Goal: Task Accomplishment & Management: Complete application form

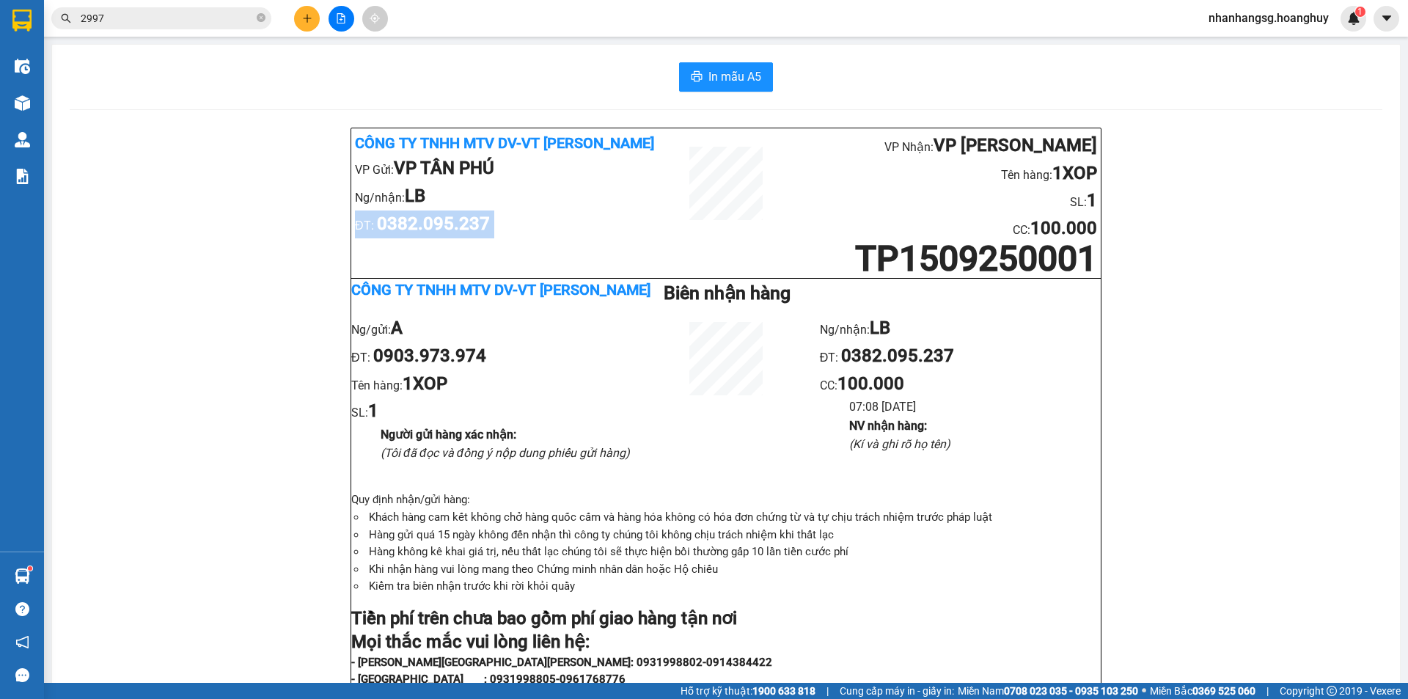
click at [144, 13] on input "2997" at bounding box center [167, 18] width 173 height 16
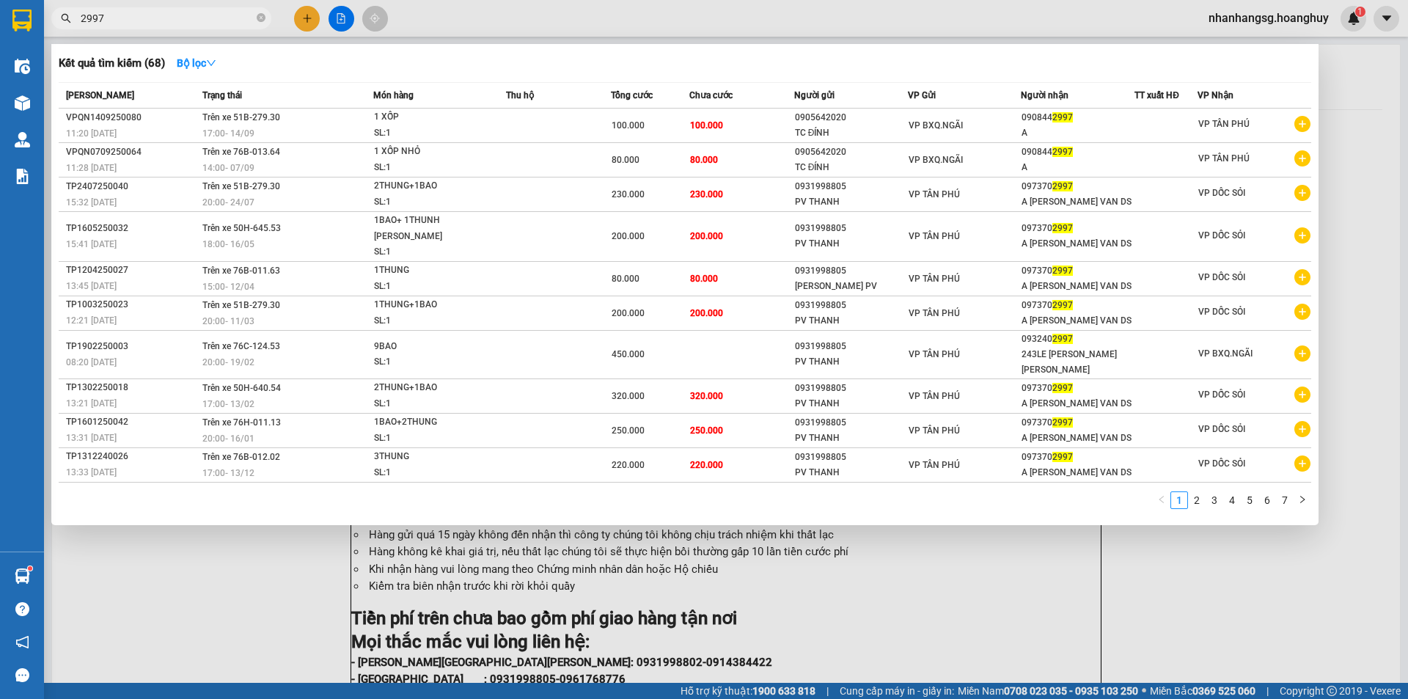
click at [144, 13] on input "2997" at bounding box center [167, 18] width 173 height 16
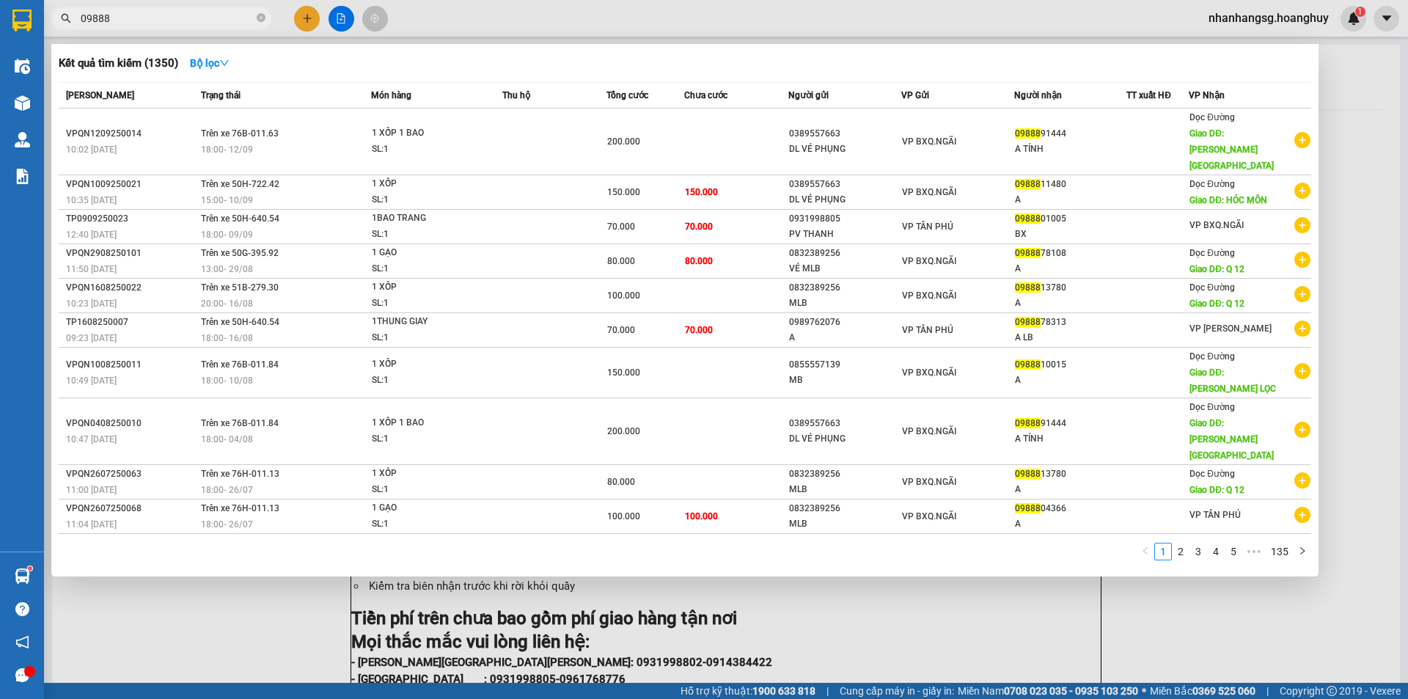
type input "09888"
click at [306, 21] on div at bounding box center [704, 349] width 1408 height 699
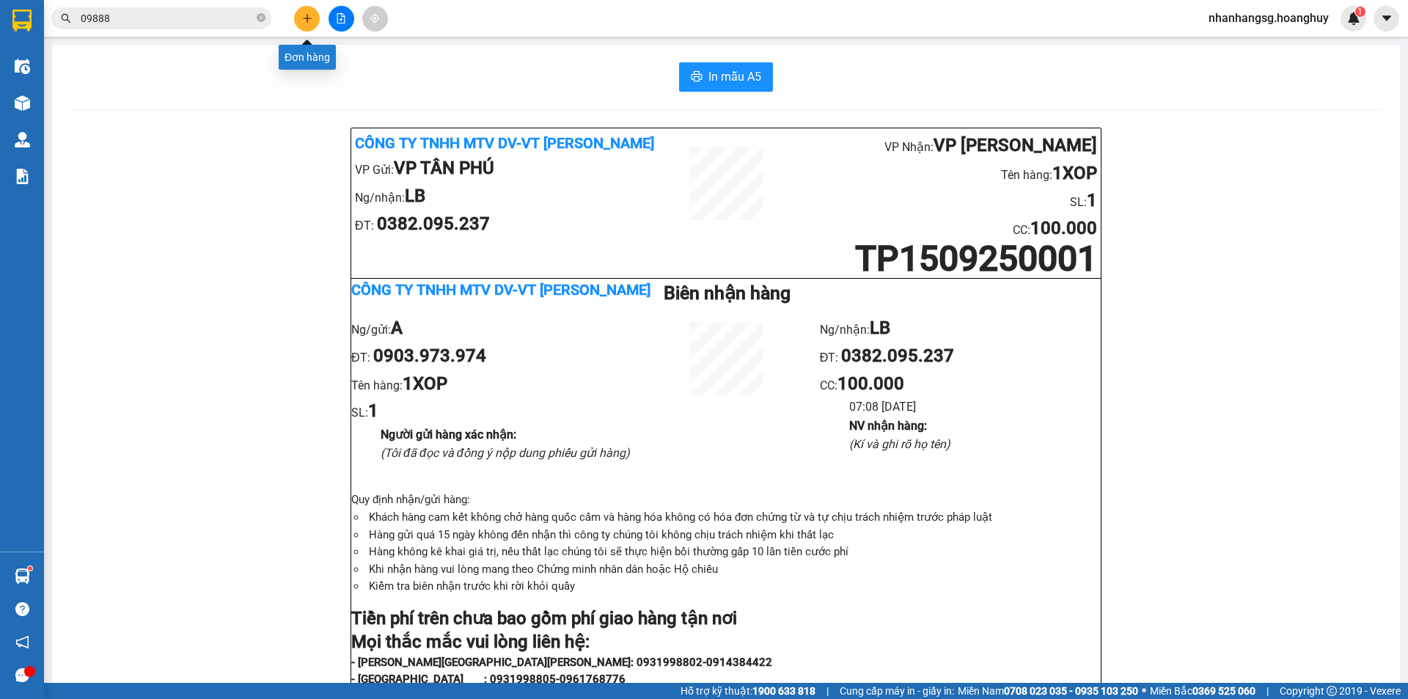
click at [306, 23] on icon "plus" at bounding box center [307, 18] width 10 height 10
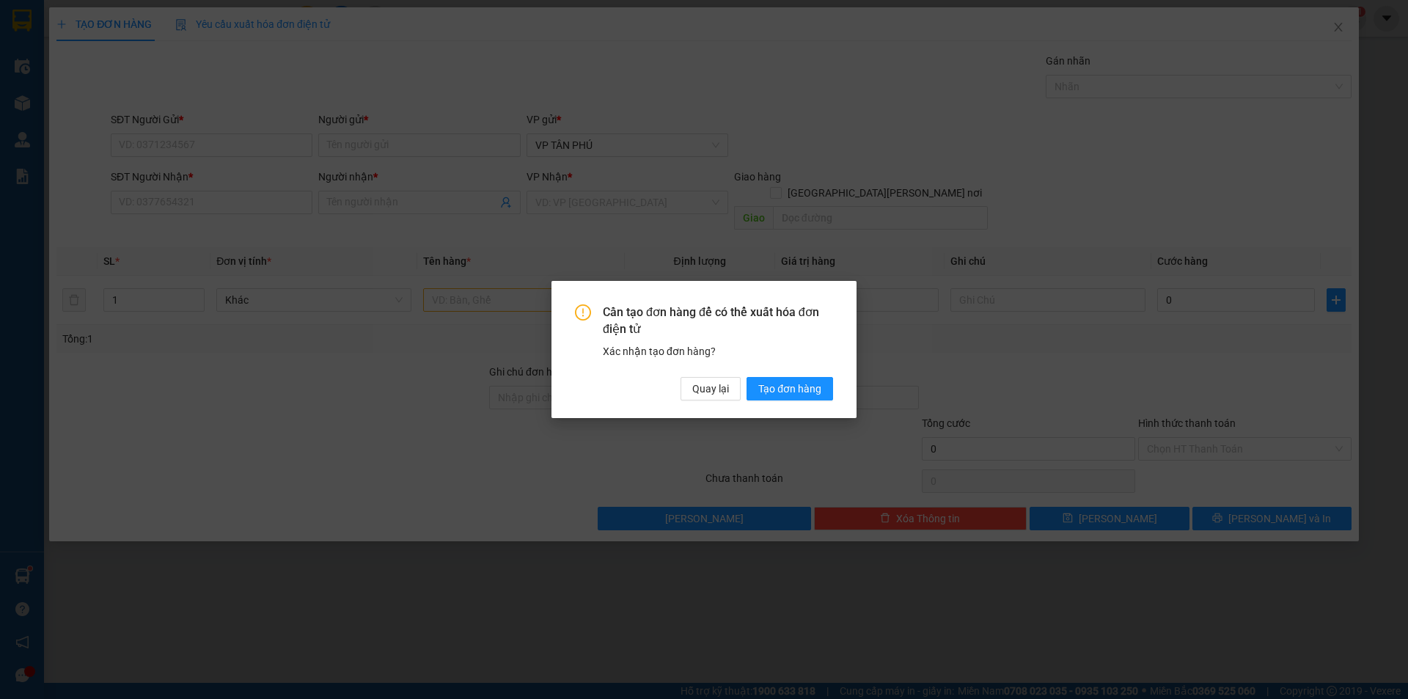
click at [700, 400] on div "Cần tạo đơn hàng để có thể xuất hóa đơn điện tử Xác nhận tạo đơn hàng? Quay lại…" at bounding box center [704, 349] width 305 height 137
click at [698, 393] on span "Quay lại" at bounding box center [710, 389] width 37 height 16
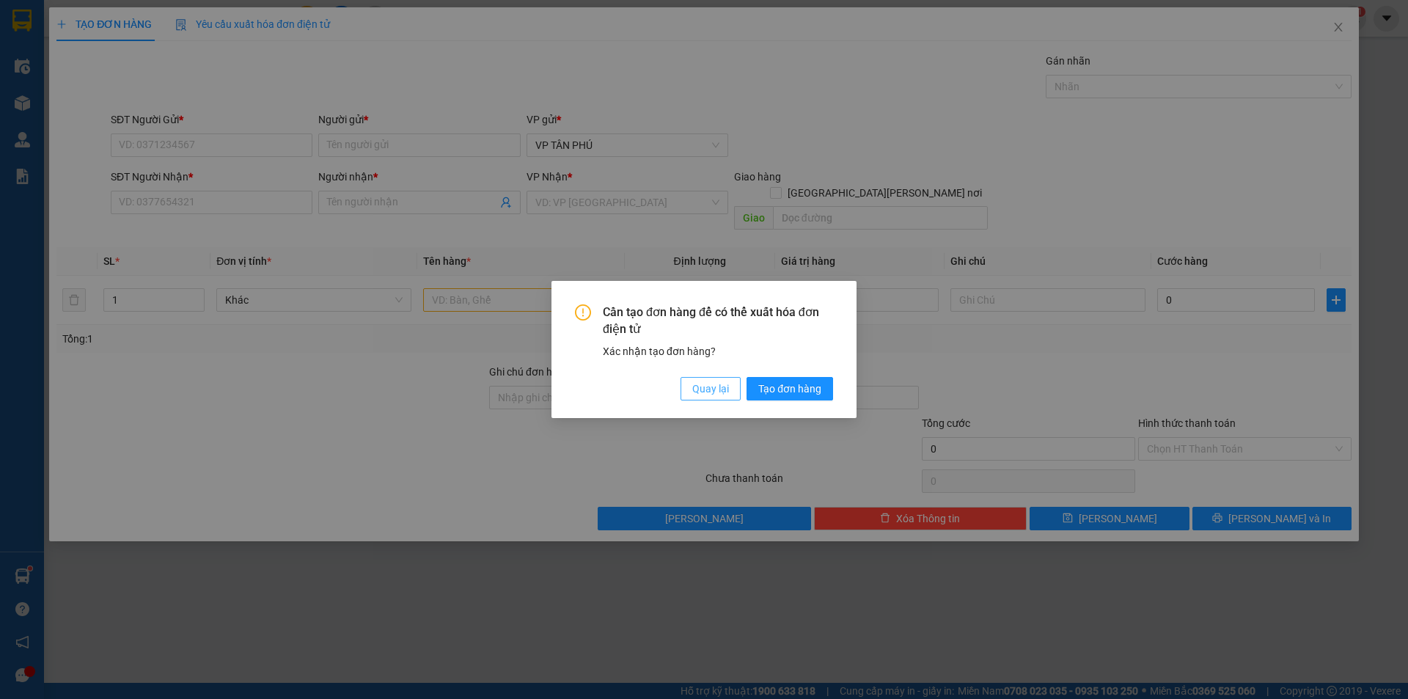
click at [695, 396] on span "Quay lại" at bounding box center [710, 389] width 37 height 16
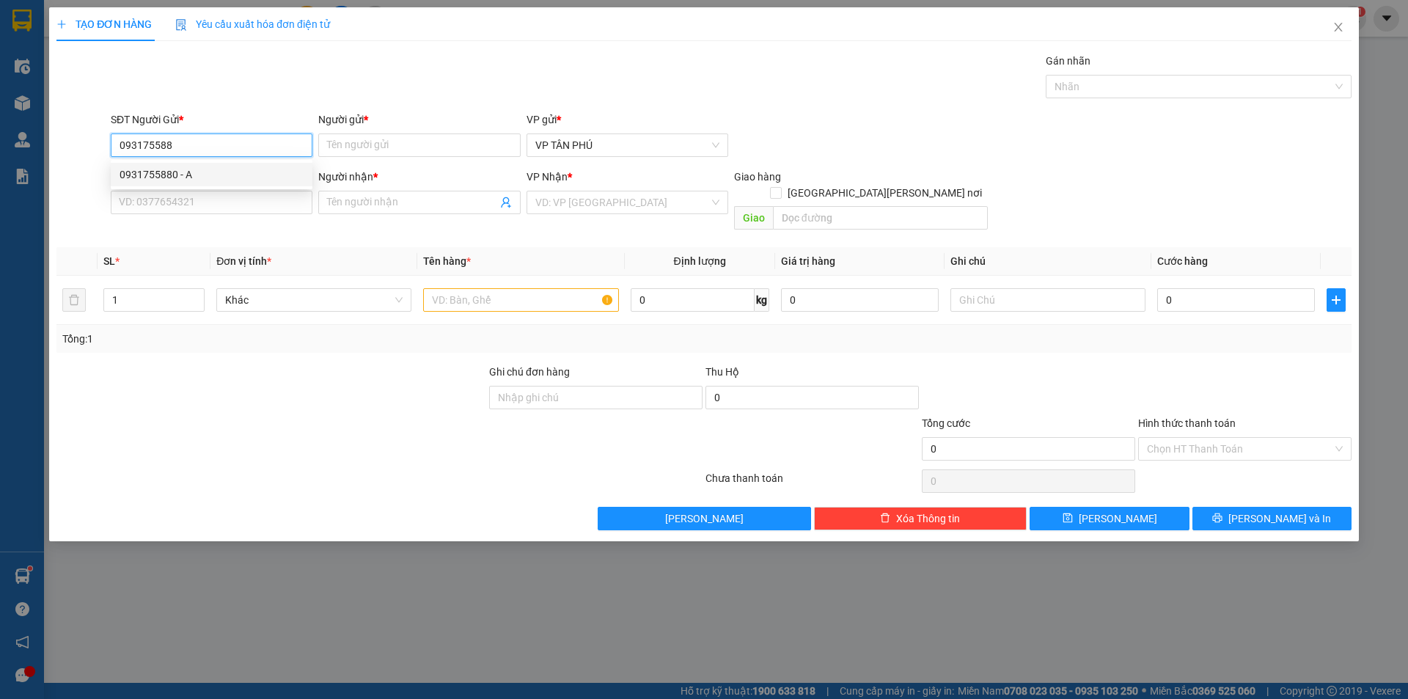
click at [183, 171] on div "0931755880 - A" at bounding box center [212, 174] width 184 height 16
type input "0931755880"
type input "A"
type input "0383597522"
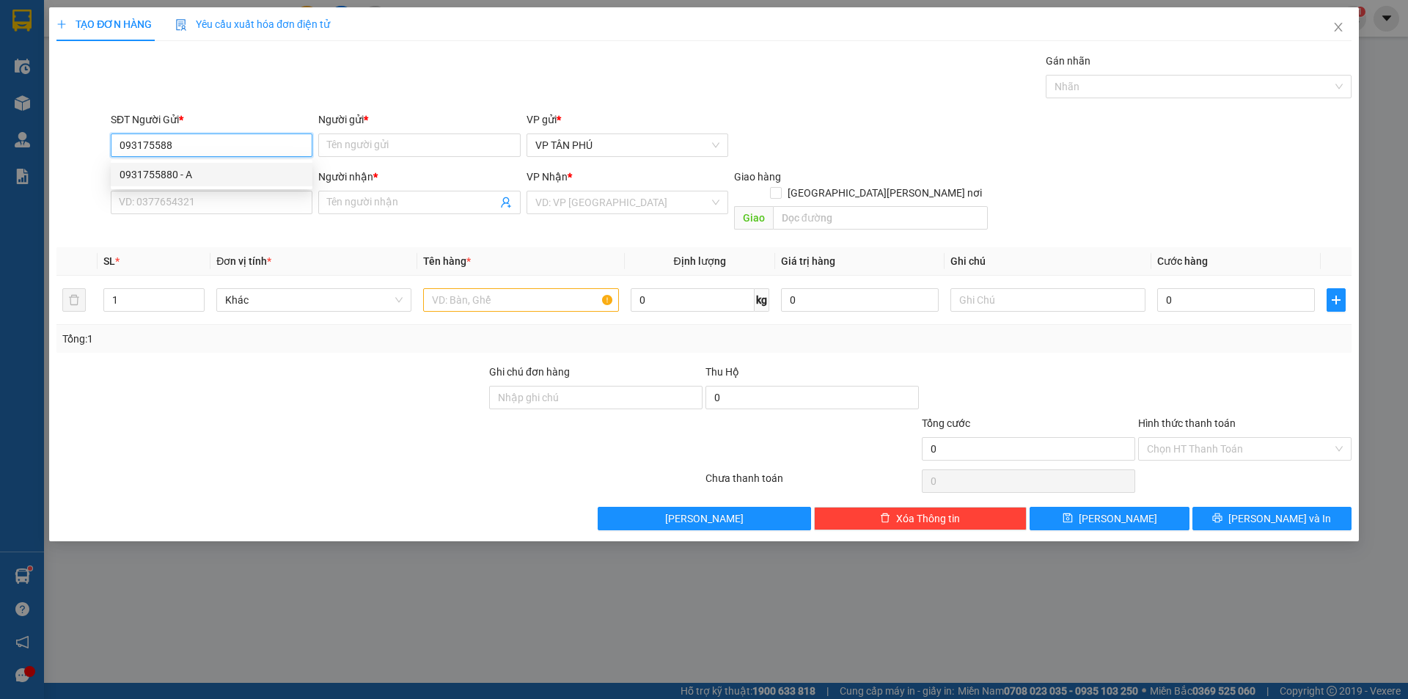
type input "MB"
type input "0931755880"
click at [203, 205] on input "0383597522" at bounding box center [212, 202] width 202 height 23
click at [204, 205] on input "0383597522" at bounding box center [212, 202] width 202 height 23
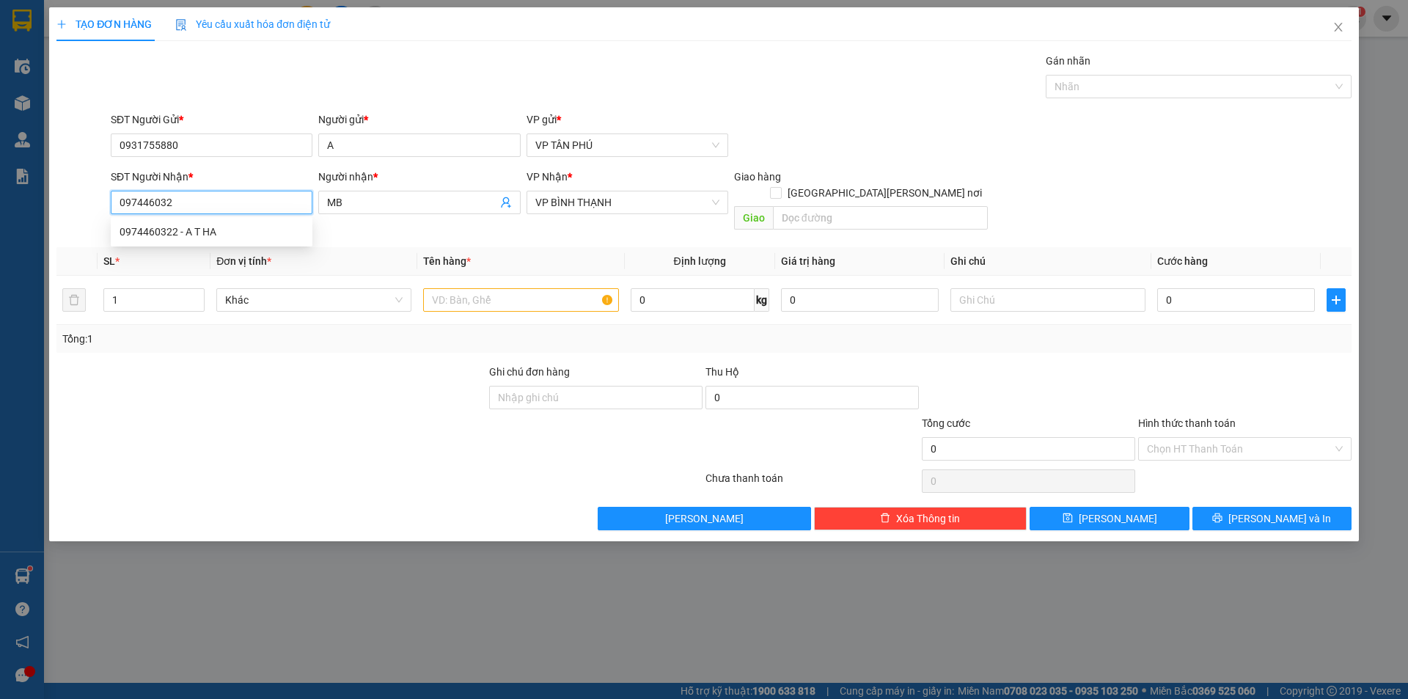
type input "0974460322"
click at [208, 235] on div "0974460322 - A T HA" at bounding box center [212, 232] width 184 height 16
type input "A T HA"
click at [208, 235] on div "0974460322 - A T HA" at bounding box center [212, 232] width 184 height 16
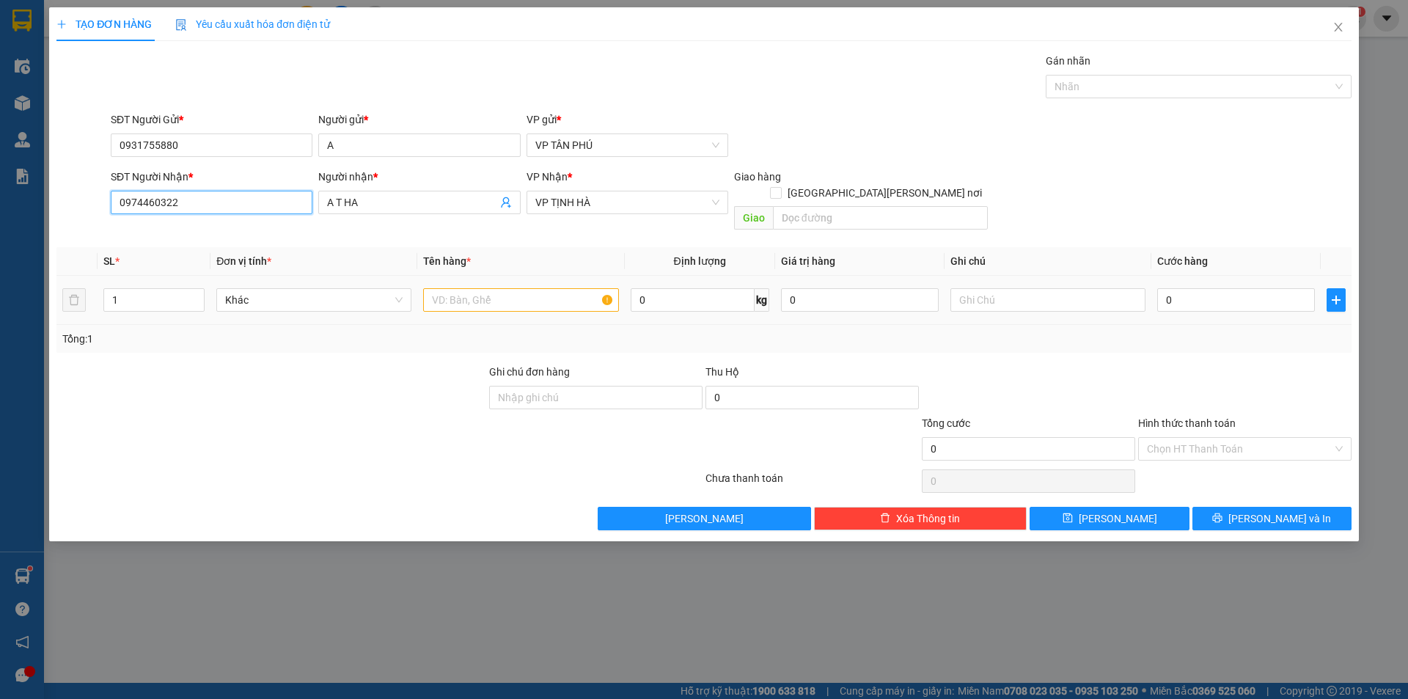
type input "0974460322"
click at [497, 288] on input "text" at bounding box center [520, 299] width 195 height 23
type input "1CUC DEN"
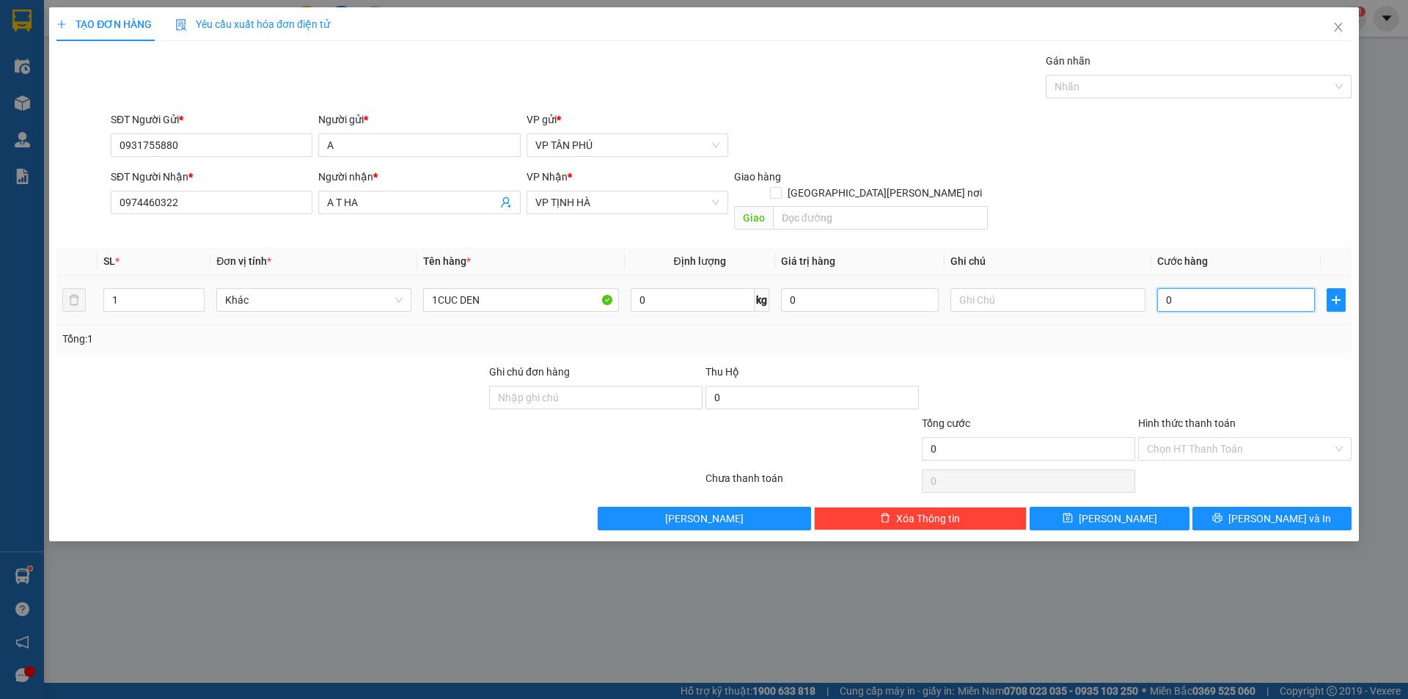
click at [1224, 288] on input "0" at bounding box center [1236, 299] width 158 height 23
type input "7"
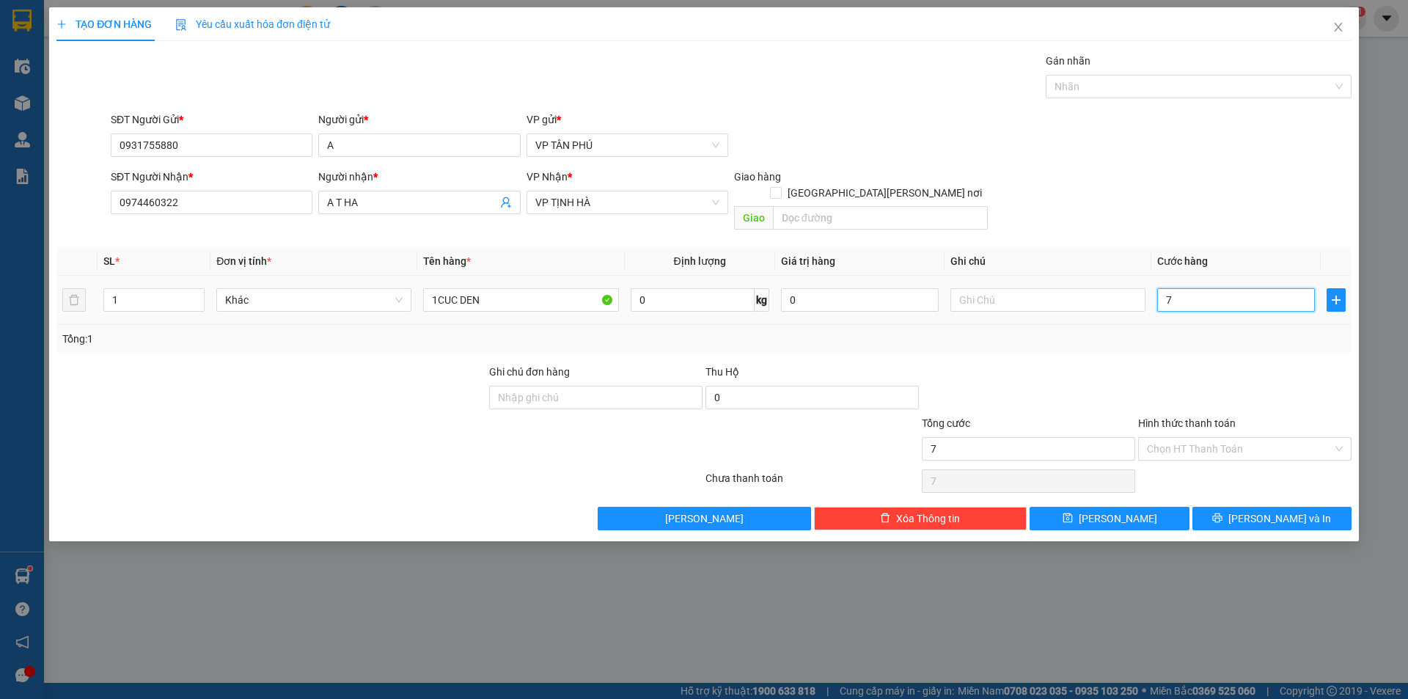
type input "70"
type input "70.000"
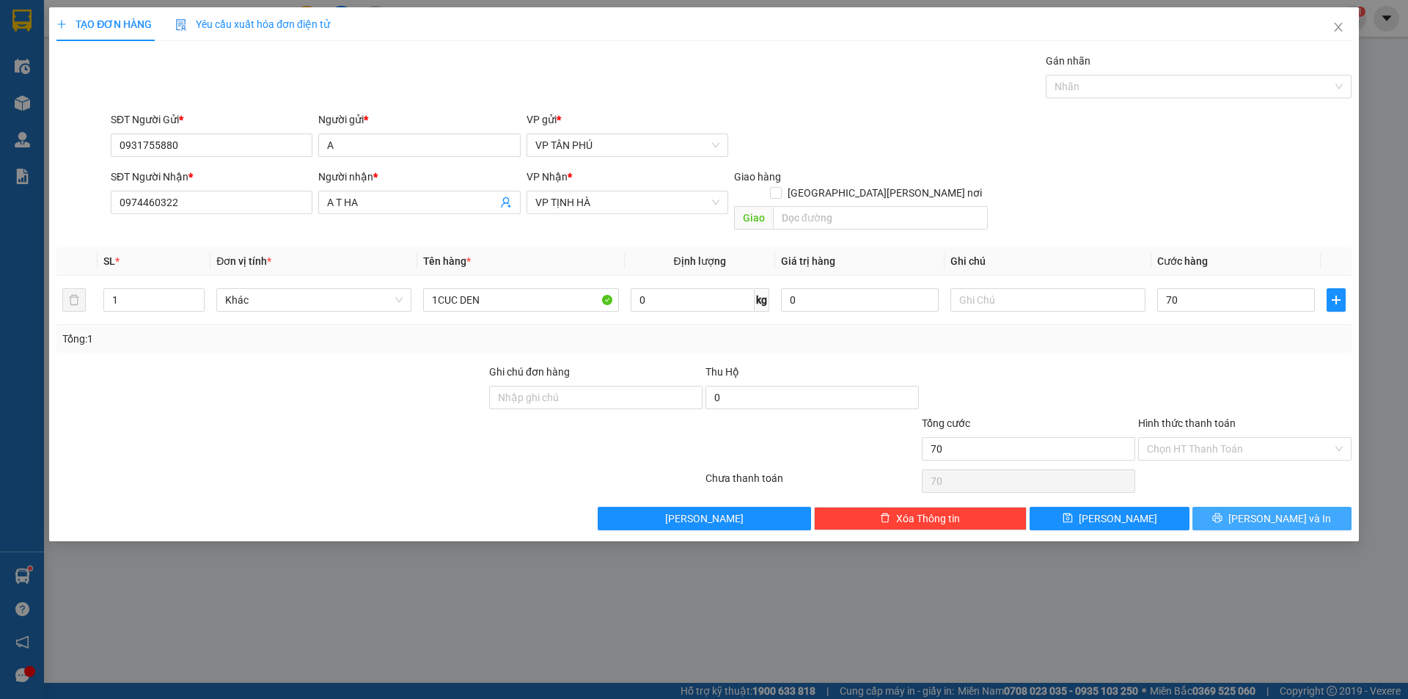
type input "70.000"
click at [1236, 507] on button "[PERSON_NAME] và In" at bounding box center [1272, 518] width 159 height 23
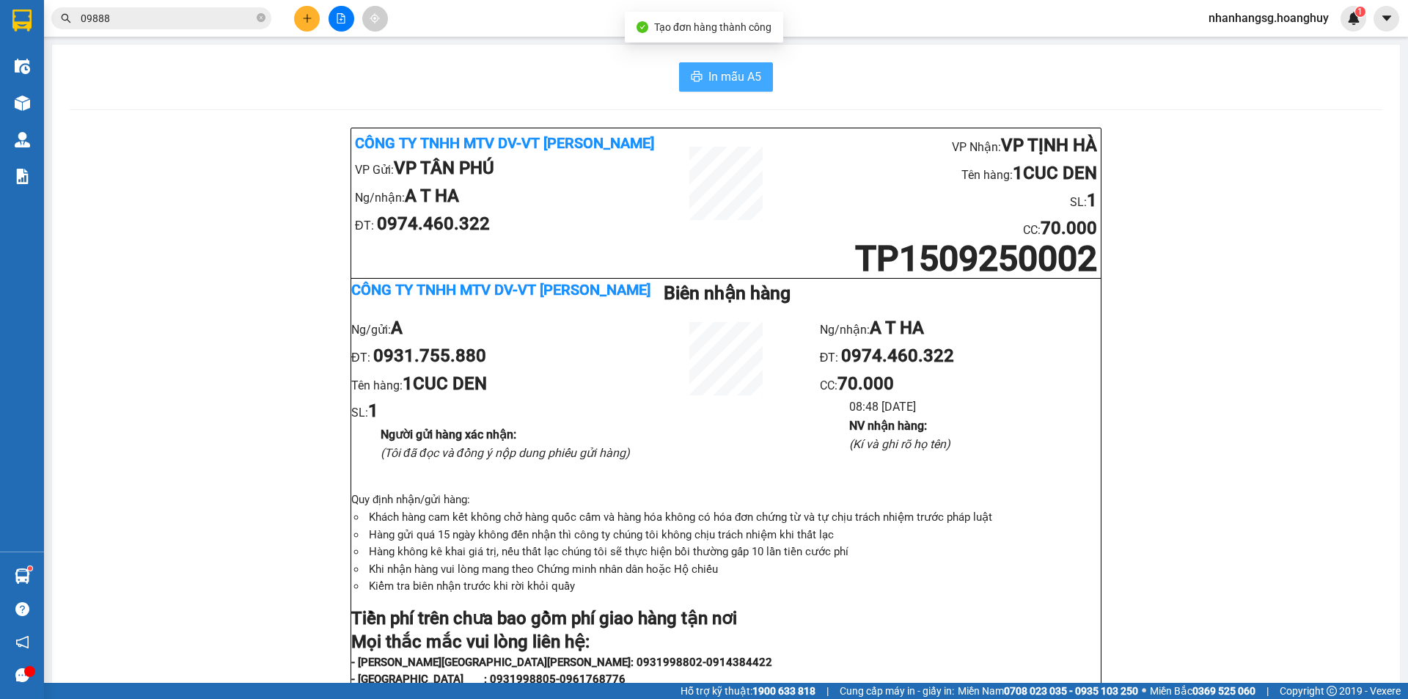
click at [710, 73] on span "In mẫu A5" at bounding box center [734, 76] width 53 height 18
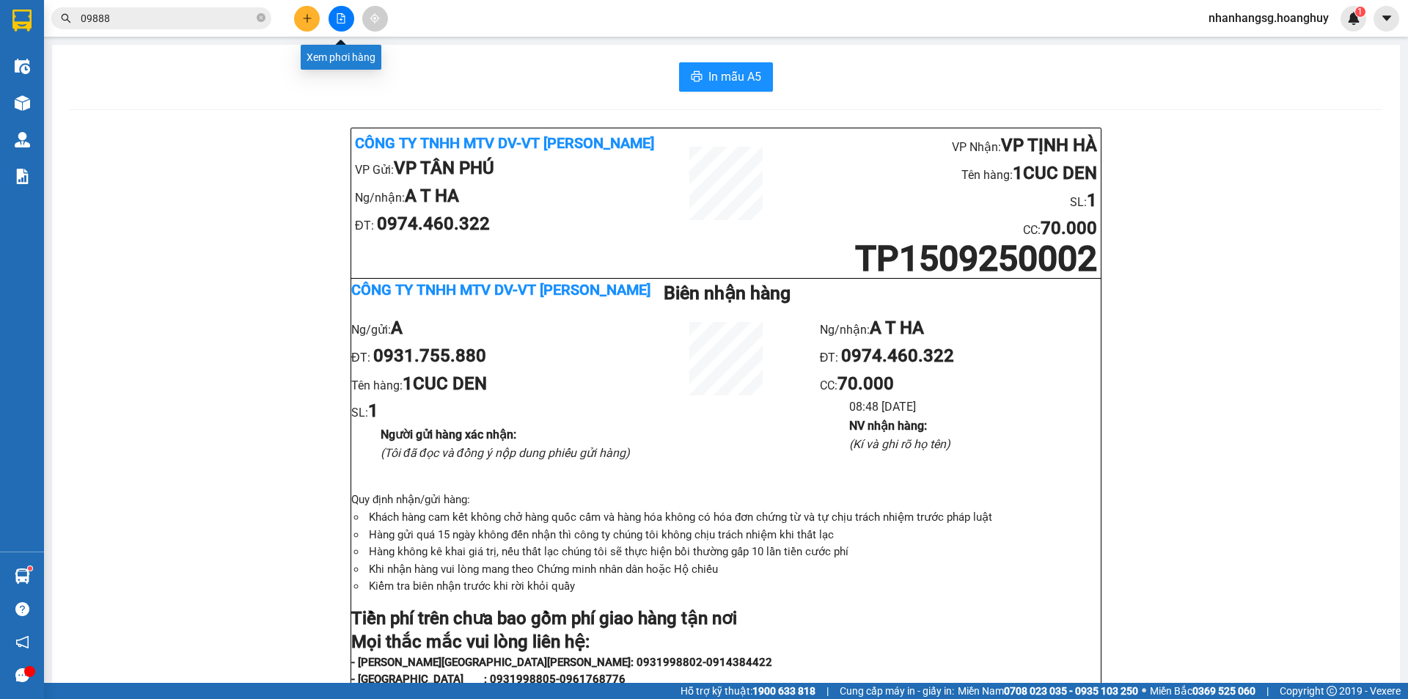
click at [336, 22] on icon "file-add" at bounding box center [341, 18] width 10 height 10
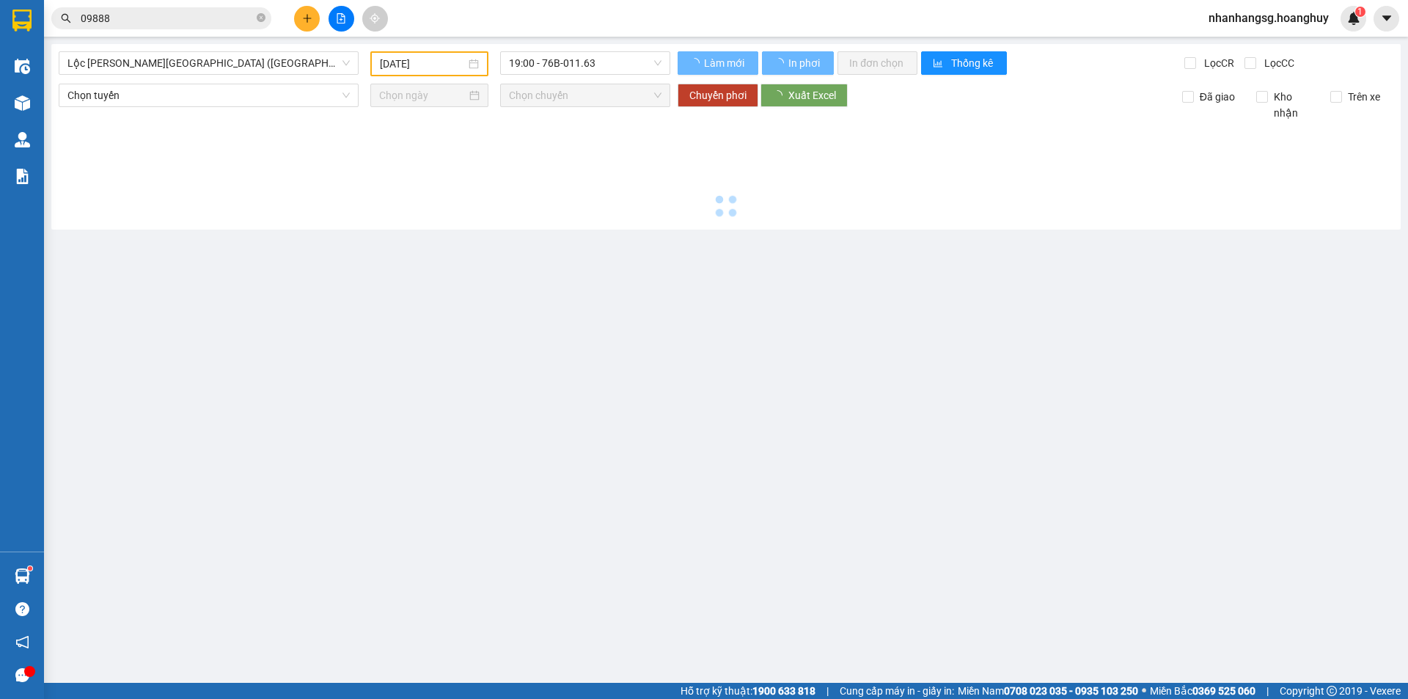
type input "[DATE]"
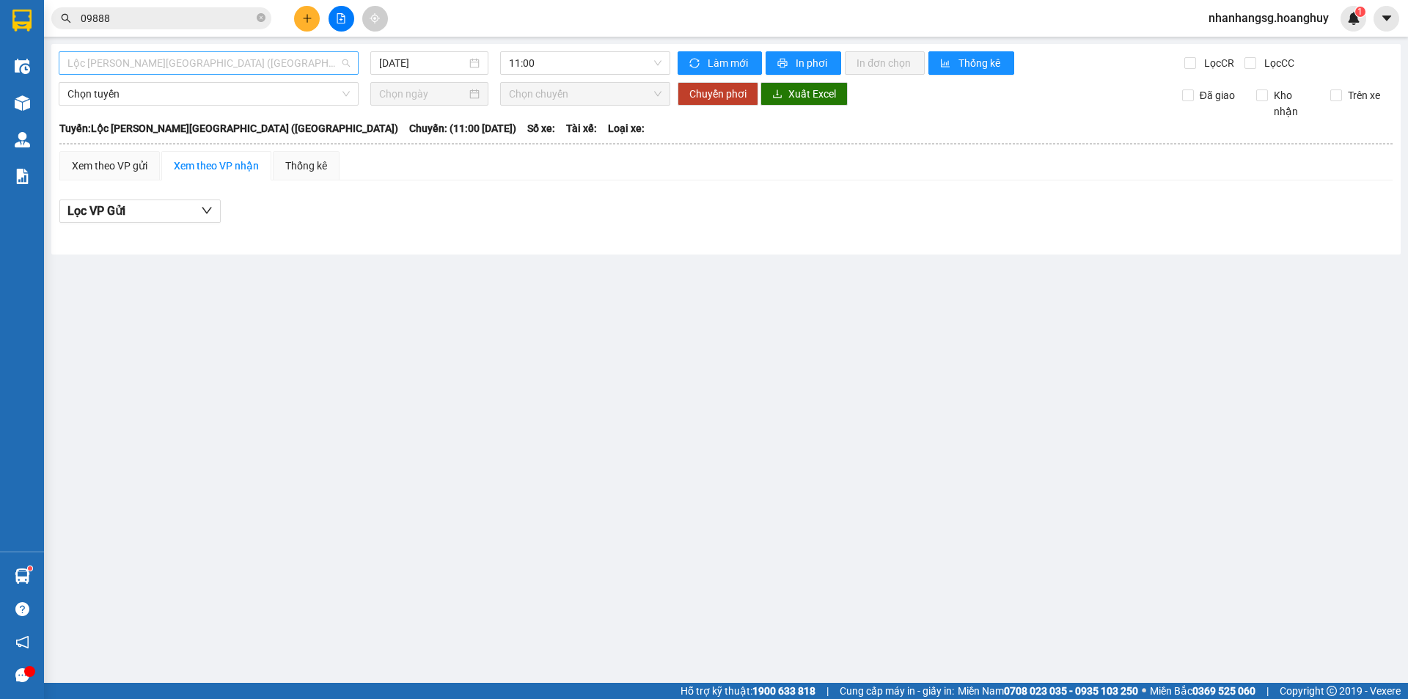
click at [179, 69] on span "Lộc Ninh - [GEOGRAPHIC_DATA] ([GEOGRAPHIC_DATA])" at bounding box center [208, 63] width 282 height 22
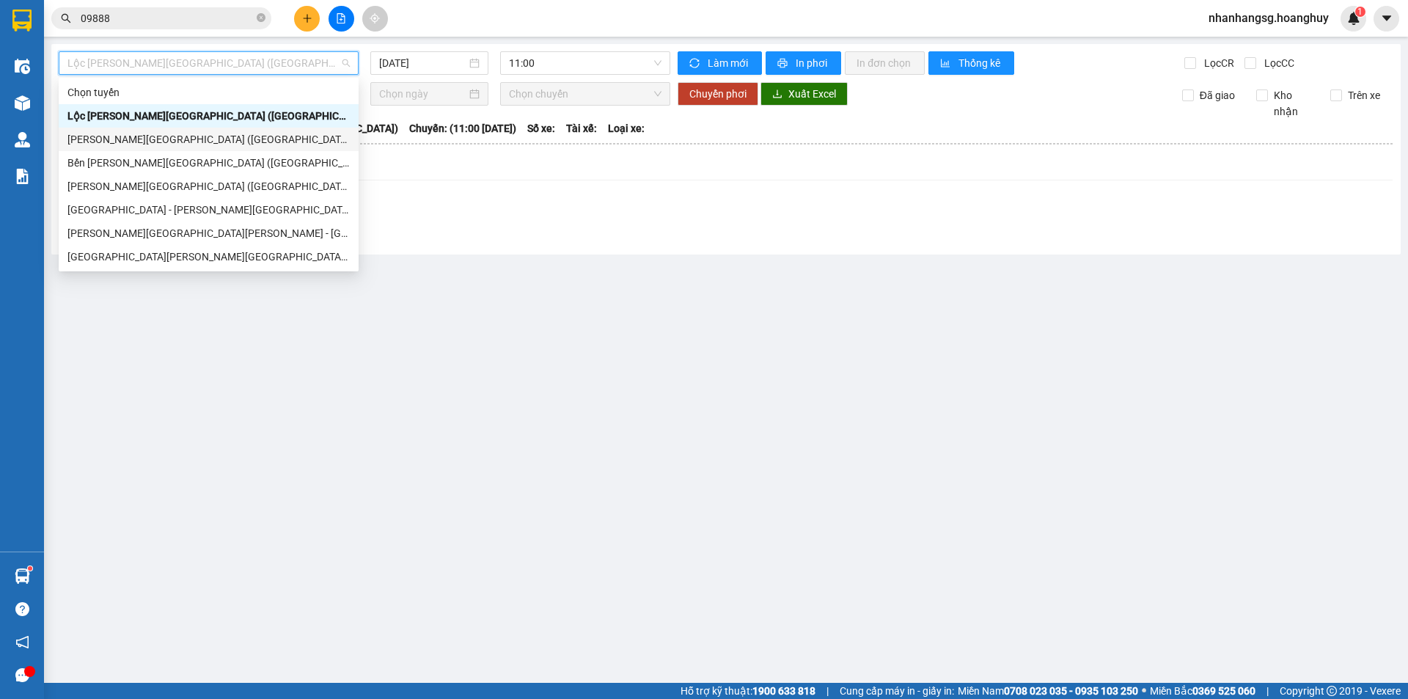
click at [138, 133] on div "Quảng Ngãi - [GEOGRAPHIC_DATA] ([GEOGRAPHIC_DATA])" at bounding box center [208, 139] width 282 height 16
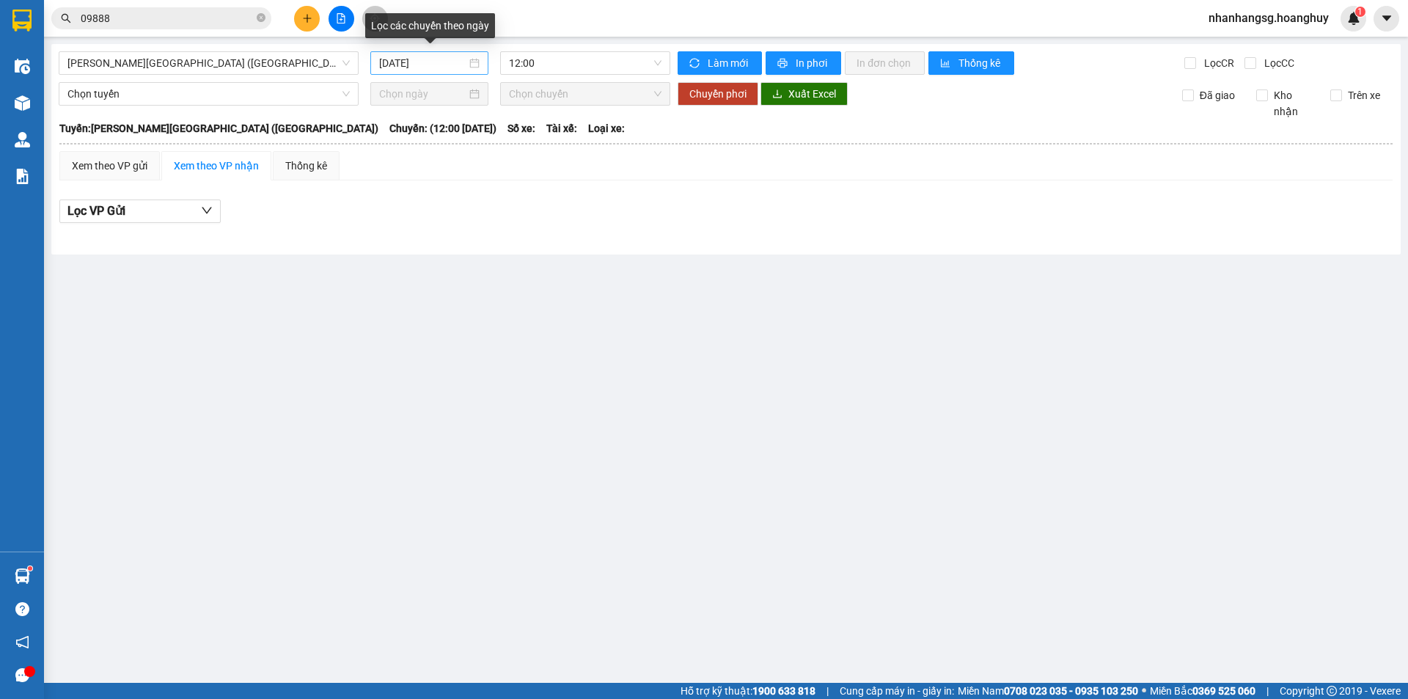
click at [467, 59] on div "[DATE]" at bounding box center [429, 63] width 100 height 16
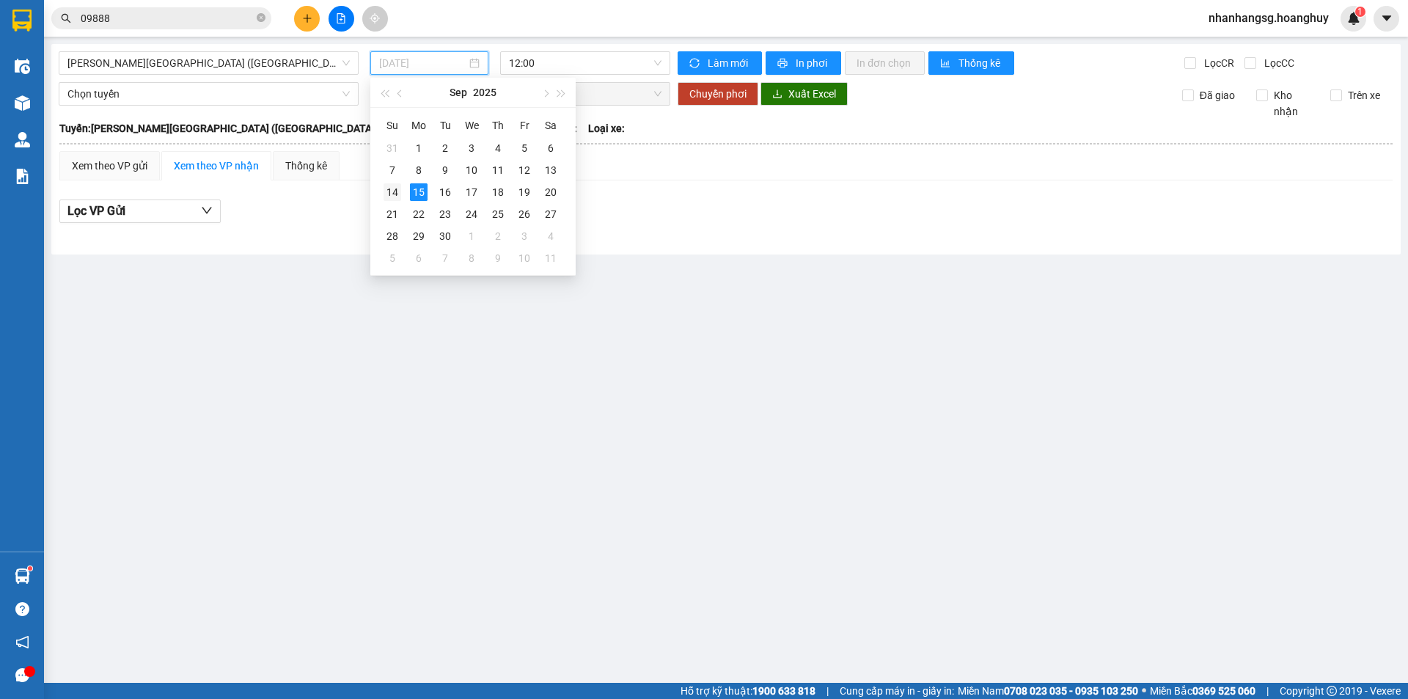
click at [392, 186] on div "14" at bounding box center [393, 192] width 18 height 18
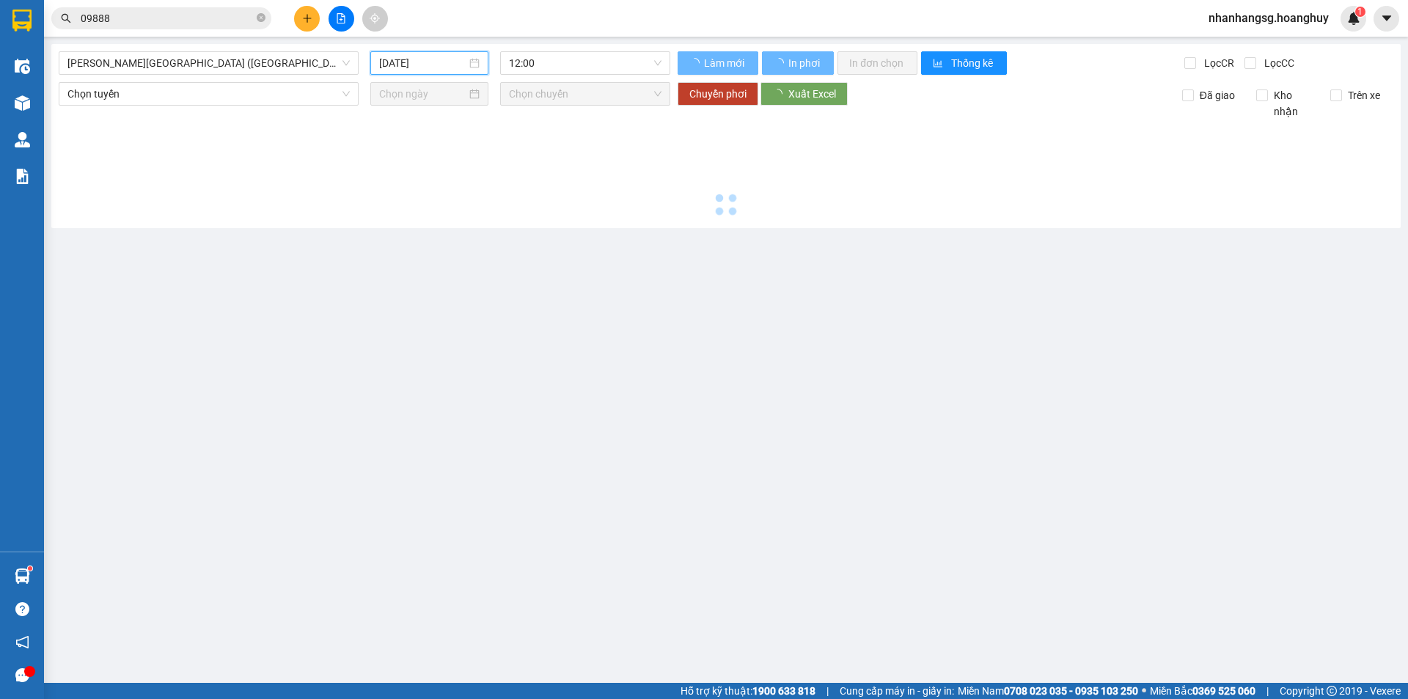
type input "[DATE]"
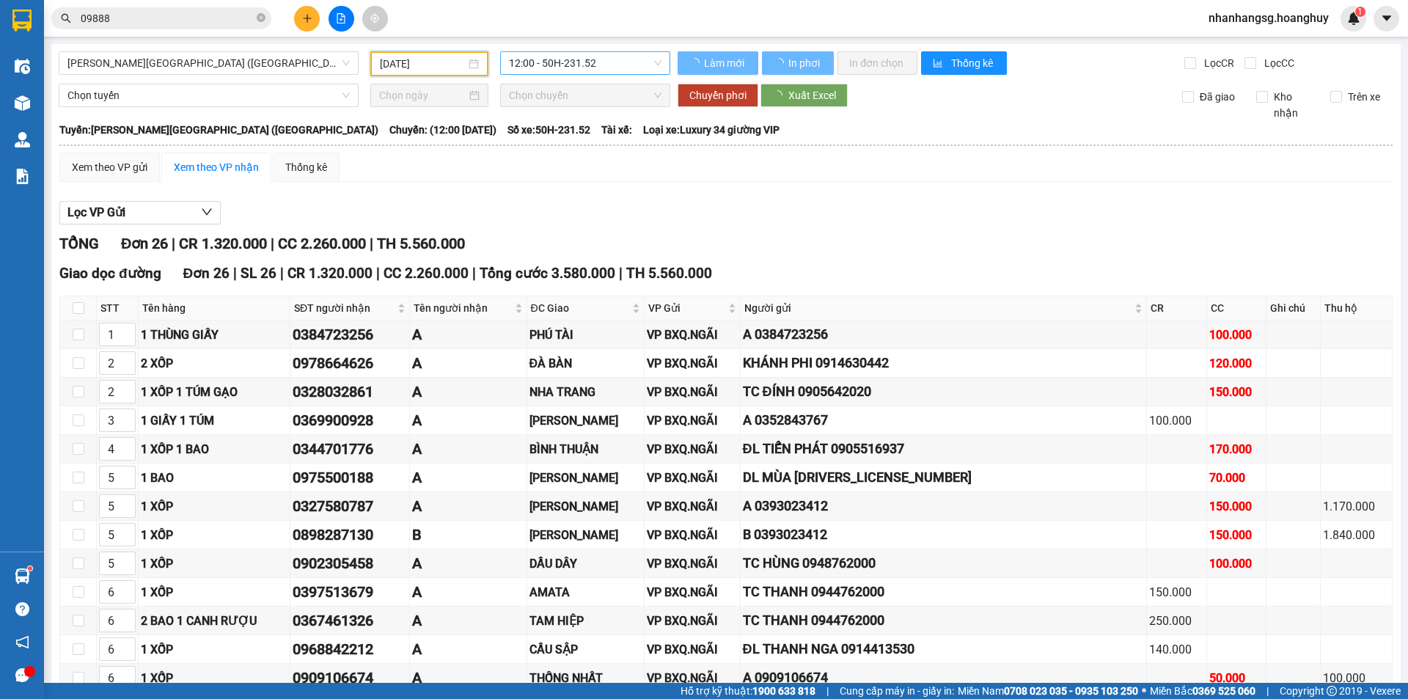
click at [551, 60] on span "12:00 - 50H-231.52" at bounding box center [585, 63] width 153 height 22
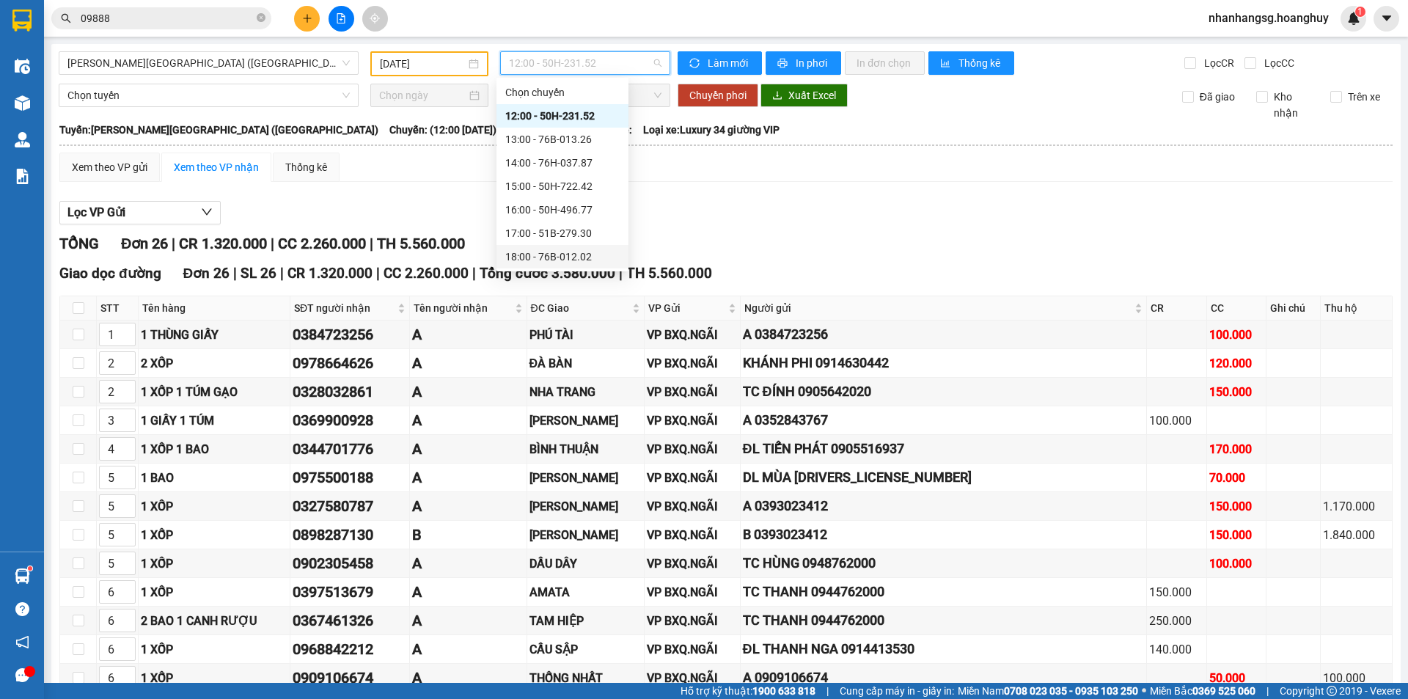
click at [564, 252] on div "18:00 - 76B-012.02" at bounding box center [562, 257] width 114 height 16
click at [564, 252] on main "Quảng Ngãi - Sài Gòn (Hàng Hoá) 14/09/2025 12:00 - 50H-231.52 Làm mới In phơi I…" at bounding box center [704, 341] width 1408 height 683
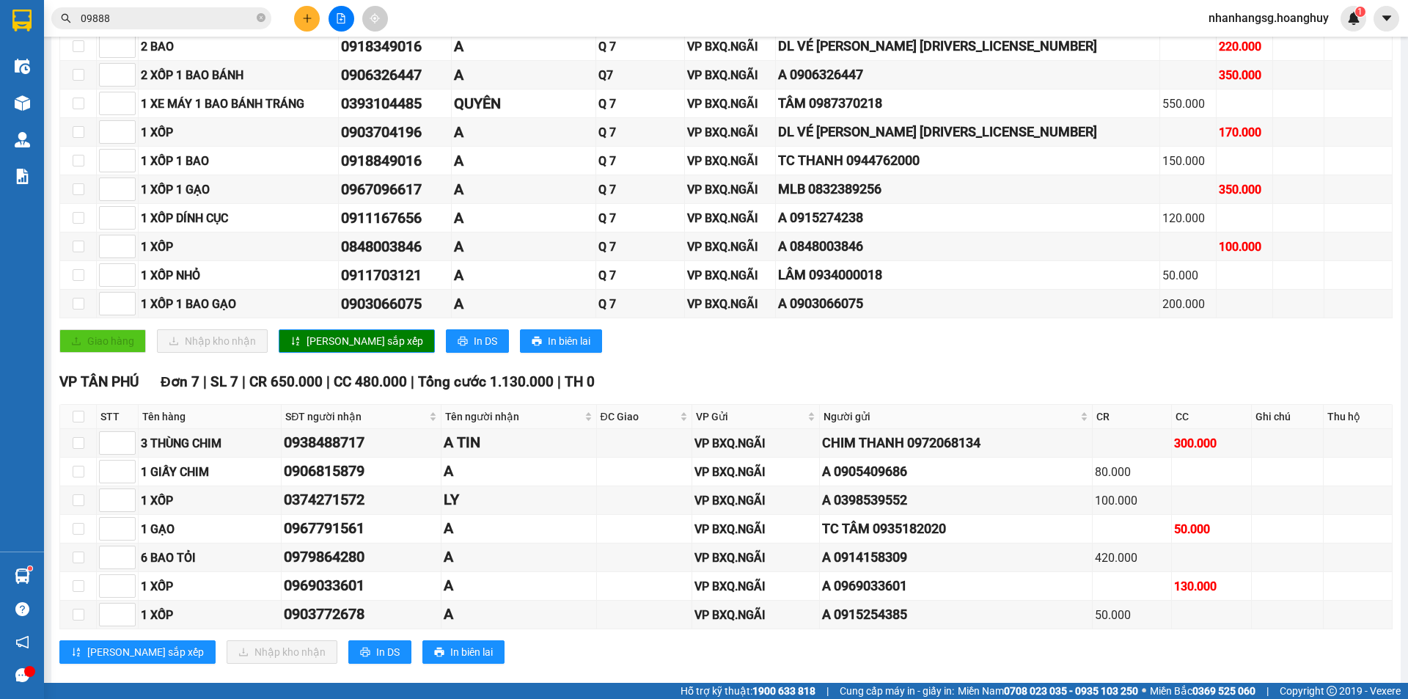
scroll to position [682, 0]
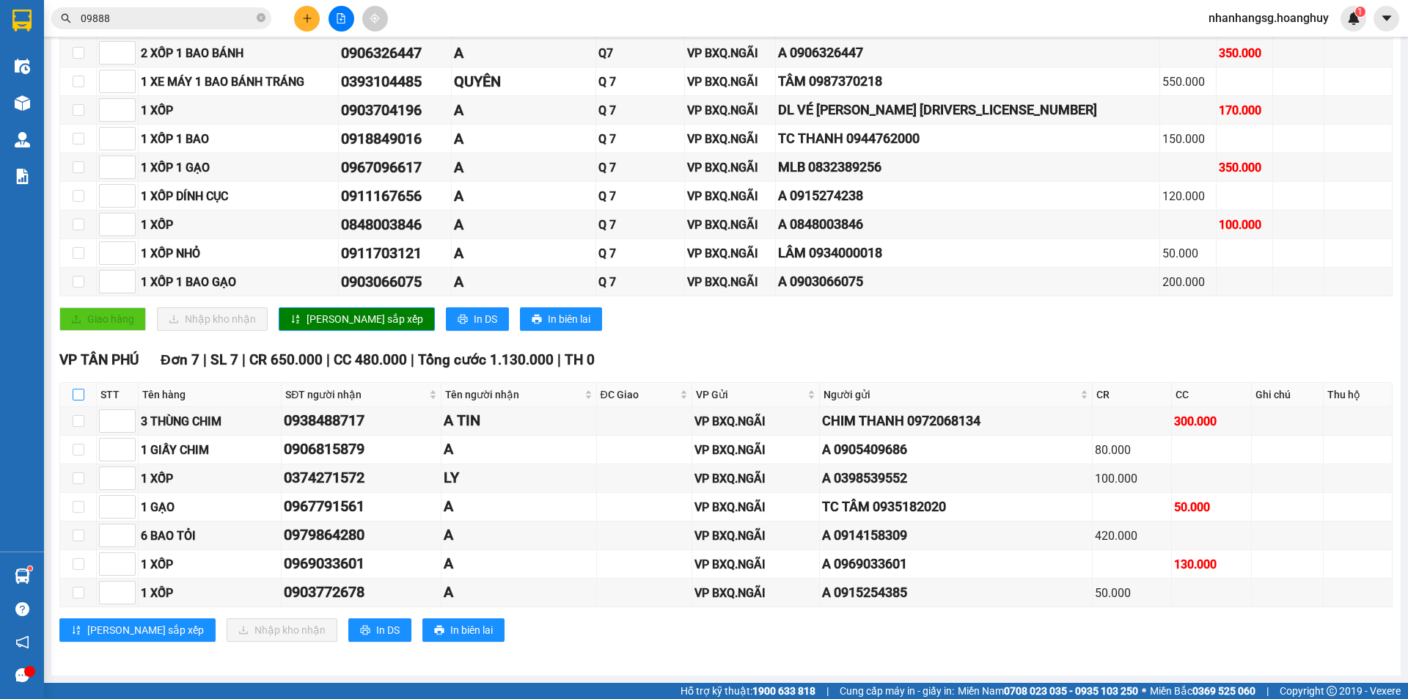
click at [76, 390] on input "checkbox" at bounding box center [79, 395] width 12 height 12
checkbox input "false"
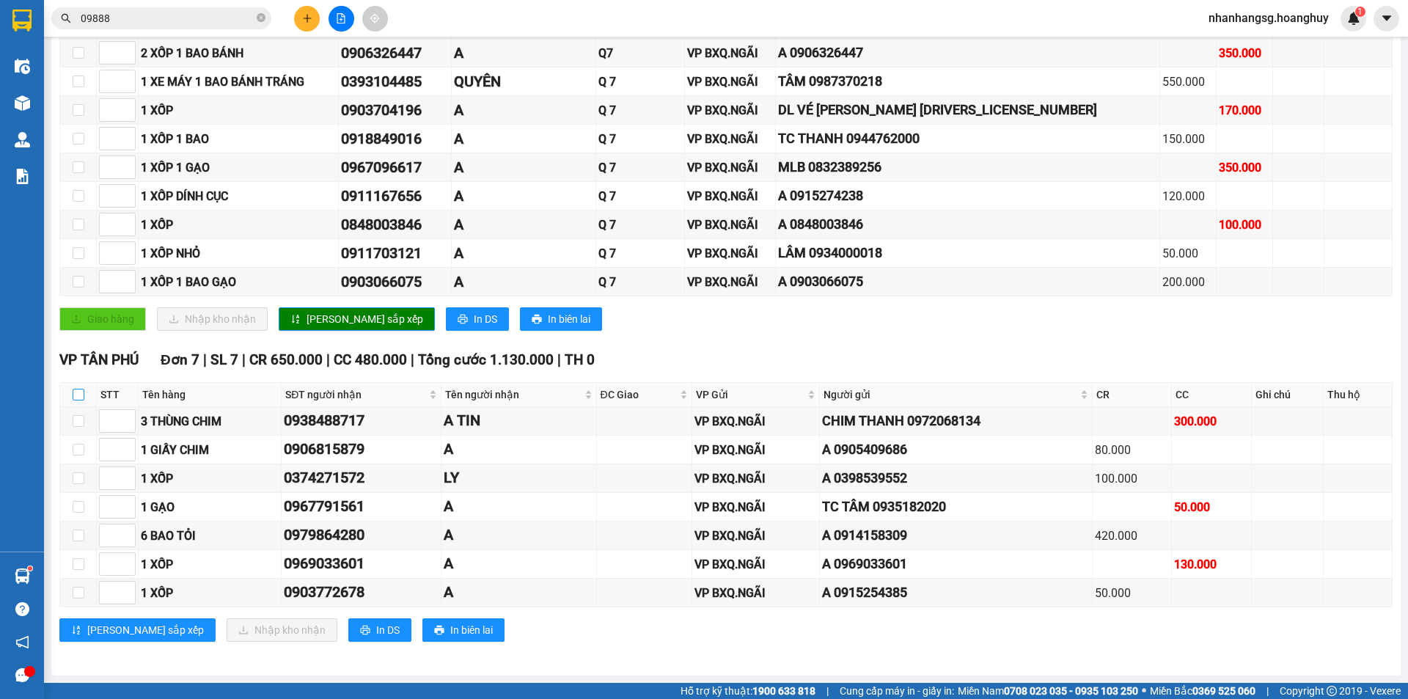
checkbox input "false"
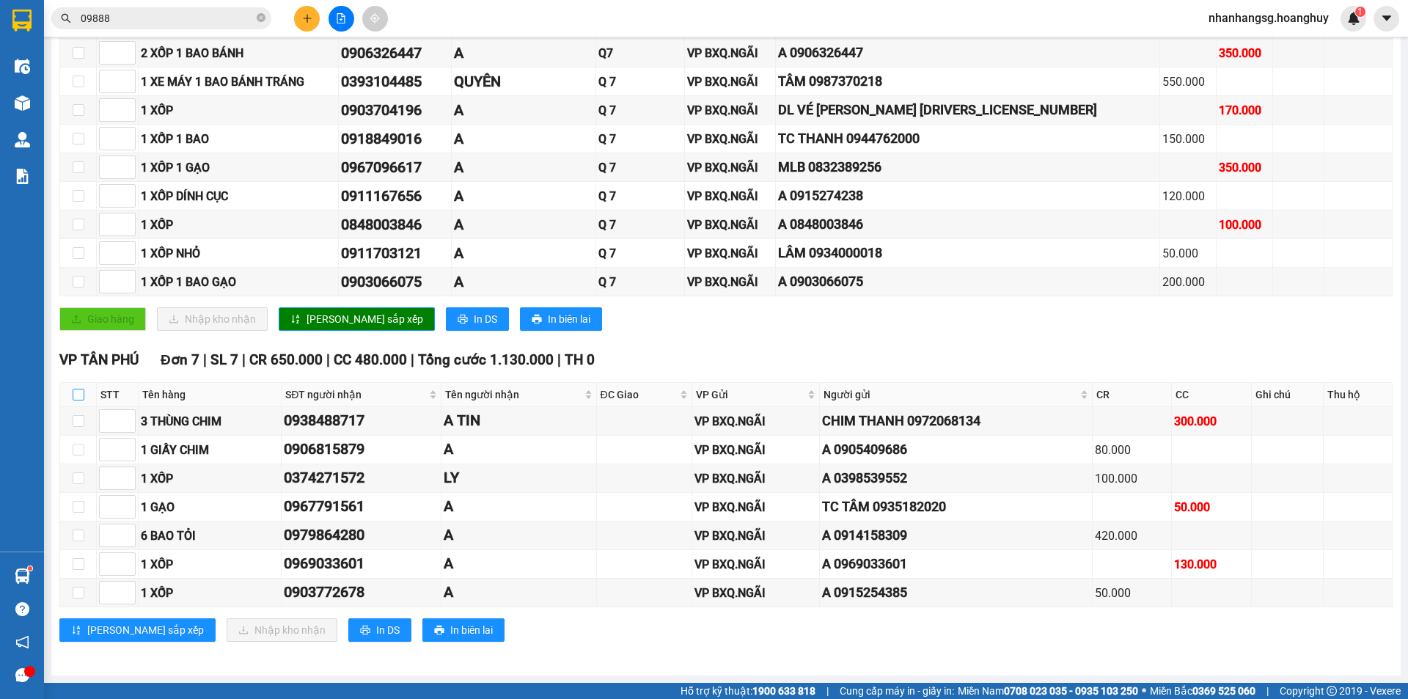
click at [76, 392] on input "checkbox" at bounding box center [79, 395] width 12 height 12
checkbox input "true"
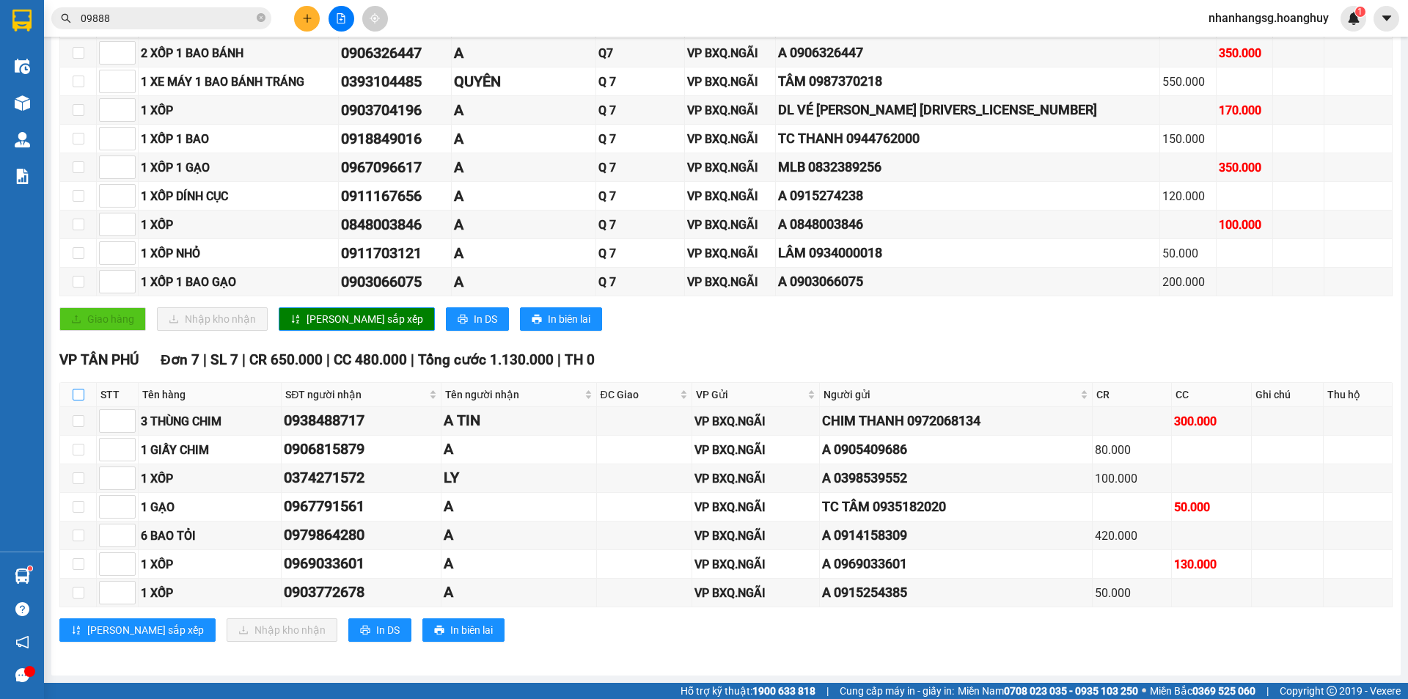
checkbox input "true"
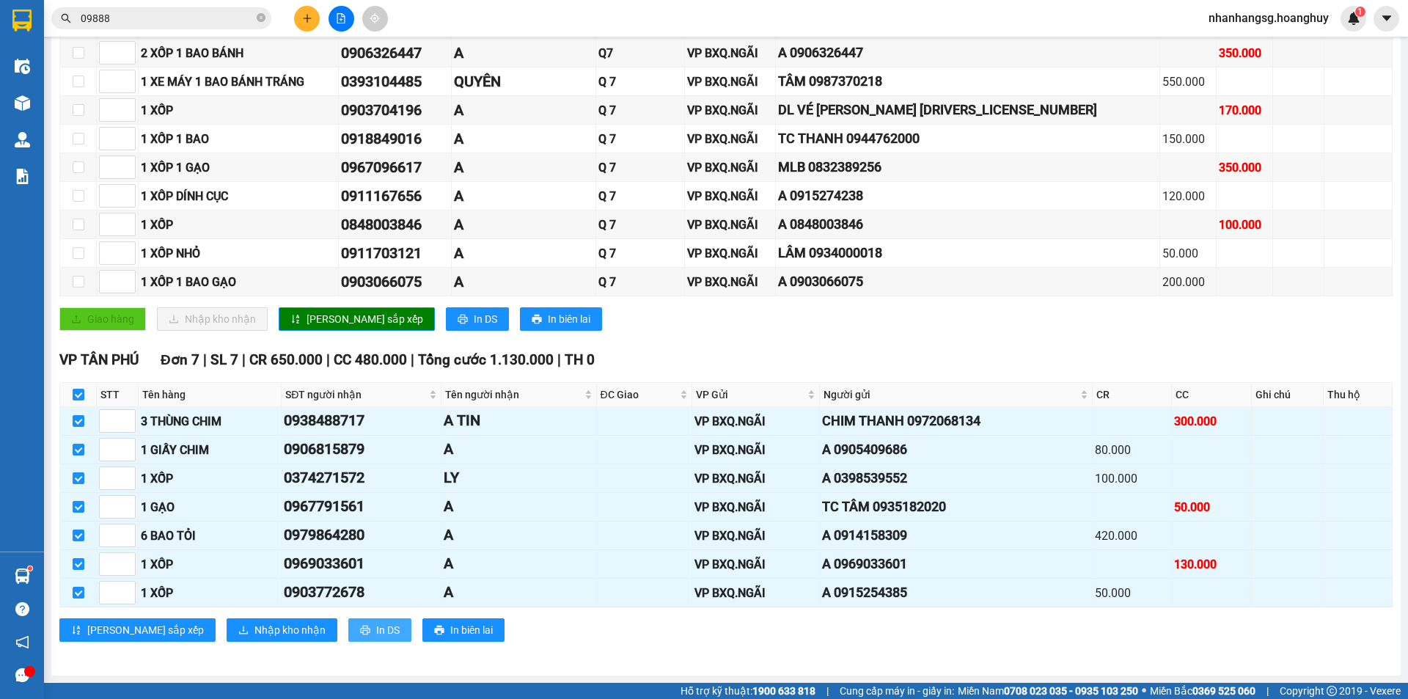
click at [376, 632] on span "In DS" at bounding box center [387, 630] width 23 height 16
click at [302, 17] on icon "plus" at bounding box center [307, 18] width 10 height 10
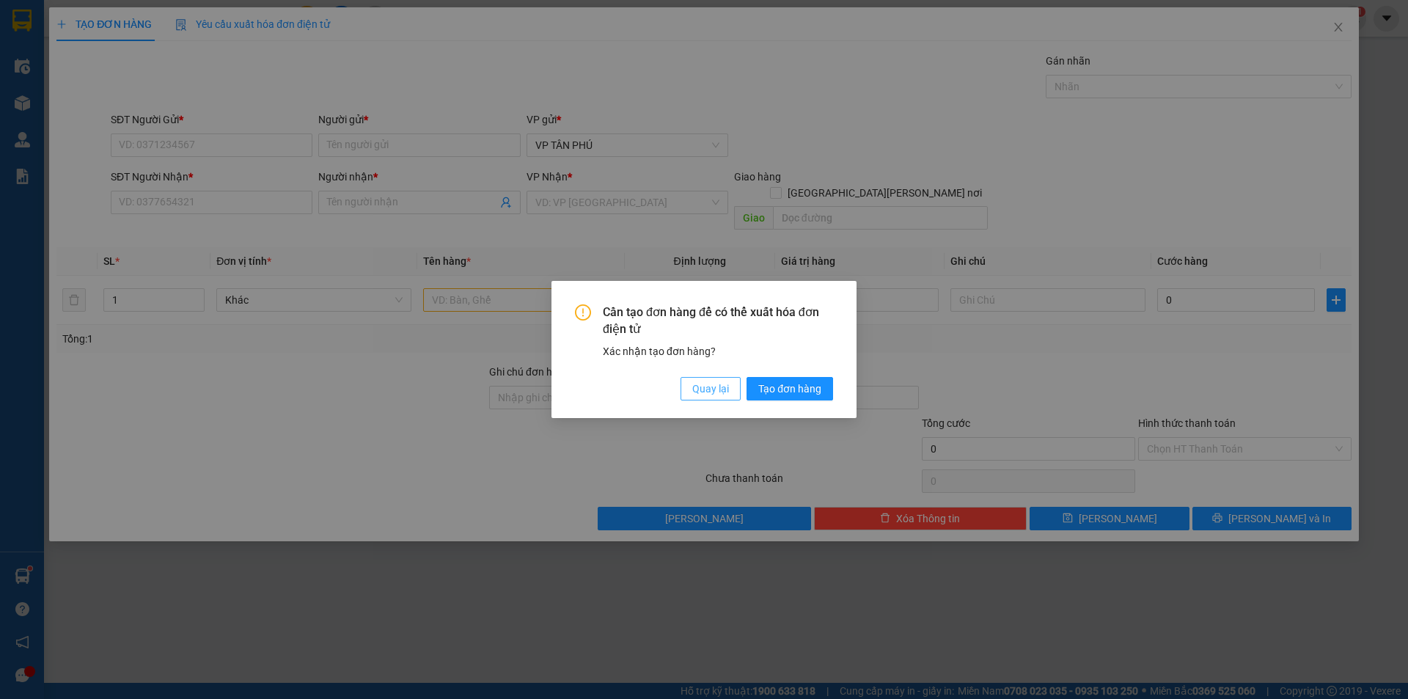
click at [715, 392] on span "Quay lại" at bounding box center [710, 389] width 37 height 16
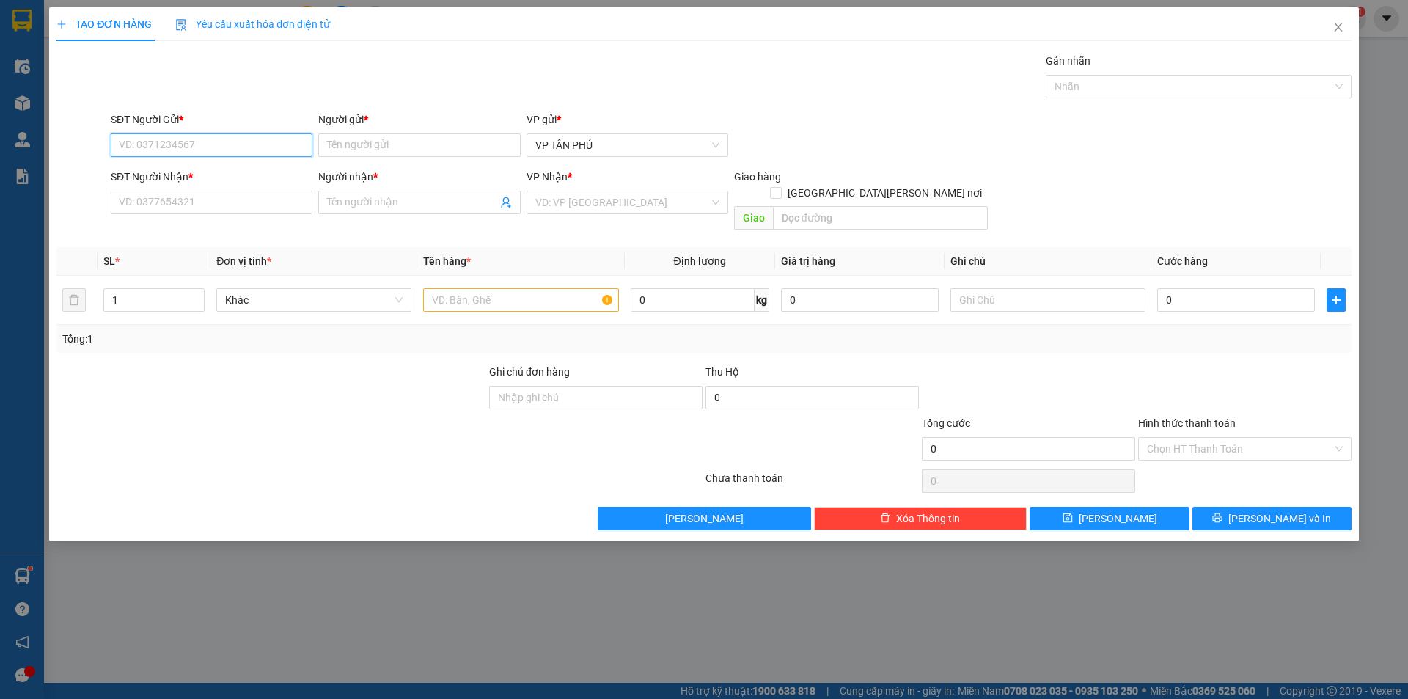
click at [188, 143] on input "SĐT Người Gửi *" at bounding box center [212, 144] width 202 height 23
click at [179, 169] on div "0931998805 - [PERSON_NAME]" at bounding box center [212, 174] width 184 height 16
type input "0931998805"
type input "PV THANH"
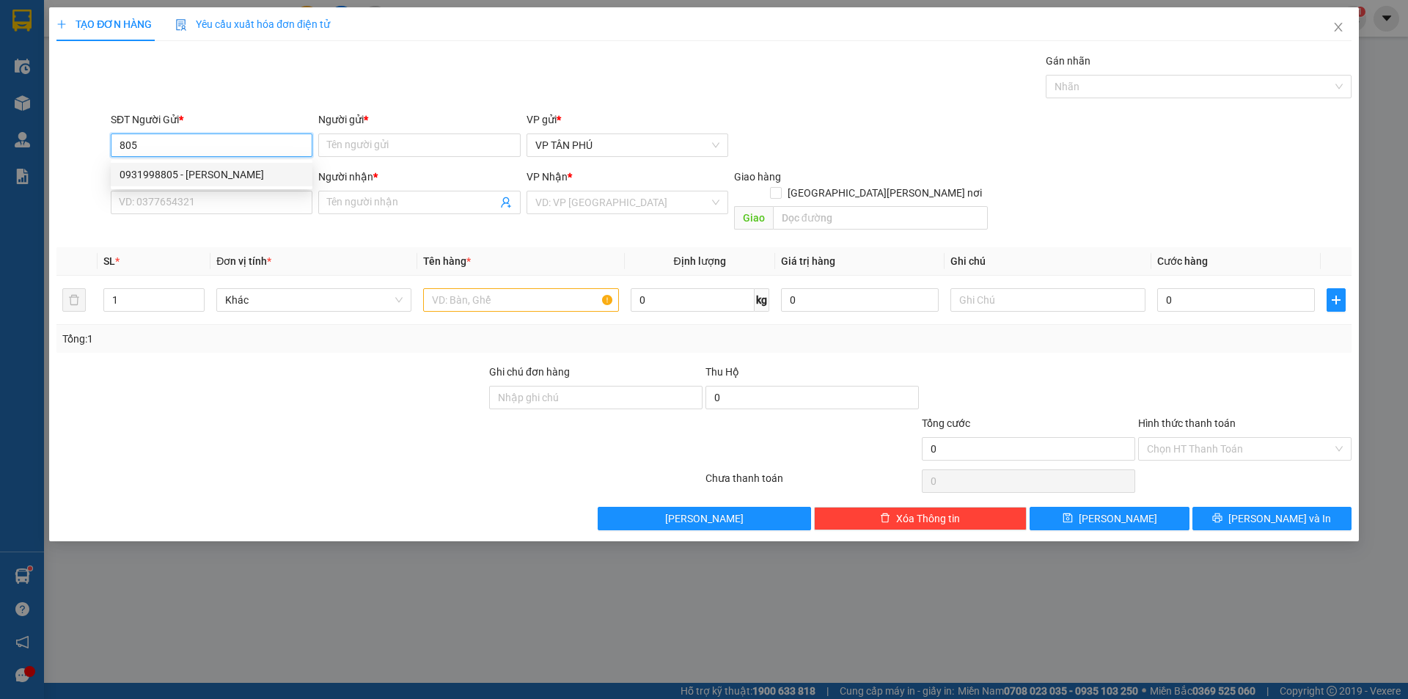
type input "0909660992"
type input "A ĐINH BX"
type input "0931998805"
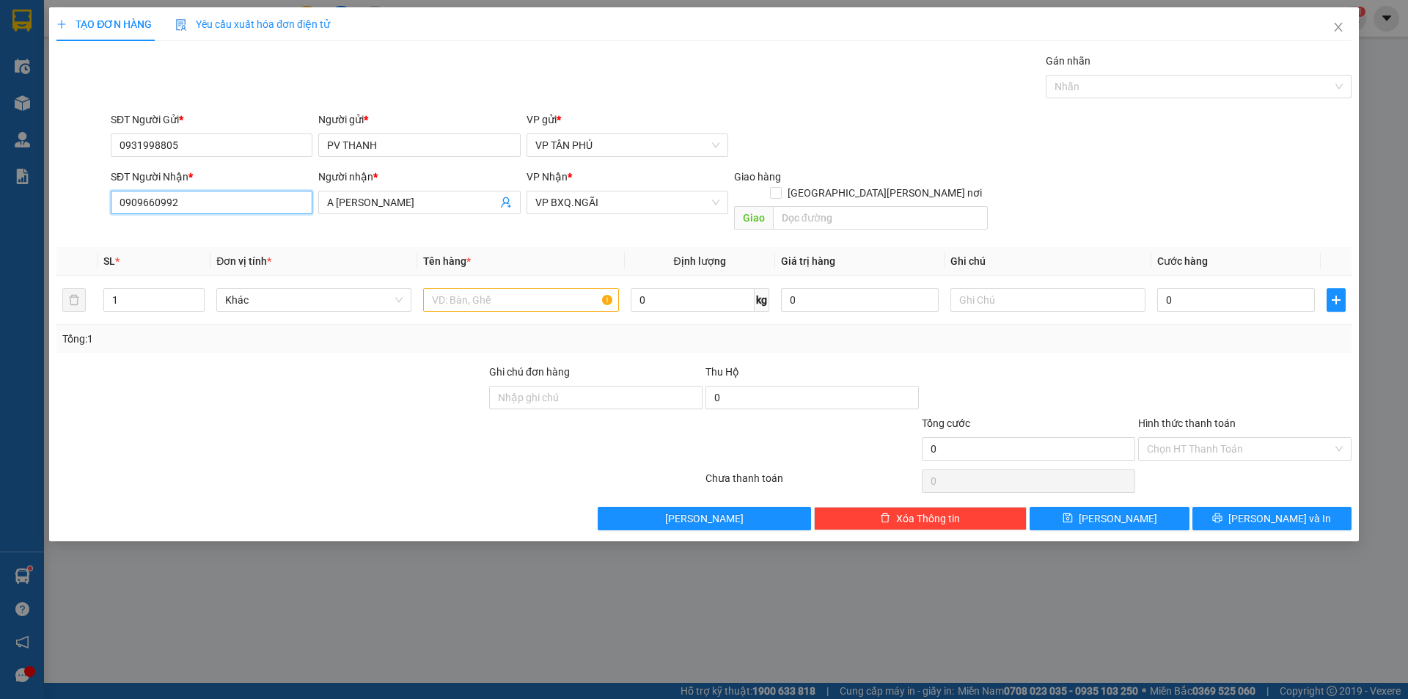
click at [182, 203] on input "0909660992" at bounding box center [212, 202] width 202 height 23
click at [183, 203] on input "0909660992" at bounding box center [212, 202] width 202 height 23
click at [184, 203] on input "0909660992" at bounding box center [212, 202] width 202 height 23
click at [181, 236] on div "0974460322 - A T HA" at bounding box center [212, 232] width 184 height 16
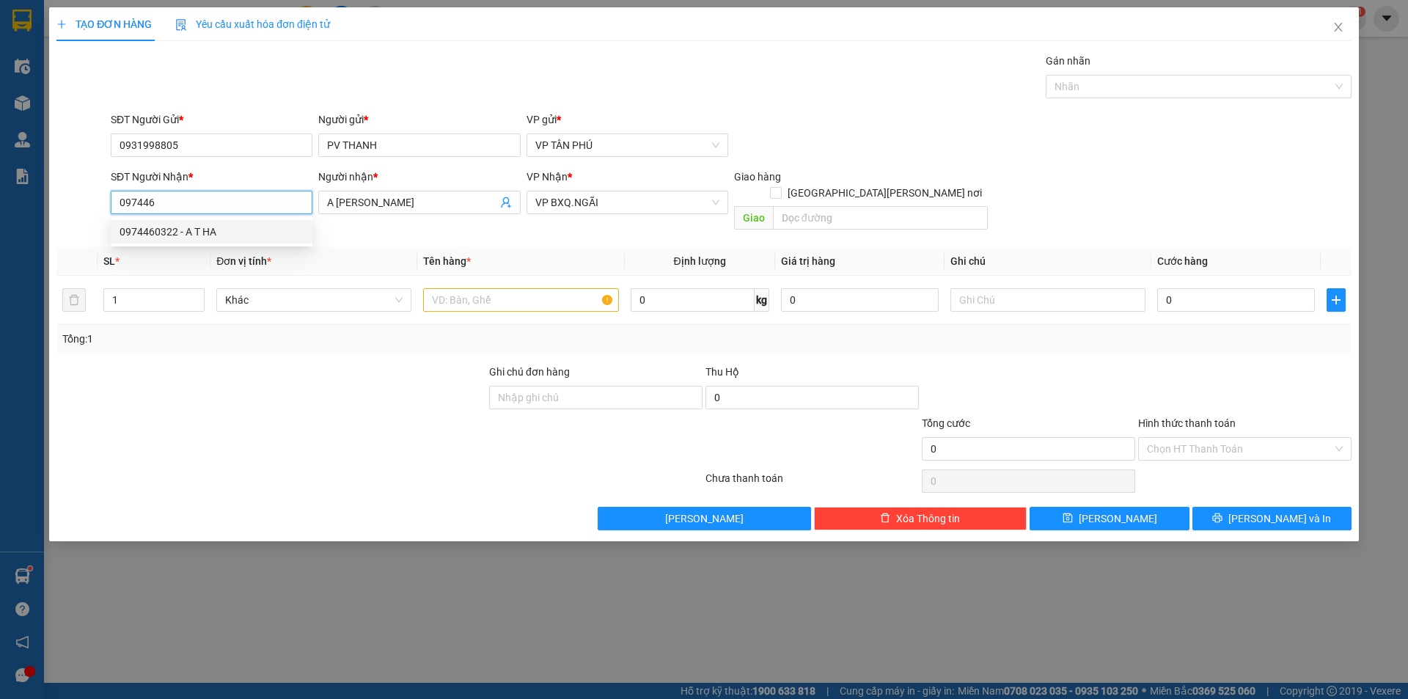
click at [181, 236] on div "0974460322 - A T HA" at bounding box center [212, 232] width 184 height 16
type input "0974460322"
type input "A T HA"
type input "0974460322"
click at [568, 288] on input "text" at bounding box center [520, 299] width 195 height 23
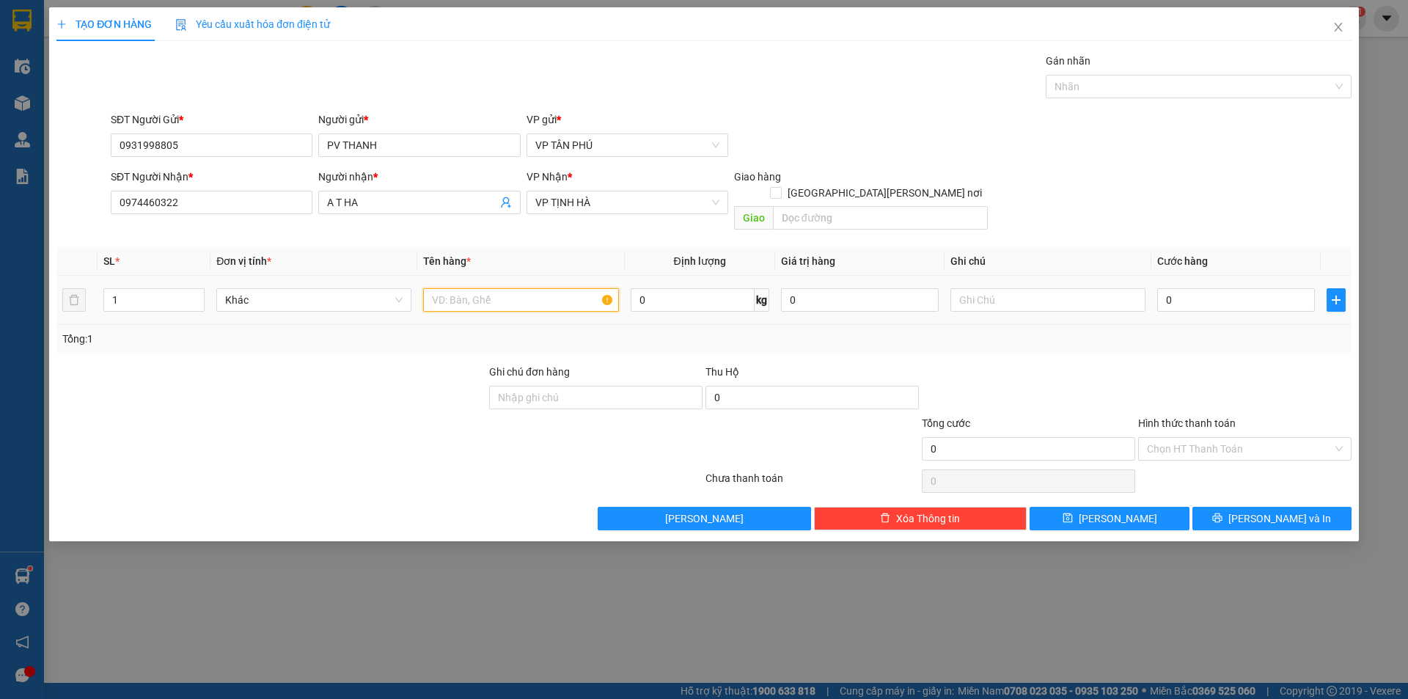
click at [568, 288] on input "text" at bounding box center [520, 299] width 195 height 23
type input "1CUC DEN"
click at [1204, 288] on input "0" at bounding box center [1236, 299] width 158 height 23
type input "1"
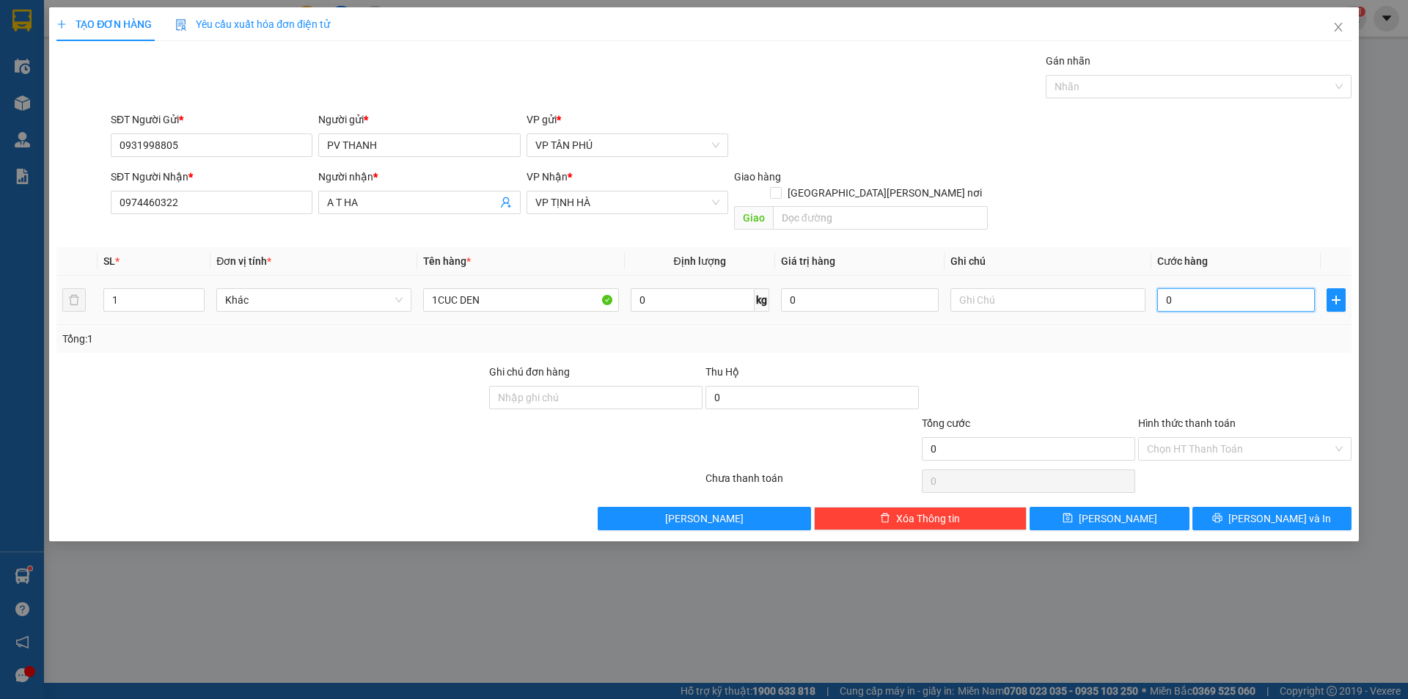
type input "1"
type input "10"
type input "100"
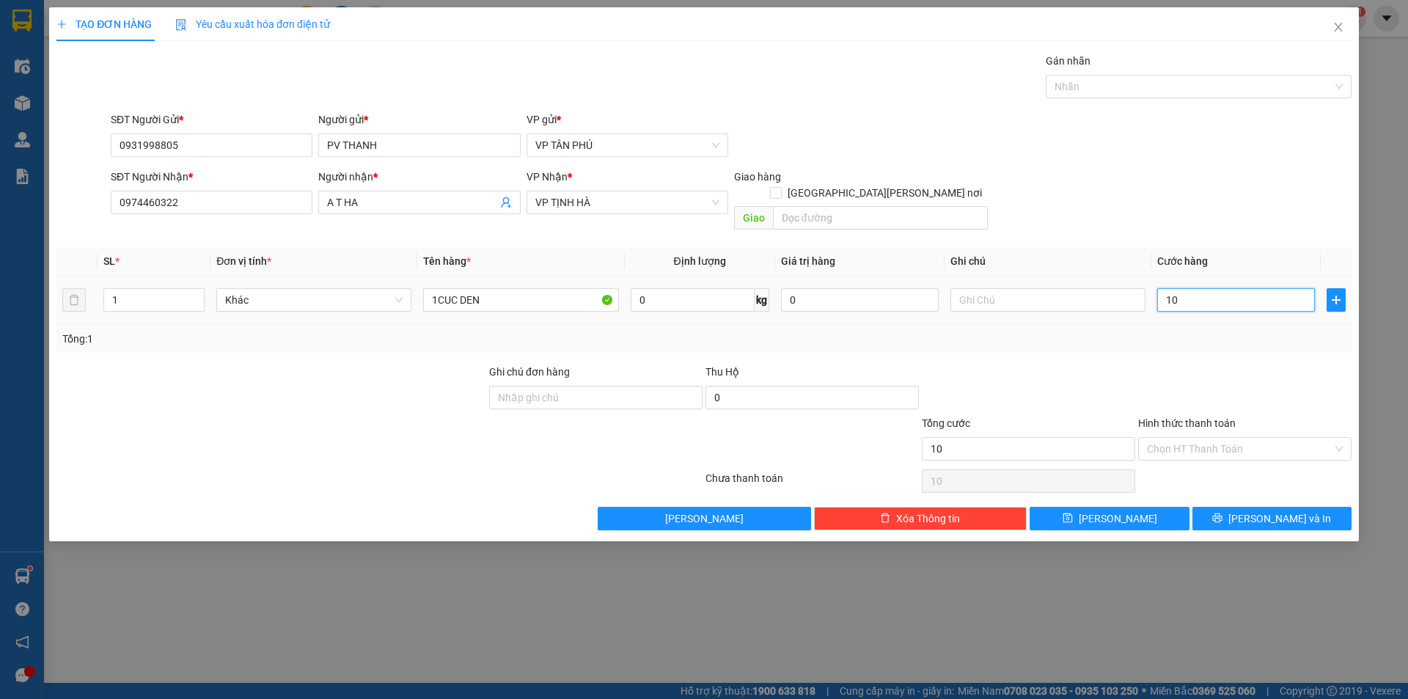
type input "100"
type input "100.000"
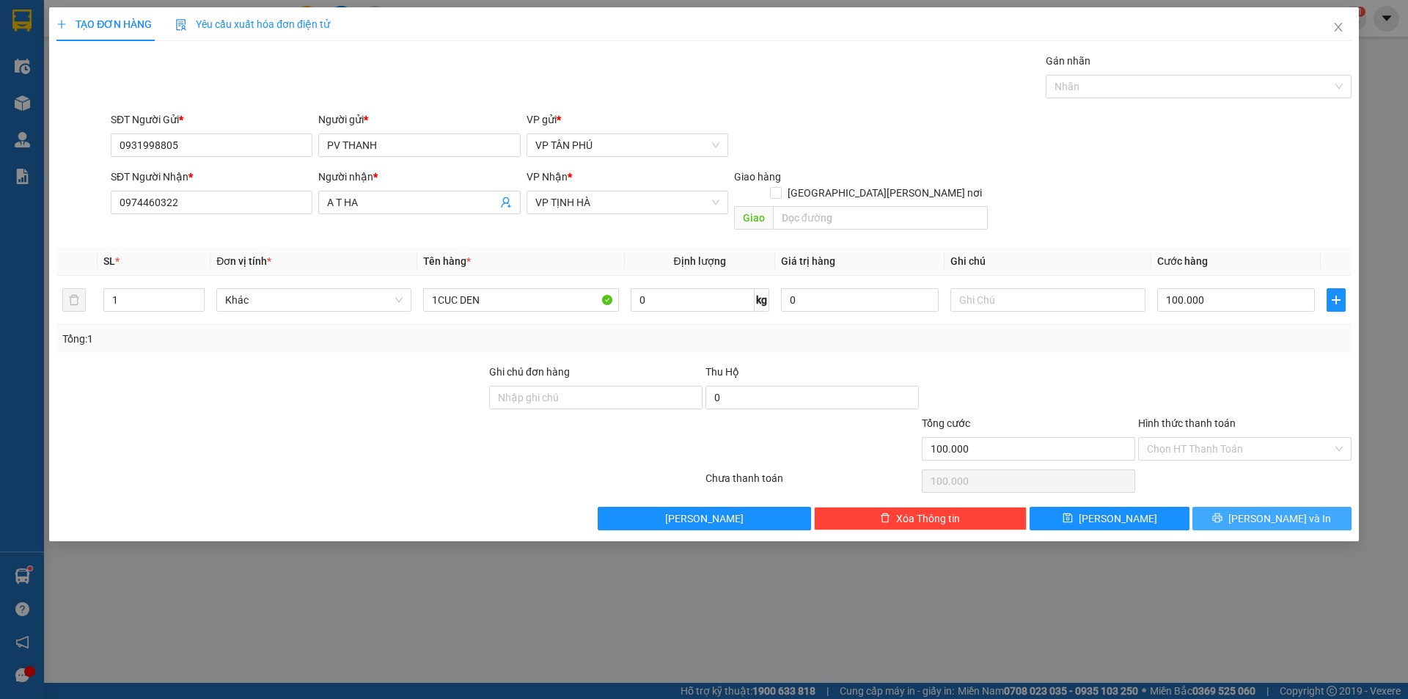
click at [1275, 510] on span "[PERSON_NAME] và In" at bounding box center [1279, 518] width 103 height 16
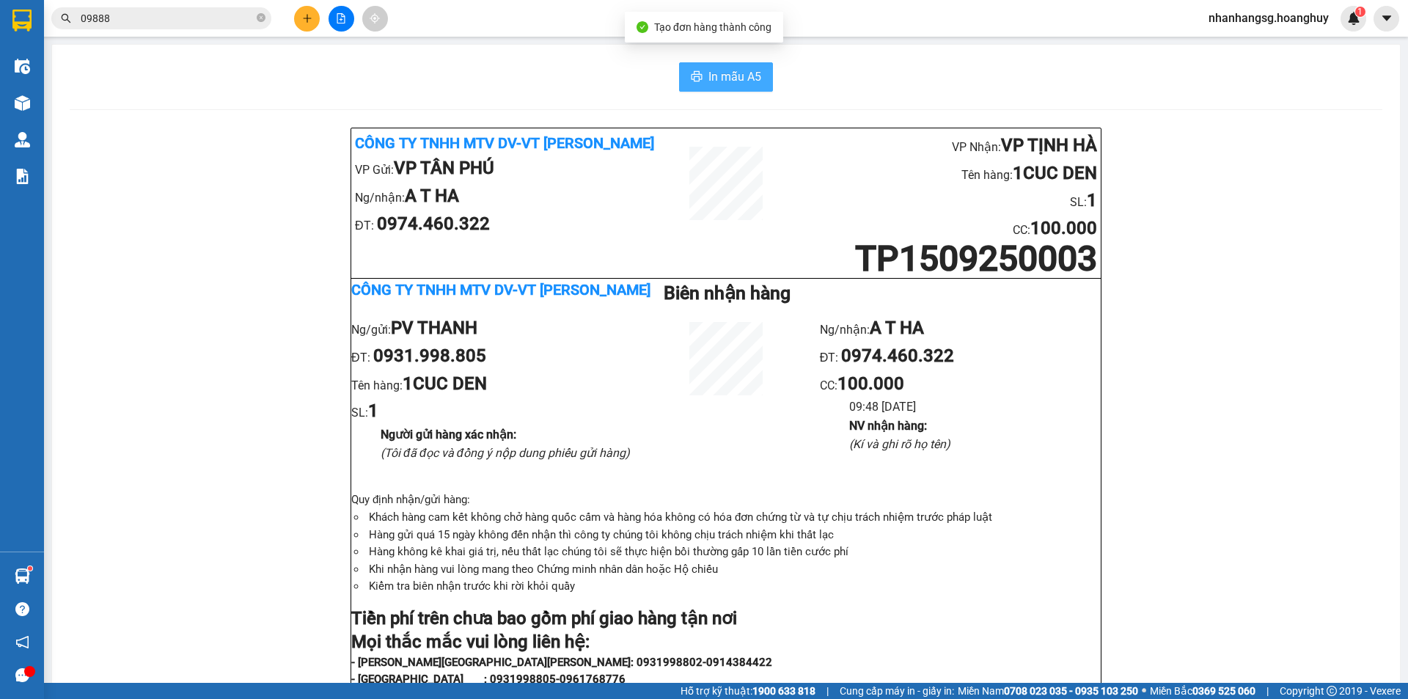
click at [741, 70] on span "In mẫu A5" at bounding box center [734, 76] width 53 height 18
click at [313, 21] on button at bounding box center [307, 19] width 26 height 26
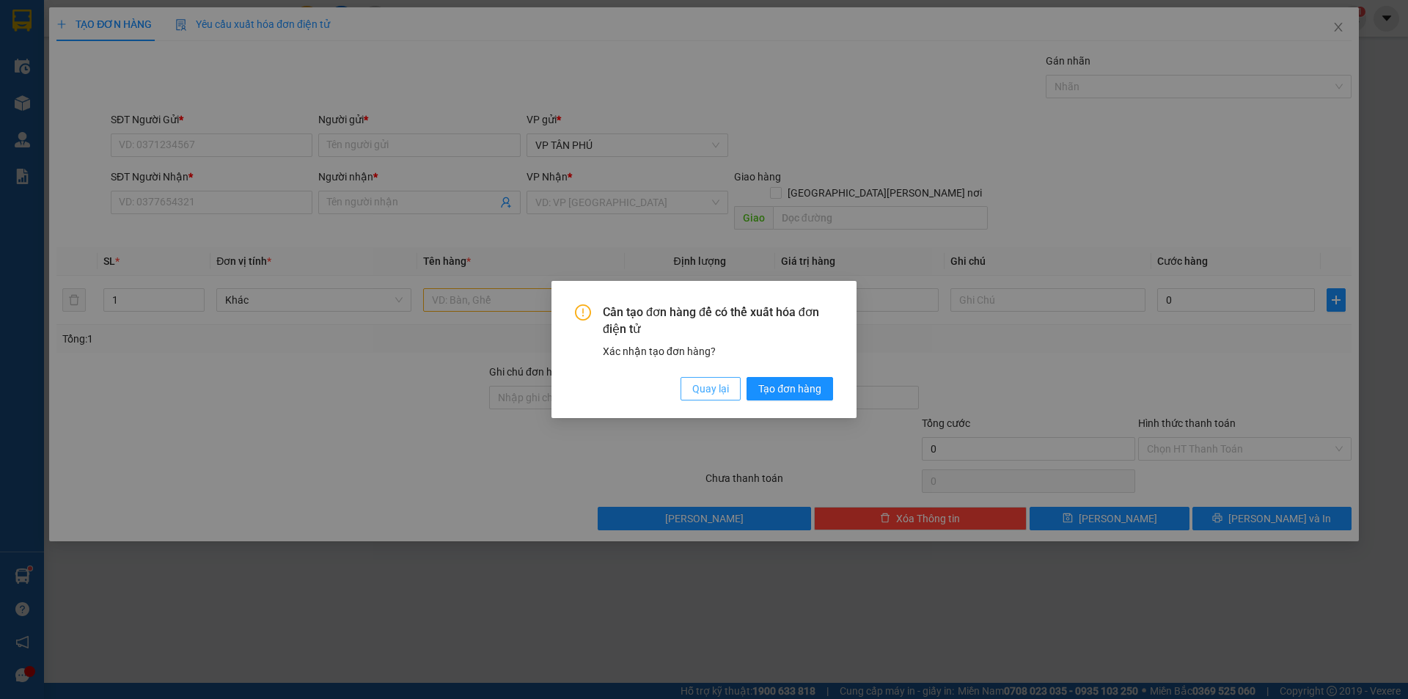
click at [711, 392] on span "Quay lại" at bounding box center [710, 389] width 37 height 16
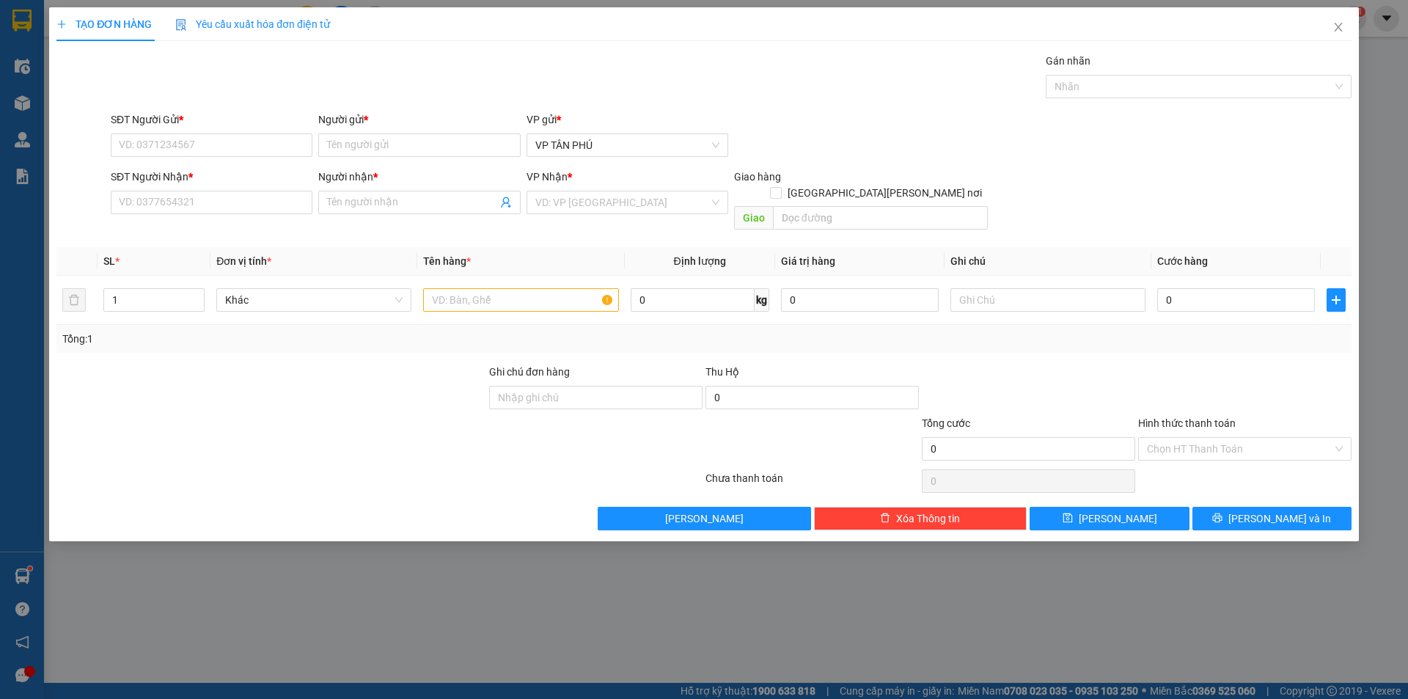
click at [227, 133] on div "SĐT Người Gửi *" at bounding box center [212, 122] width 202 height 22
click at [210, 198] on input "SĐT Người Nhận *" at bounding box center [212, 202] width 202 height 23
type input "2405"
click at [216, 142] on input "SĐT Người Gửi *" at bounding box center [212, 144] width 202 height 23
click at [208, 166] on div "0931998805 - [PERSON_NAME]" at bounding box center [212, 174] width 184 height 16
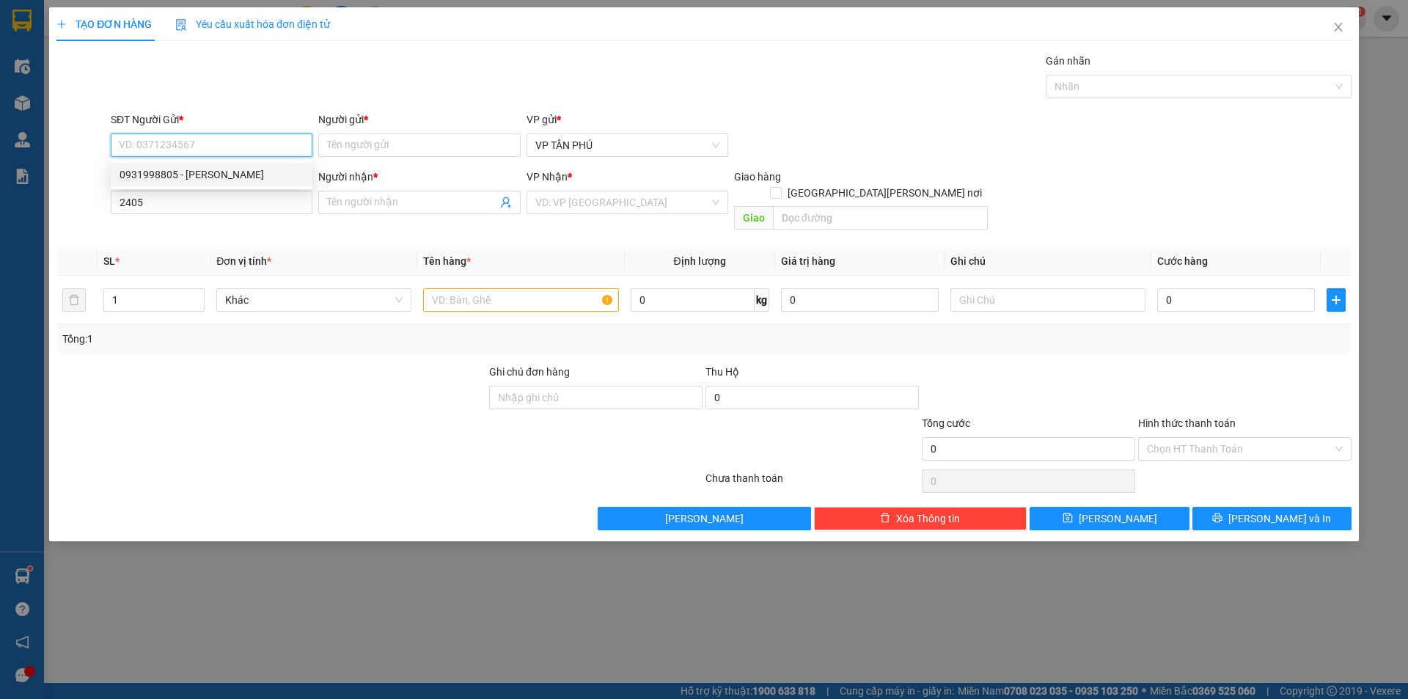
type input "0931998805"
type input "PV THANH"
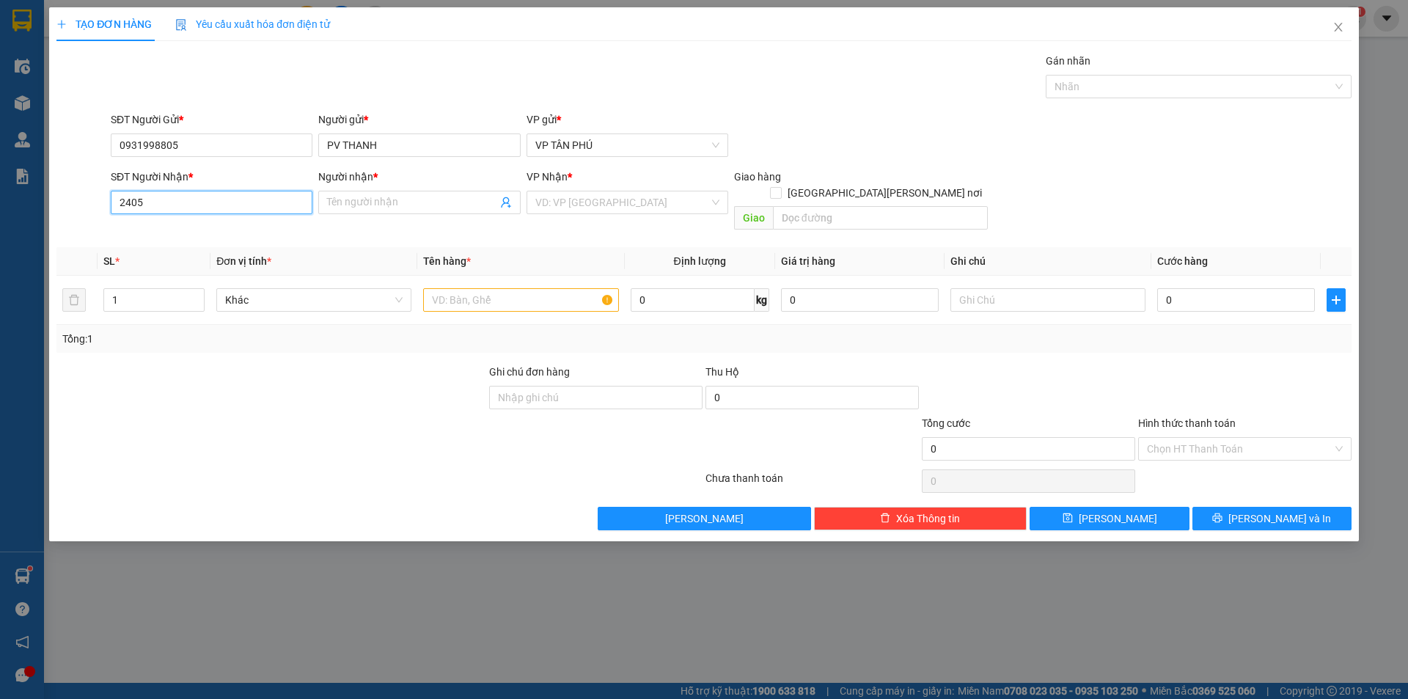
click at [202, 193] on input "2405" at bounding box center [212, 202] width 202 height 23
click at [246, 239] on div "0901972405 - LB PHÁP SINH" at bounding box center [212, 232] width 184 height 16
type input "0901972405"
type input "LB PHÁP SINH"
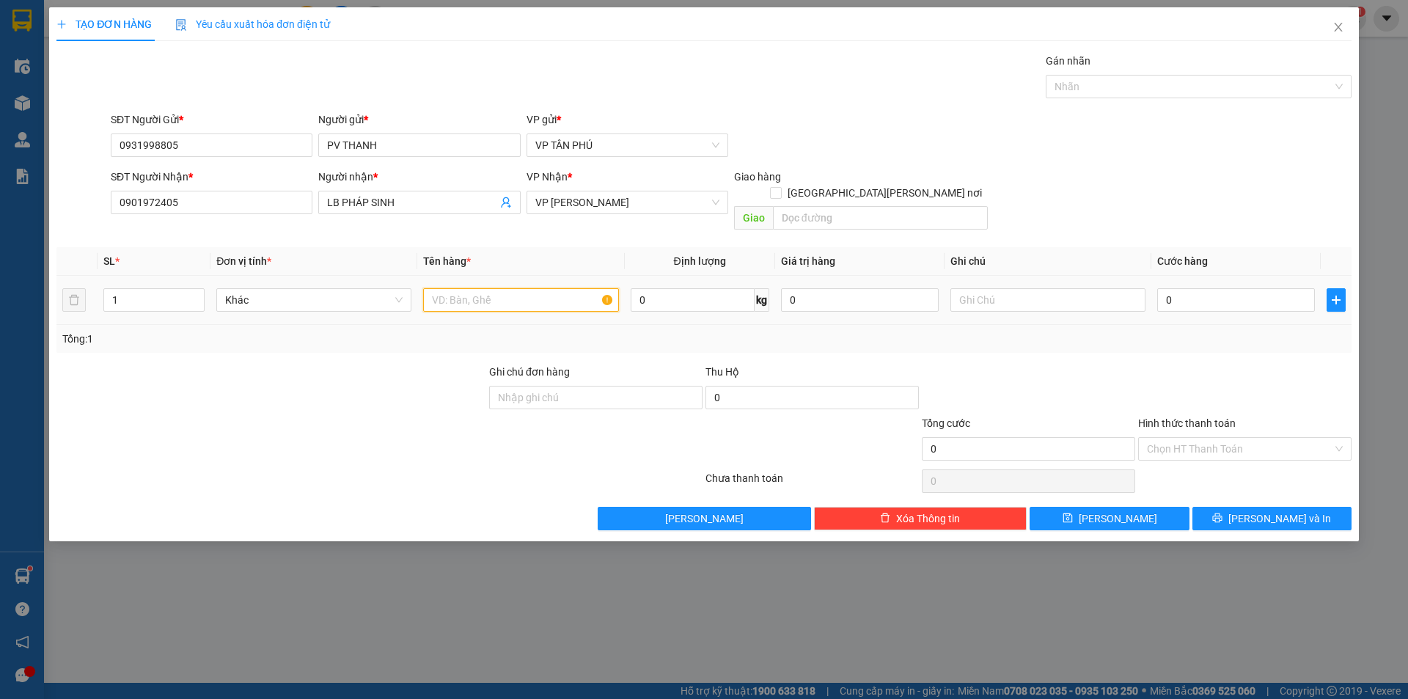
click at [516, 288] on input "text" at bounding box center [520, 299] width 195 height 23
type input "1THUNG [PERSON_NAME]"
click at [1193, 288] on input "0" at bounding box center [1236, 299] width 158 height 23
type input "80"
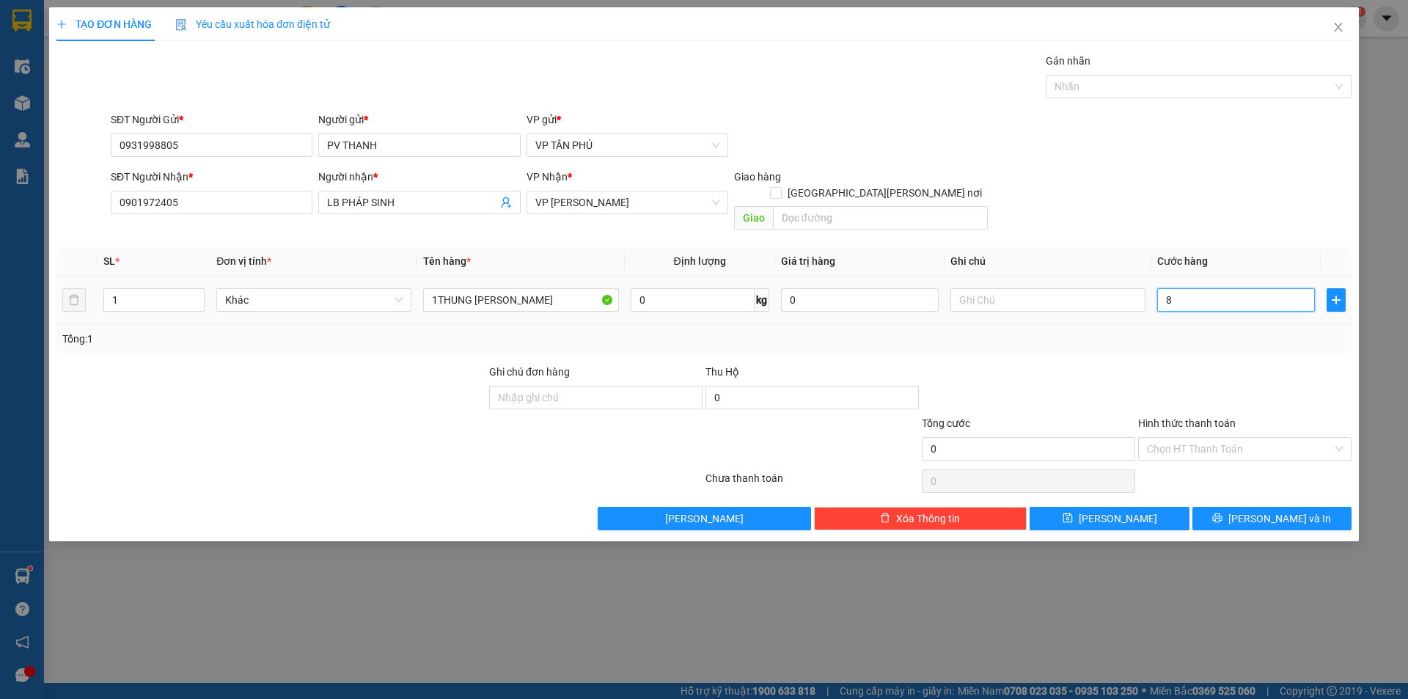
type input "80"
type input "80.000"
click at [1116, 510] on span "[PERSON_NAME]" at bounding box center [1118, 518] width 78 height 16
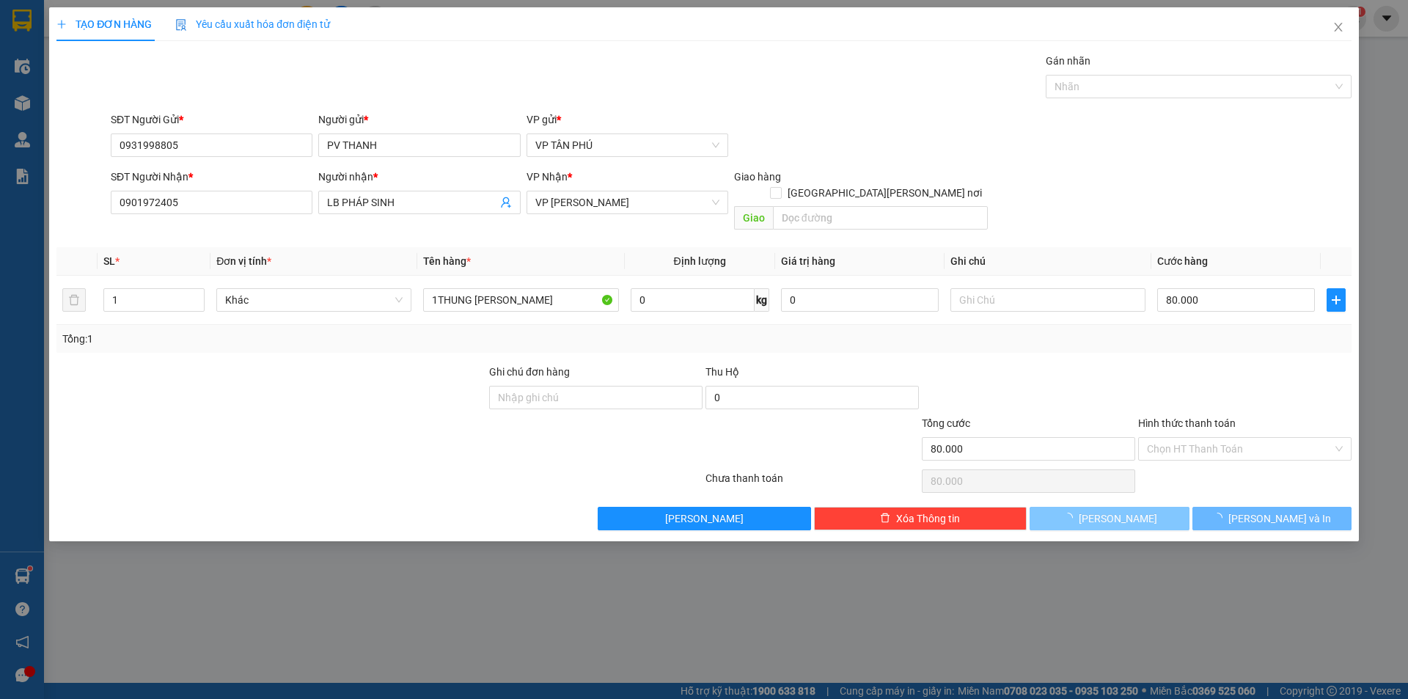
type input "0"
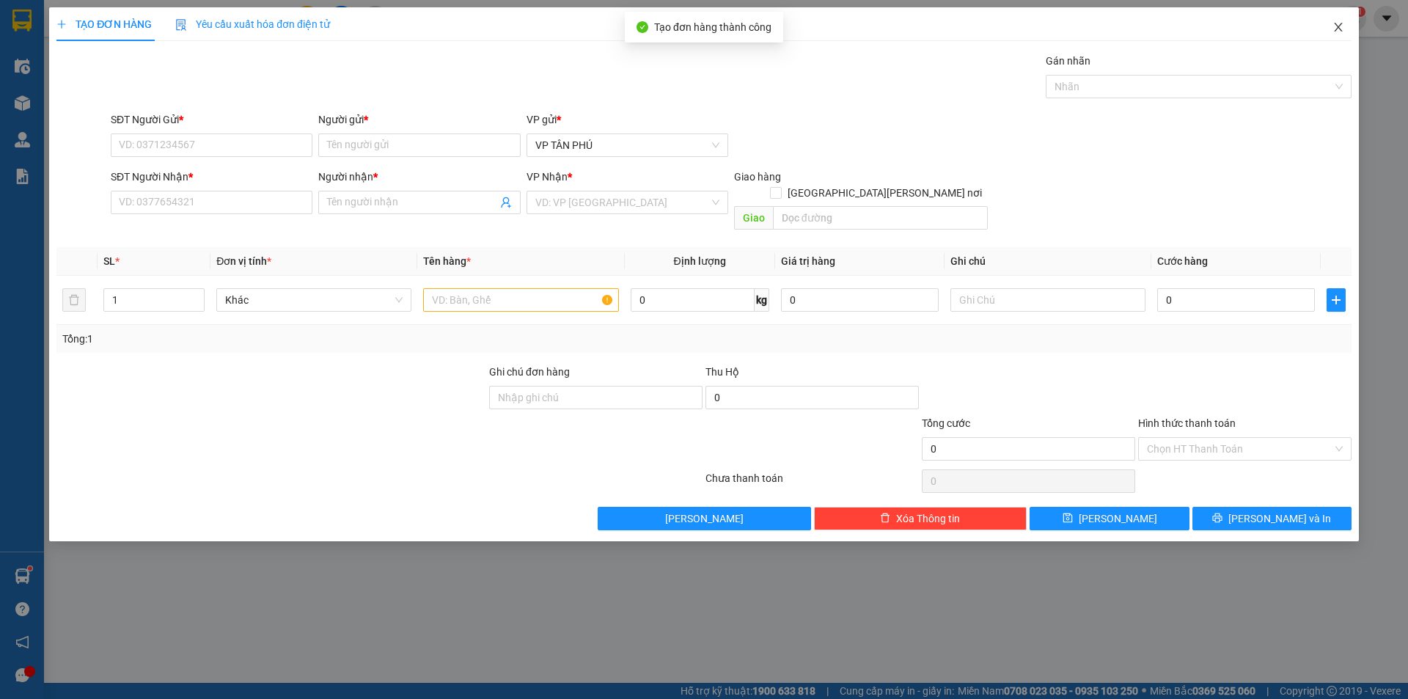
click at [1339, 26] on icon "close" at bounding box center [1339, 27] width 12 height 12
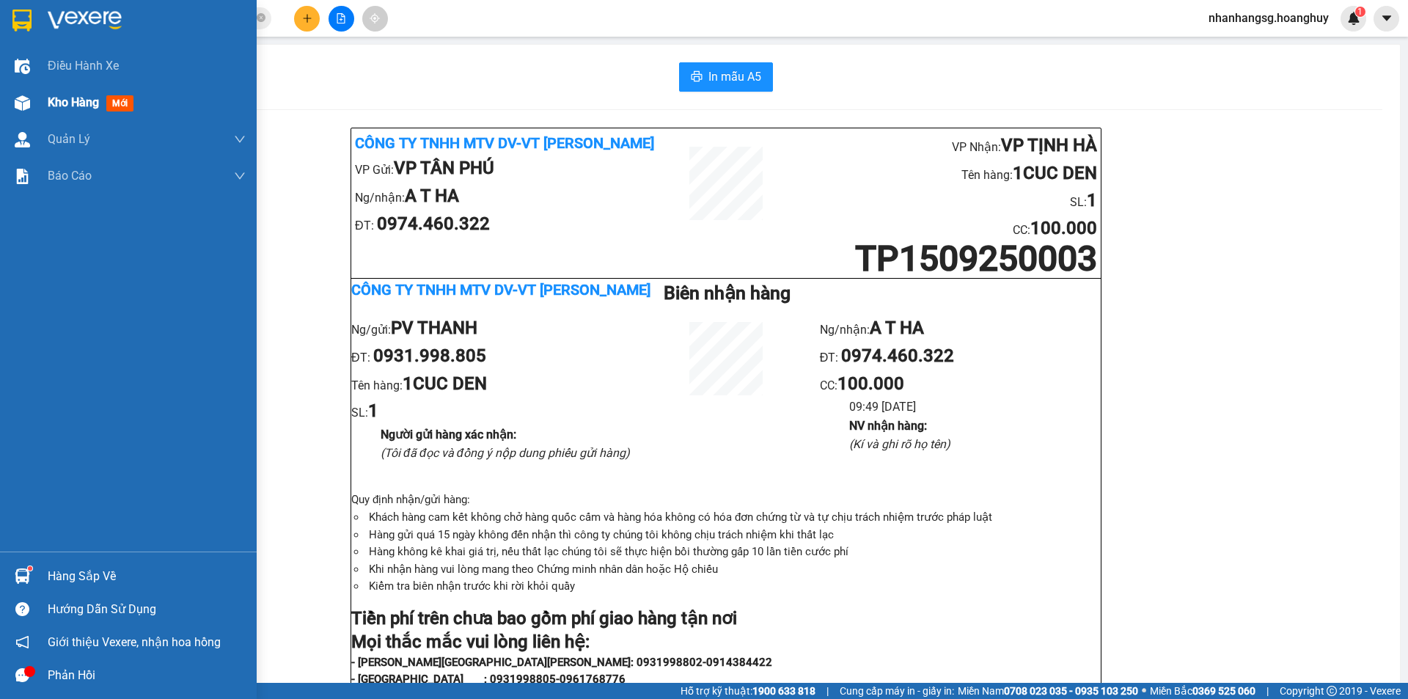
click at [59, 103] on span "Kho hàng" at bounding box center [73, 102] width 51 height 14
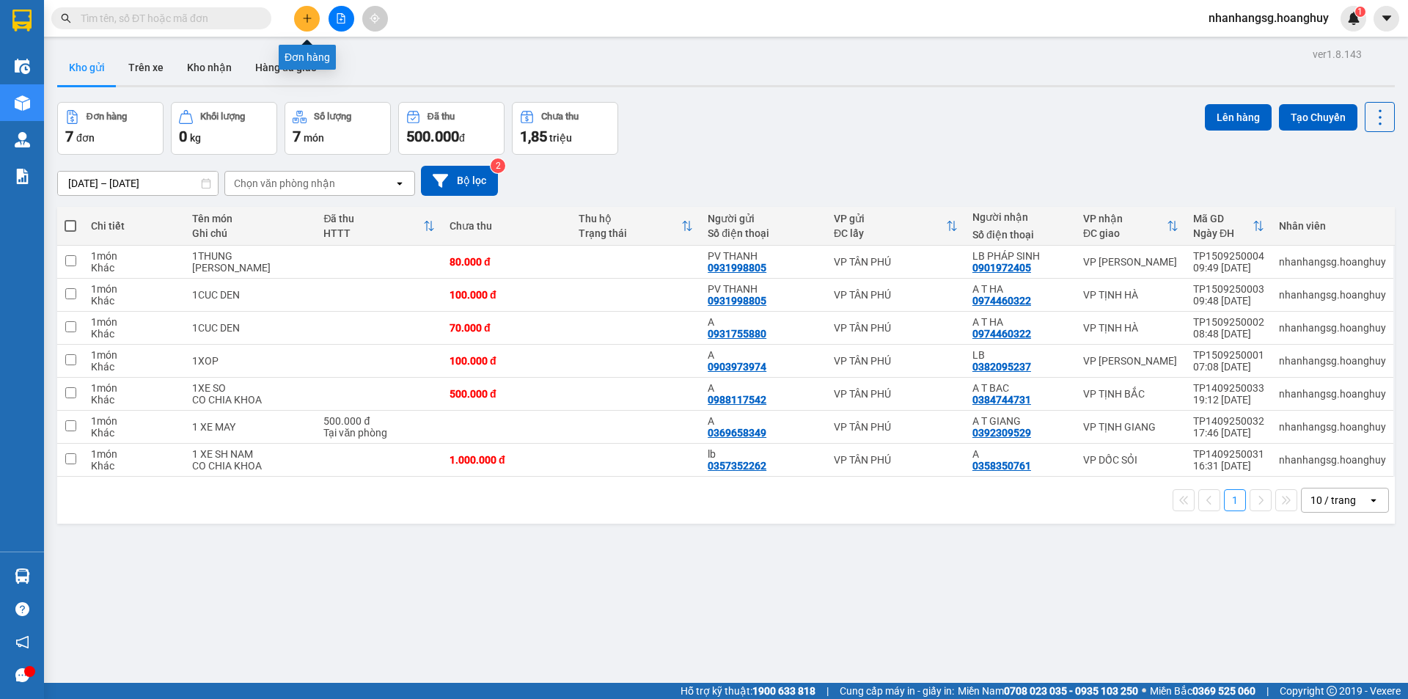
click at [305, 22] on icon "plus" at bounding box center [307, 18] width 10 height 10
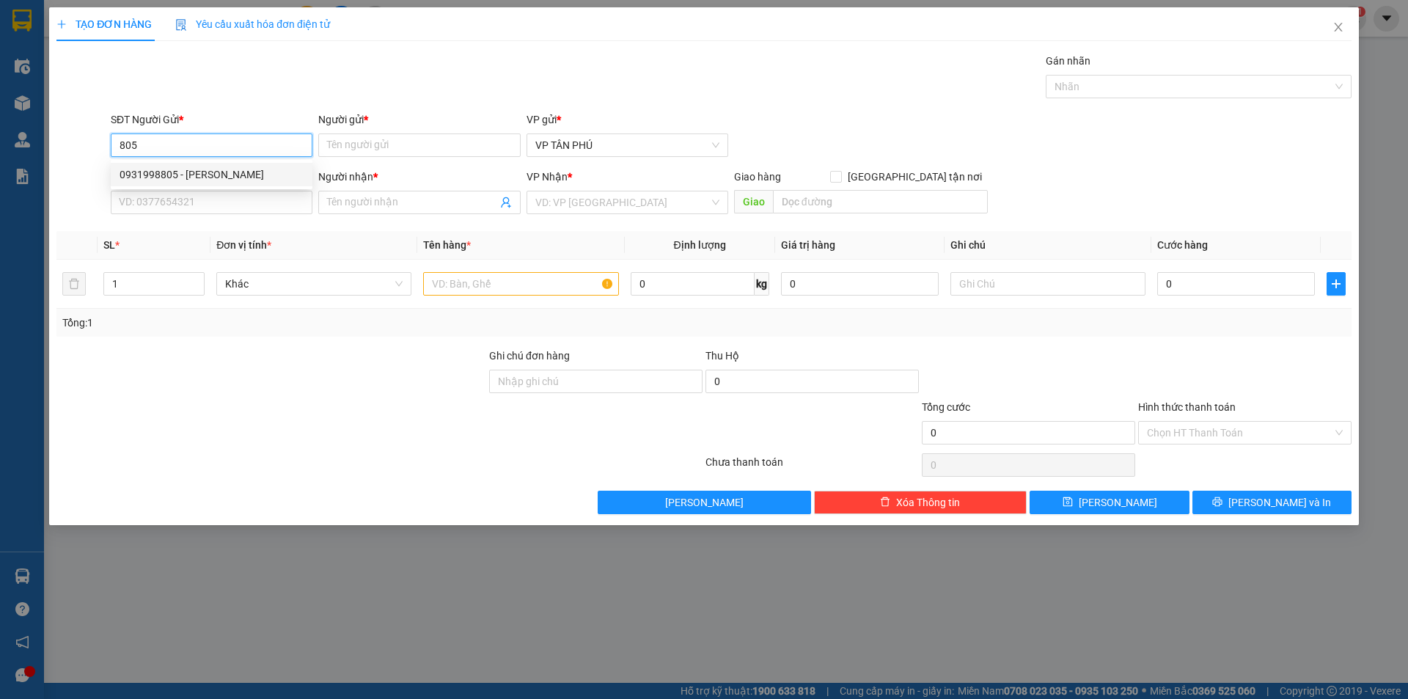
drag, startPoint x: 190, startPoint y: 172, endPoint x: 200, endPoint y: 188, distance: 18.5
click at [191, 172] on div "0931998805 - [PERSON_NAME]" at bounding box center [212, 174] width 184 height 16
type input "0931998805"
type input "PV THANH"
type input "0901972405"
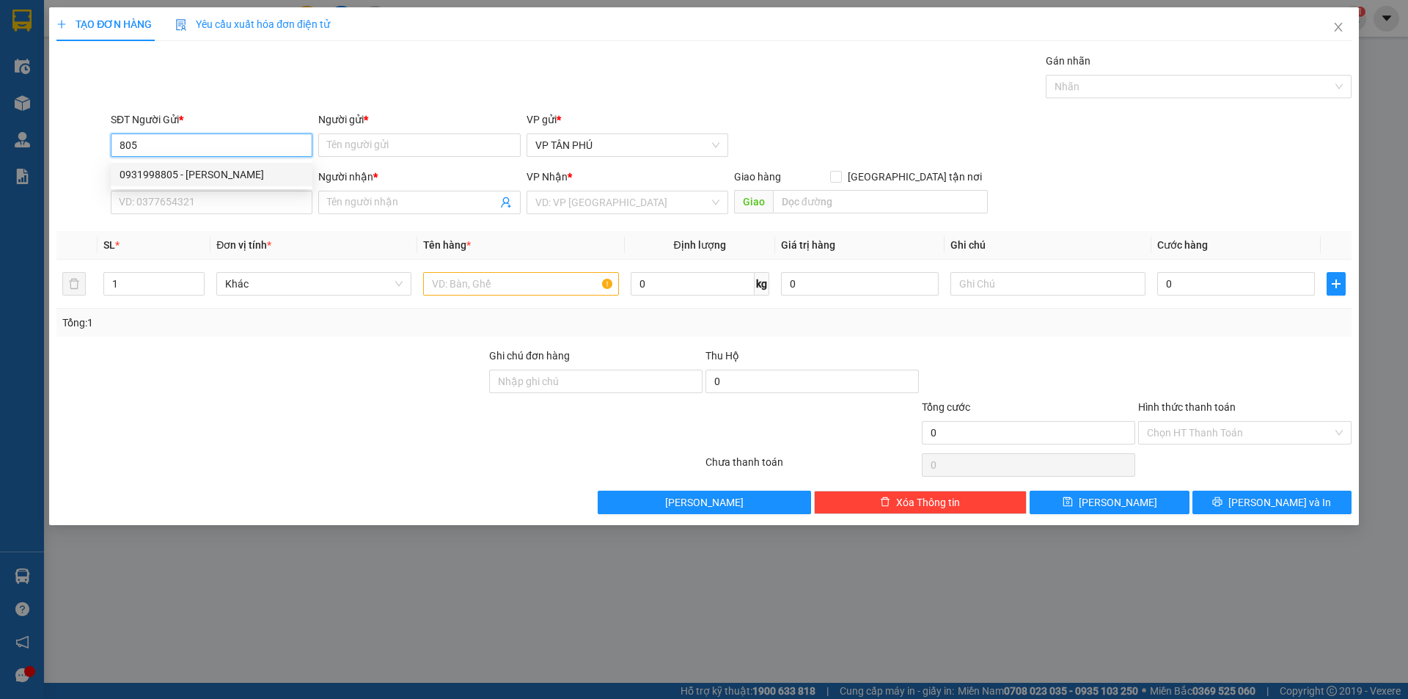
type input "LB PHÁP SINH"
type input "0931998805"
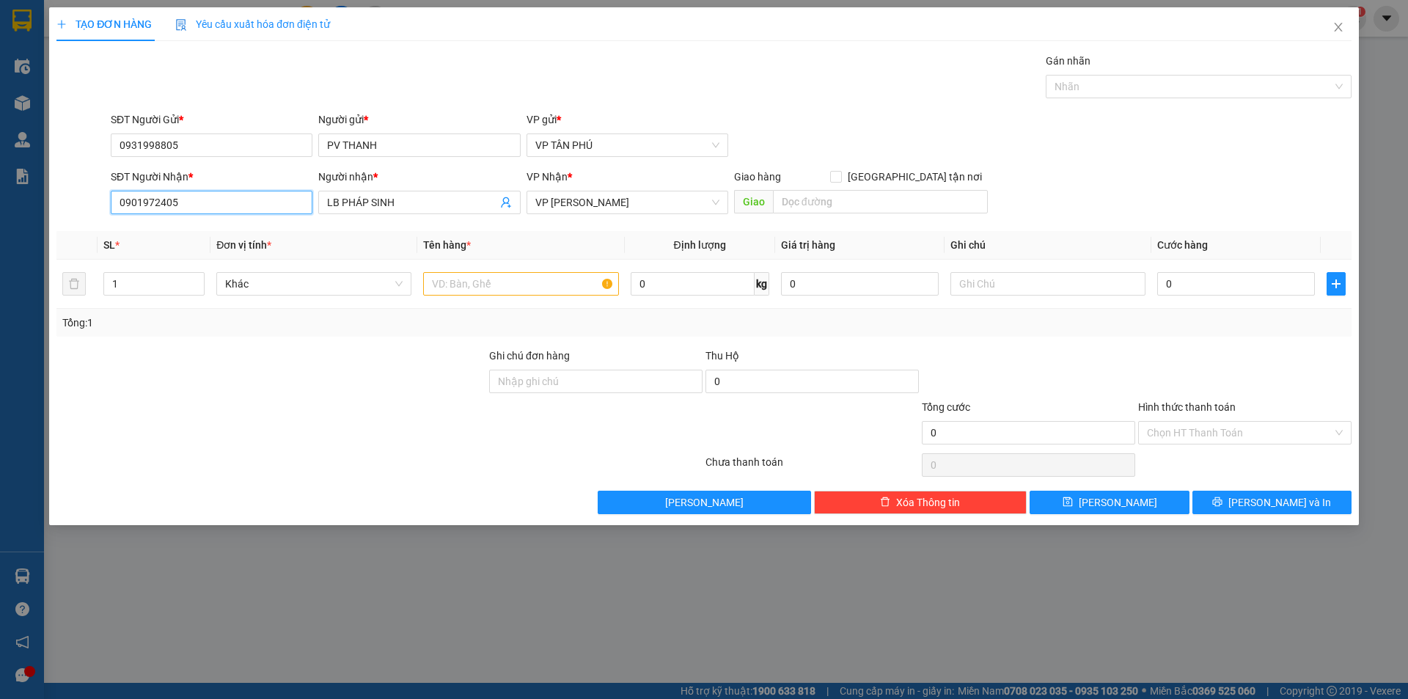
click at [205, 201] on input "0901972405" at bounding box center [212, 202] width 202 height 23
click at [204, 232] on div "0935453540 - C HOA BX" at bounding box center [212, 232] width 184 height 16
type input "0935453540"
type input "C HOA BX"
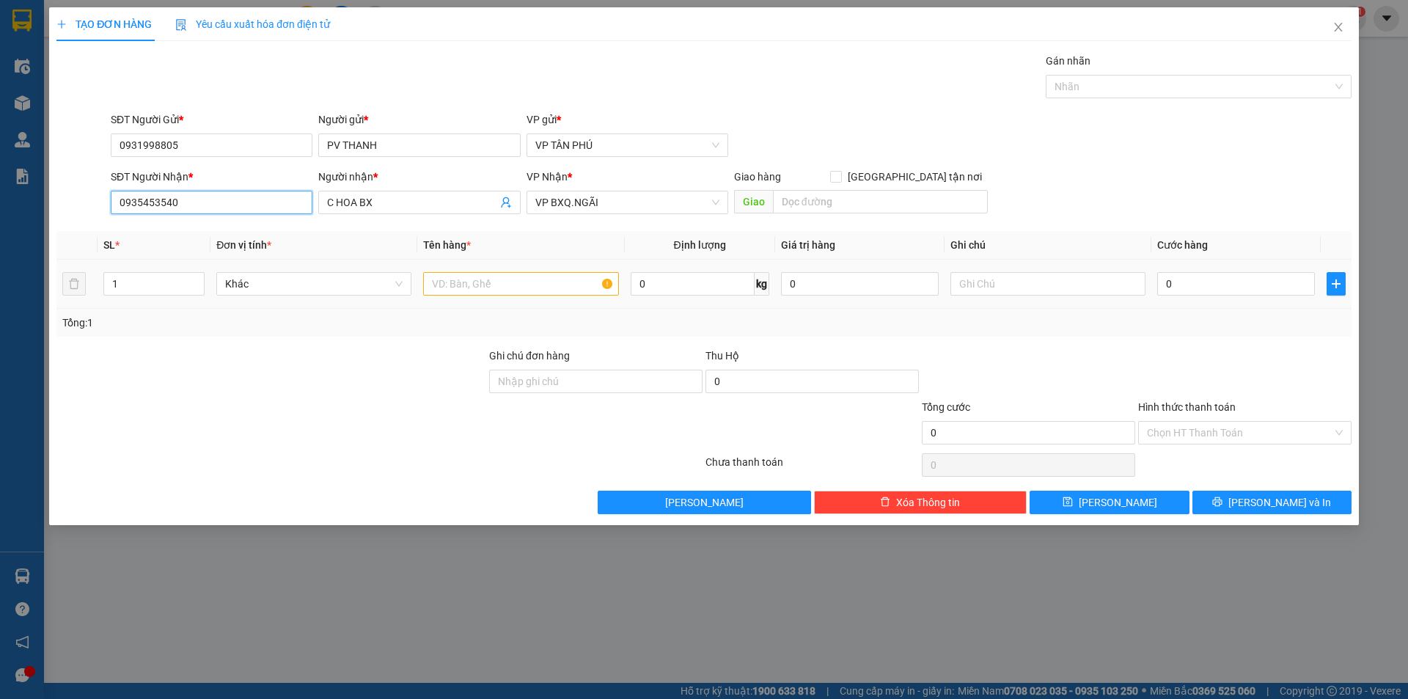
type input "0935453540"
click at [479, 283] on input "text" at bounding box center [520, 283] width 195 height 23
type input "6BAO"
click at [1011, 270] on div at bounding box center [1048, 283] width 195 height 29
click at [1001, 285] on input "text" at bounding box center [1048, 283] width 195 height 23
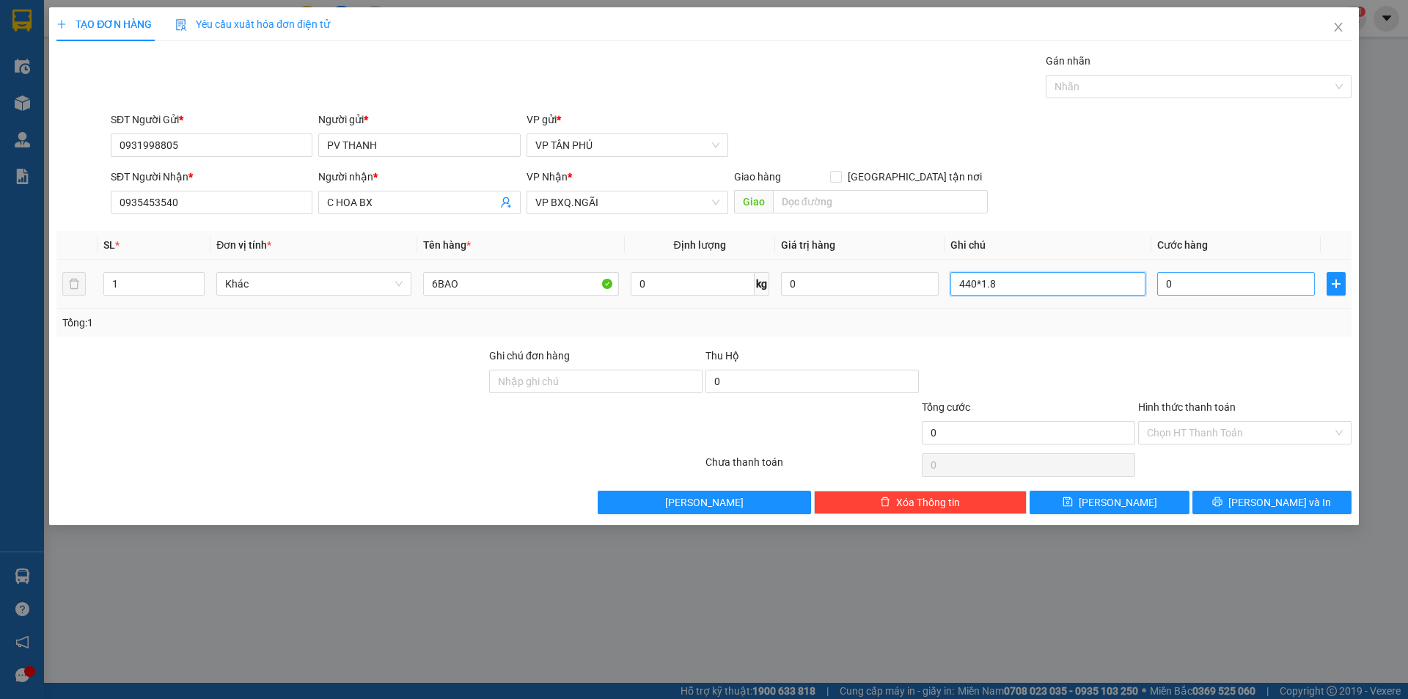
type input "440*1.8"
click at [1190, 290] on input "0" at bounding box center [1236, 283] width 158 height 23
type input "7"
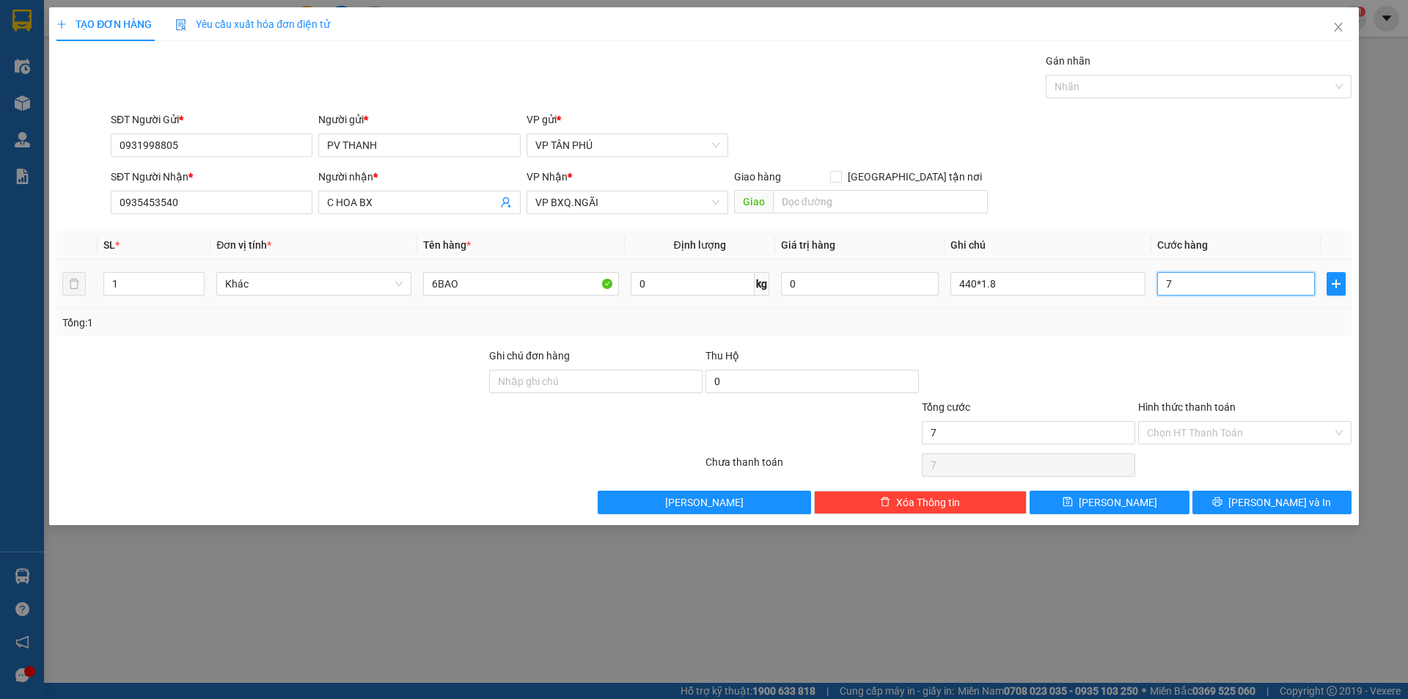
type input "79"
type input "790"
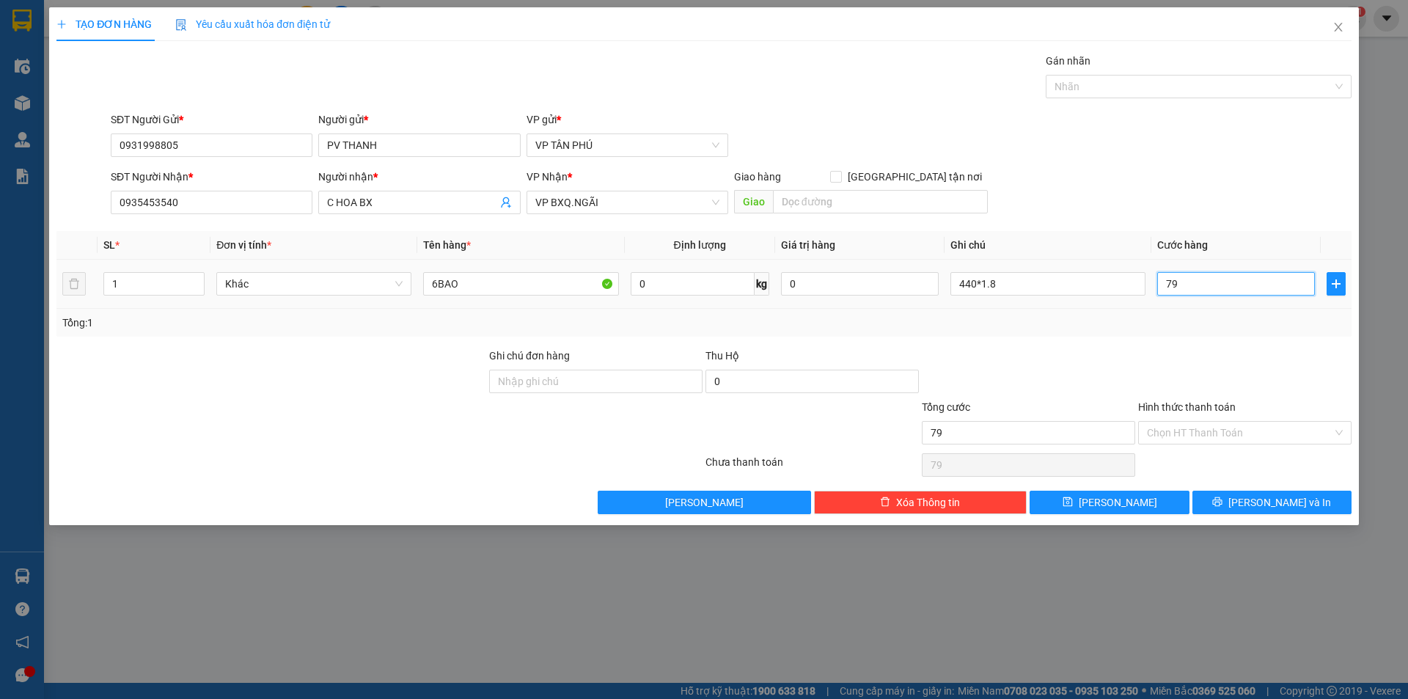
type input "790"
type input "790.000"
click at [1237, 499] on button "[PERSON_NAME] và In" at bounding box center [1272, 502] width 159 height 23
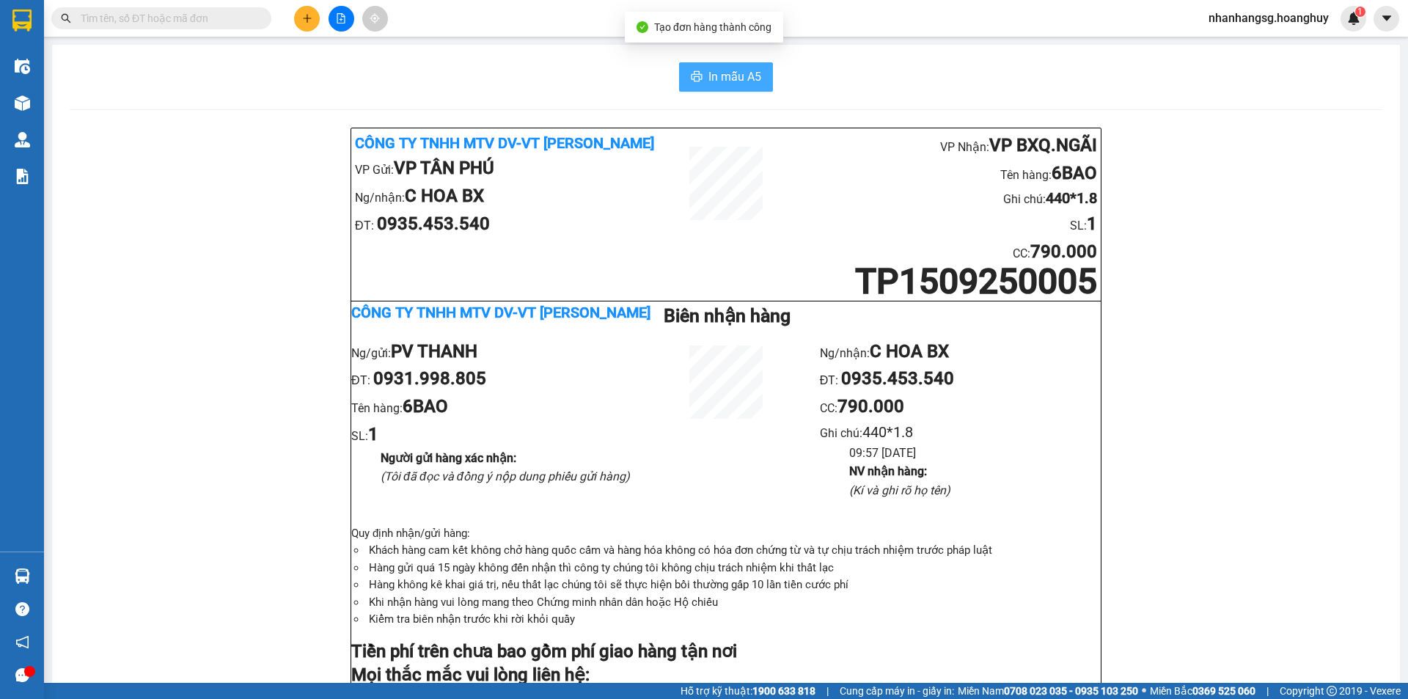
click at [712, 79] on span "In mẫu A5" at bounding box center [734, 76] width 53 height 18
click at [306, 16] on icon "plus" at bounding box center [307, 18] width 10 height 10
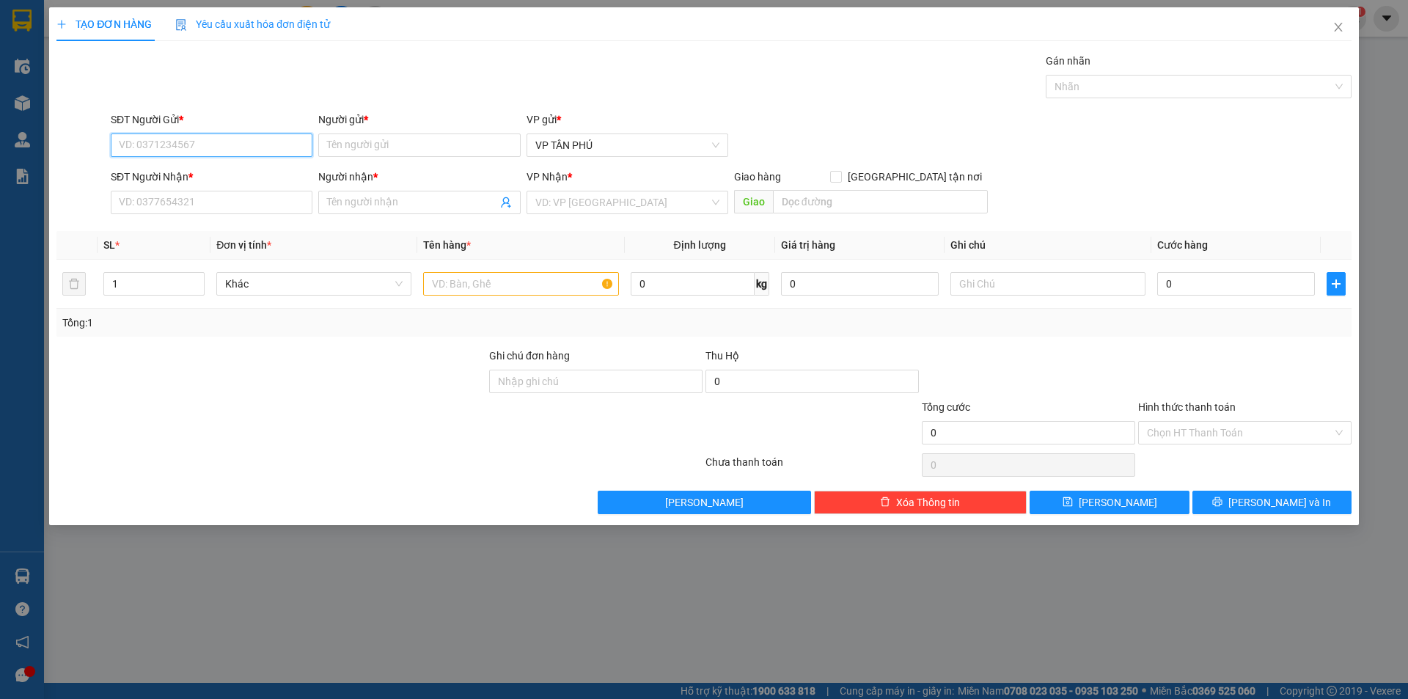
click at [272, 147] on input "SĐT Người Gửi *" at bounding box center [212, 144] width 202 height 23
click at [241, 177] on div "0931998805 - [PERSON_NAME]" at bounding box center [212, 174] width 184 height 16
type input "0931998805"
type input "PV THANH"
type input "0935453540"
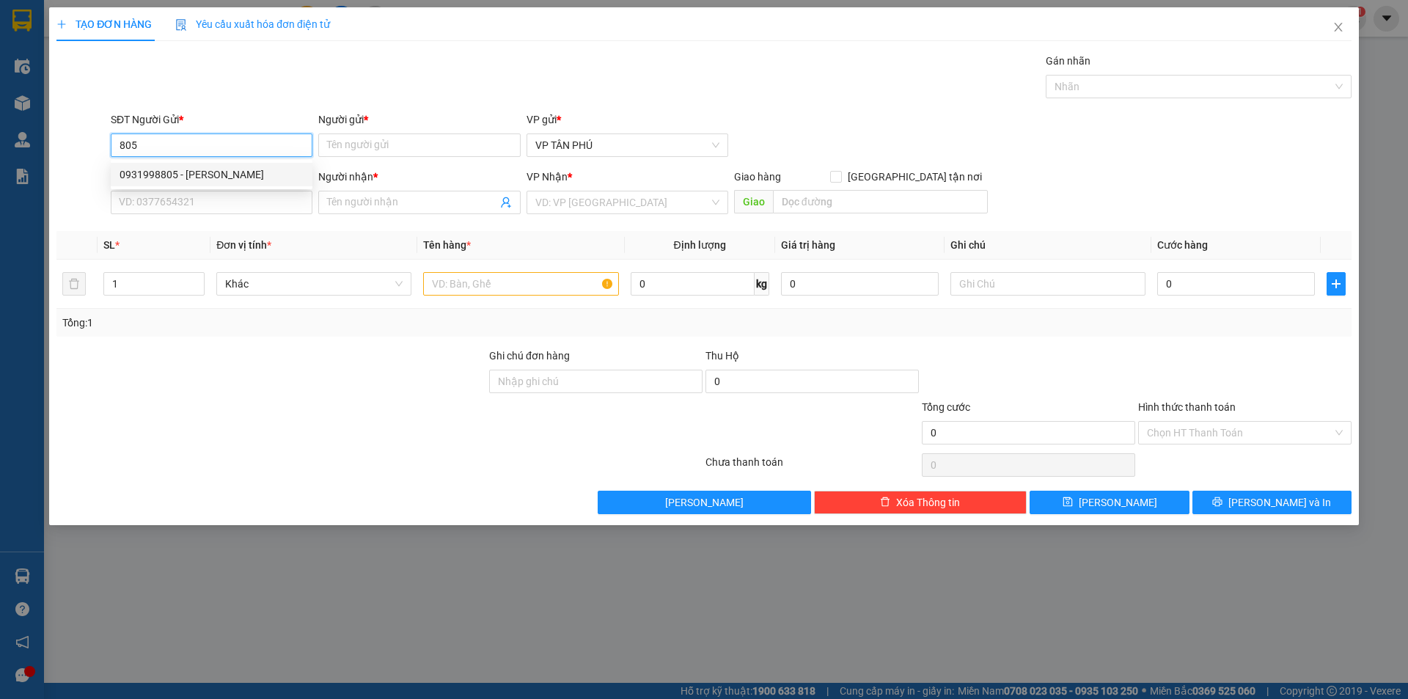
type input "C HOA BX"
type input "0931998805"
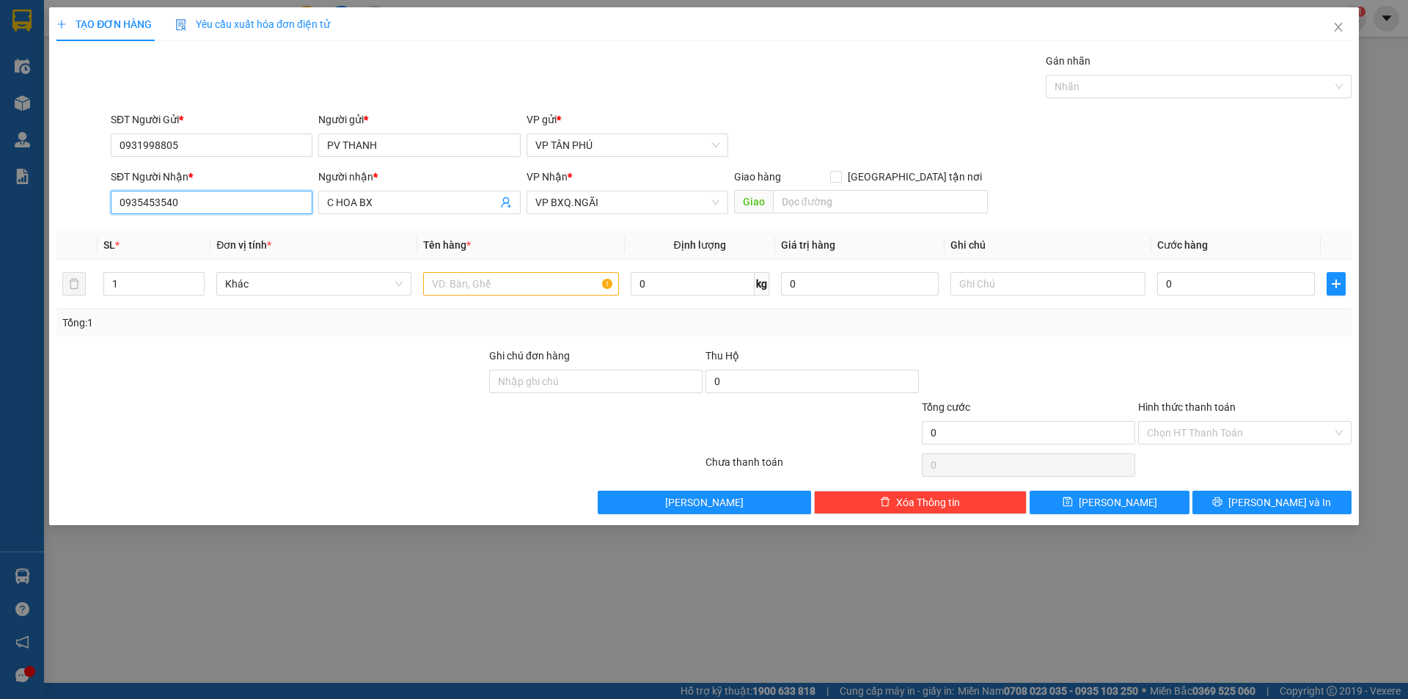
click at [168, 207] on input "0935453540" at bounding box center [212, 202] width 202 height 23
click at [216, 230] on div "0916620142 - HÔNG DUNG MB" at bounding box center [212, 232] width 184 height 16
type input "0916620142"
type input "HÔNG DUNG MB"
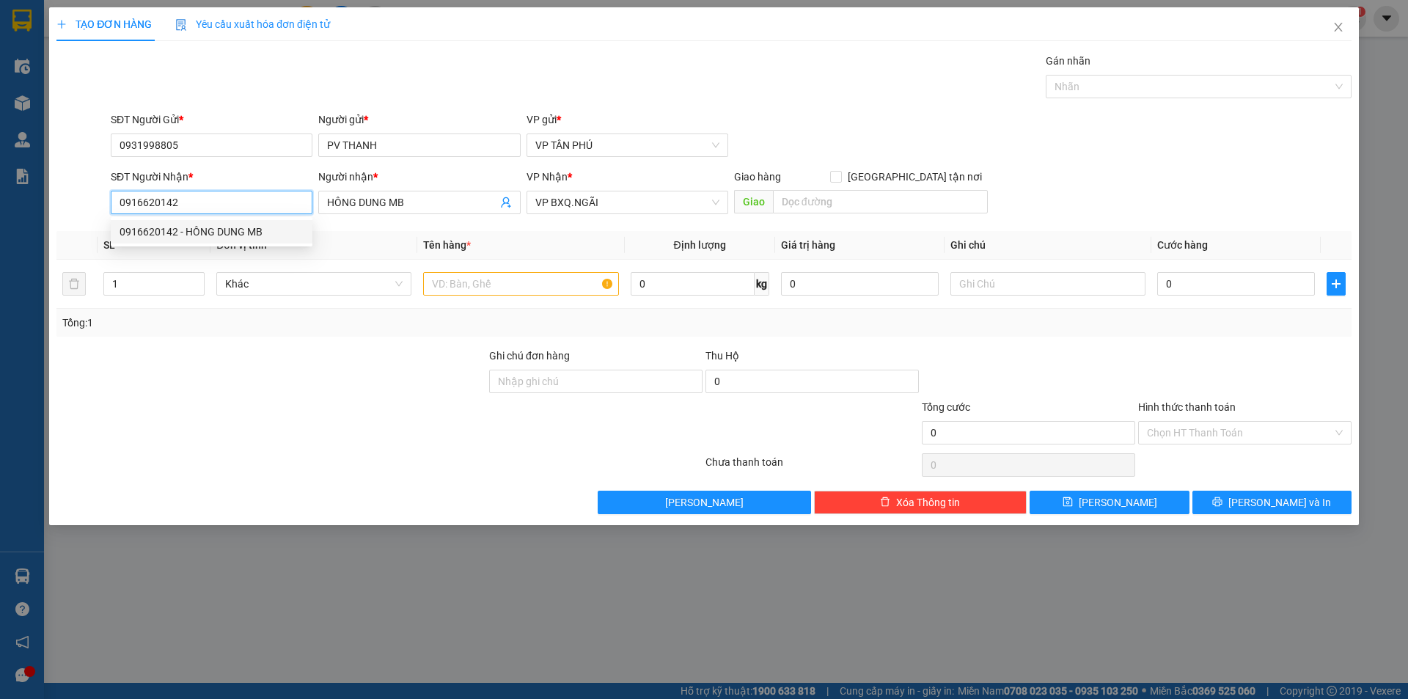
click at [216, 230] on div "0916620142 - HÔNG DUNG MB" at bounding box center [212, 232] width 184 height 16
type input "0916620142"
click at [519, 279] on input "text" at bounding box center [520, 283] width 195 height 23
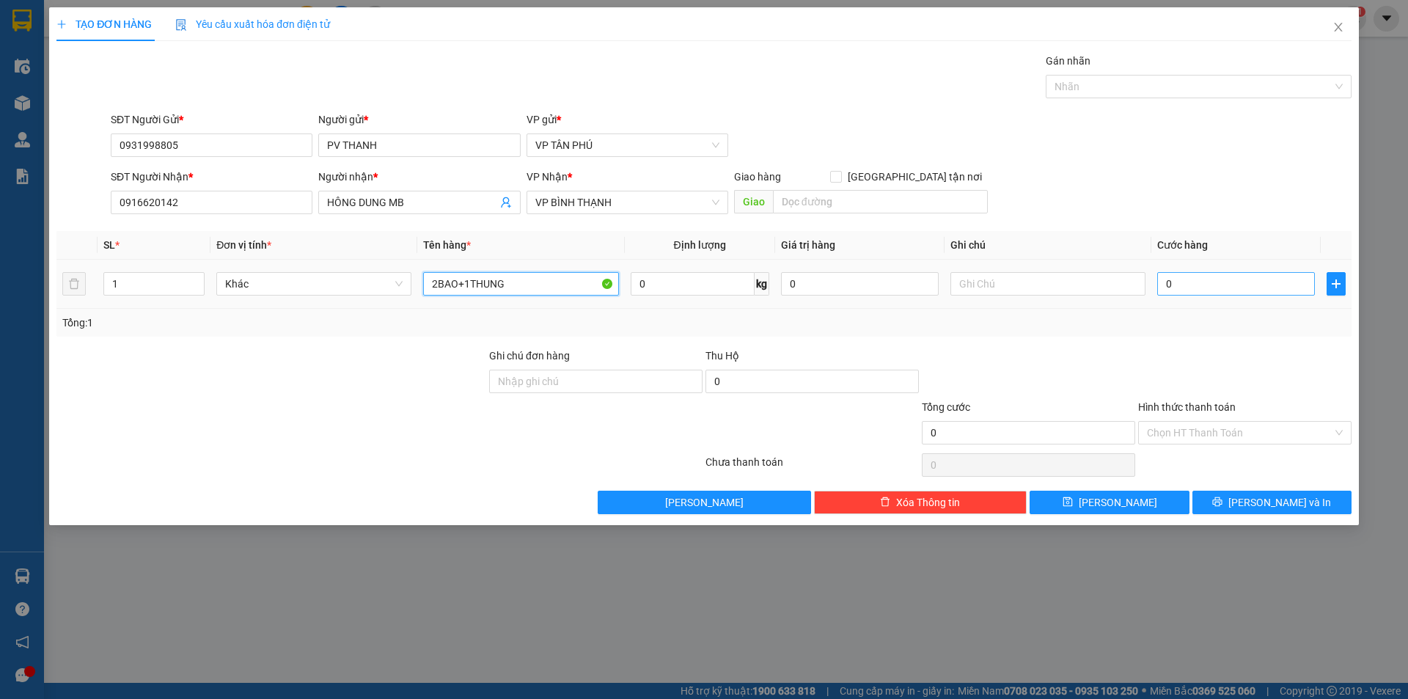
type input "2BAO+1THUNG"
click at [1195, 274] on input "0" at bounding box center [1236, 283] width 158 height 23
type input "3"
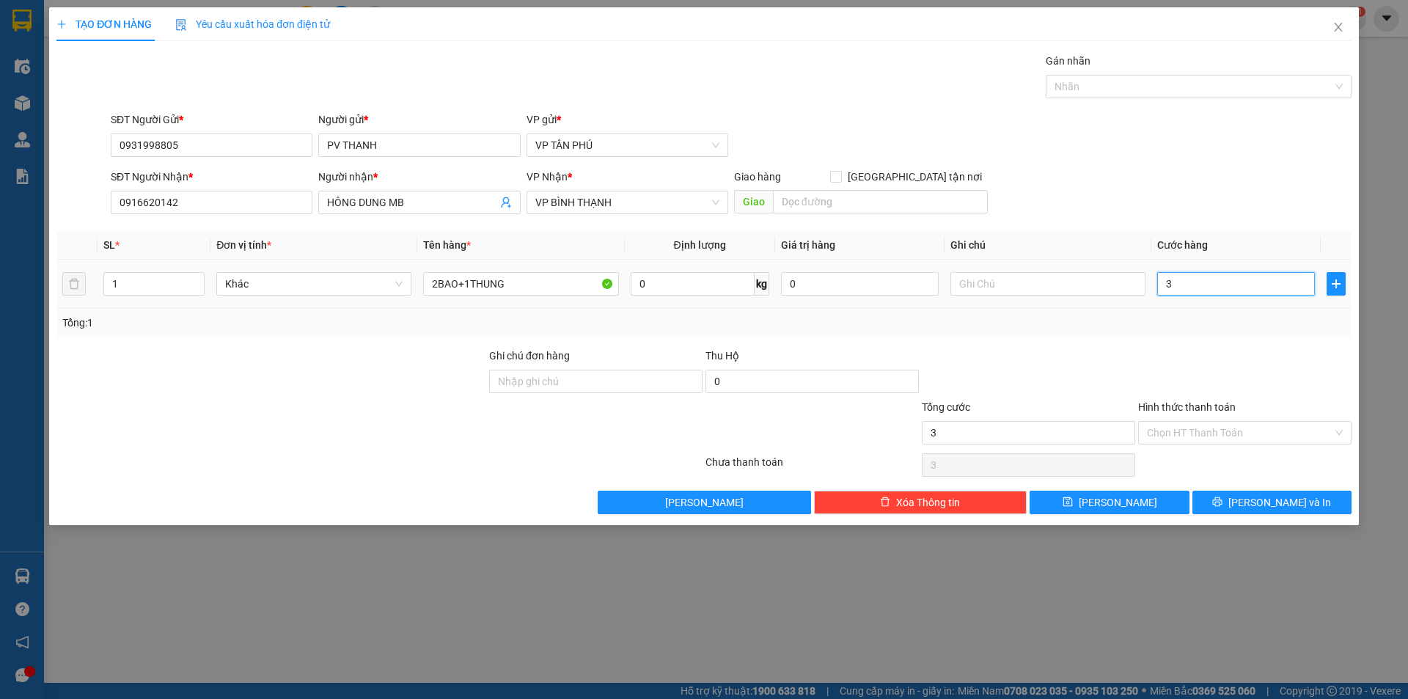
type input "30"
type input "300"
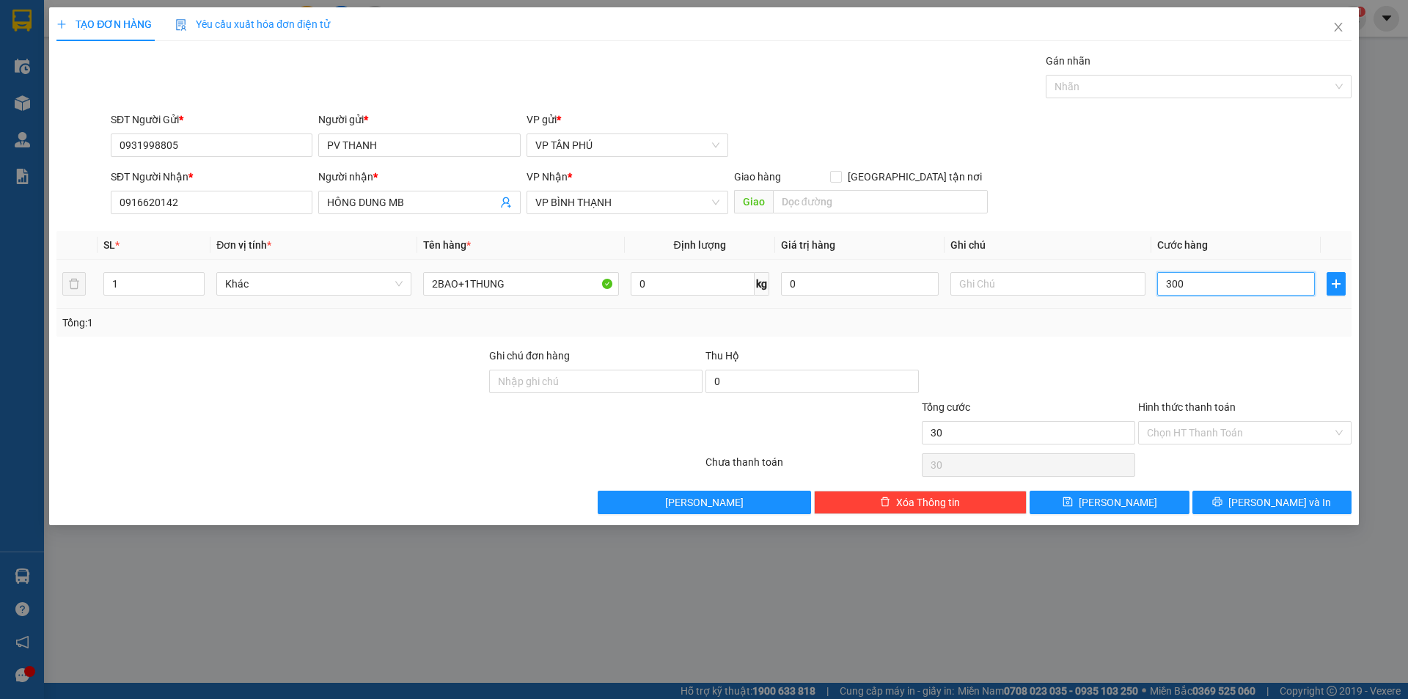
type input "300"
type input "300.000"
click at [1118, 500] on span "[PERSON_NAME]" at bounding box center [1118, 502] width 78 height 16
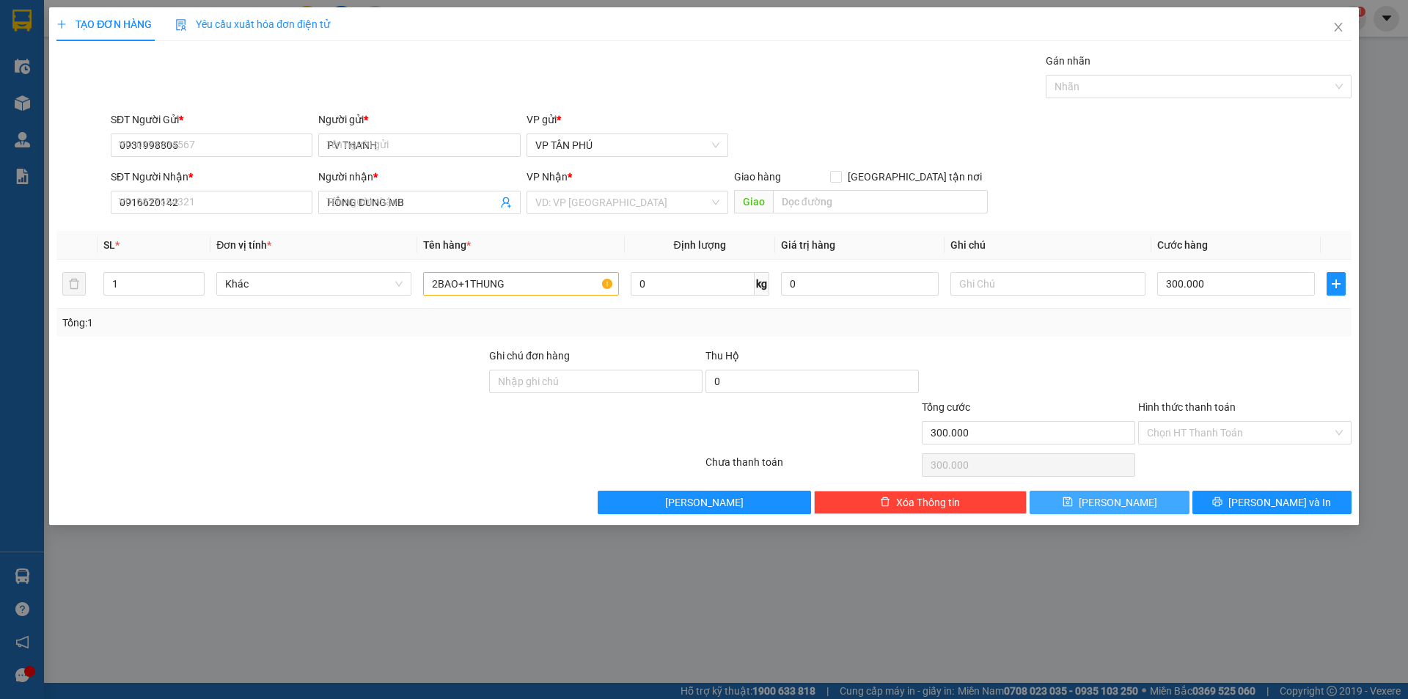
type input "0"
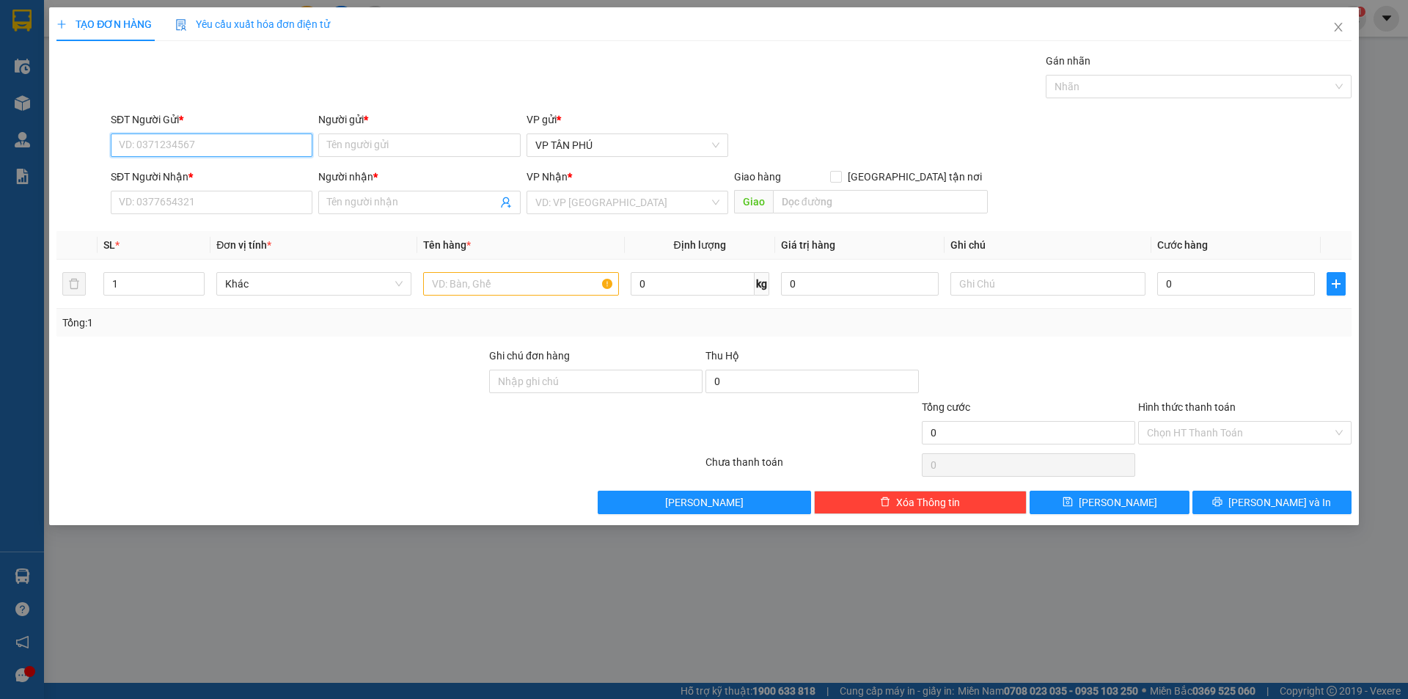
click at [227, 152] on input "SĐT Người Gửi *" at bounding box center [212, 144] width 202 height 23
type input "0987660466"
click at [343, 133] on input "Người gửi *" at bounding box center [419, 144] width 202 height 23
click at [344, 133] on input "Người gửi *" at bounding box center [419, 144] width 202 height 23
type input "A"
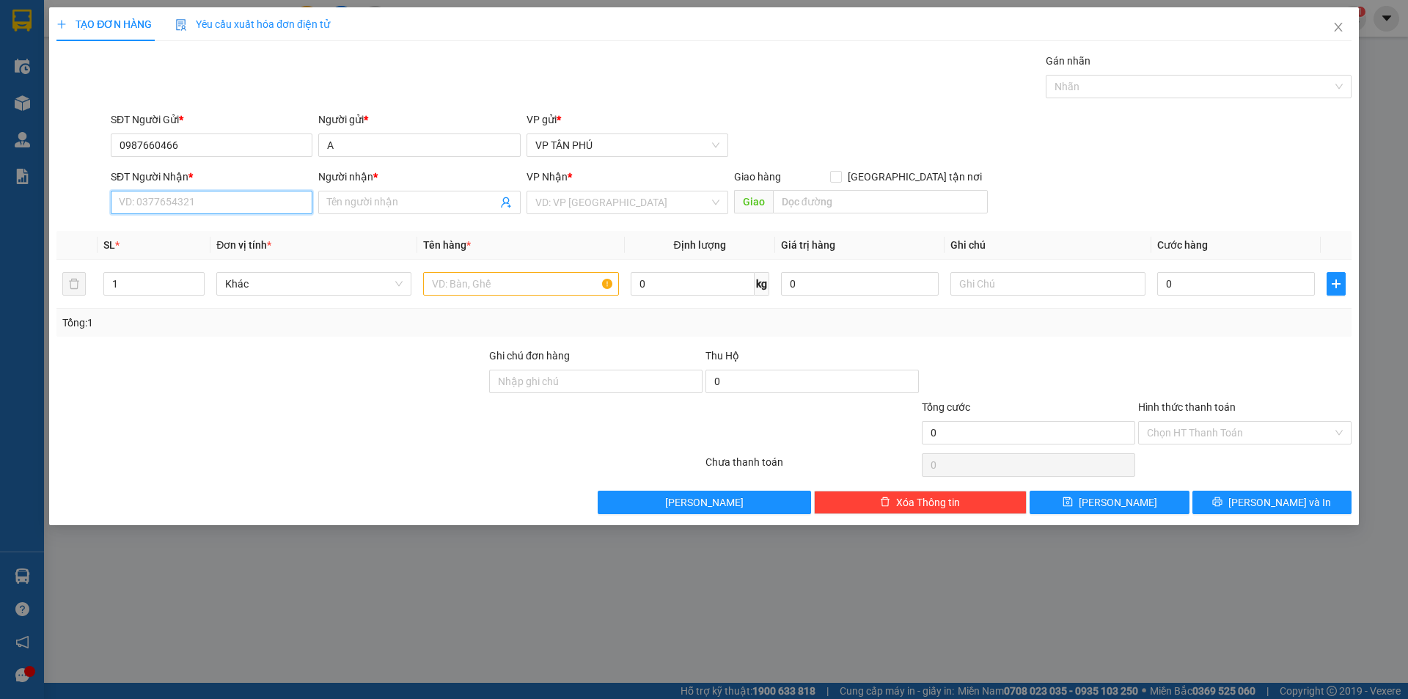
click at [300, 200] on input "SĐT Người Nhận *" at bounding box center [212, 202] width 202 height 23
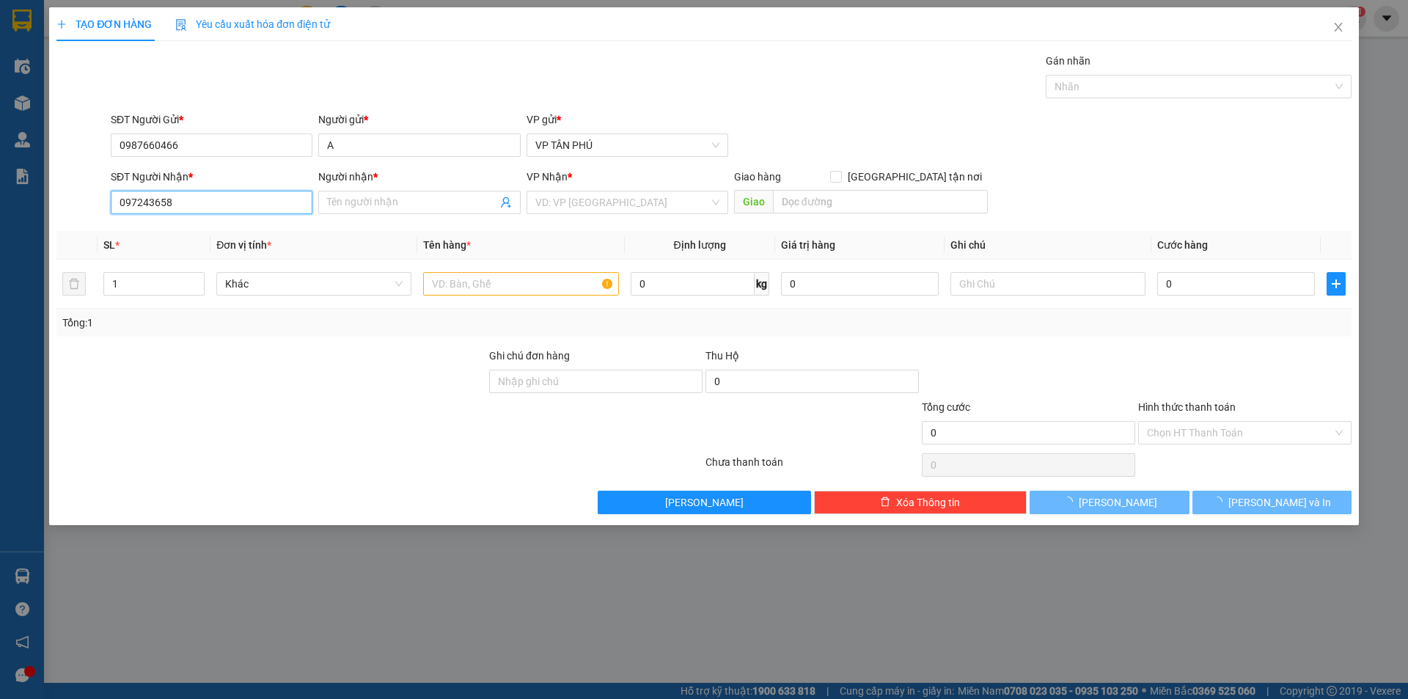
type input "0972436585"
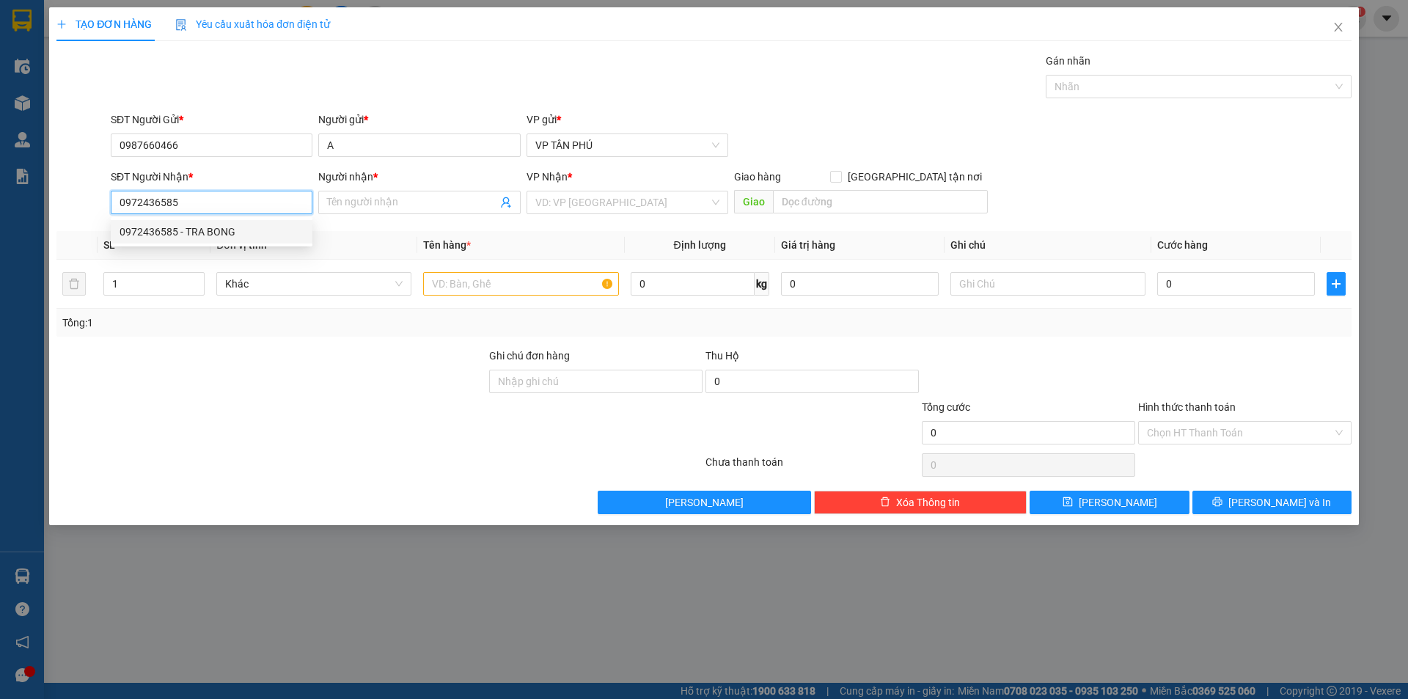
click at [226, 230] on div "0972436585 - TRA BONG" at bounding box center [212, 232] width 184 height 16
type input "TRA [PERSON_NAME]"
type input "0972436585"
click at [505, 294] on input "text" at bounding box center [520, 283] width 195 height 23
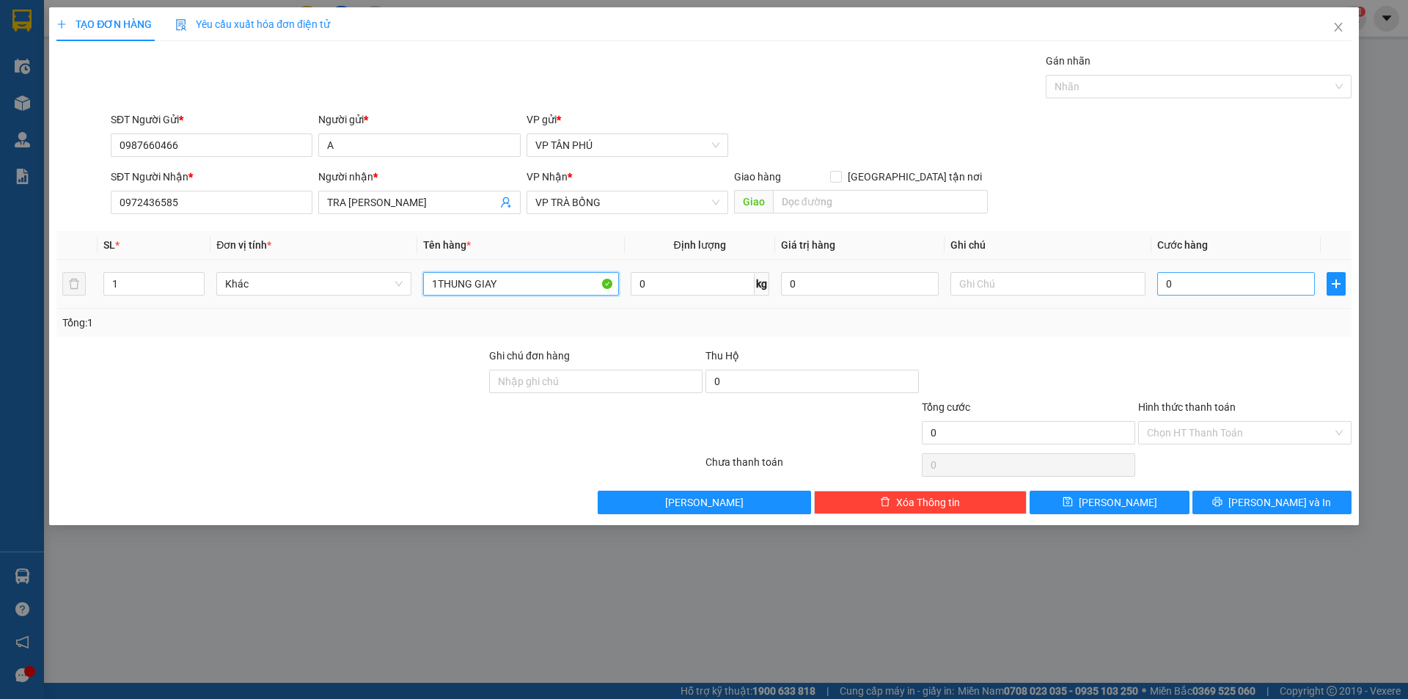
type input "1THUNG GIAY"
click at [1189, 281] on input "0" at bounding box center [1236, 283] width 158 height 23
type input "1"
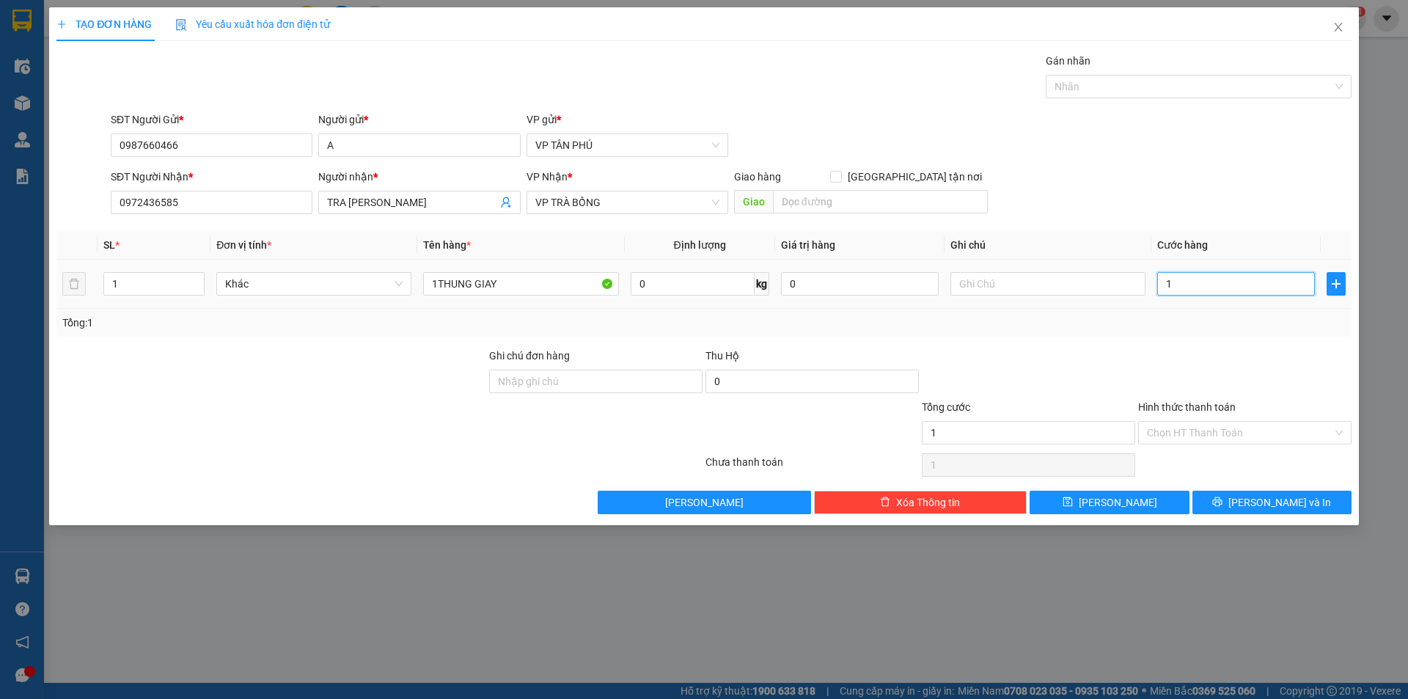
type input "10"
type input "100"
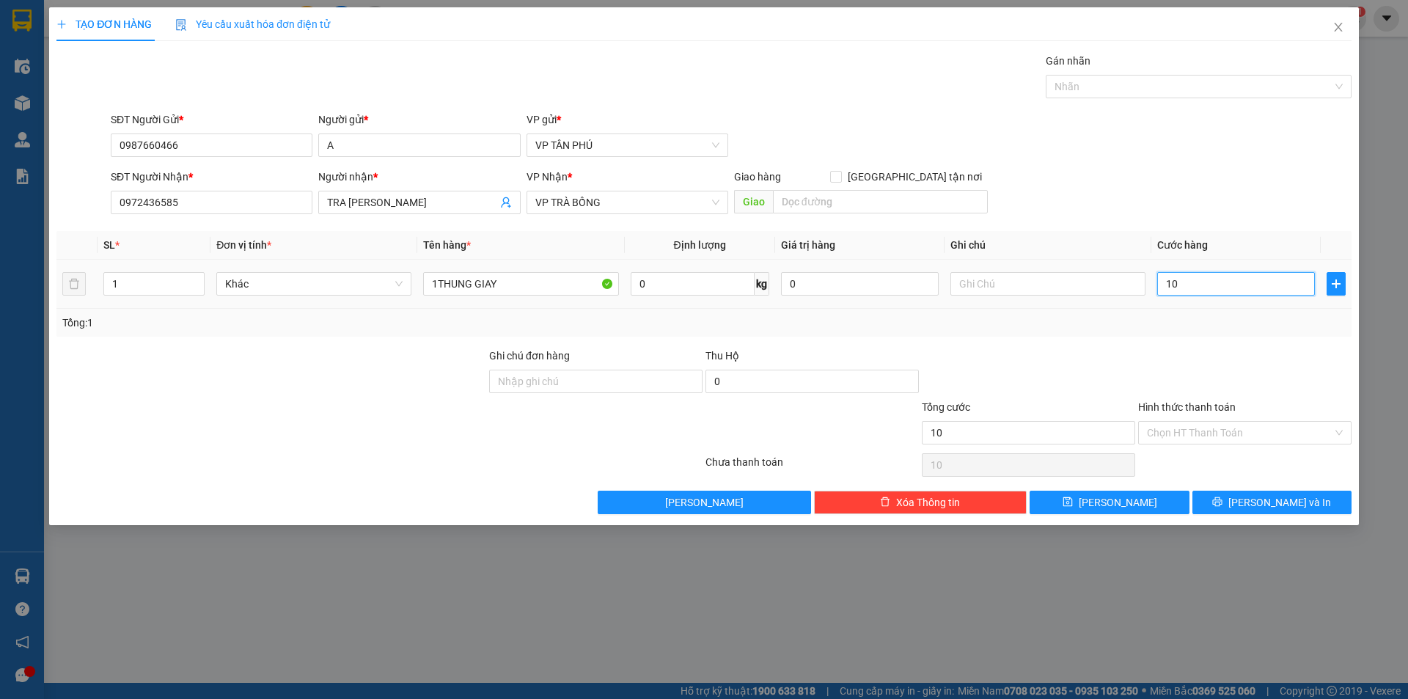
type input "100"
type input "100.000"
click at [1272, 499] on span "[PERSON_NAME] và In" at bounding box center [1279, 502] width 103 height 16
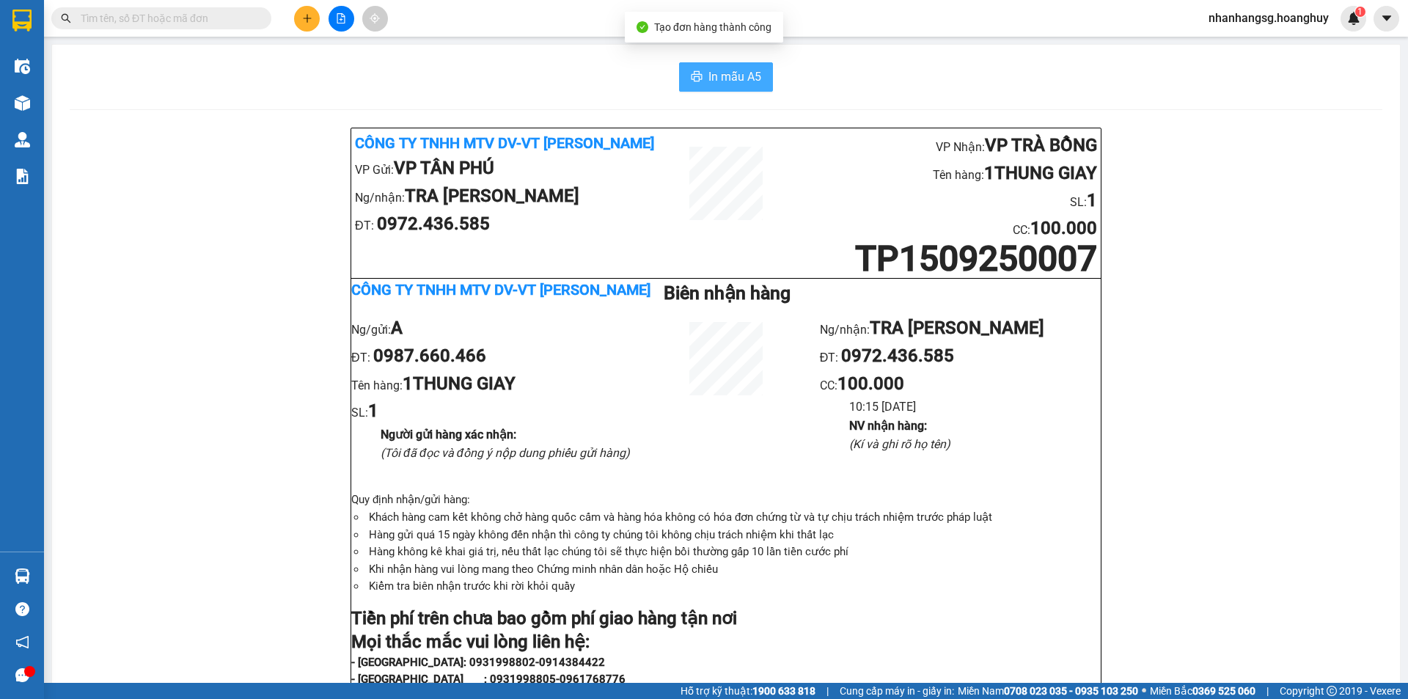
click at [728, 84] on span "In mẫu A5" at bounding box center [734, 76] width 53 height 18
click at [317, 21] on button at bounding box center [307, 19] width 26 height 26
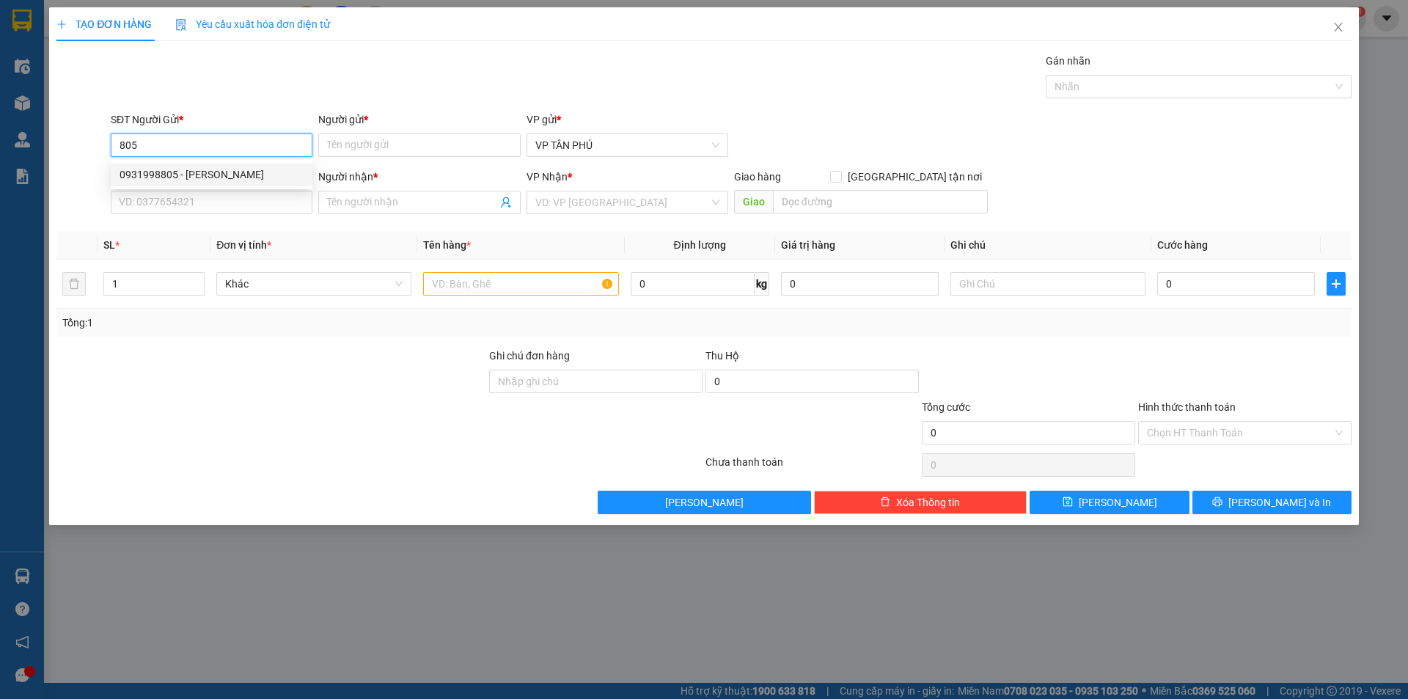
click at [188, 176] on div "0931998805 - [PERSON_NAME]" at bounding box center [212, 174] width 184 height 16
type input "0931998805"
type input "PV THANH"
type input "0916620142"
type input "HÔNG DUNG MB"
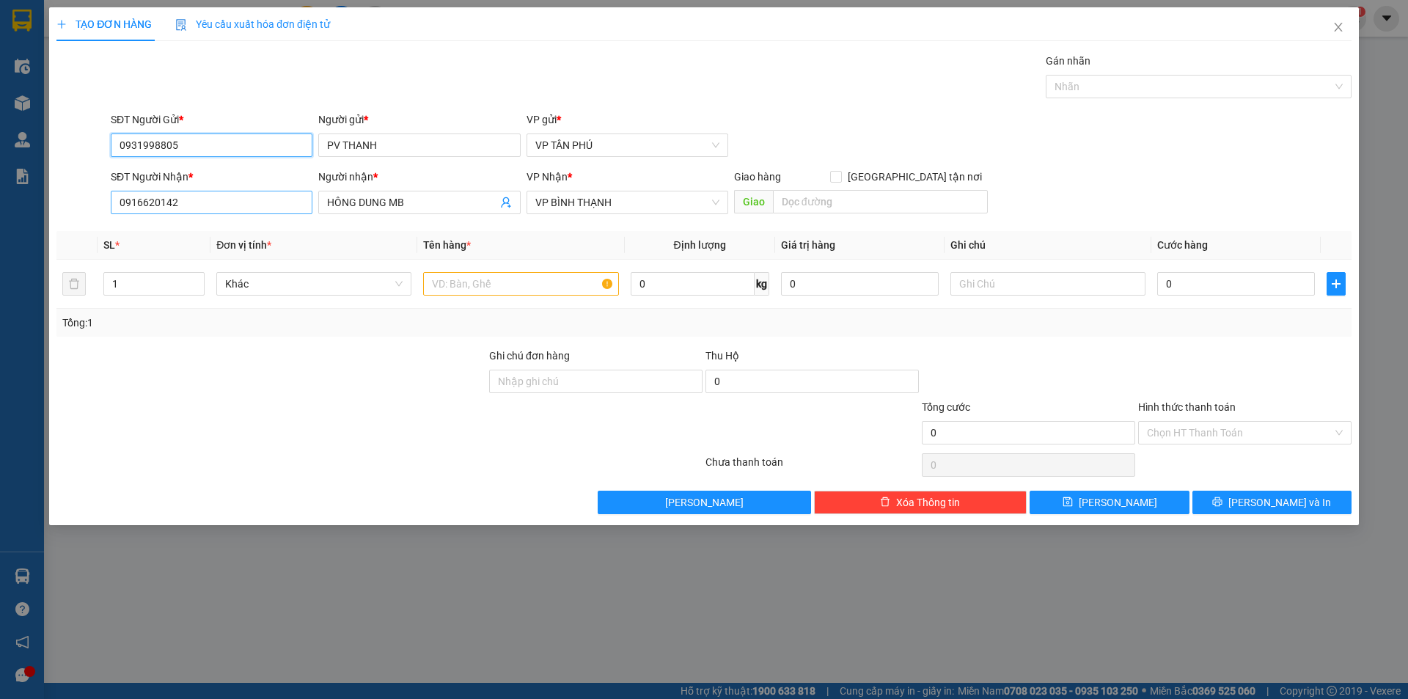
type input "0931998805"
click at [257, 212] on input "0916620142" at bounding box center [212, 202] width 202 height 23
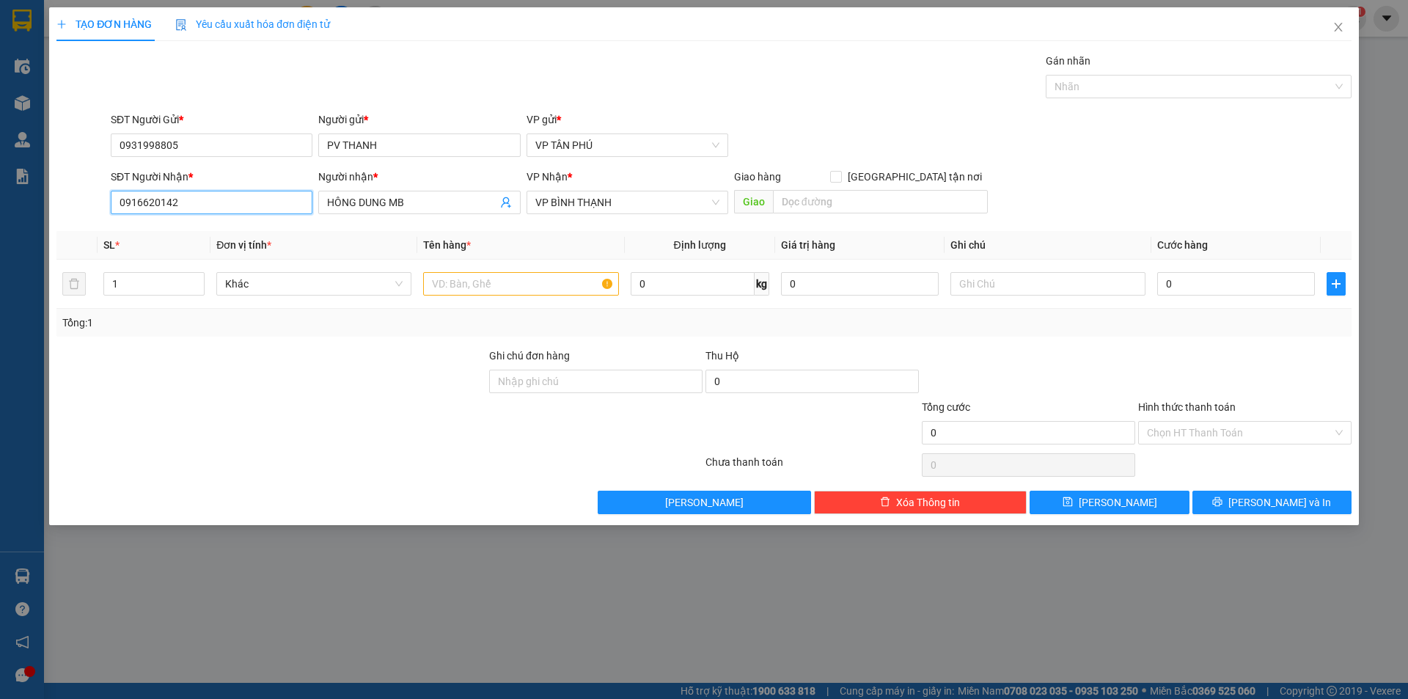
click at [257, 212] on input "0916620142" at bounding box center [212, 202] width 202 height 23
click at [230, 230] on div "0935303606 - HOANG PHUC LB" at bounding box center [212, 232] width 184 height 16
type input "0935303606"
type input "HOANG PHUC LB"
type input "0935303606"
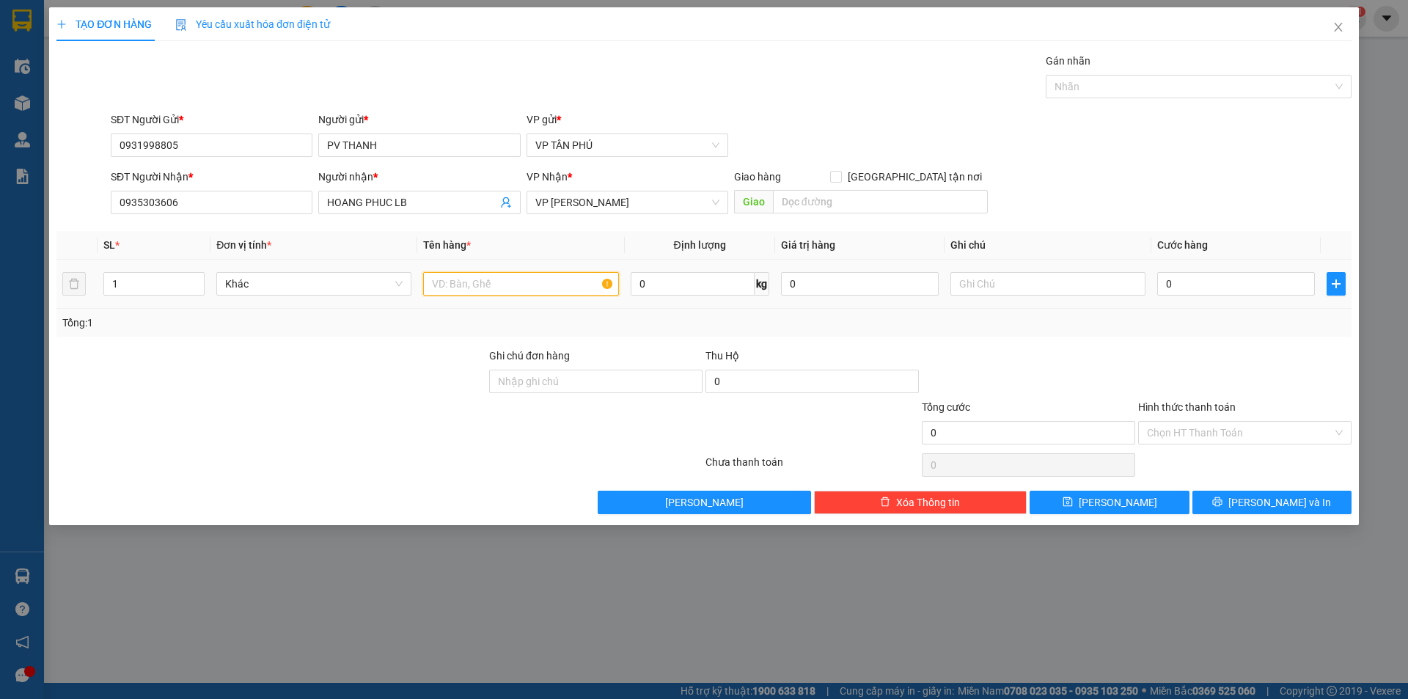
click at [512, 282] on input "text" at bounding box center [520, 283] width 195 height 23
type input "4THUNG"
click at [1198, 280] on input "0" at bounding box center [1236, 283] width 158 height 23
type input "2"
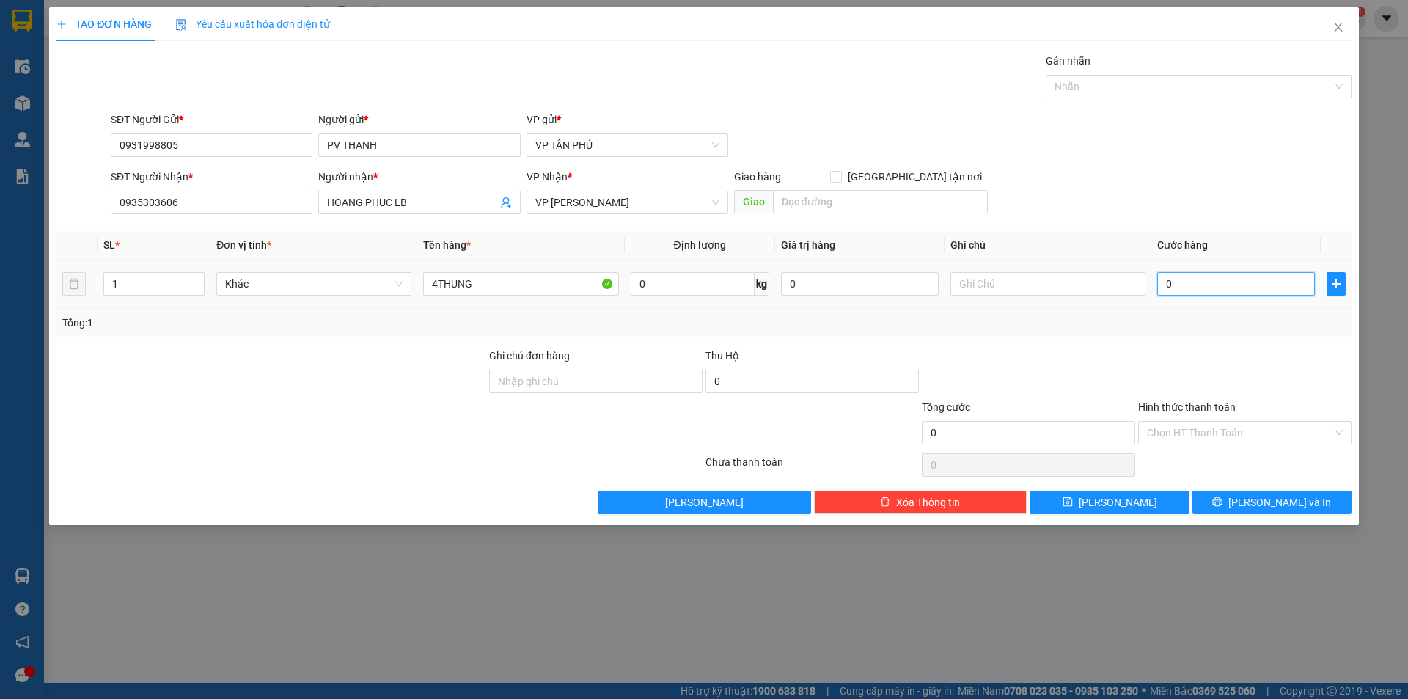
type input "2"
type input "28"
type input "280"
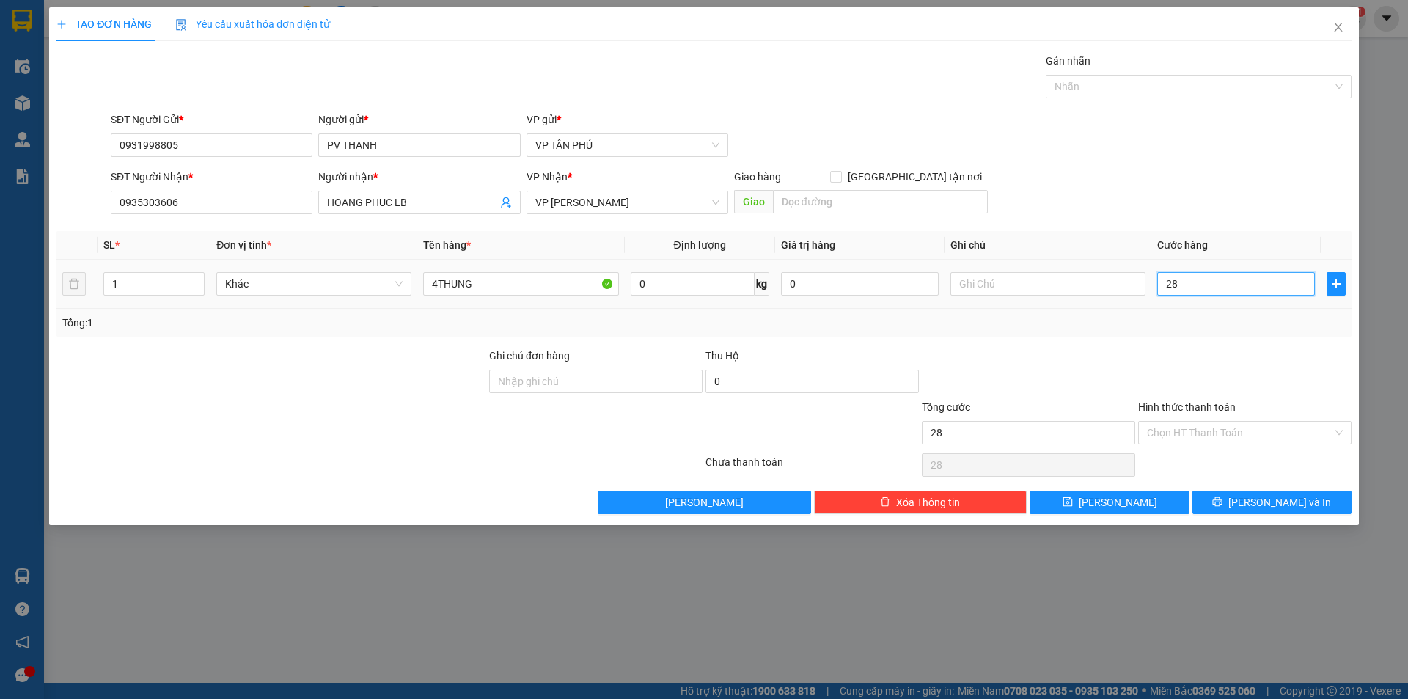
type input "280"
type input "280.000"
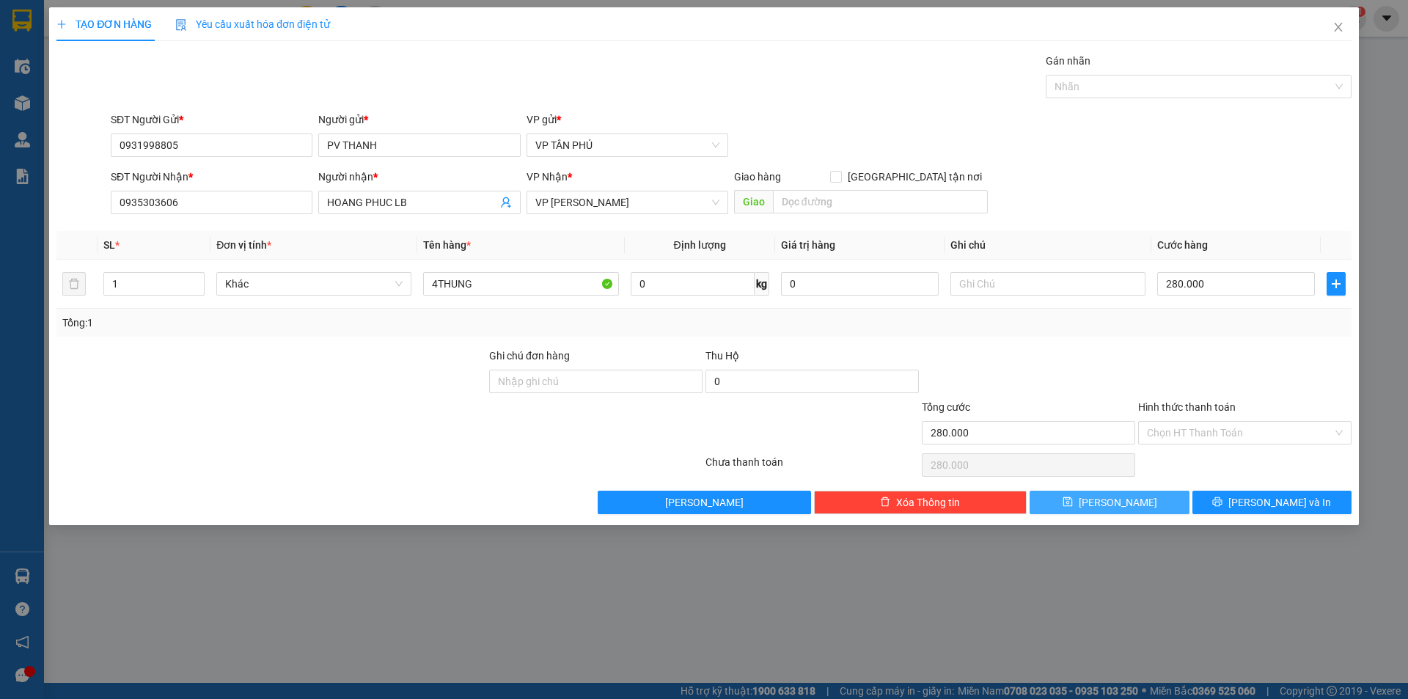
click at [1069, 507] on button "[PERSON_NAME]" at bounding box center [1109, 502] width 159 height 23
type input "0"
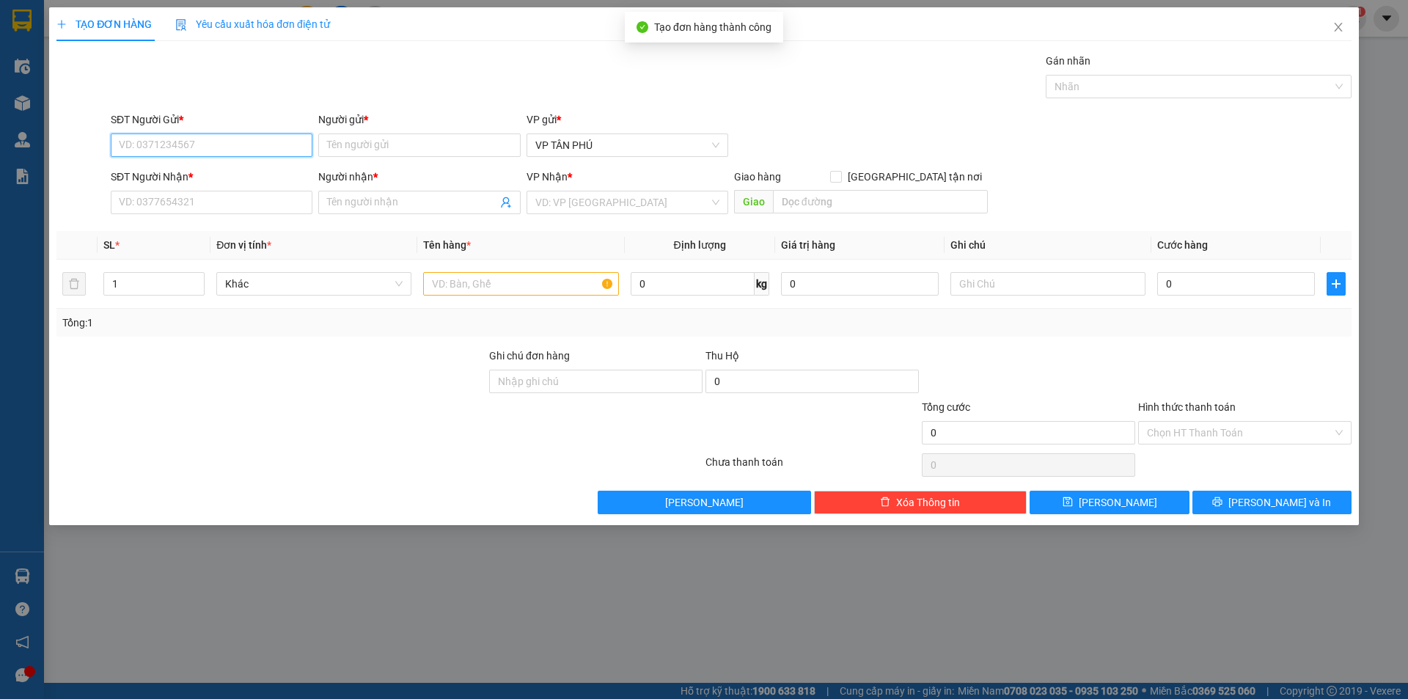
click at [249, 149] on input "SĐT Người Gửi *" at bounding box center [212, 144] width 202 height 23
click at [197, 175] on div "0848787907 - C VAN" at bounding box center [212, 174] width 184 height 16
type input "0848787907"
type input "C VAN"
type input "0373706376"
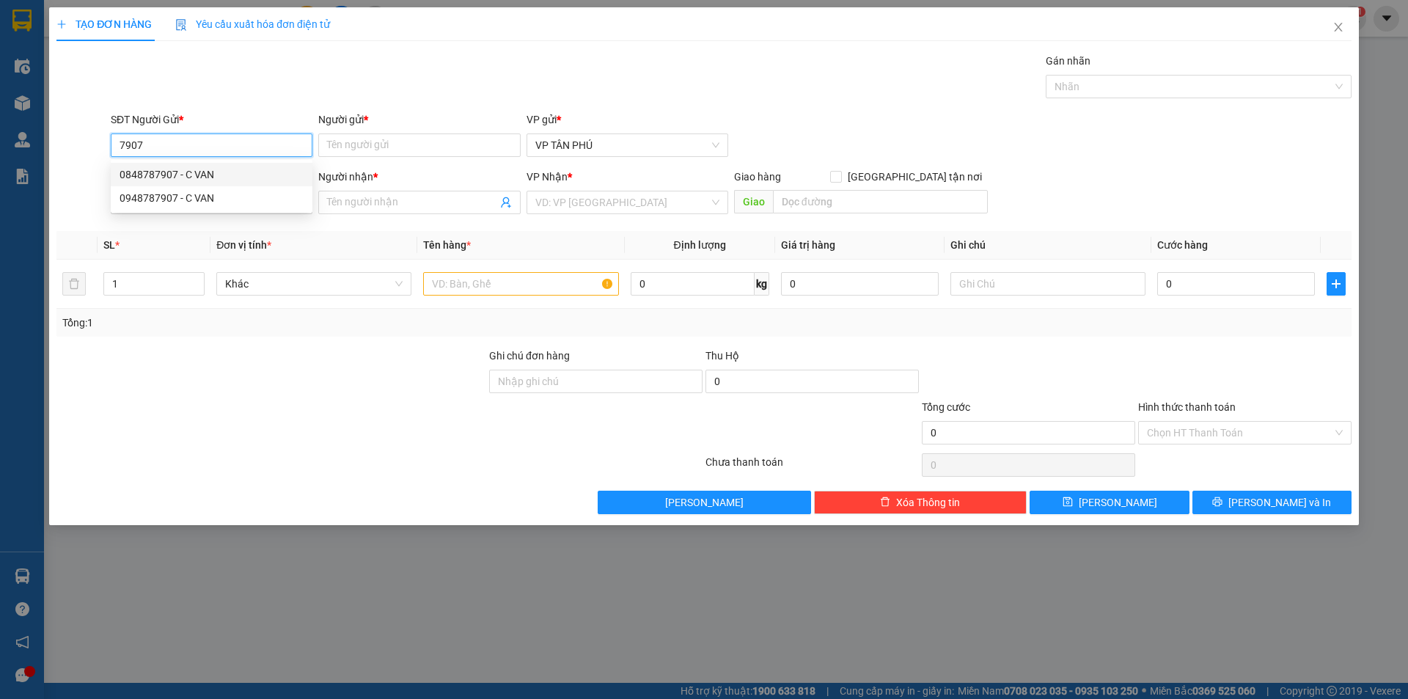
type input "C SUONG DUNG QUOC"
type input "0848787907"
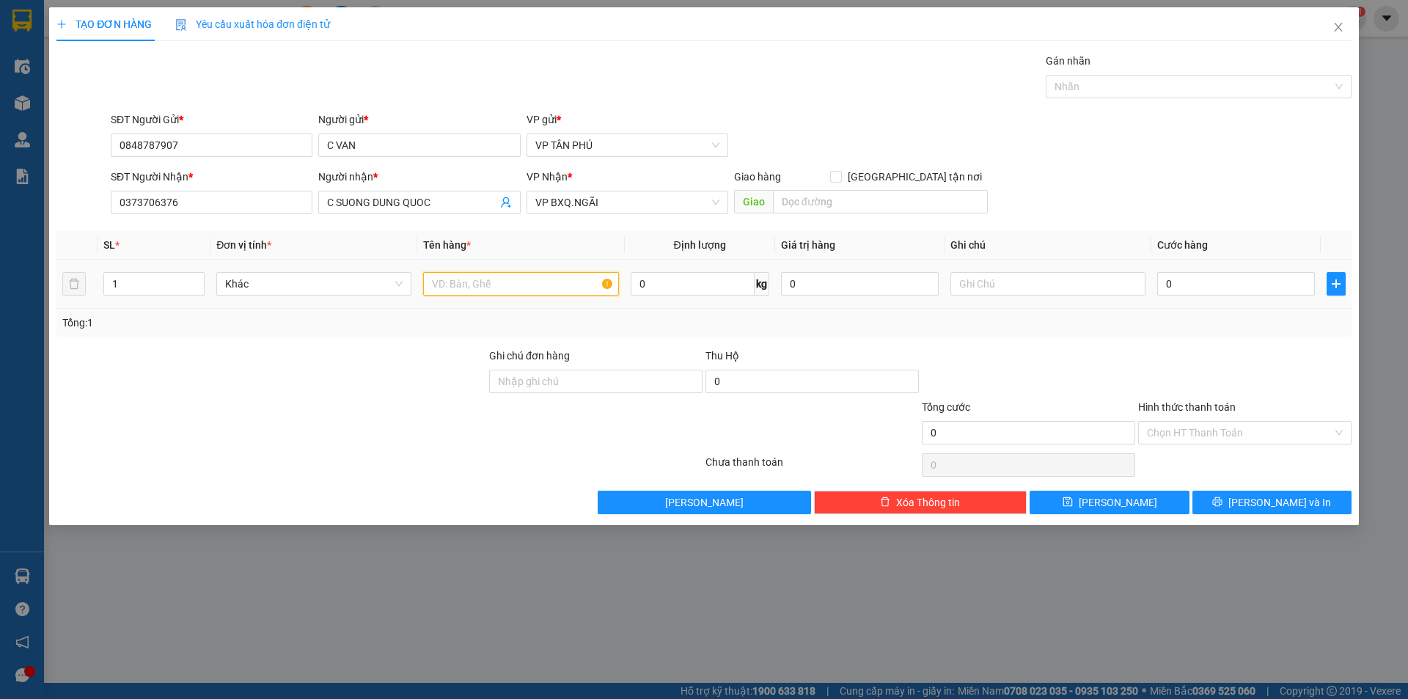
click at [499, 279] on input "text" at bounding box center [520, 283] width 195 height 23
type input "5CUON ONG"
click at [1191, 282] on input "0" at bounding box center [1236, 283] width 158 height 23
type input "1"
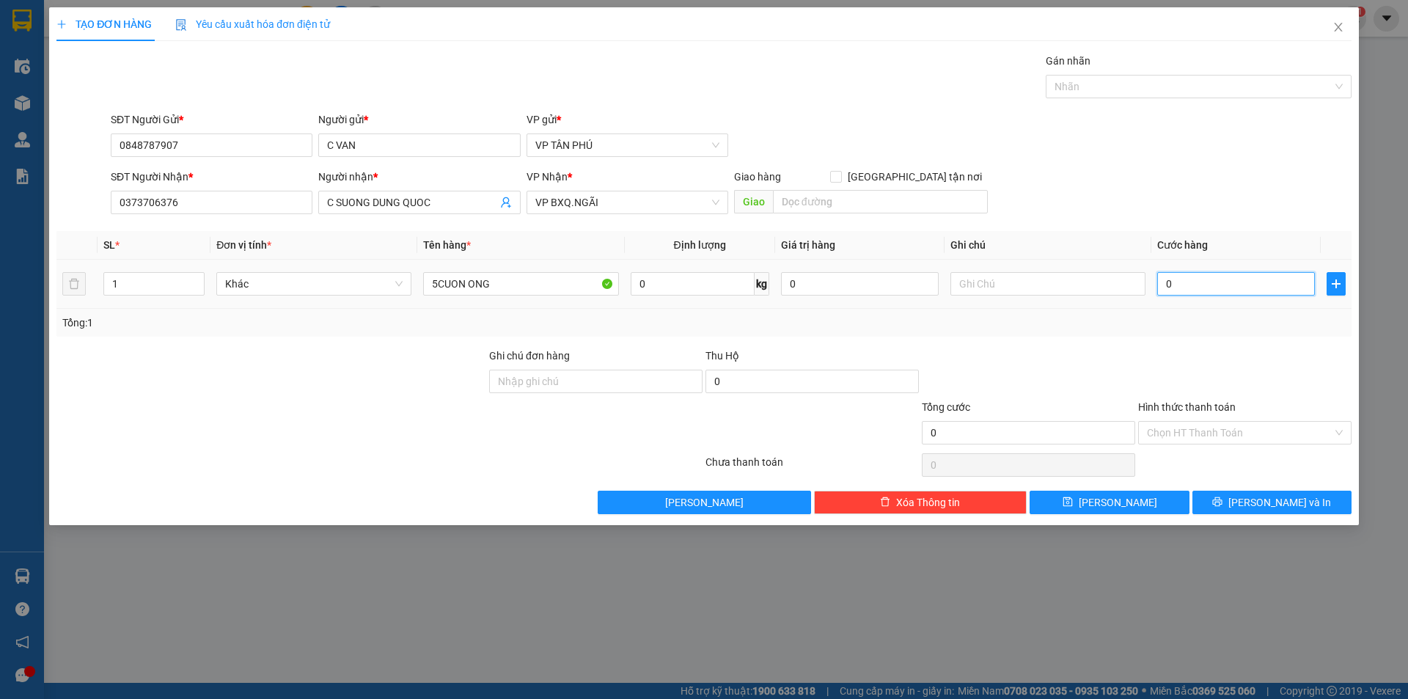
type input "1"
type input "15"
type input "150"
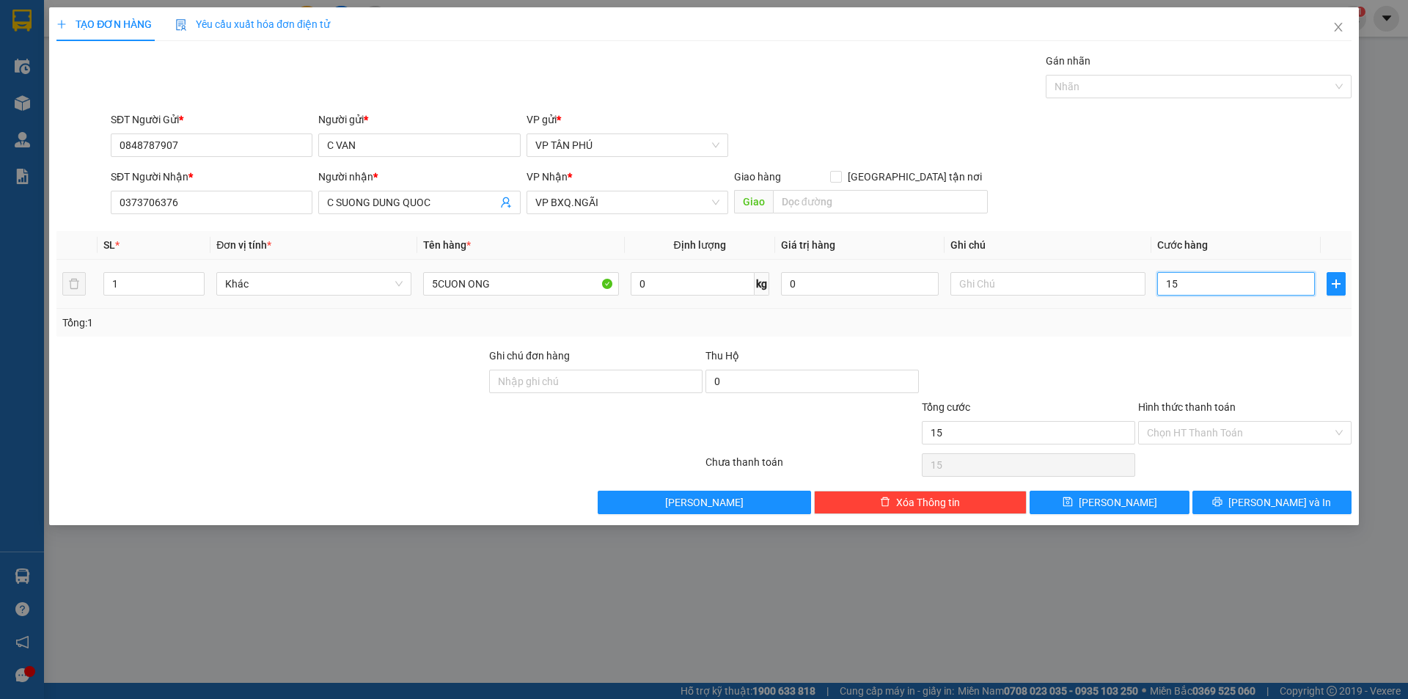
type input "150"
type input "1.500"
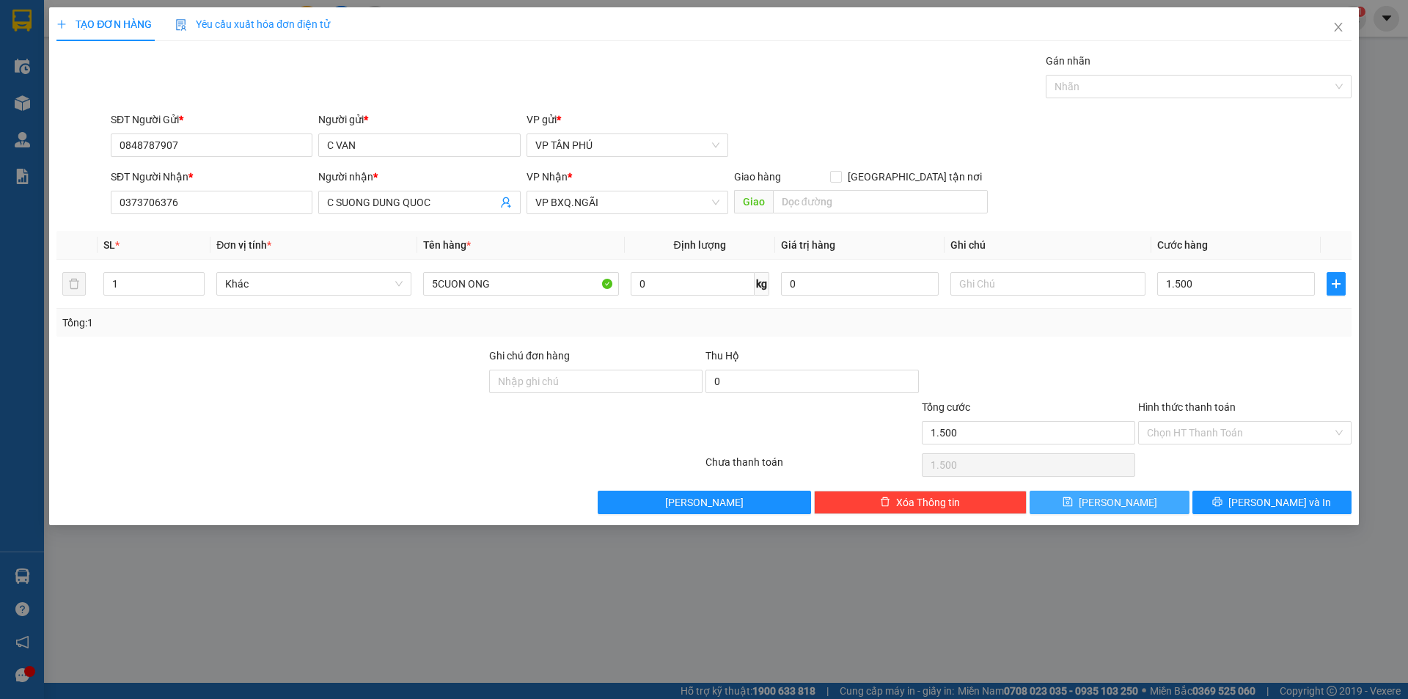
click at [1140, 502] on button "[PERSON_NAME]" at bounding box center [1109, 502] width 159 height 23
type input "1.500.000"
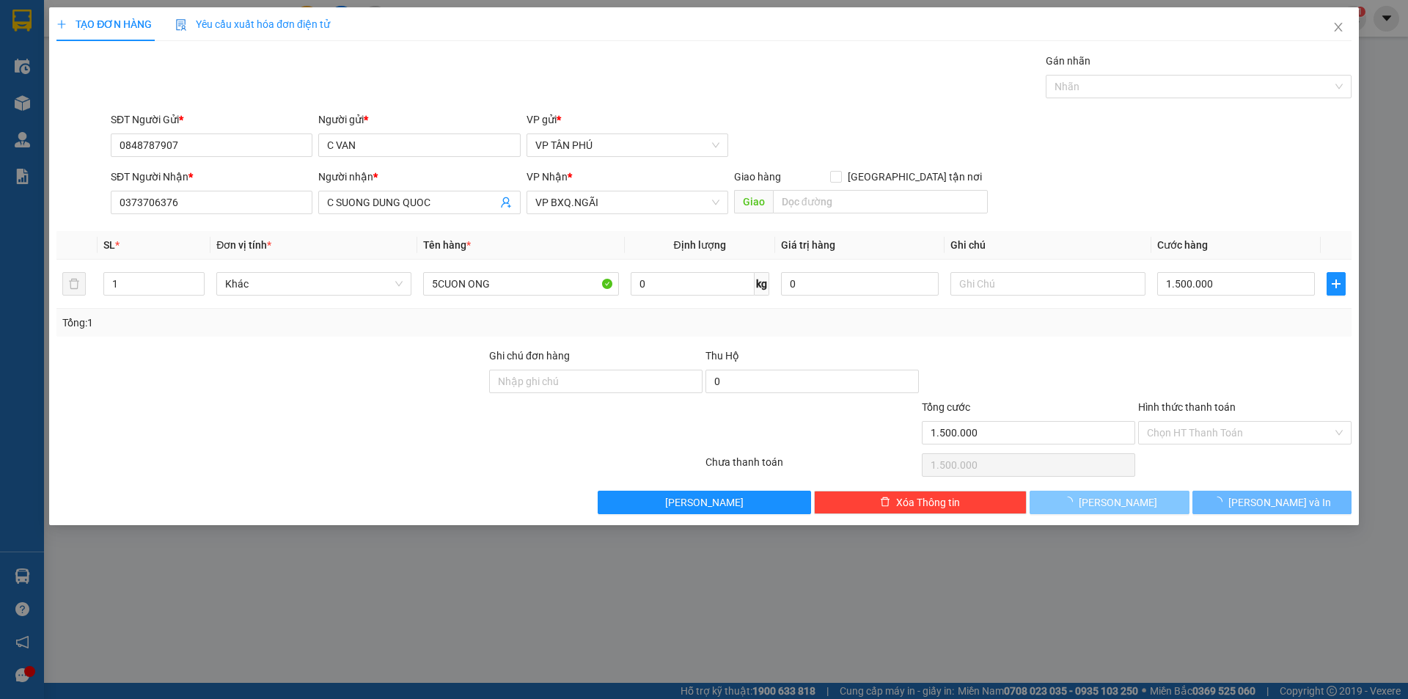
type input "0"
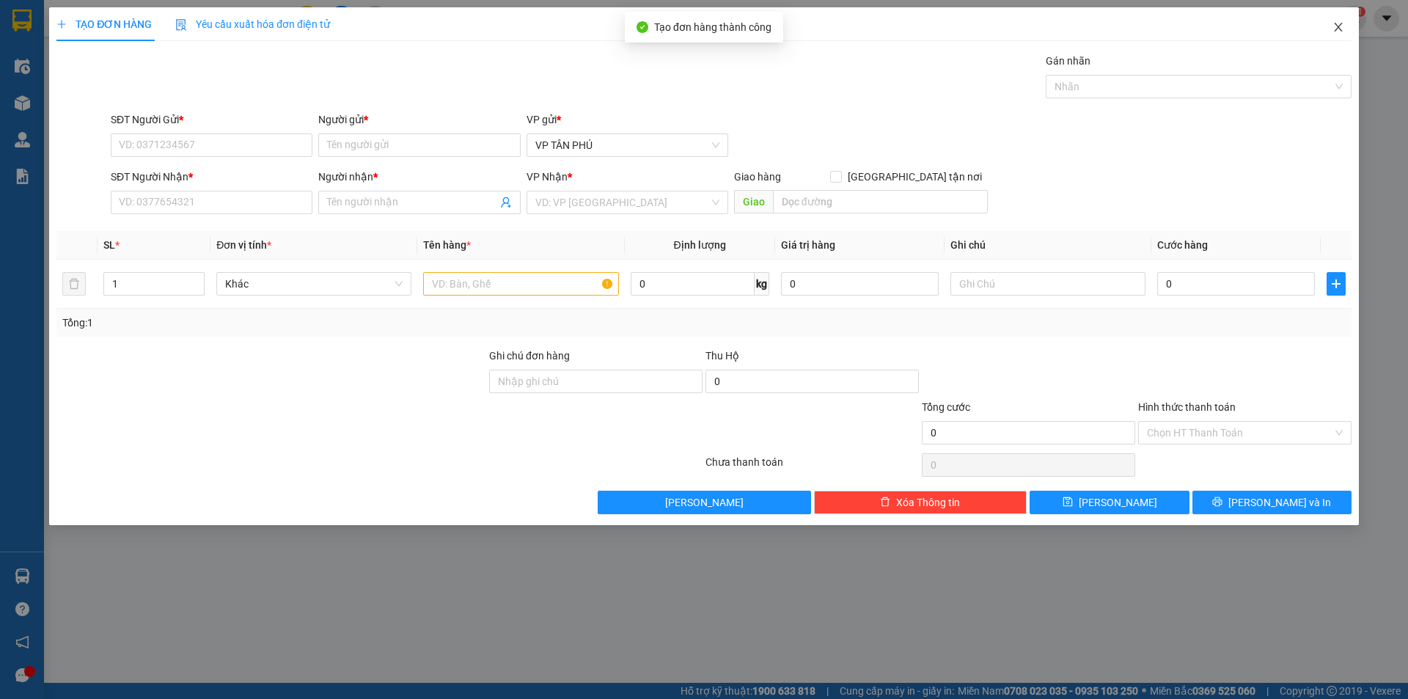
click at [1335, 24] on icon "close" at bounding box center [1338, 27] width 8 height 9
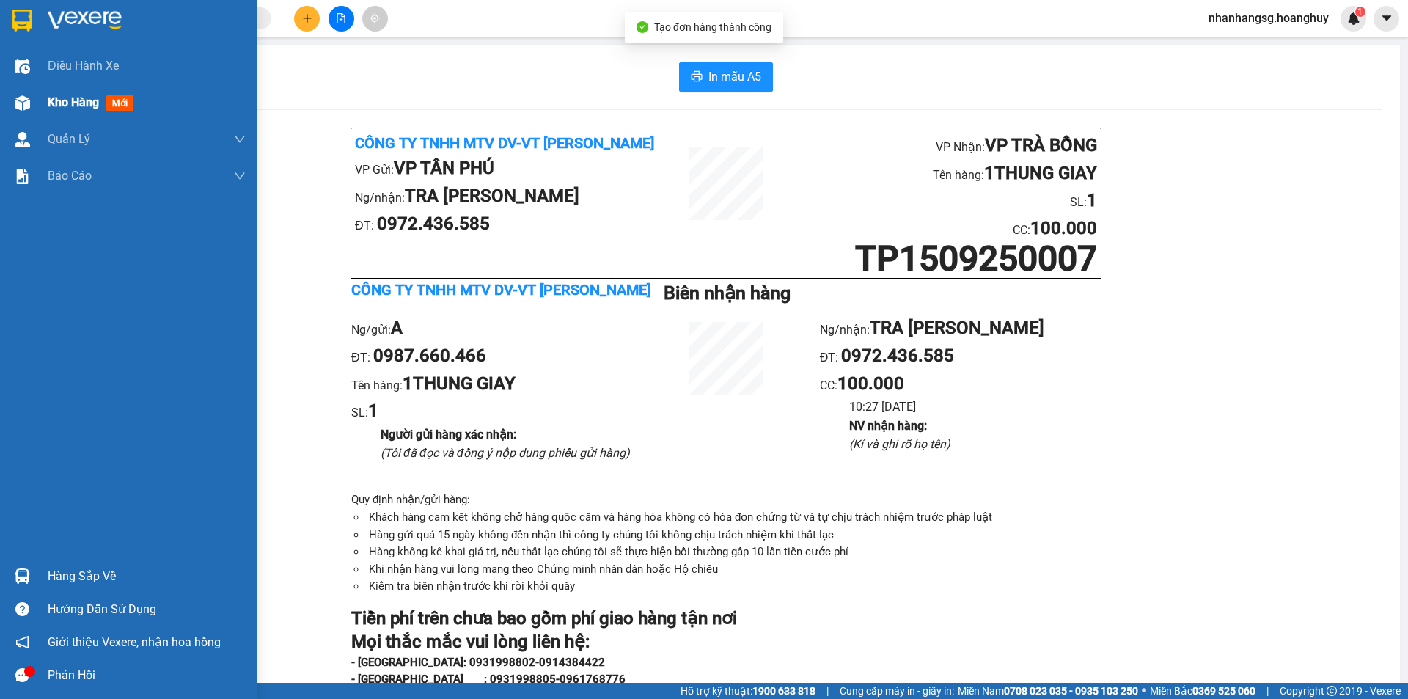
click at [74, 105] on span "Kho hàng" at bounding box center [73, 102] width 51 height 14
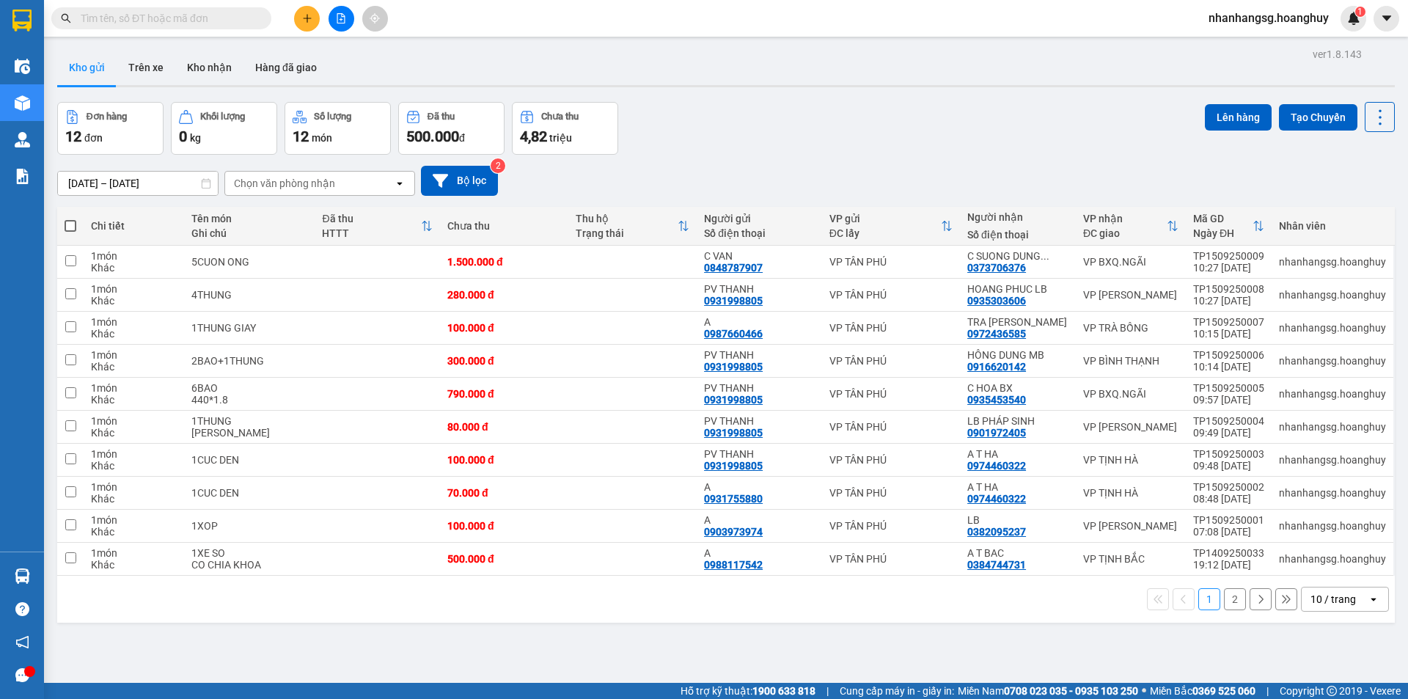
click at [305, 18] on icon "plus" at bounding box center [307, 18] width 8 height 1
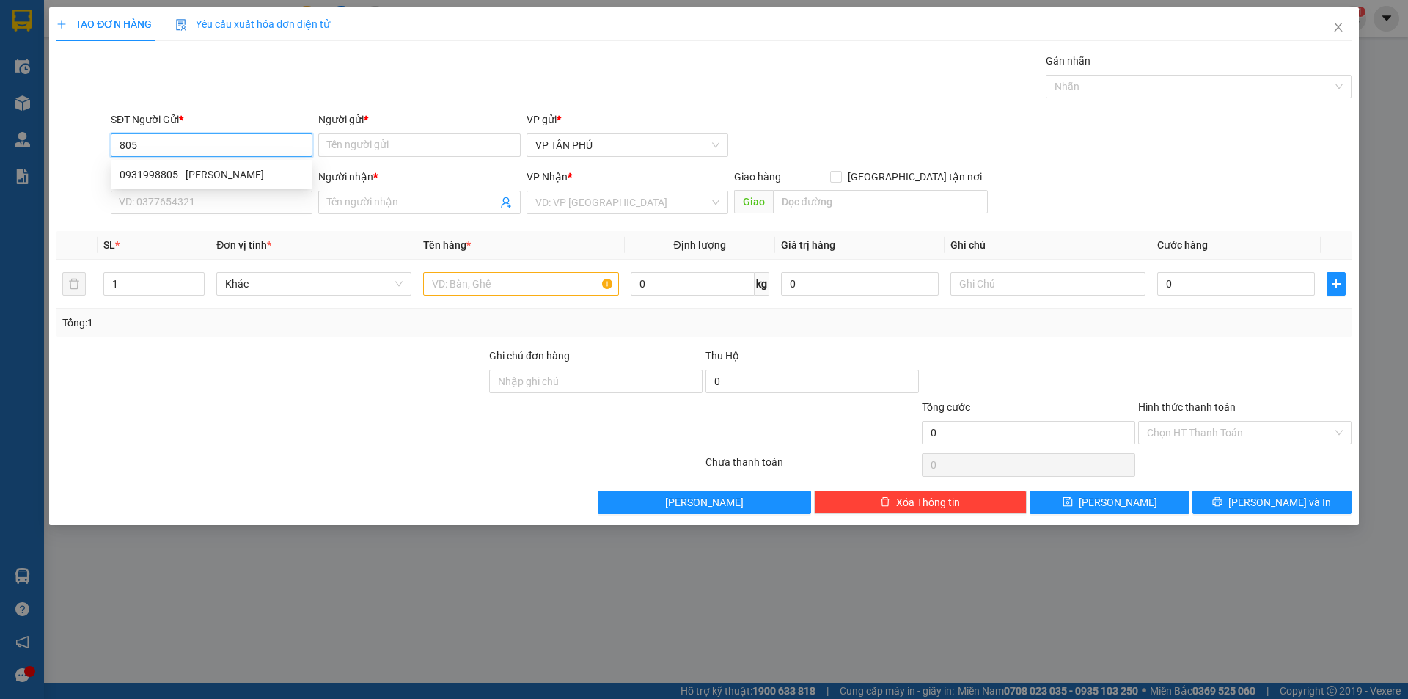
click at [211, 172] on div "0931998805 - [PERSON_NAME]" at bounding box center [212, 174] width 184 height 16
type input "0931998805"
type input "PV THANH"
type input "0935303606"
type input "HOANG PHUC LB"
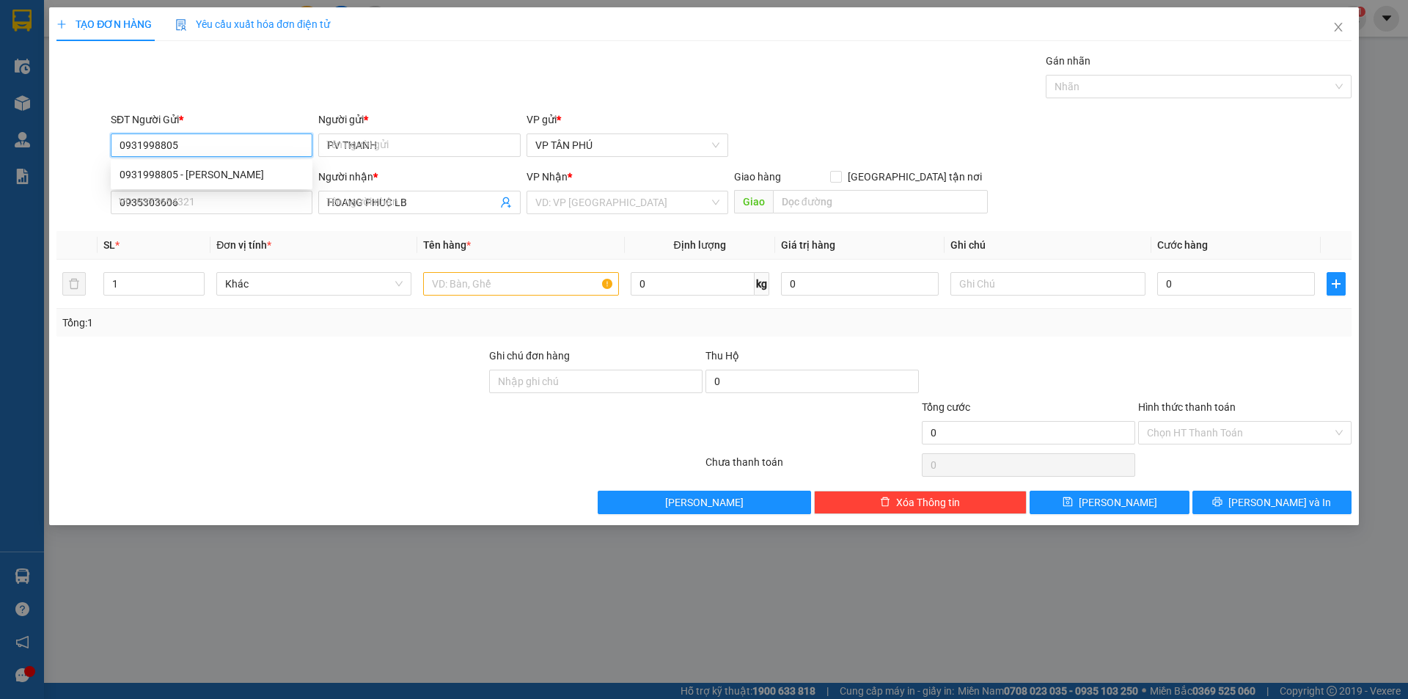
click at [211, 172] on div "0931998805 - [PERSON_NAME]" at bounding box center [212, 174] width 184 height 16
type input "0931998805"
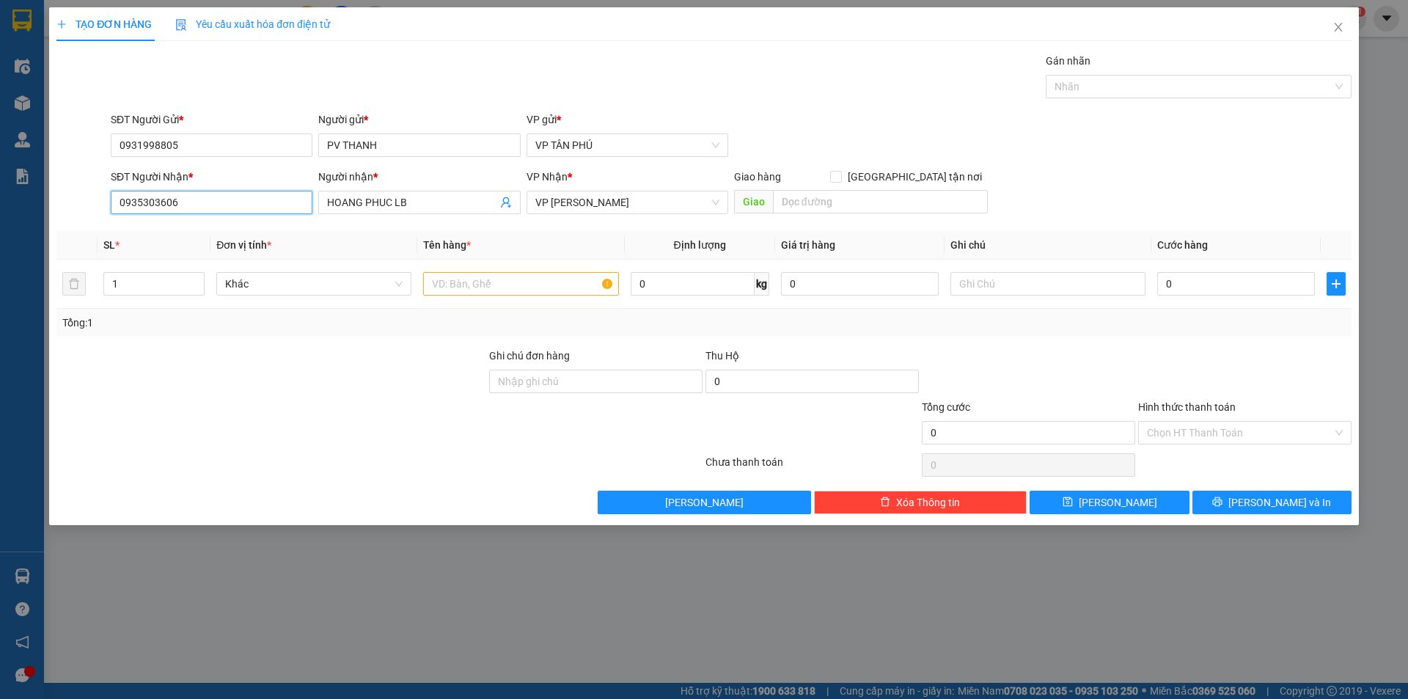
click at [213, 199] on input "0935303606" at bounding box center [212, 202] width 202 height 23
click at [211, 234] on div "0397368001 - CO HUONG LB" at bounding box center [212, 232] width 184 height 16
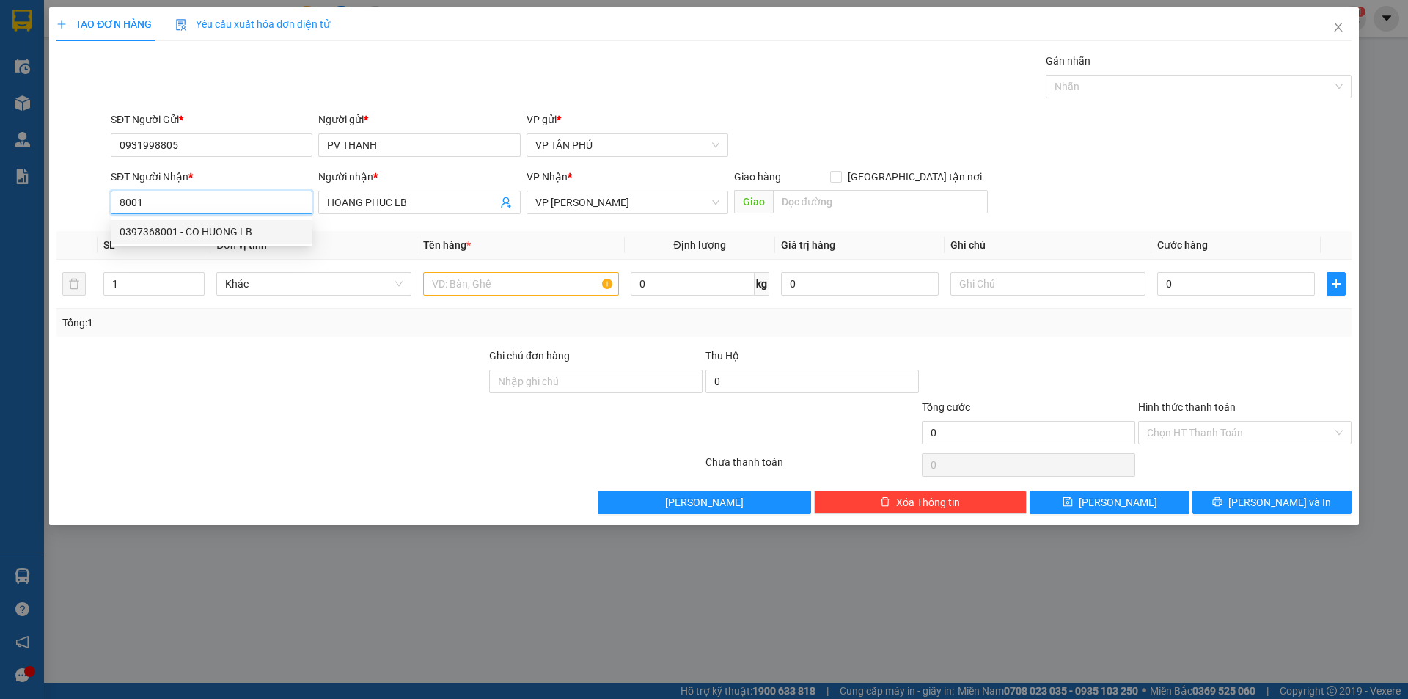
type input "0397368001"
type input "CO HUONG LB"
type input "0397368001"
click at [497, 285] on input "text" at bounding box center [520, 283] width 195 height 23
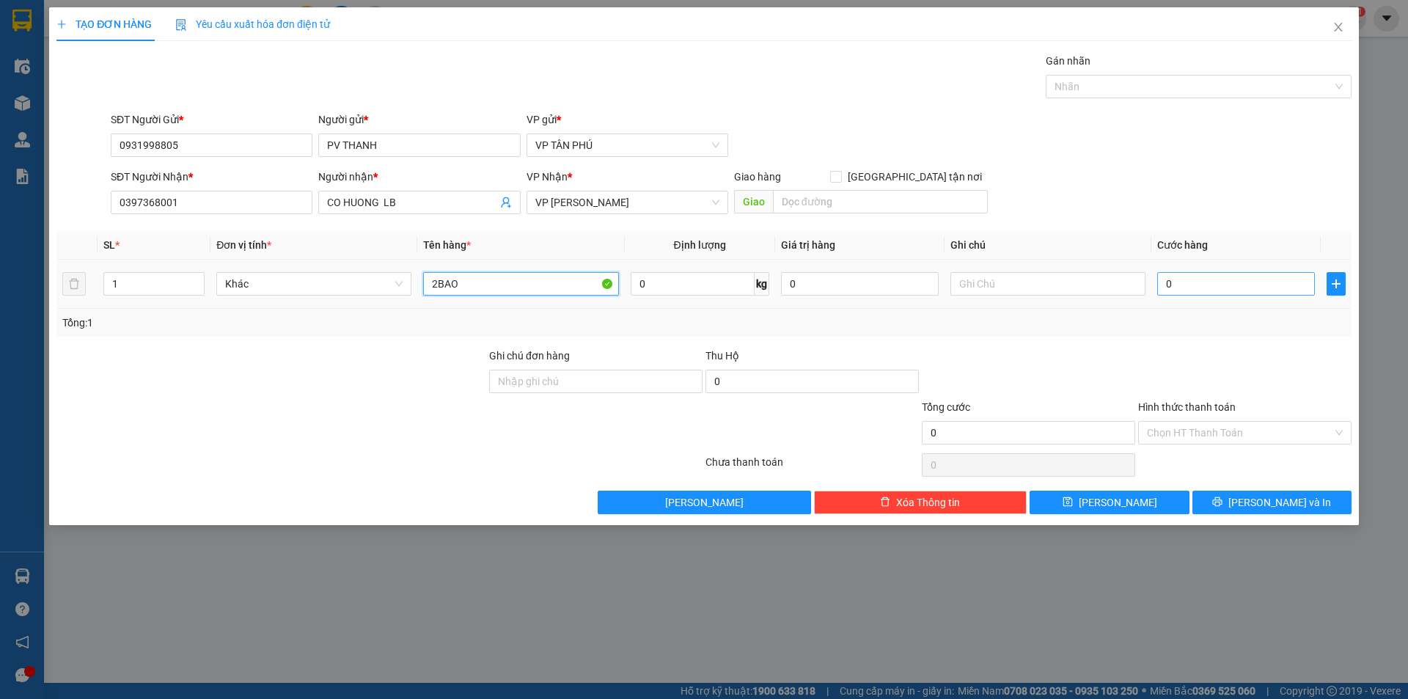
type input "2BAO"
click at [1185, 277] on input "0" at bounding box center [1236, 283] width 158 height 23
type input "2"
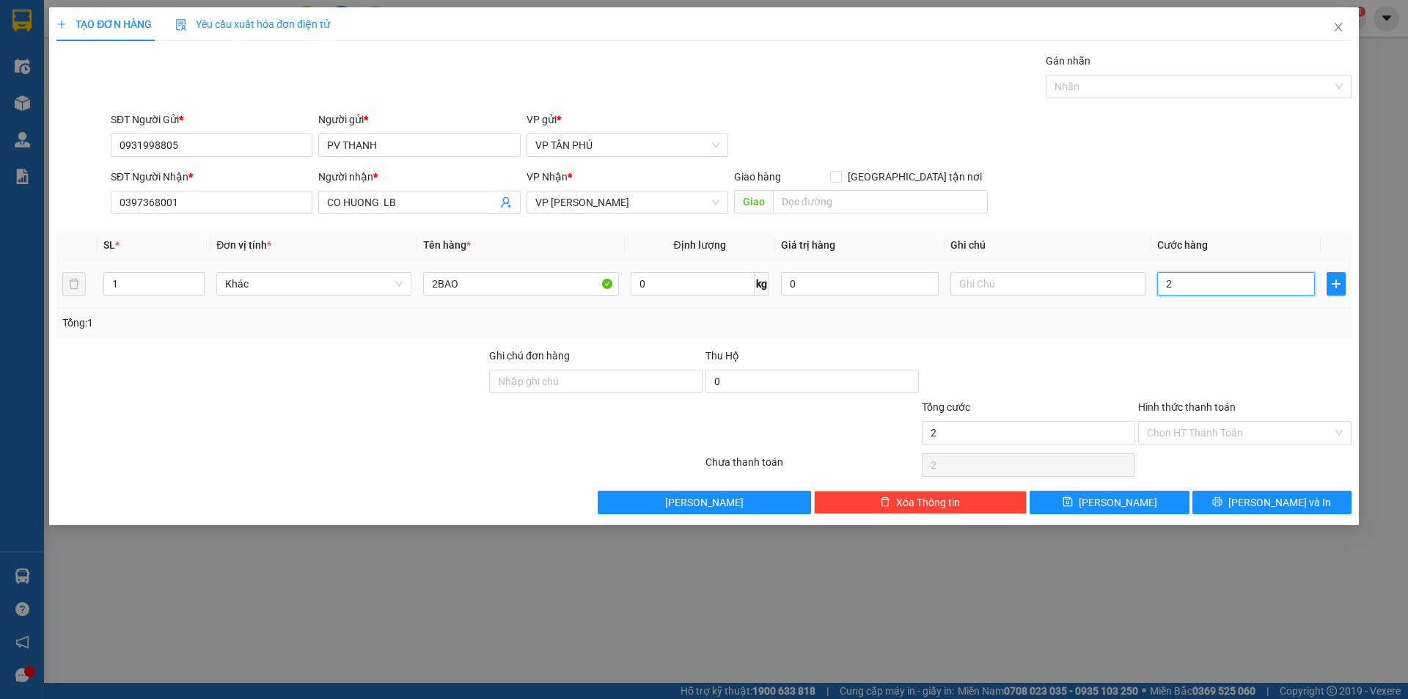
type input "25"
type input "250"
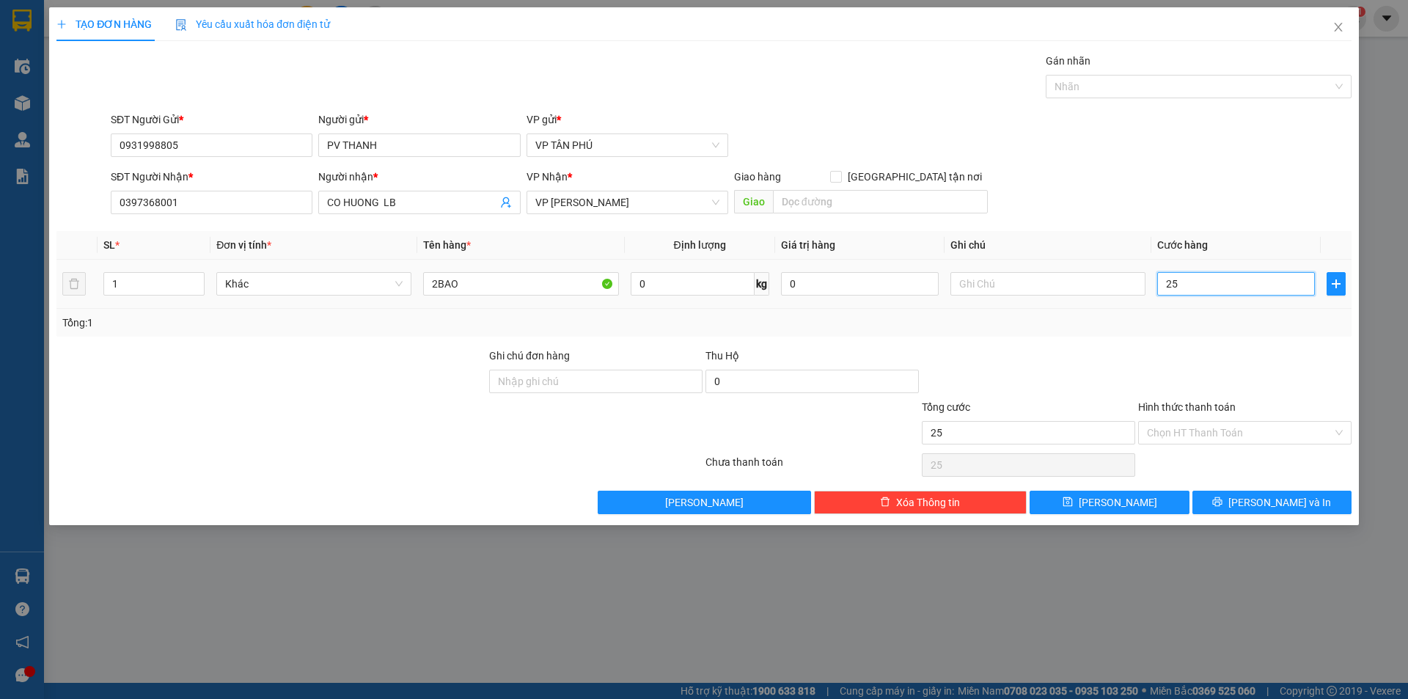
type input "250"
type input "250.000"
click at [1137, 503] on button "[PERSON_NAME]" at bounding box center [1109, 502] width 159 height 23
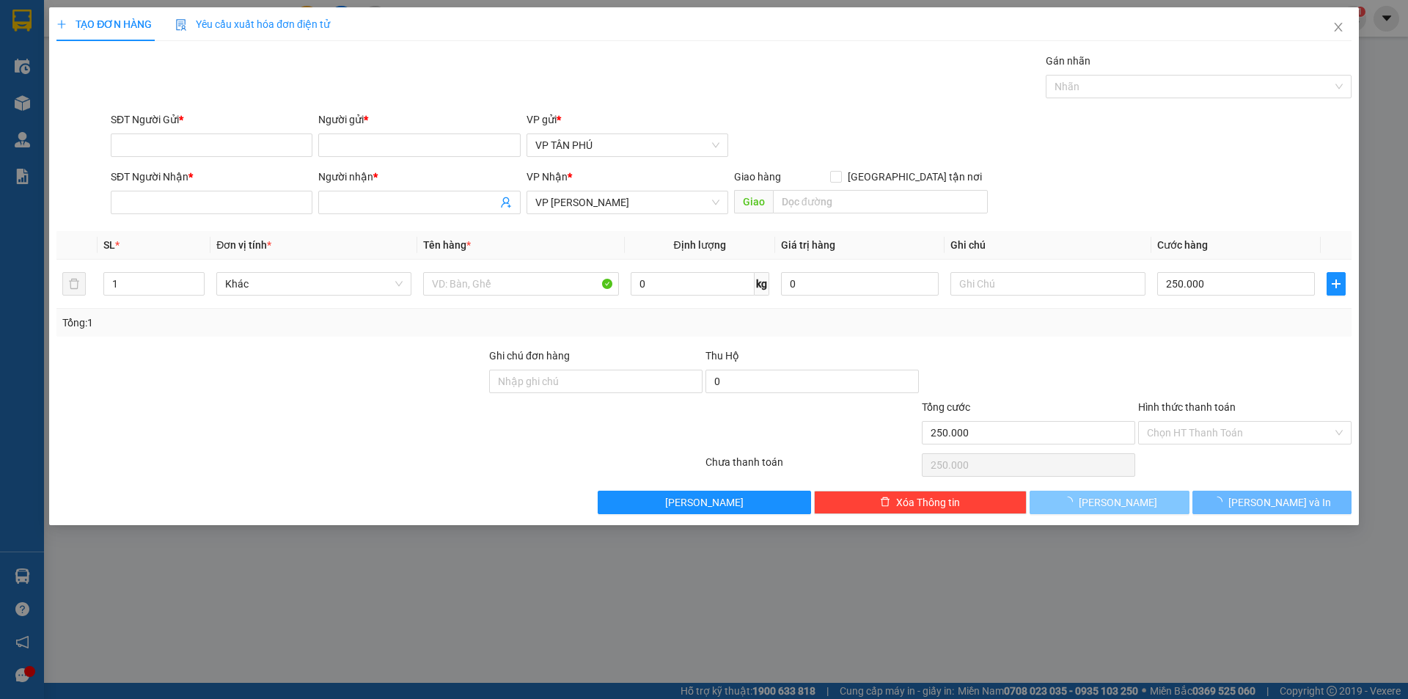
type input "0"
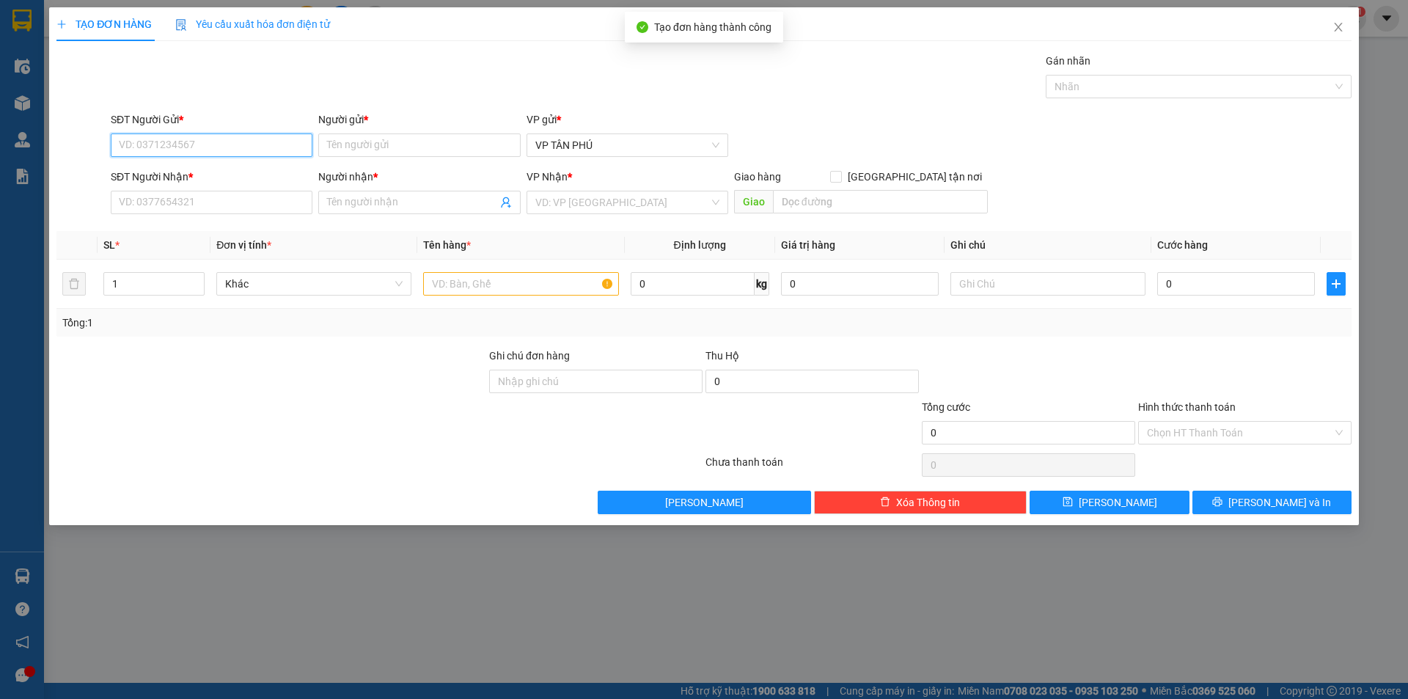
click at [235, 152] on input "SĐT Người Gửi *" at bounding box center [212, 144] width 202 height 23
drag, startPoint x: 214, startPoint y: 177, endPoint x: 246, endPoint y: 167, distance: 33.9
click at [215, 177] on div "0931998805 - [PERSON_NAME]" at bounding box center [212, 174] width 184 height 16
type input "0931998805"
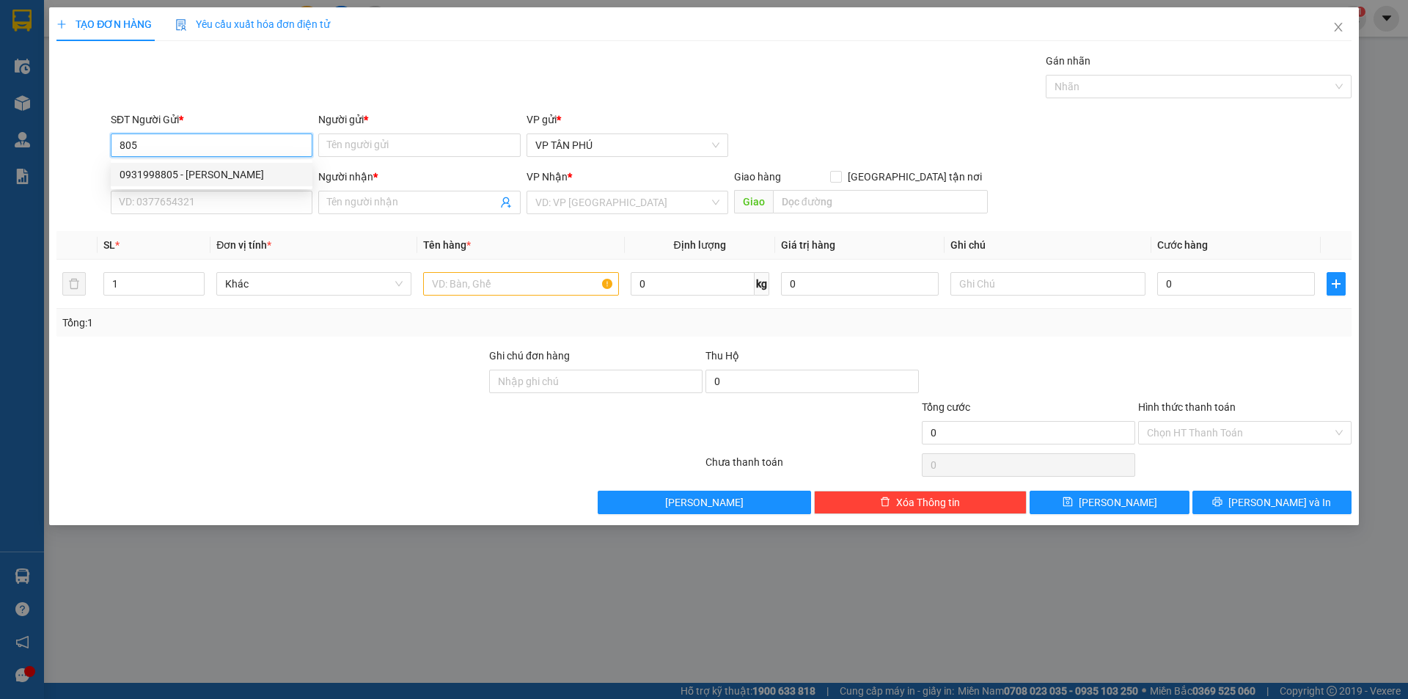
type input "PV THANH"
type input "0397368001"
type input "CO HUONG LB"
type input "0931998805"
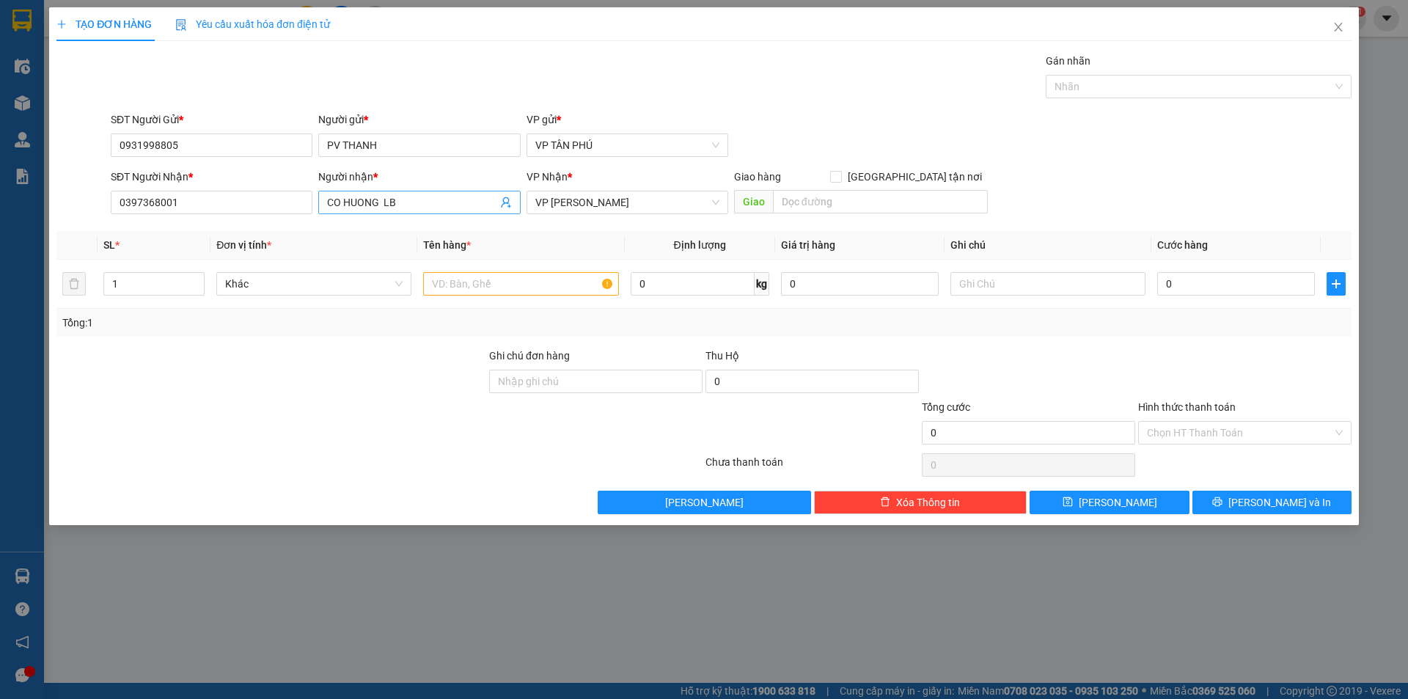
click at [332, 200] on input "CO HUONG LB" at bounding box center [411, 202] width 169 height 16
click at [334, 200] on input "CO HUONG LB" at bounding box center [411, 202] width 169 height 16
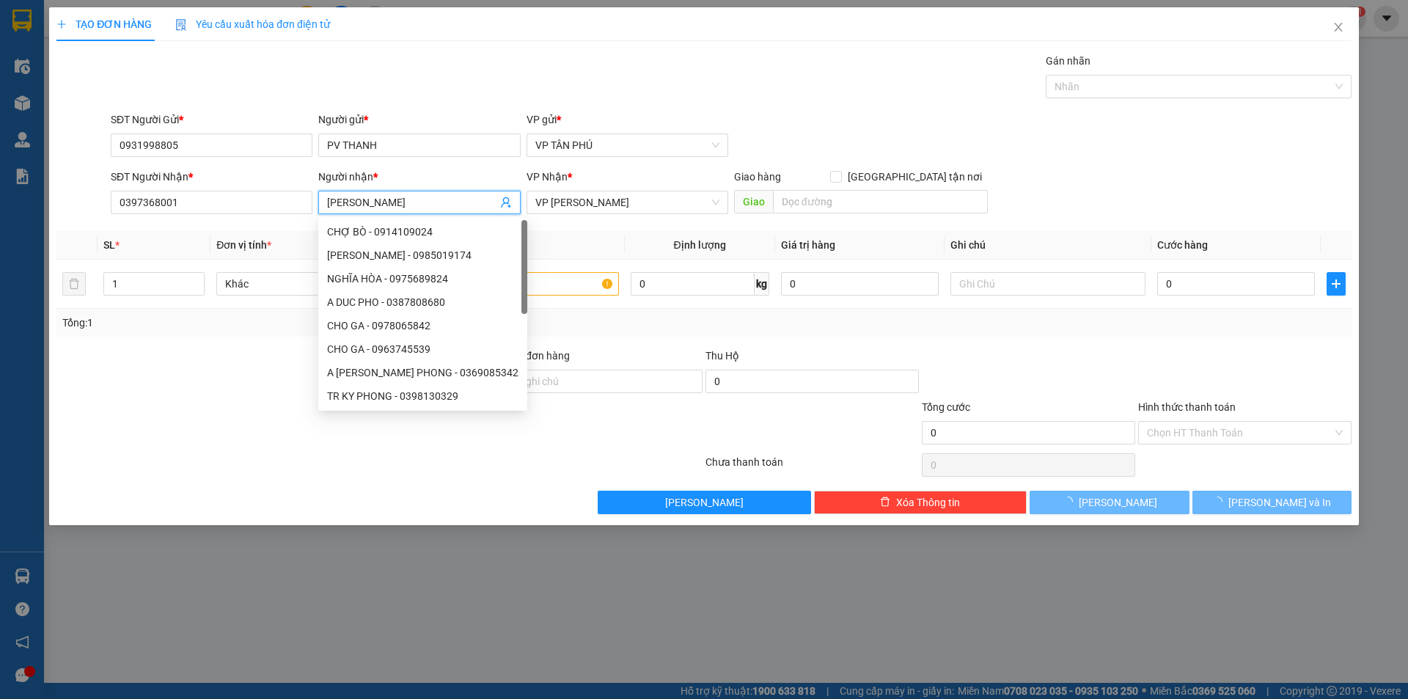
type input "[PERSON_NAME]"
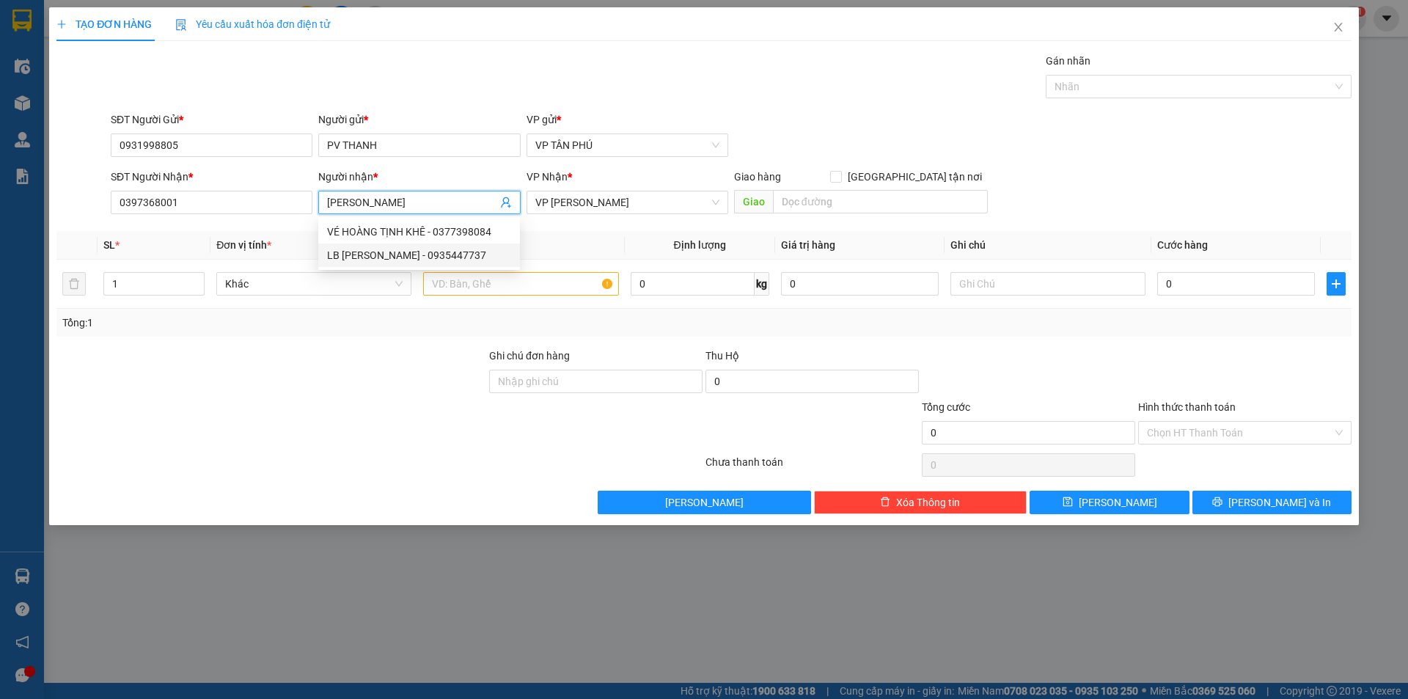
click at [395, 257] on div "LB [PERSON_NAME] - 0935447737" at bounding box center [419, 255] width 184 height 16
type input "0935447737"
type input "LB [PERSON_NAME]"
click at [503, 288] on input "text" at bounding box center [520, 283] width 195 height 23
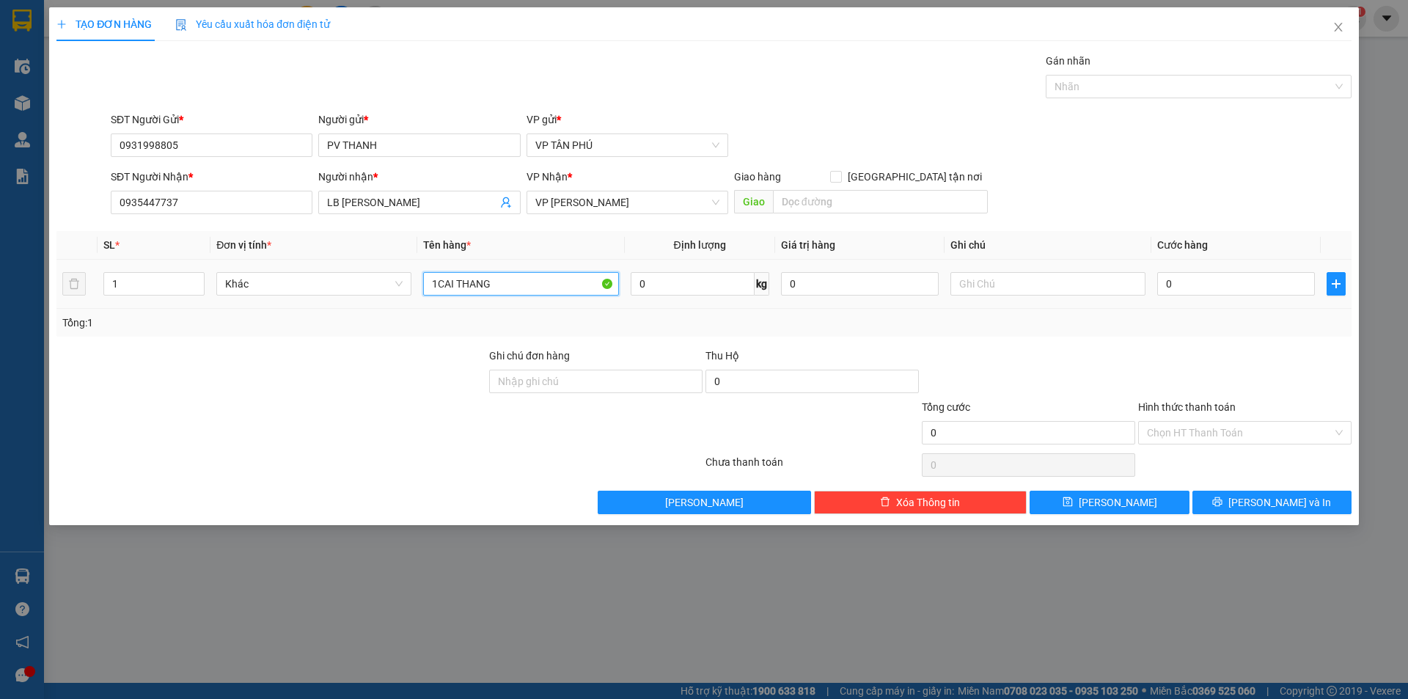
type input "1CAI THANG"
click at [1181, 271] on div "0" at bounding box center [1236, 283] width 158 height 29
click at [1174, 279] on input "0" at bounding box center [1236, 283] width 158 height 23
type input "80"
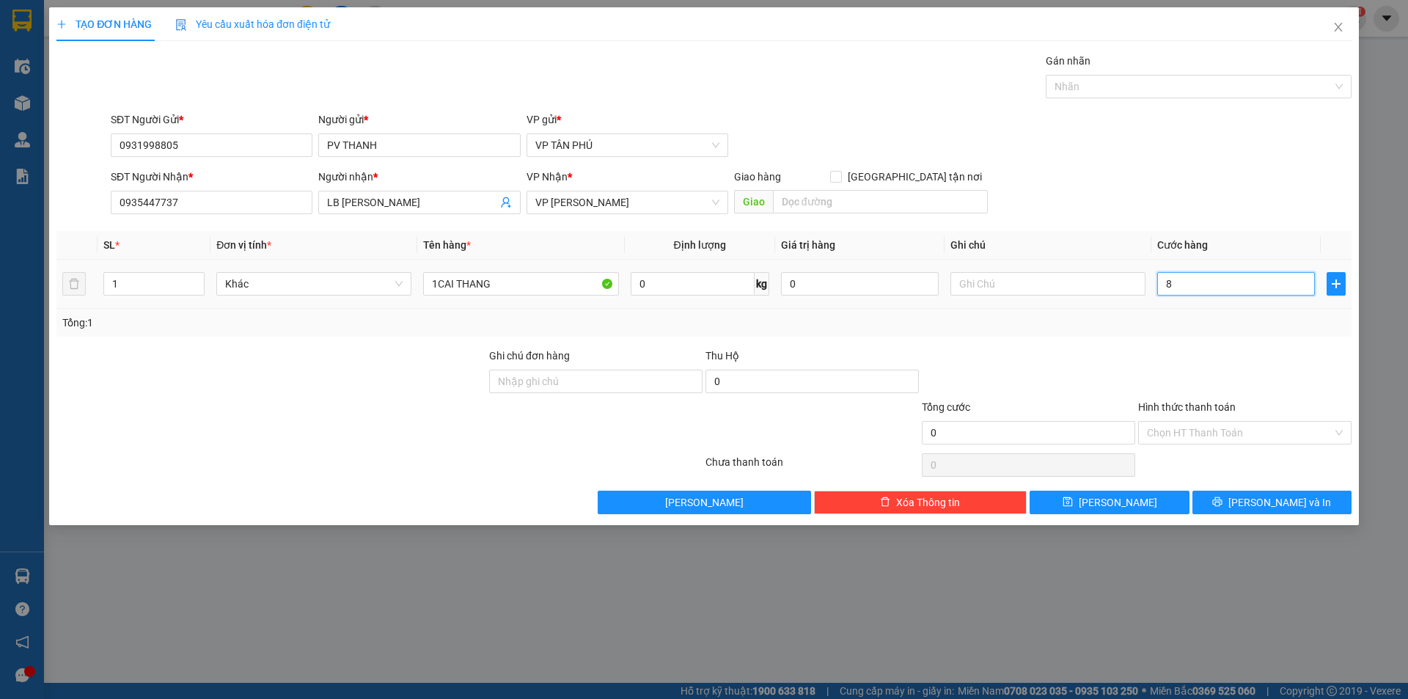
type input "80"
type input "80.000"
click at [1127, 499] on button "[PERSON_NAME]" at bounding box center [1109, 502] width 159 height 23
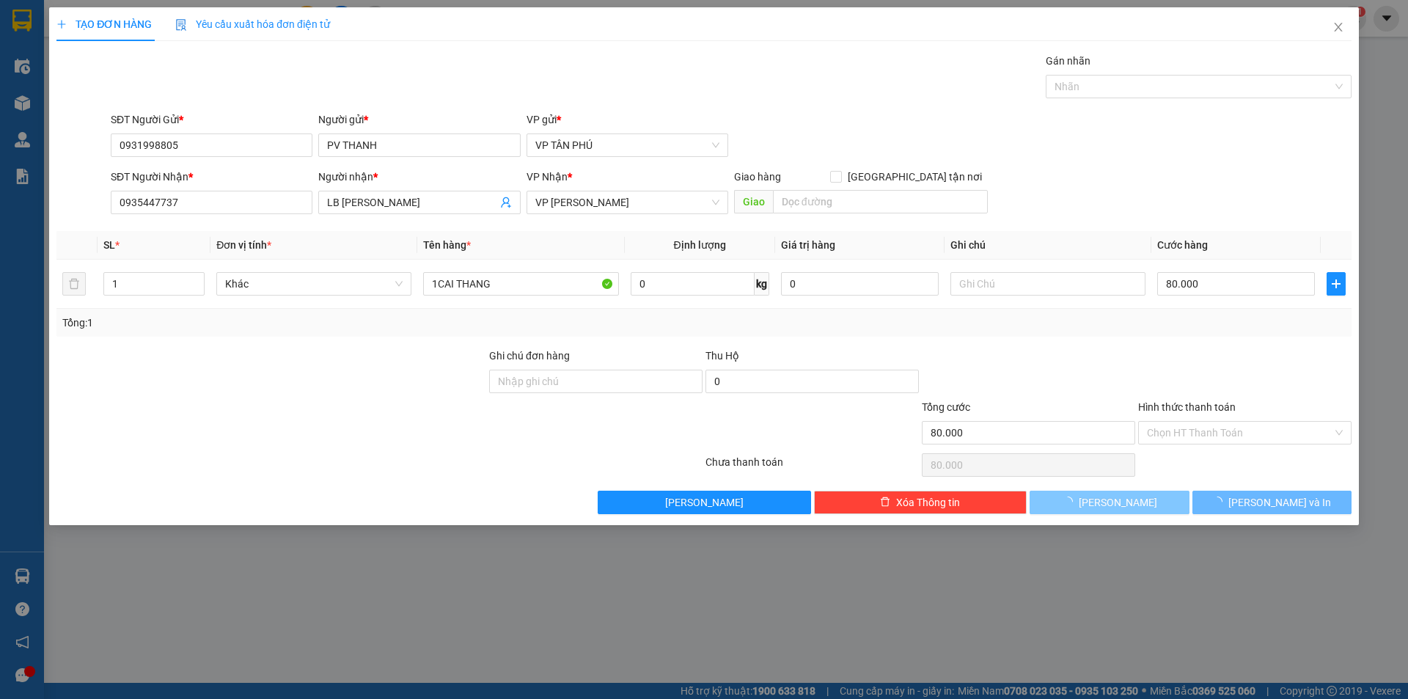
type input "0"
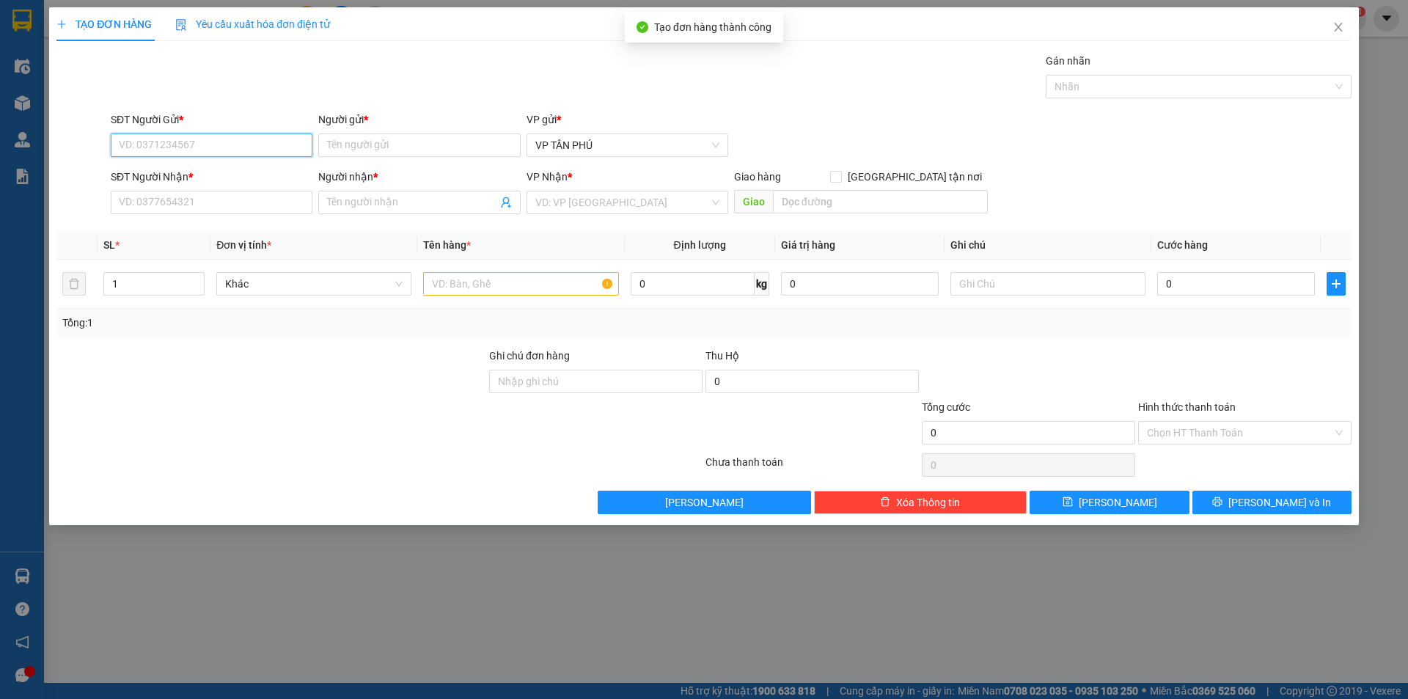
click at [194, 144] on input "SĐT Người Gửi *" at bounding box center [212, 144] width 202 height 23
click at [208, 169] on div "0931998805 - [PERSON_NAME]" at bounding box center [212, 174] width 184 height 16
type input "0931998805"
type input "PV THANH"
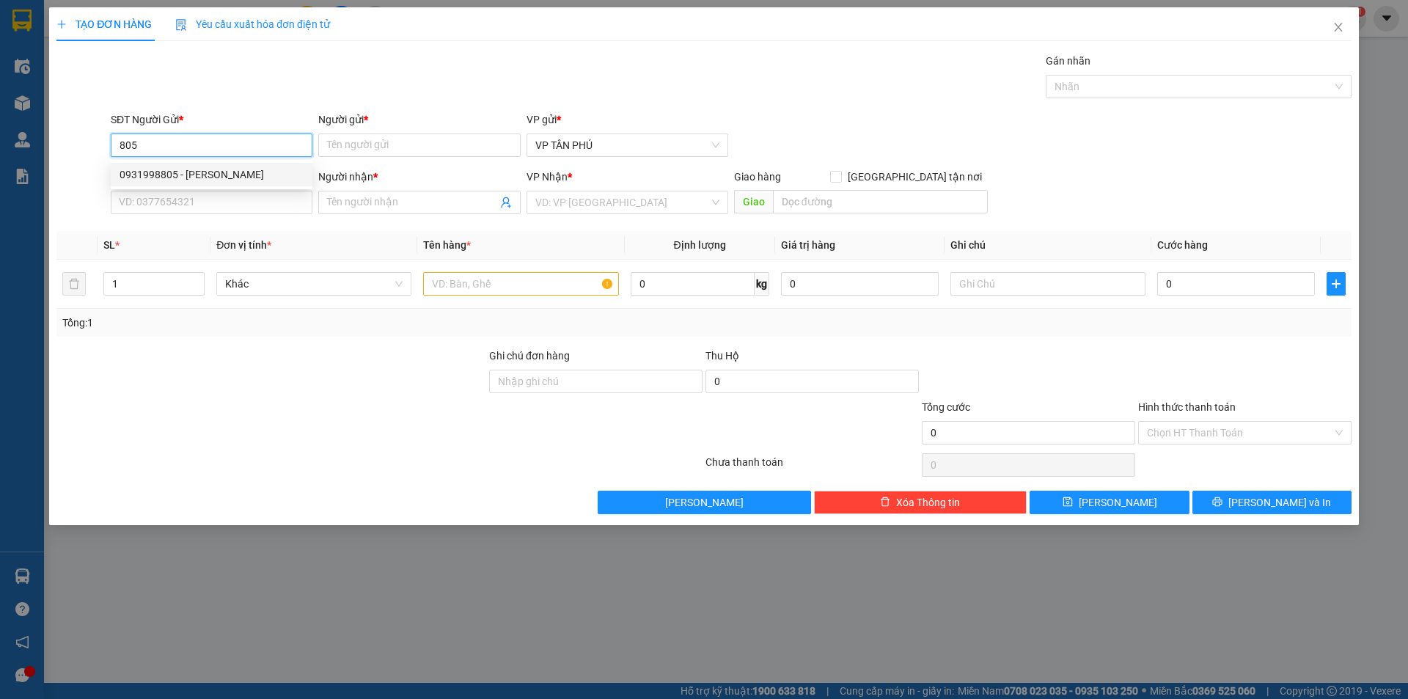
type input "0935447737"
type input "LB [PERSON_NAME]"
type input "0931998805"
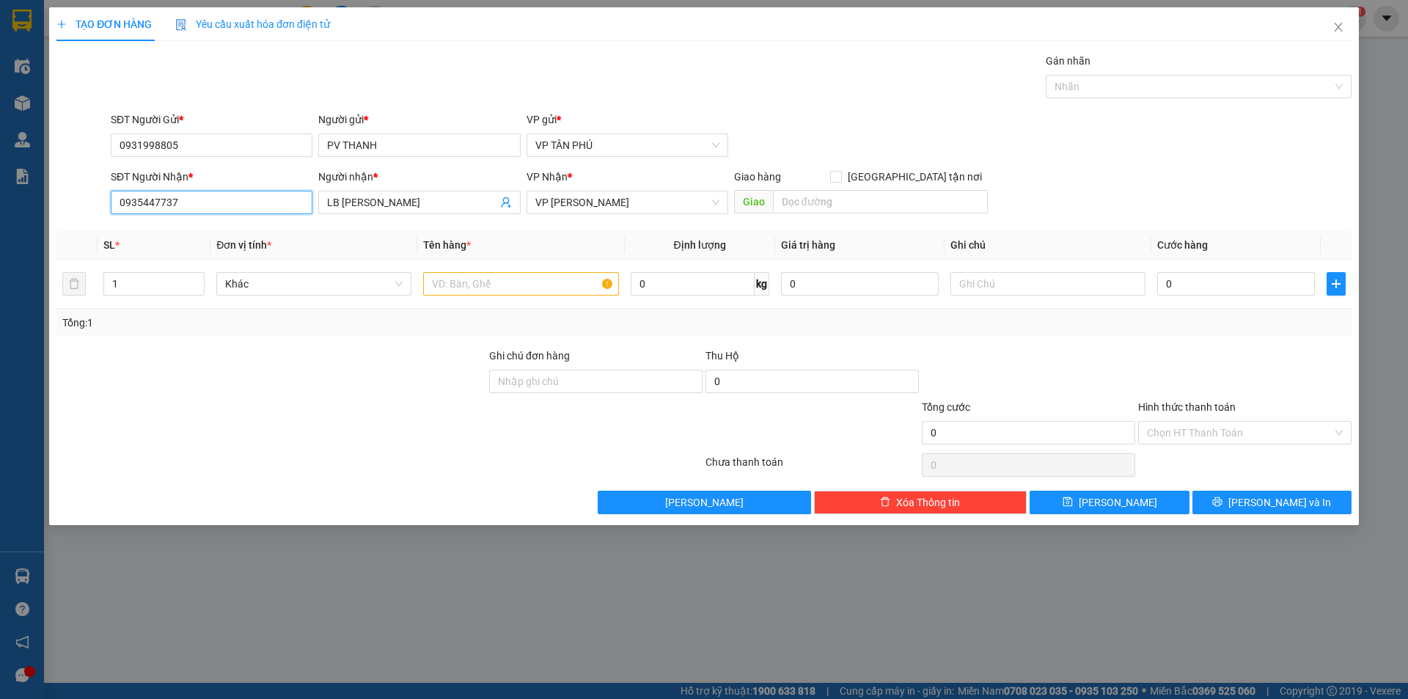
click at [221, 205] on input "0935447737" at bounding box center [212, 202] width 202 height 23
click at [222, 205] on input "0935447737" at bounding box center [212, 202] width 202 height 23
click at [225, 230] on div "0366546621 - CHI PHUNG T KHE" at bounding box center [212, 232] width 184 height 16
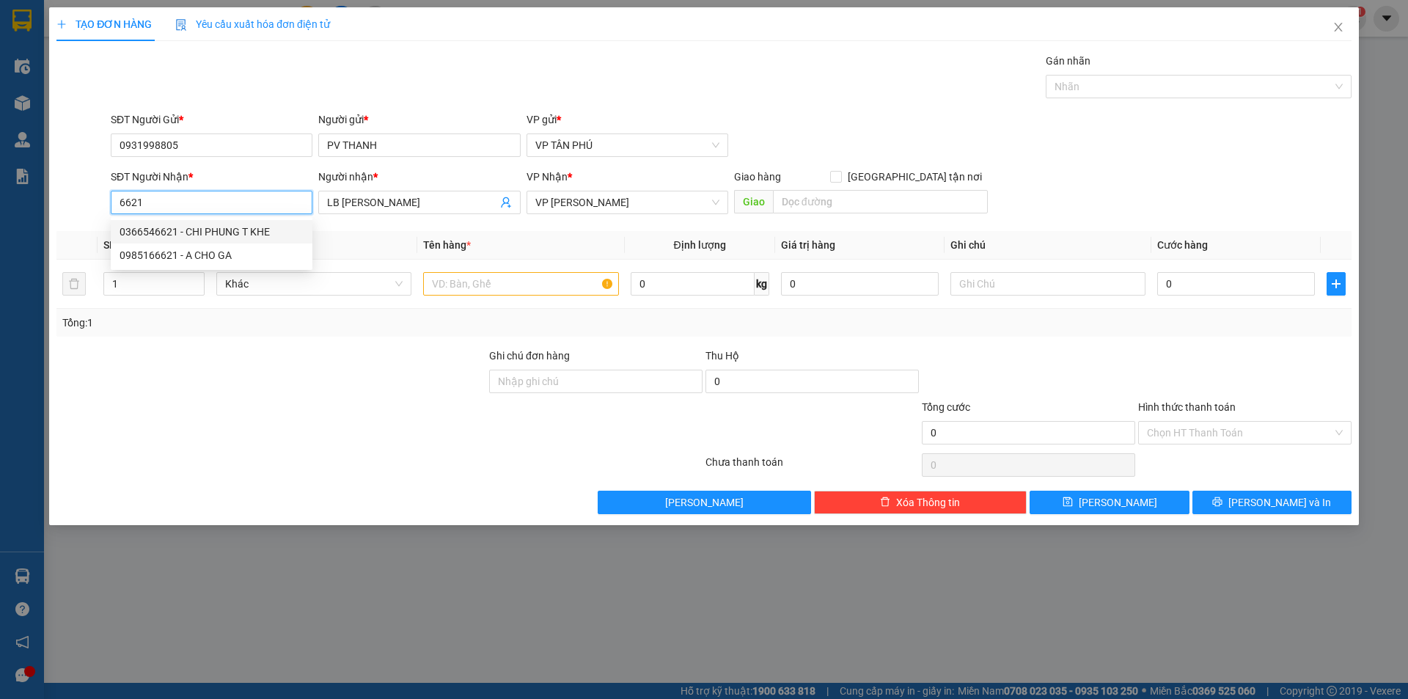
type input "0366546621"
type input "CHI PHUNG T KHE"
click at [227, 230] on div "0366546621 - CHI PHUNG T KHE" at bounding box center [212, 232] width 184 height 16
type input "0366546621"
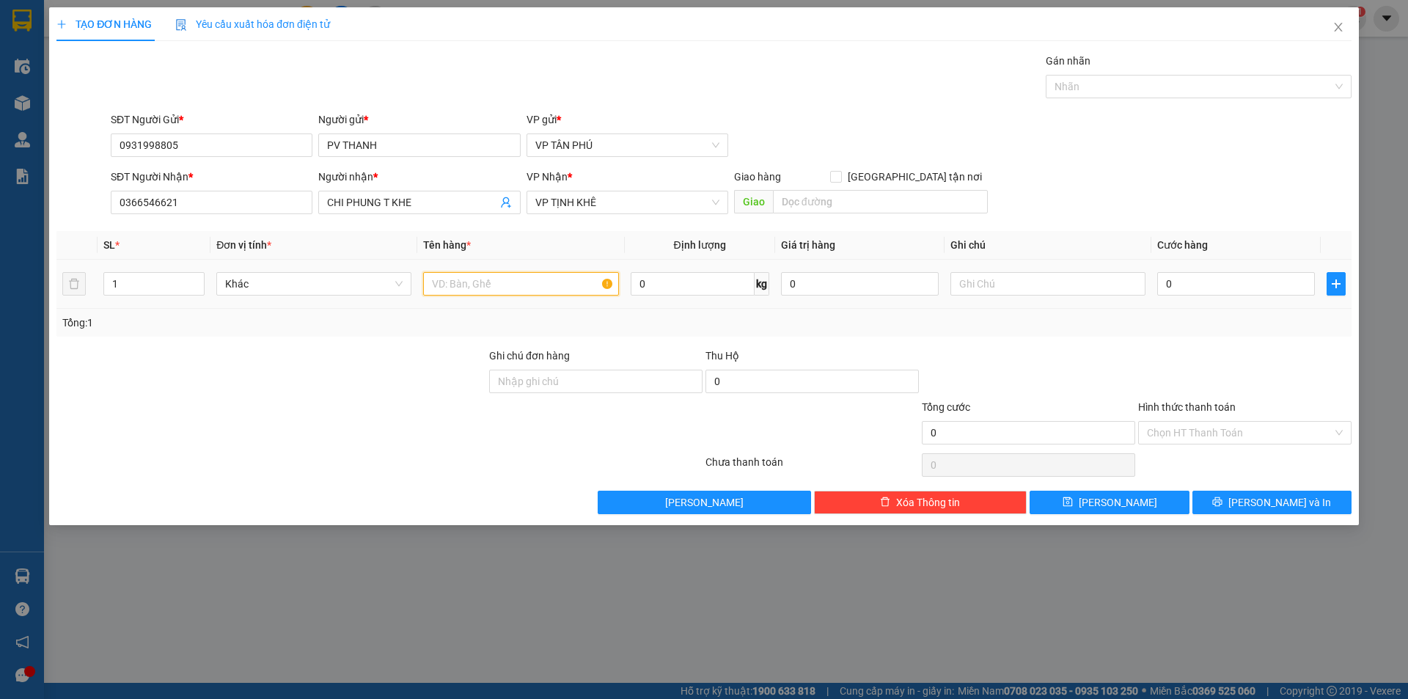
click at [480, 280] on input "text" at bounding box center [520, 283] width 195 height 23
type input "2BAO+3THUNG"
click at [1187, 287] on input "0" at bounding box center [1236, 283] width 158 height 23
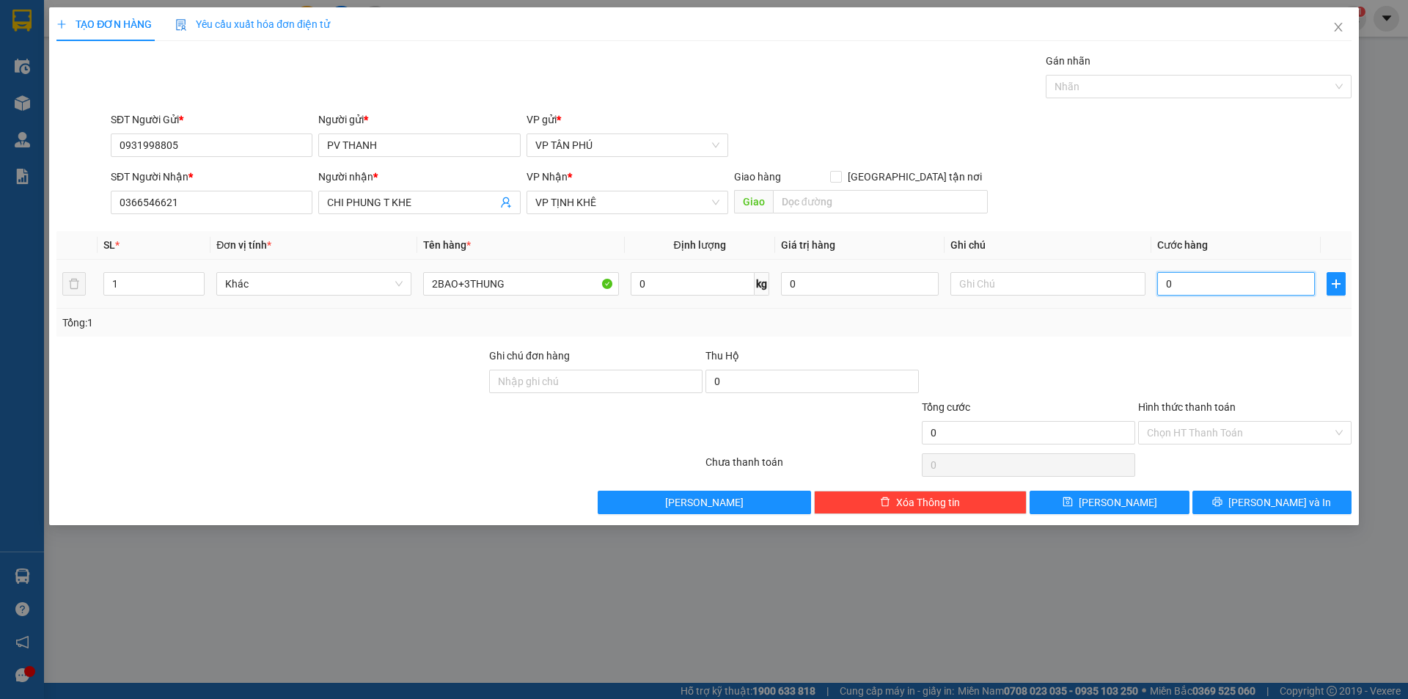
type input "4"
type input "47"
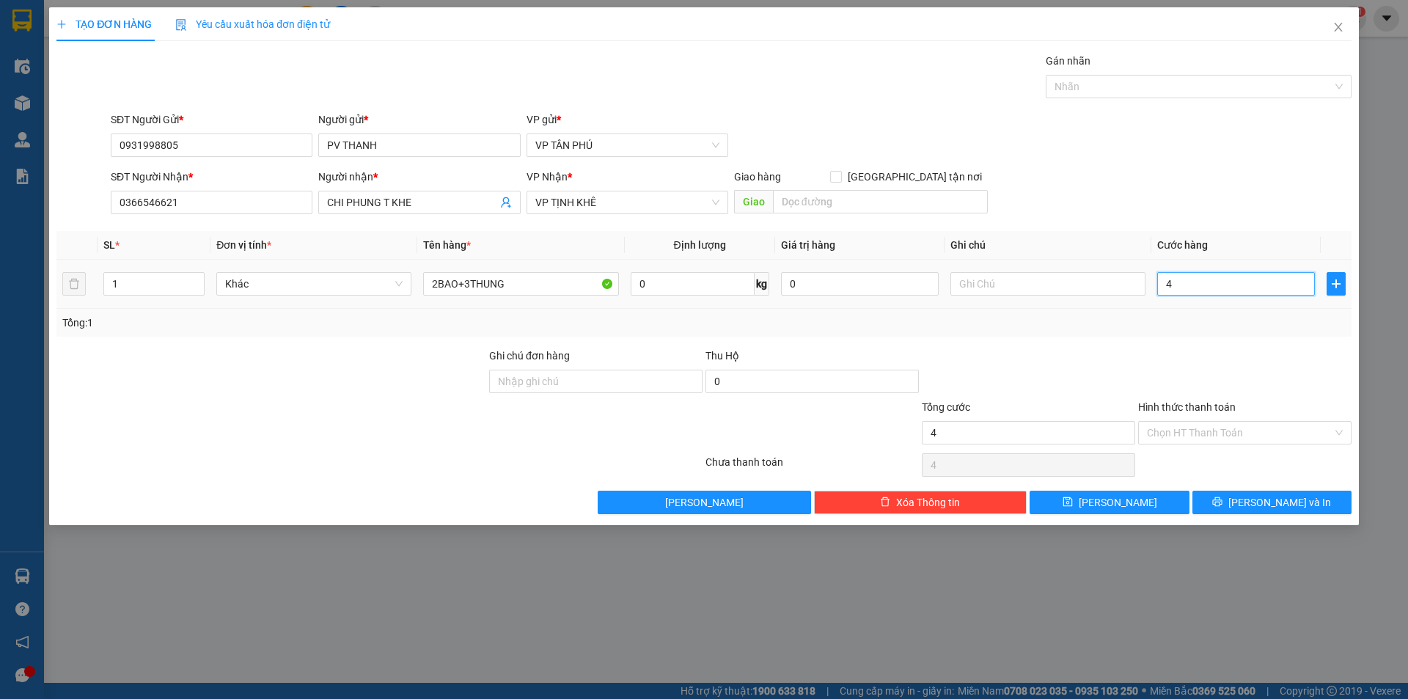
type input "47"
type input "470"
click at [1121, 496] on span "[PERSON_NAME]" at bounding box center [1118, 502] width 78 height 16
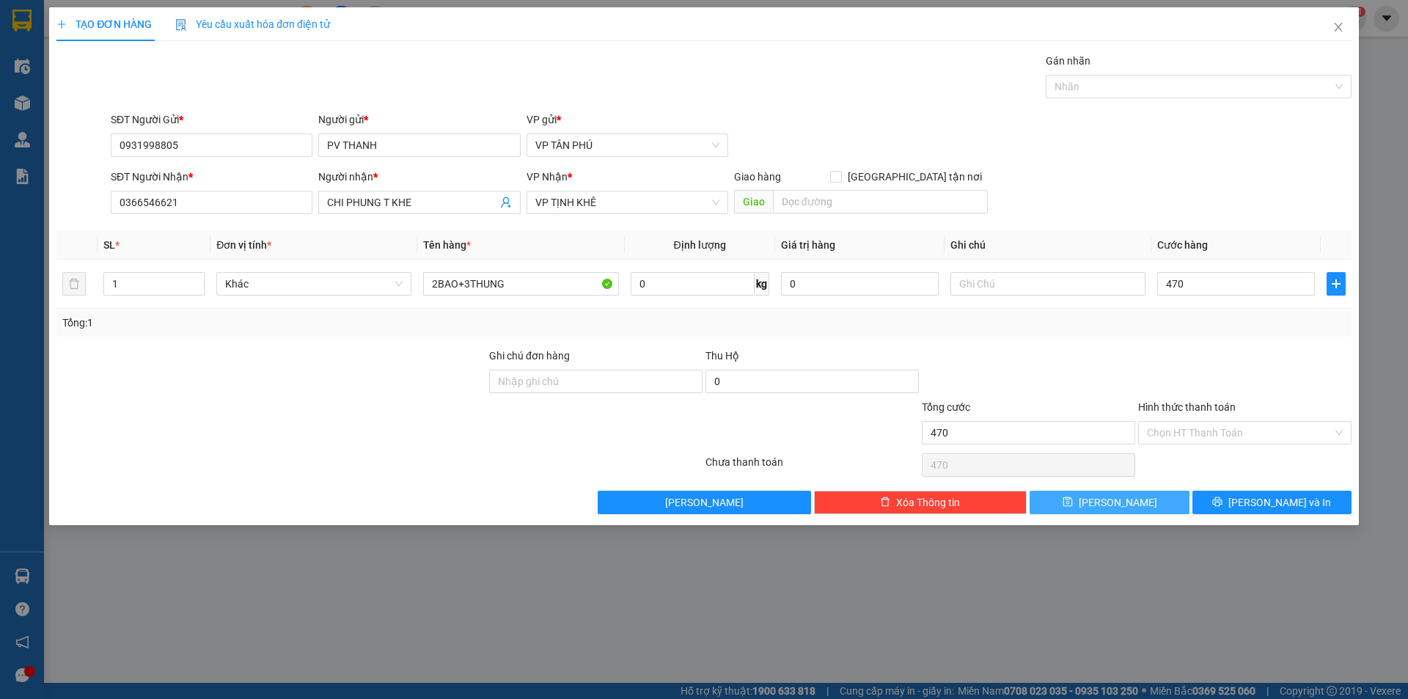
type input "470.000"
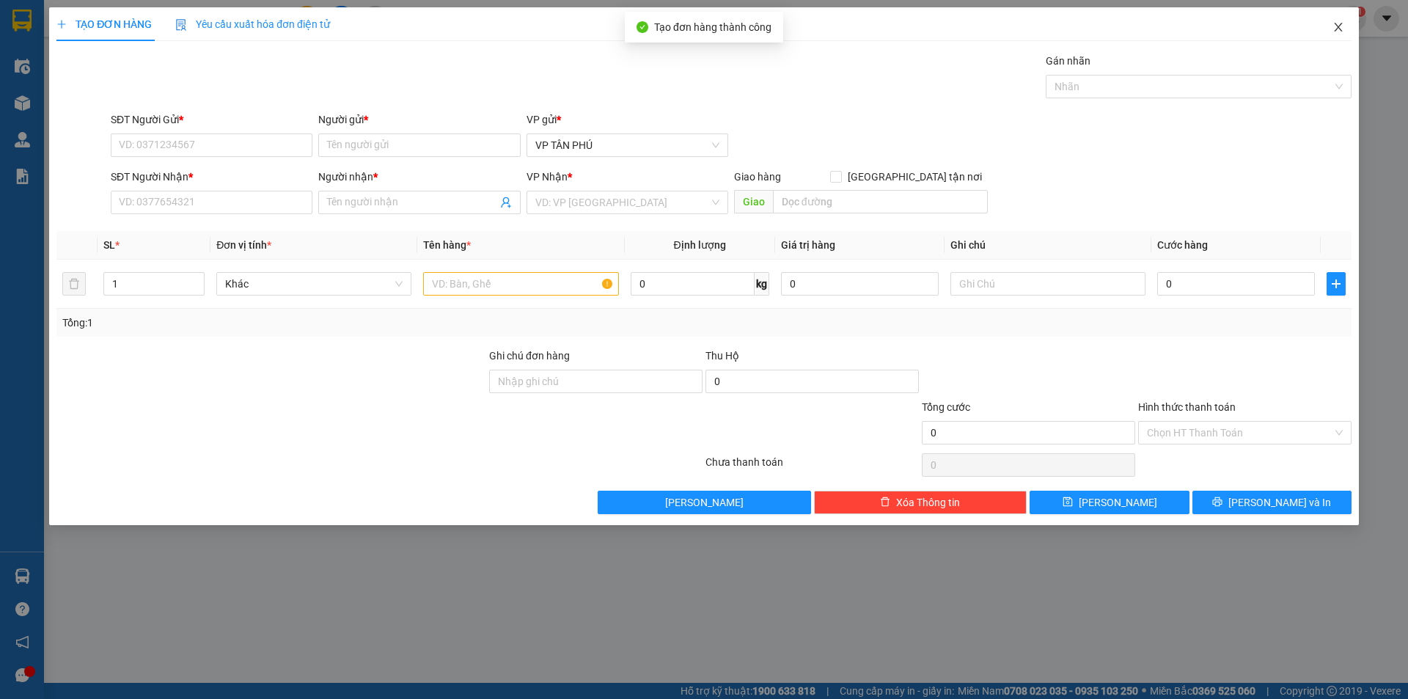
click at [1331, 32] on span "Close" at bounding box center [1338, 27] width 41 height 41
click at [1331, 32] on div "Kết quả tìm kiếm ( 0 ) Bộ lọc No Data nhanhangsg.hoanghuy 1" at bounding box center [704, 18] width 1408 height 37
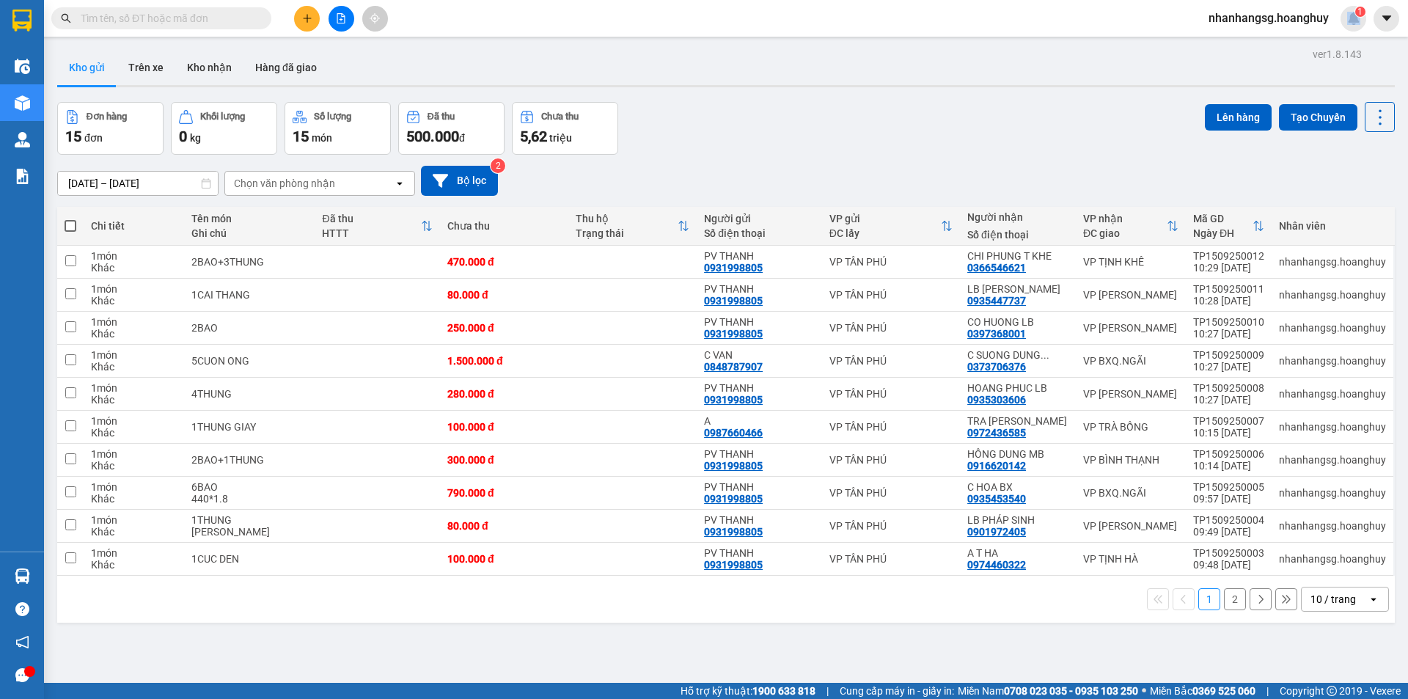
click at [311, 18] on icon "plus" at bounding box center [307, 18] width 8 height 1
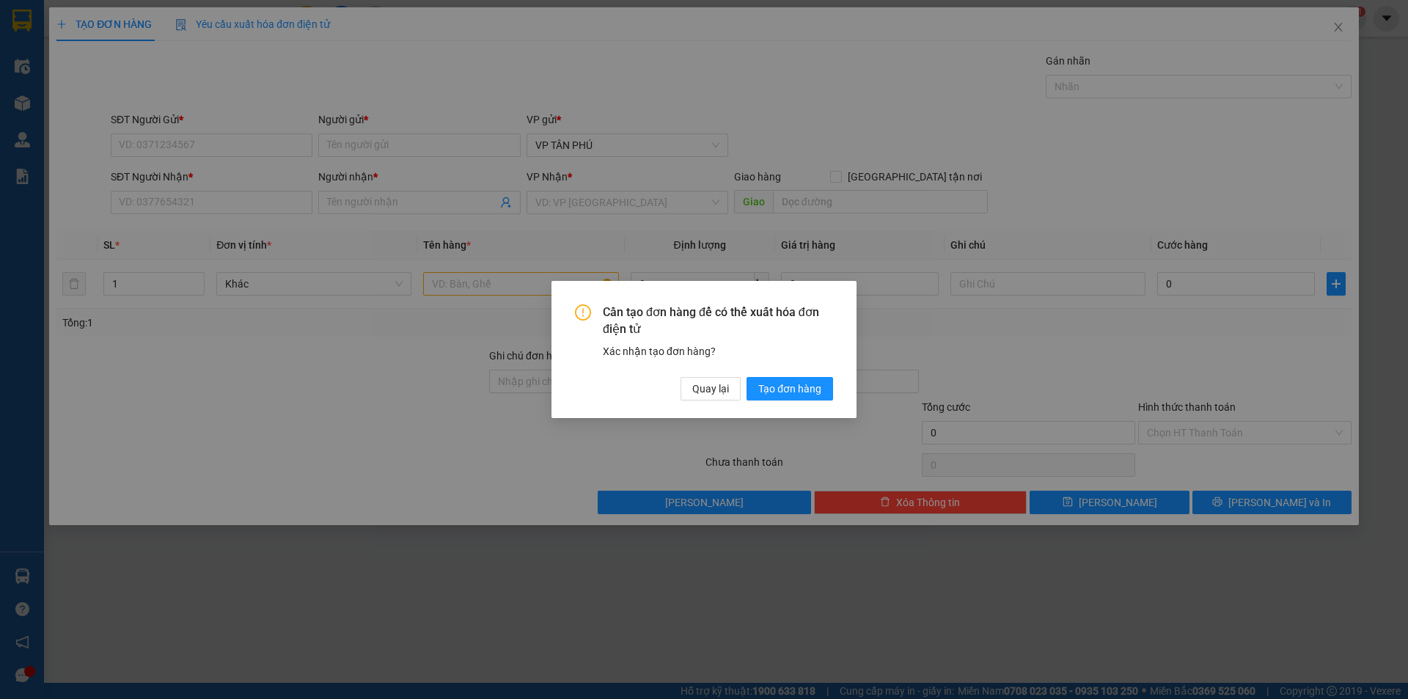
click at [682, 369] on div "Cần tạo đơn hàng để có thể xuất hóa đơn điện tử Xác nhận tạo đơn hàng? Quay lại…" at bounding box center [704, 352] width 258 height 96
drag, startPoint x: 682, startPoint y: 369, endPoint x: 704, endPoint y: 397, distance: 35.5
click at [682, 370] on div "Cần tạo đơn hàng để có thể xuất hóa đơn điện tử Xác nhận tạo đơn hàng? Quay lại…" at bounding box center [704, 352] width 258 height 96
click at [710, 400] on div "Cần tạo đơn hàng để có thể xuất hóa đơn điện tử Xác nhận tạo đơn hàng? Quay lại…" at bounding box center [704, 349] width 305 height 137
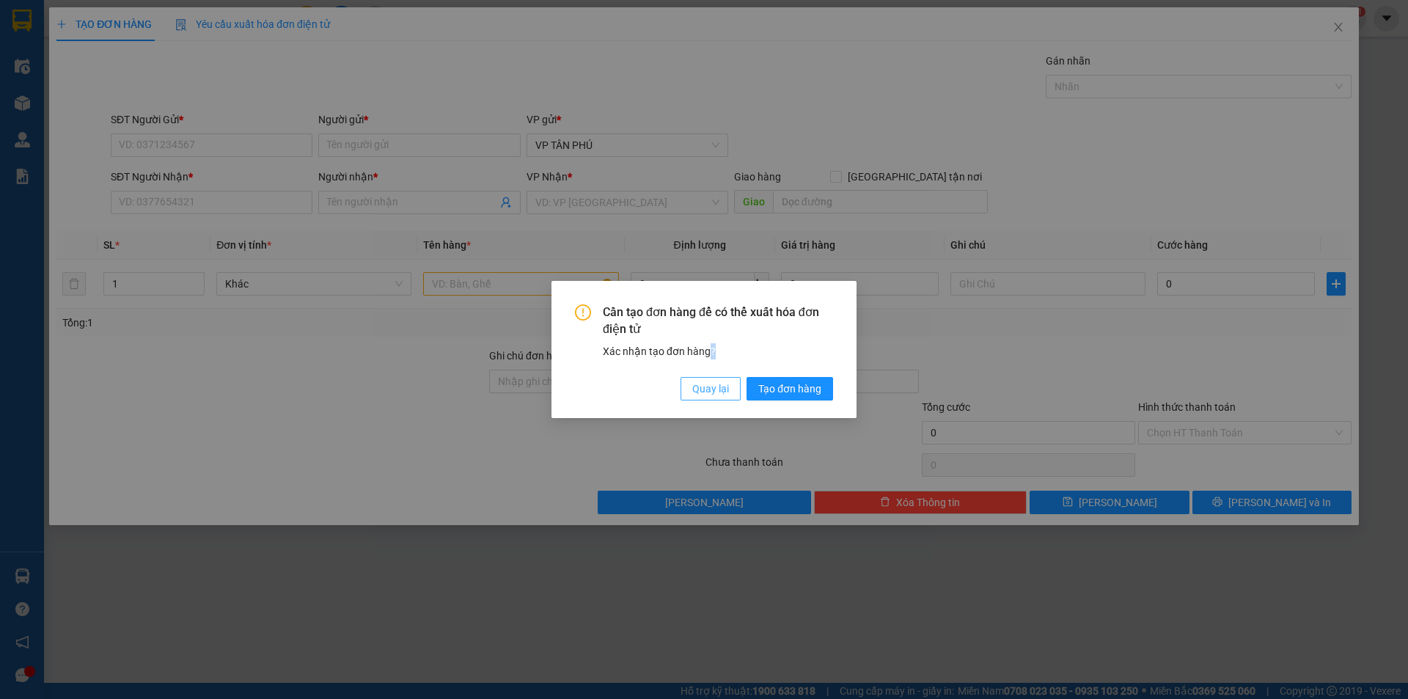
click at [703, 385] on span "Quay lại" at bounding box center [710, 389] width 37 height 16
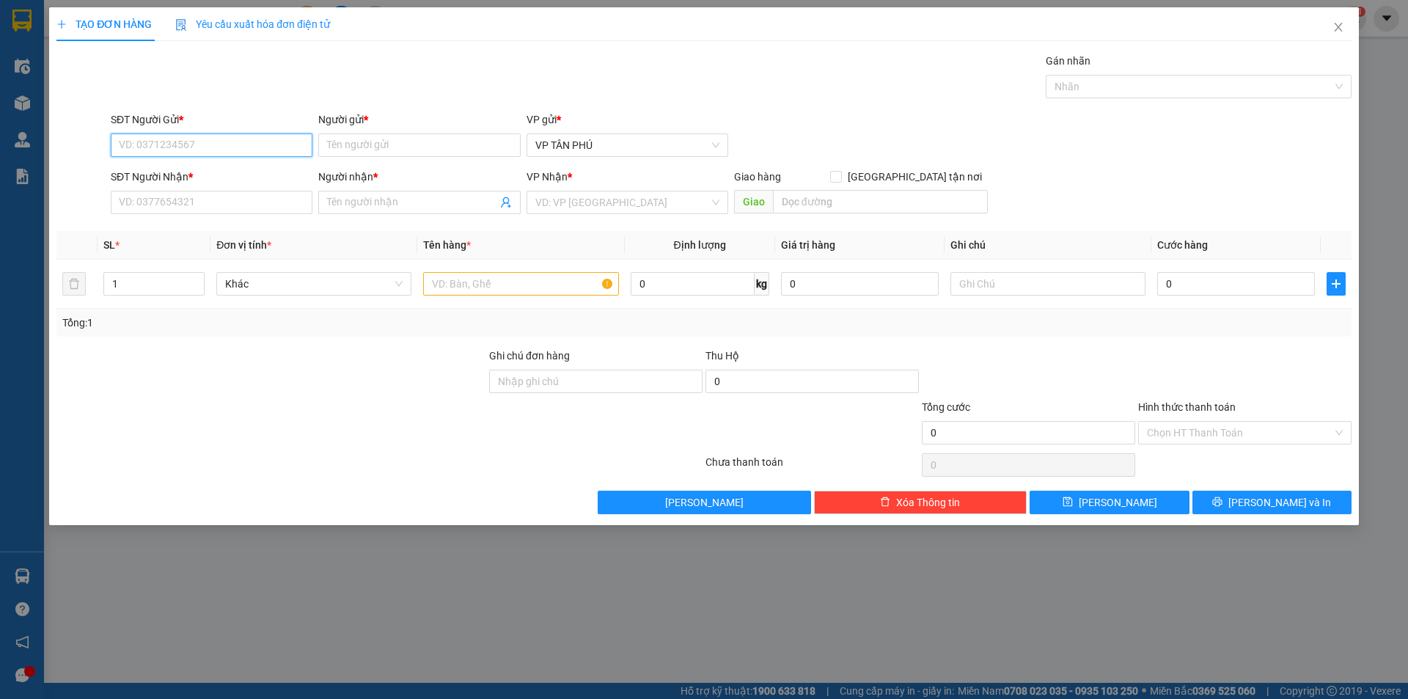
click at [167, 148] on input "SĐT Người Gửi *" at bounding box center [212, 144] width 202 height 23
click at [164, 171] on div "0938667764 - A" at bounding box center [212, 174] width 184 height 16
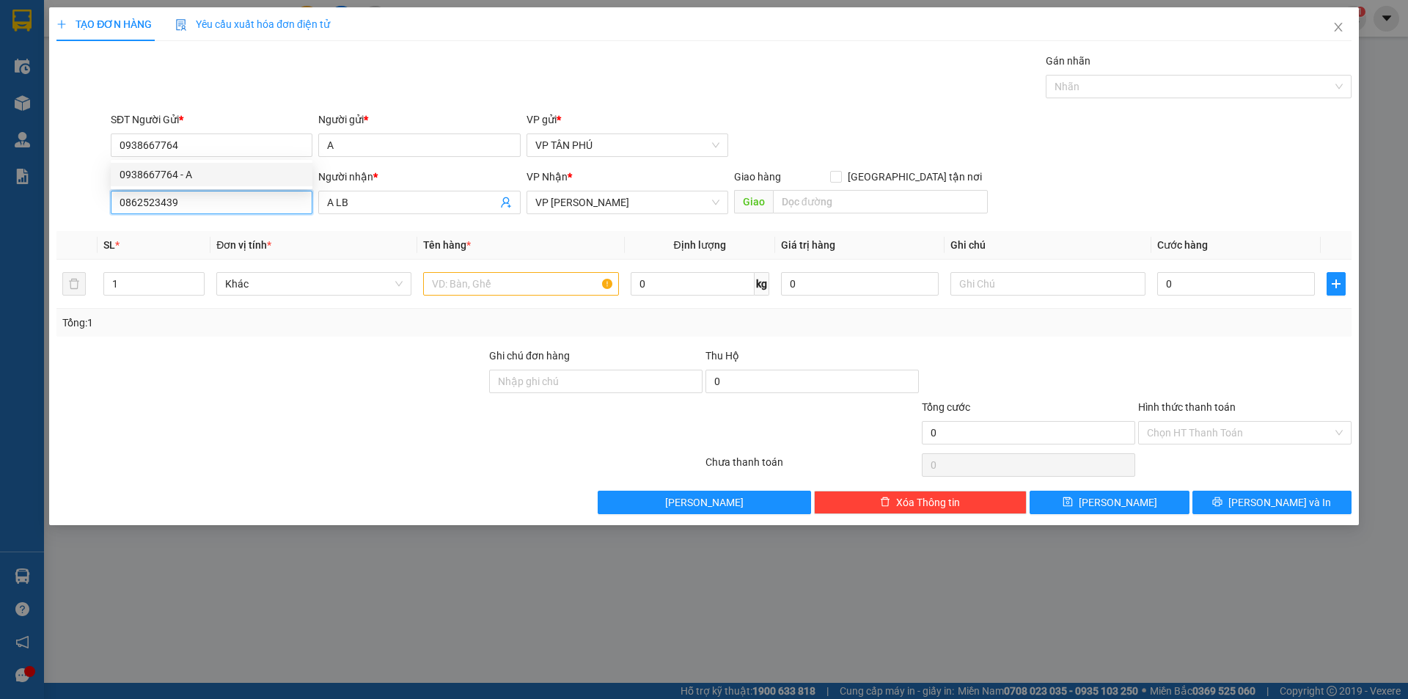
click at [183, 203] on input "0862523439" at bounding box center [212, 202] width 202 height 23
click at [185, 203] on input "0862523439" at bounding box center [212, 202] width 202 height 23
click at [188, 205] on input "0862523439" at bounding box center [212, 202] width 202 height 23
click at [235, 205] on input "0862523439" at bounding box center [212, 202] width 202 height 23
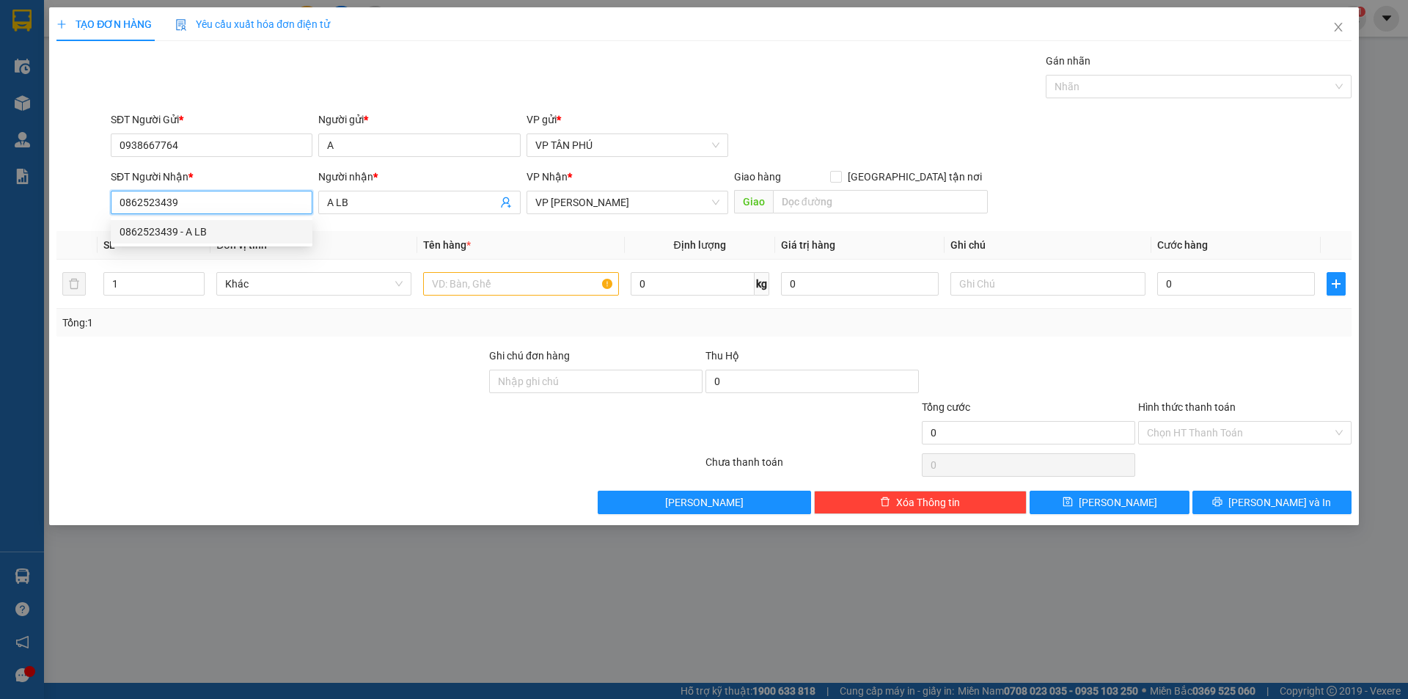
click at [235, 205] on input "0862523439" at bounding box center [212, 202] width 202 height 23
click at [181, 256] on div "0343045306 - C MY LB" at bounding box center [212, 255] width 184 height 16
click at [497, 290] on input "text" at bounding box center [520, 283] width 195 height 23
click at [1206, 271] on div "0" at bounding box center [1236, 283] width 158 height 29
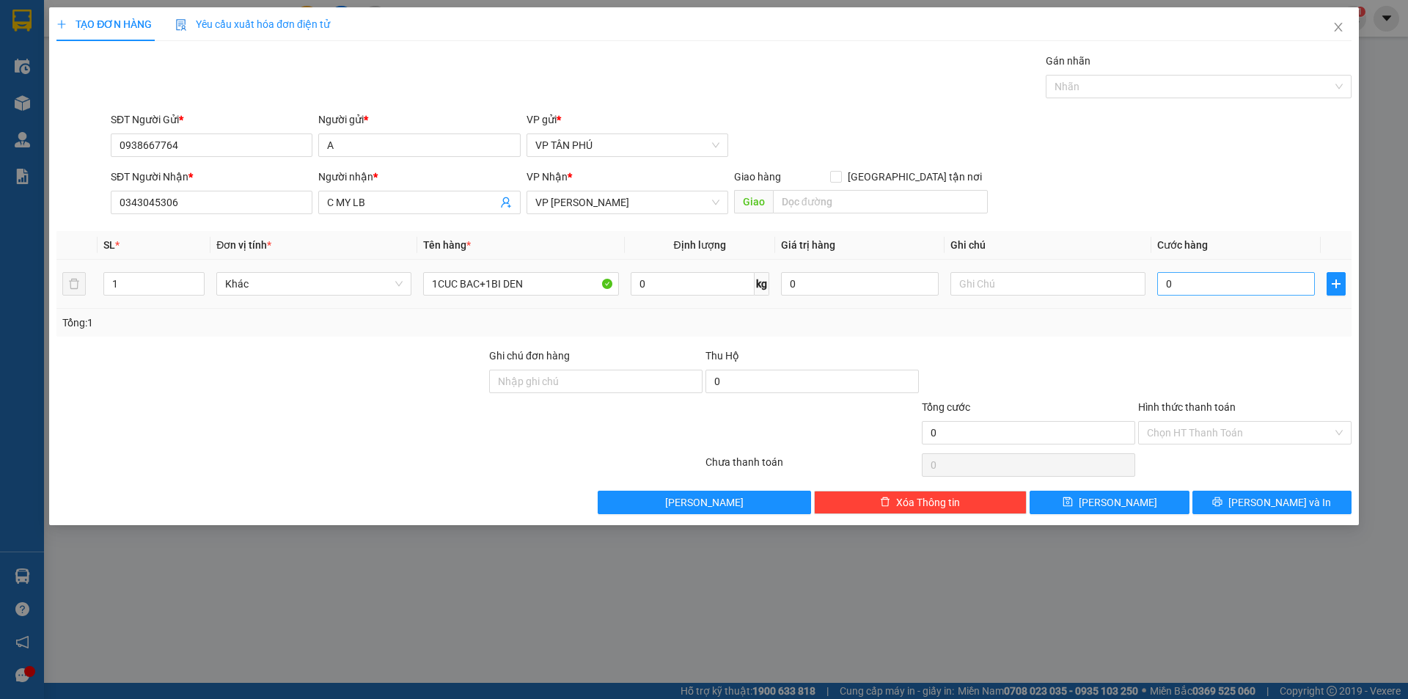
click at [1206, 272] on div "0" at bounding box center [1236, 283] width 158 height 29
click at [1205, 276] on input "0" at bounding box center [1236, 283] width 158 height 23
click at [525, 285] on input "1CUC BAC+1BI DEN" at bounding box center [520, 283] width 195 height 23
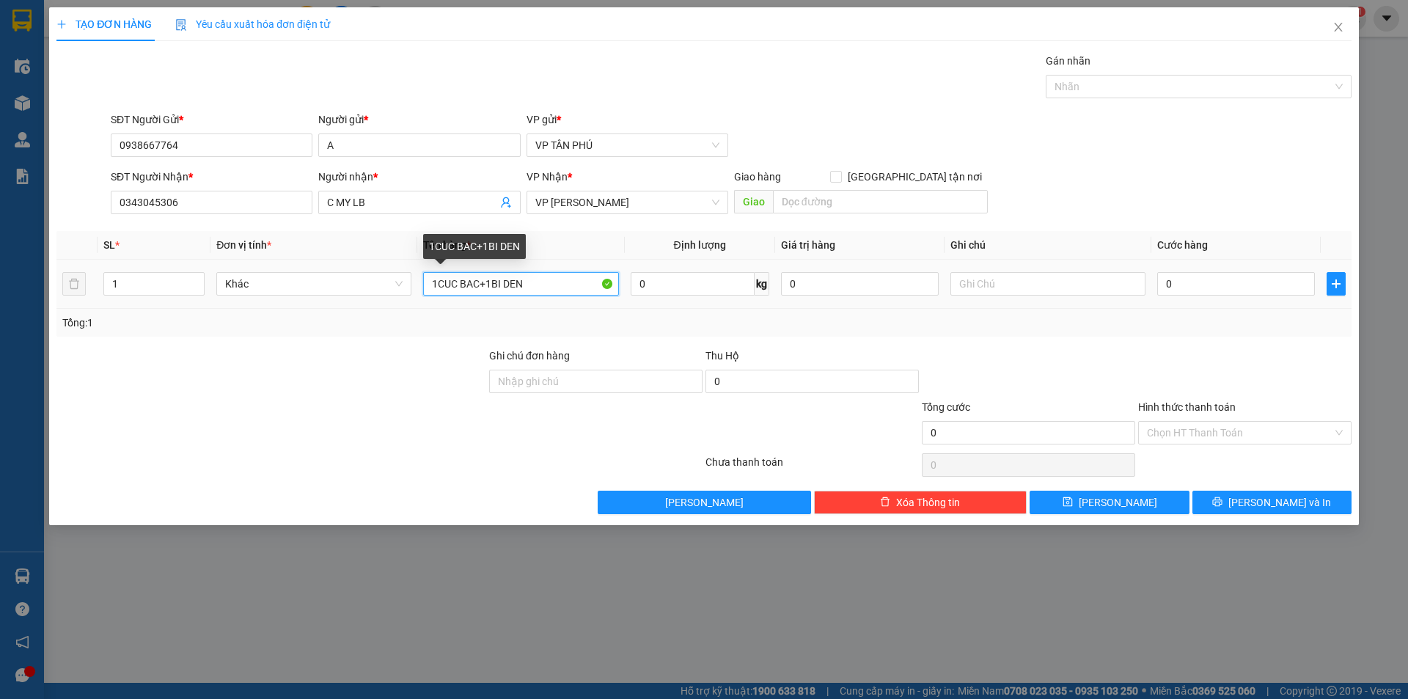
click at [525, 285] on input "1CUC BAC+1BI DEN" at bounding box center [520, 283] width 195 height 23
click at [1184, 270] on div "0" at bounding box center [1236, 283] width 158 height 29
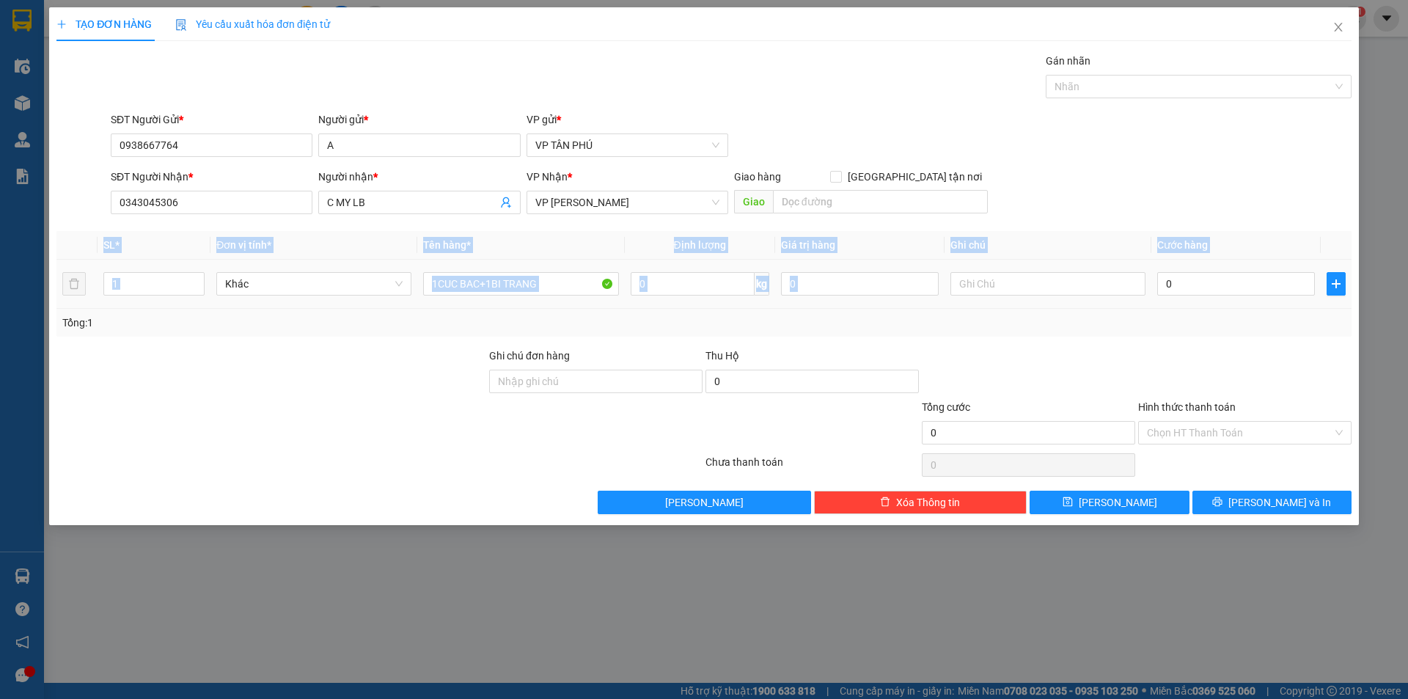
click at [1184, 270] on div "0" at bounding box center [1236, 283] width 158 height 29
click at [1184, 277] on input "0" at bounding box center [1236, 283] width 158 height 23
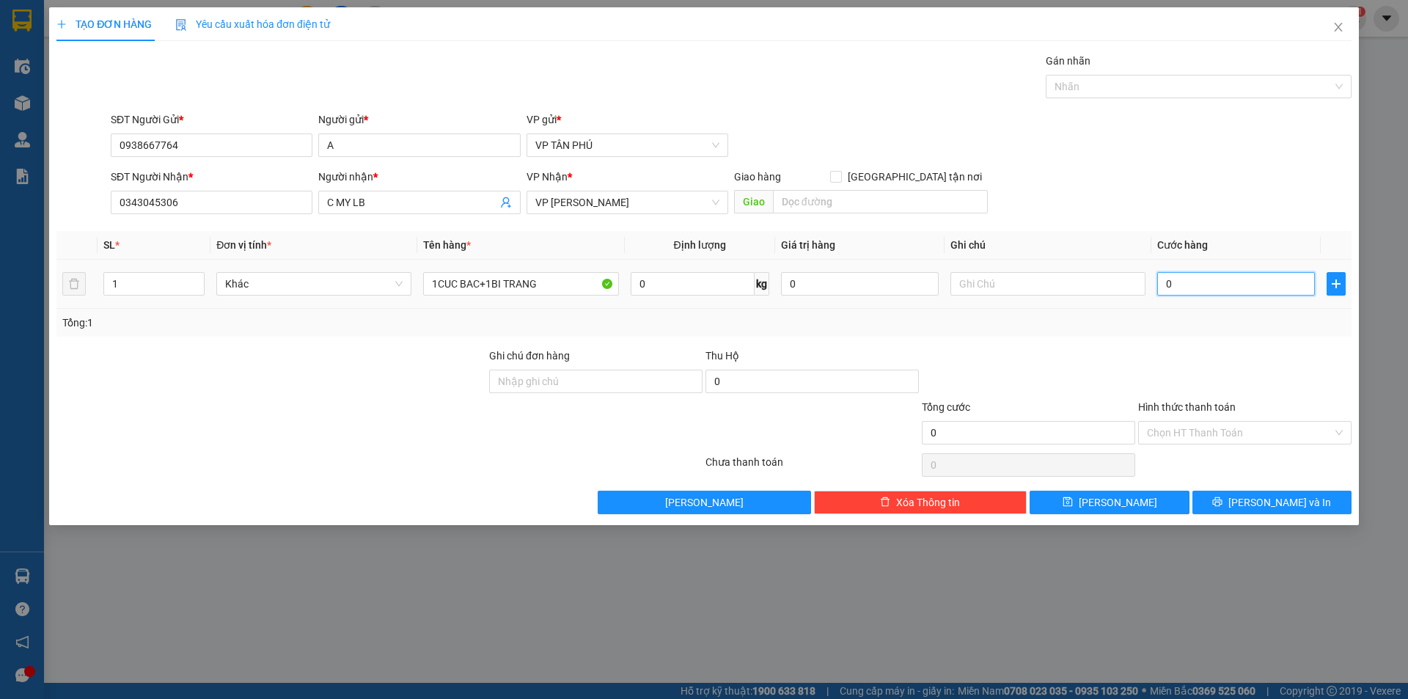
click at [1184, 277] on input "0" at bounding box center [1236, 283] width 158 height 23
click at [1179, 433] on input "Hình thức thanh toán" at bounding box center [1240, 433] width 186 height 22
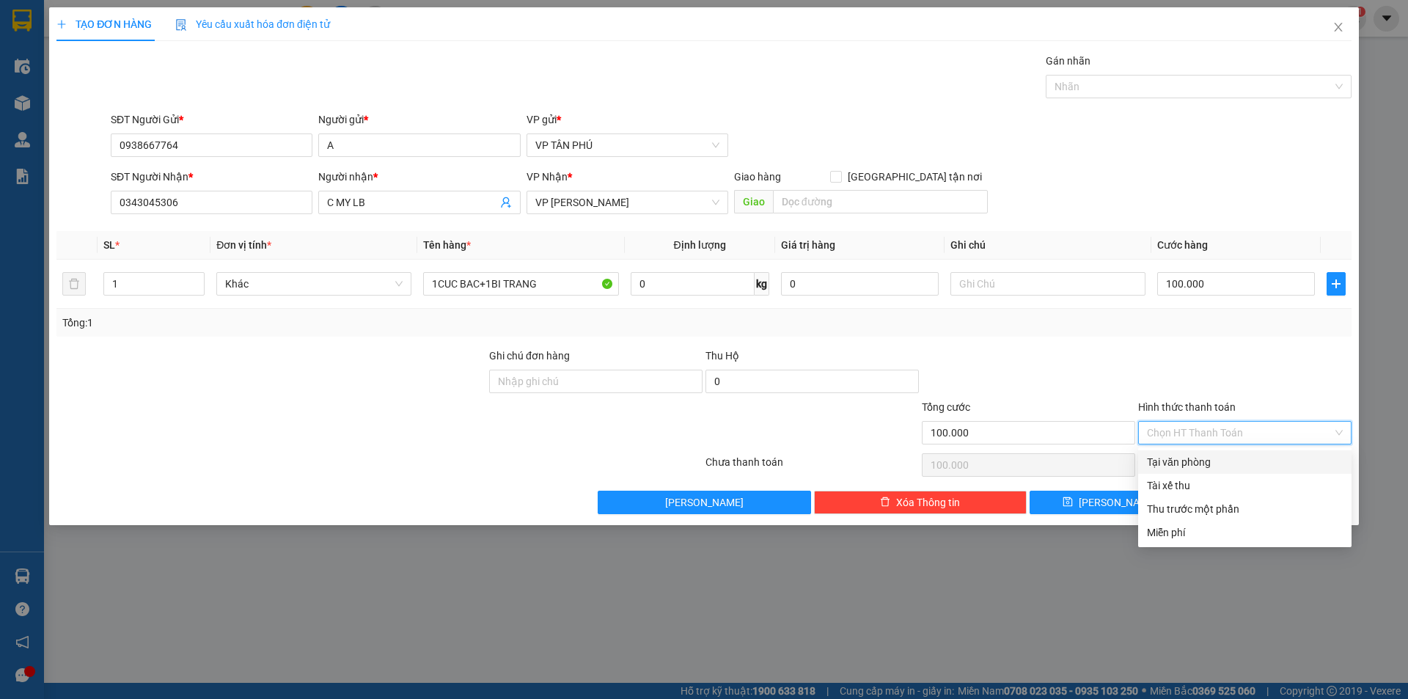
click at [1180, 453] on div "Tại văn phòng" at bounding box center [1244, 461] width 213 height 23
click at [1180, 453] on div "Chọn HT Thanh Toán" at bounding box center [1245, 464] width 216 height 29
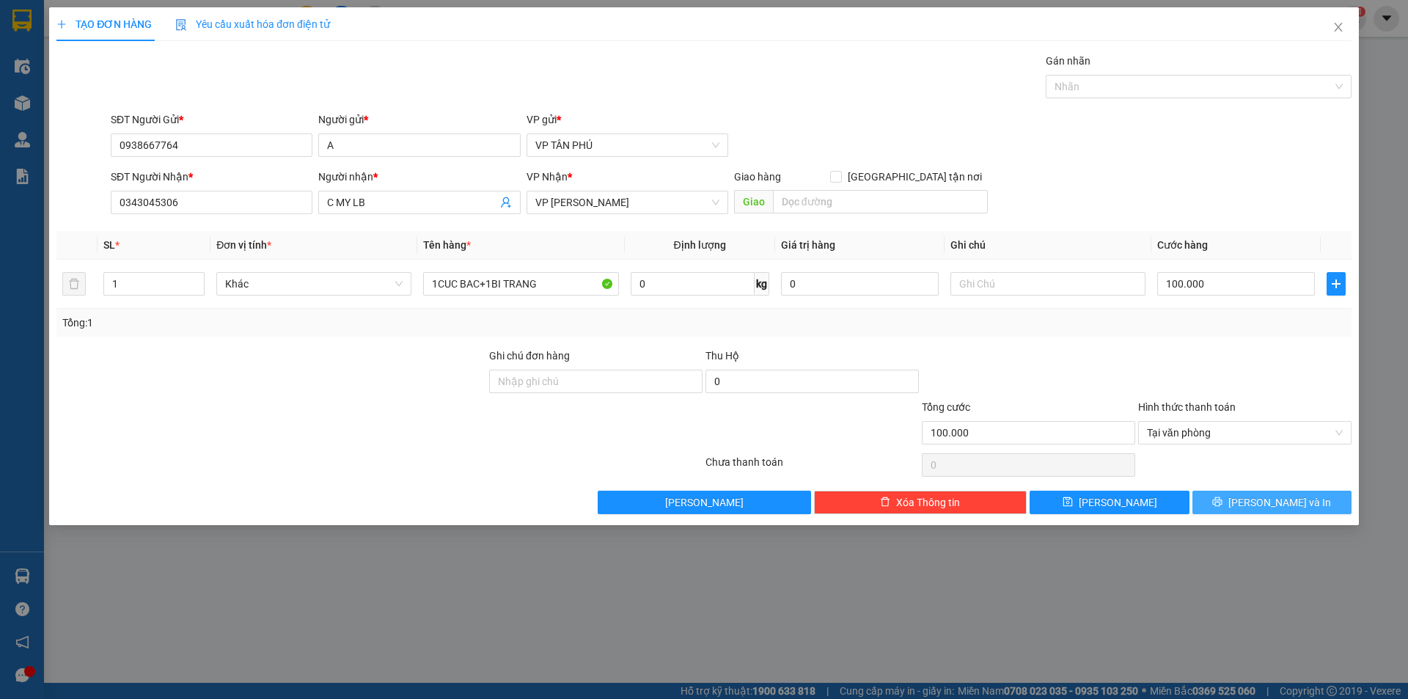
click at [1210, 497] on button "[PERSON_NAME] và In" at bounding box center [1272, 502] width 159 height 23
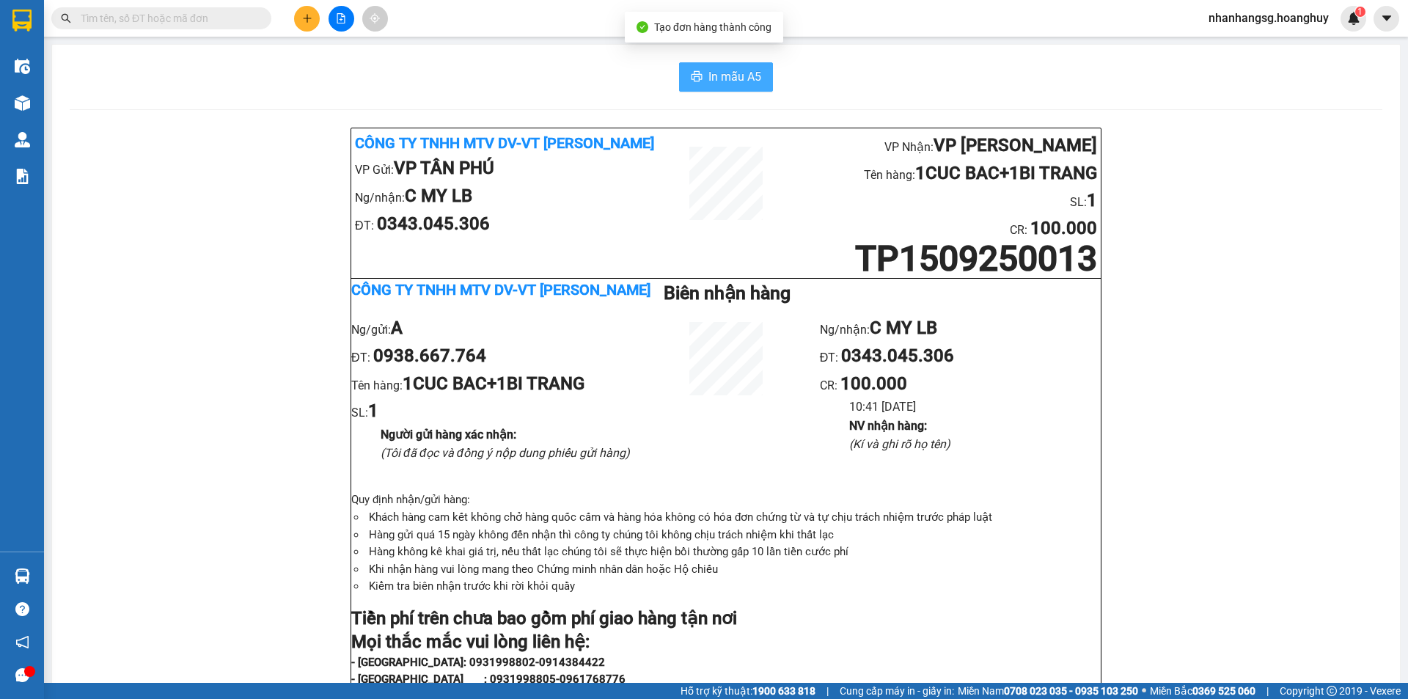
click at [692, 91] on button "In mẫu A5" at bounding box center [726, 76] width 94 height 29
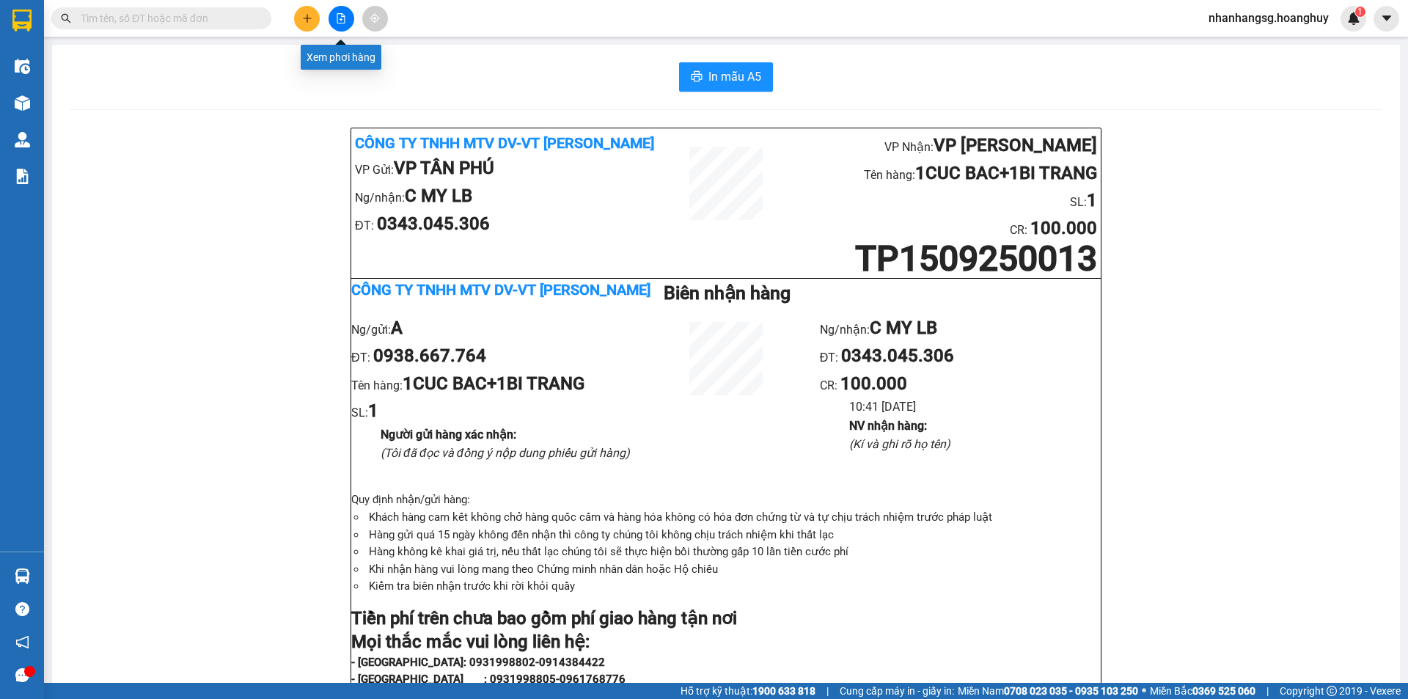
click at [348, 18] on button at bounding box center [342, 19] width 26 height 26
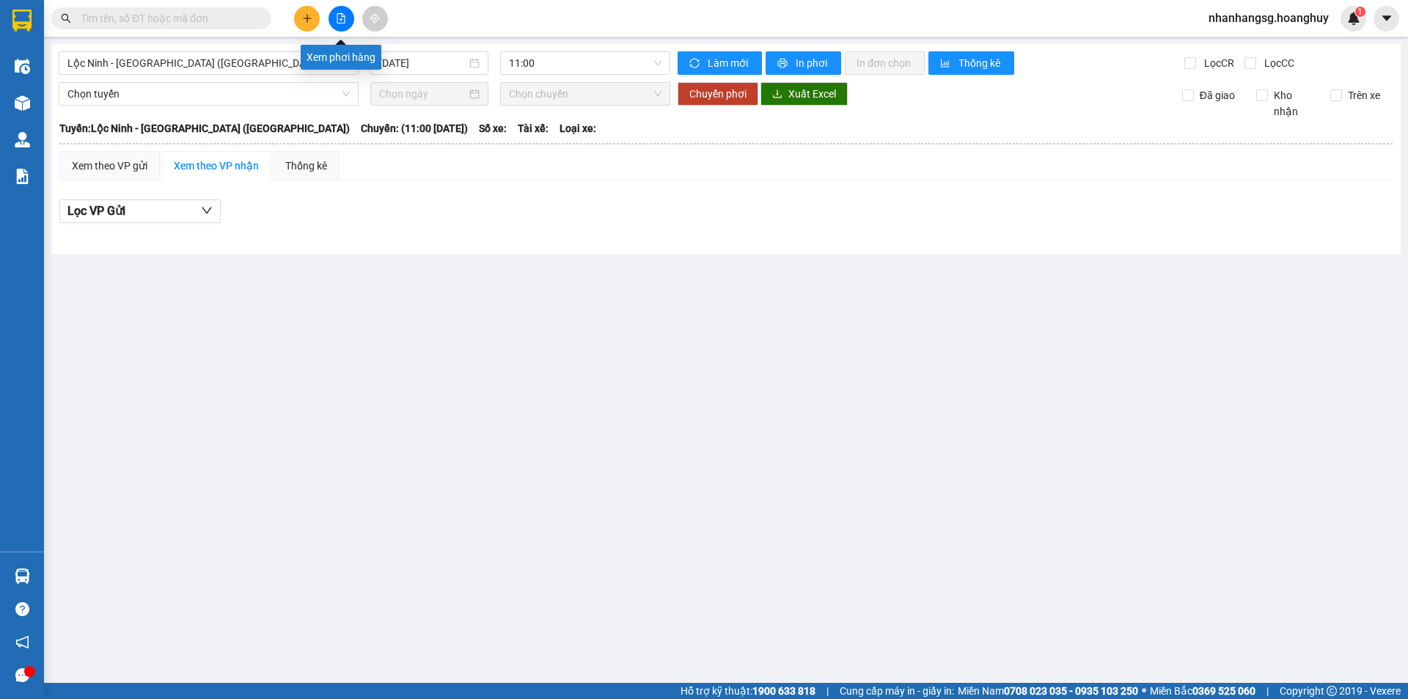
click at [343, 18] on icon "file-add" at bounding box center [341, 18] width 10 height 10
click at [268, 64] on span "Lộc Ninh - [GEOGRAPHIC_DATA] ([GEOGRAPHIC_DATA])" at bounding box center [208, 63] width 282 height 22
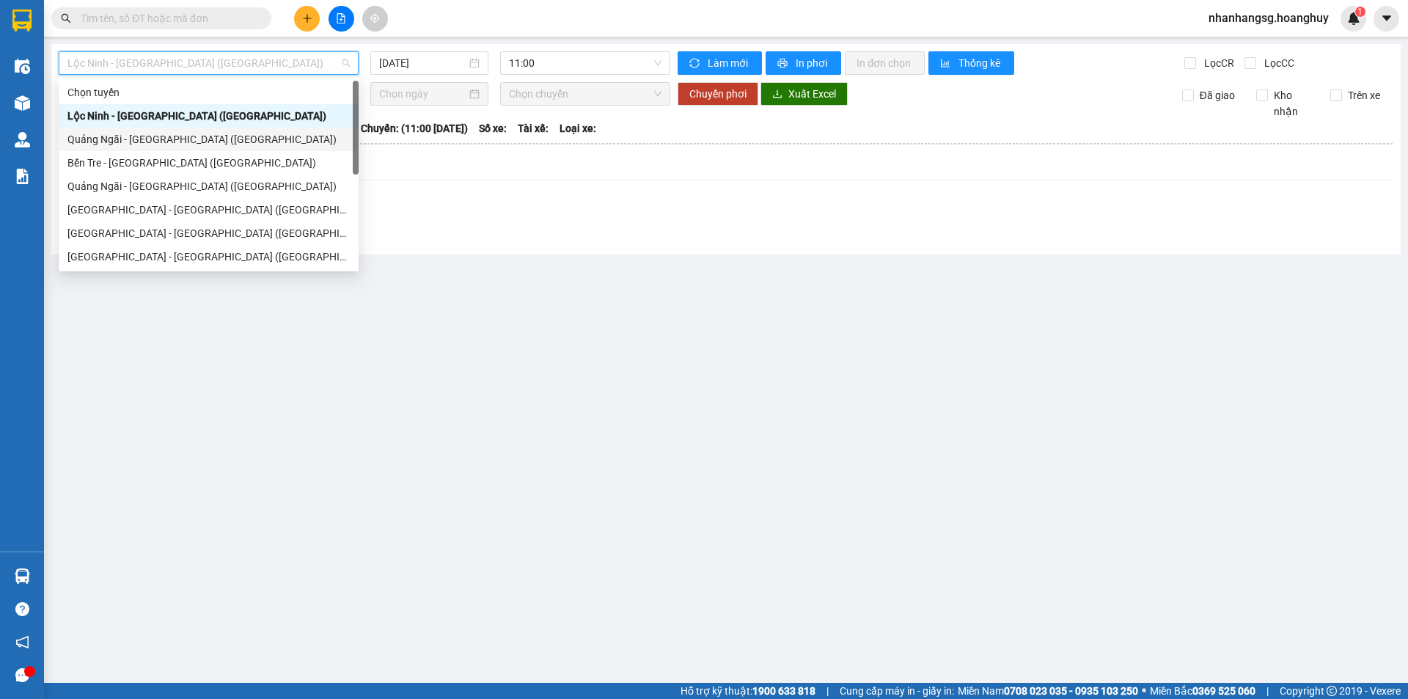
click at [186, 136] on div "Quảng Ngãi - [GEOGRAPHIC_DATA] ([GEOGRAPHIC_DATA])" at bounding box center [208, 139] width 282 height 16
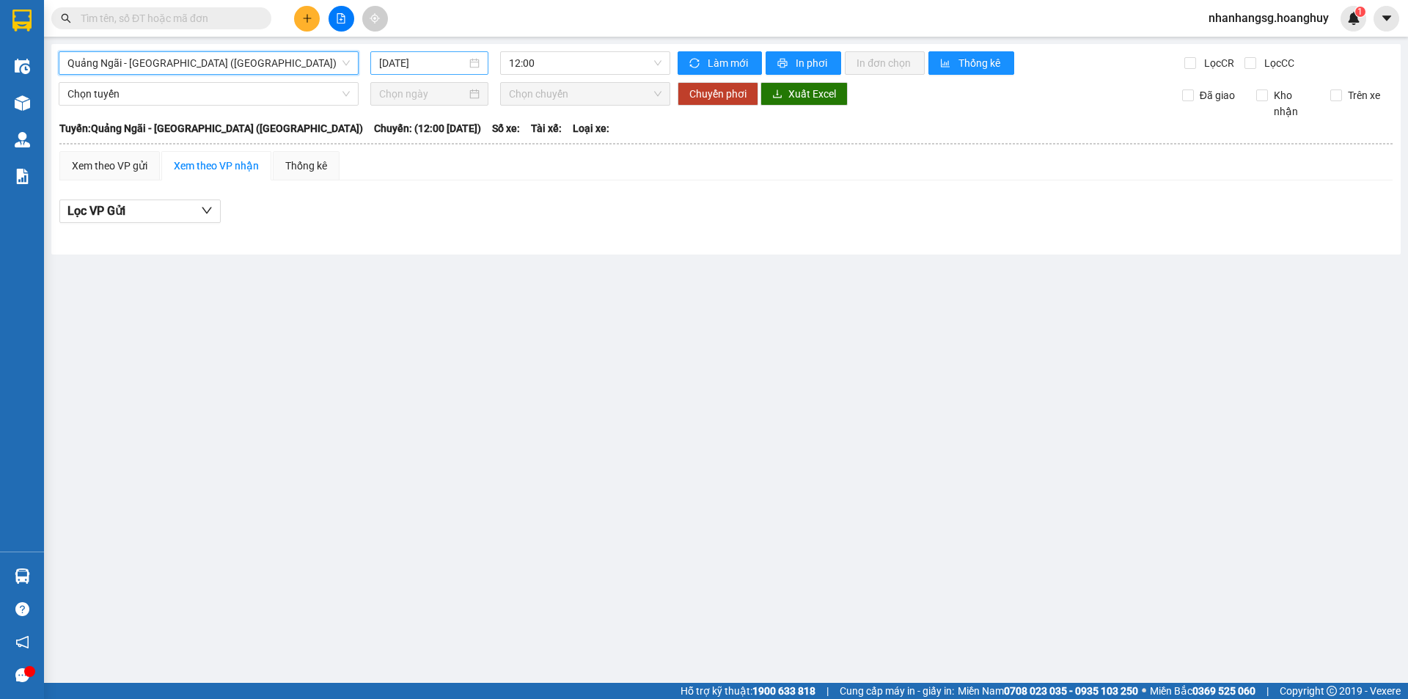
click at [409, 63] on input "[DATE]" at bounding box center [422, 63] width 87 height 16
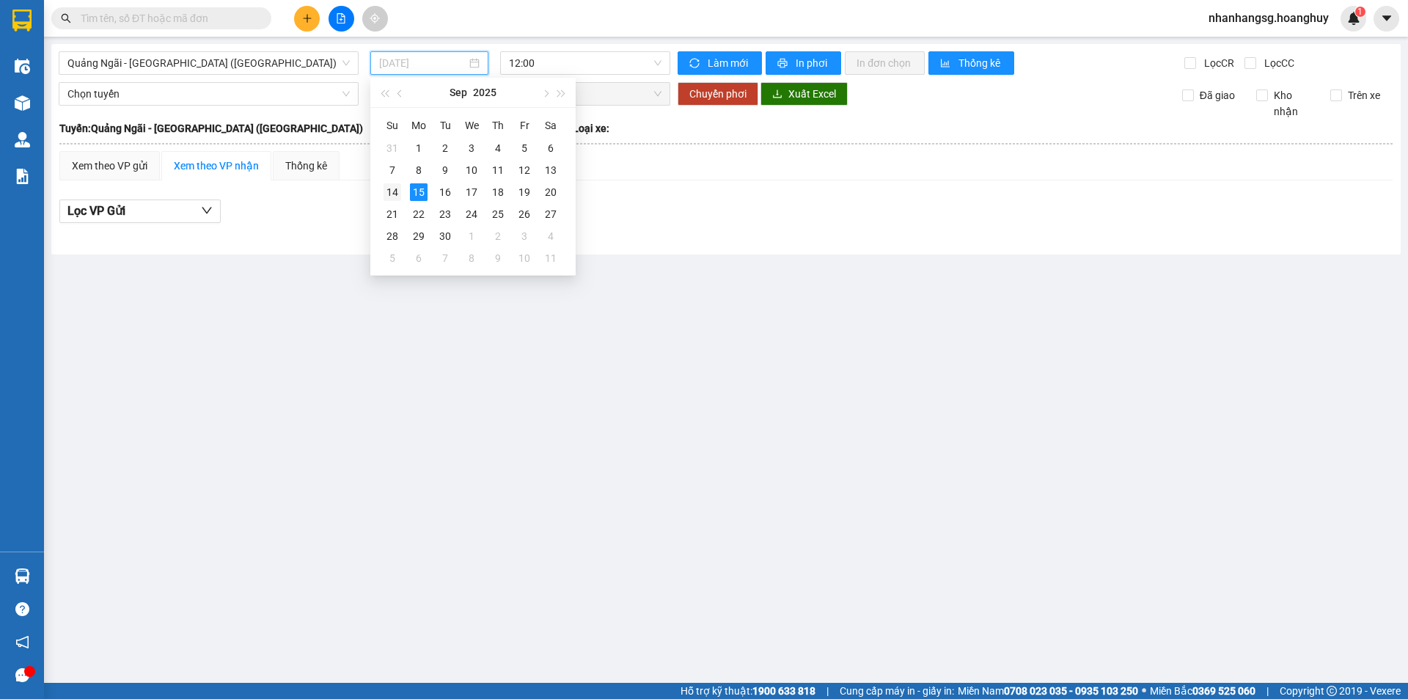
click at [397, 199] on div "14" at bounding box center [393, 192] width 18 height 18
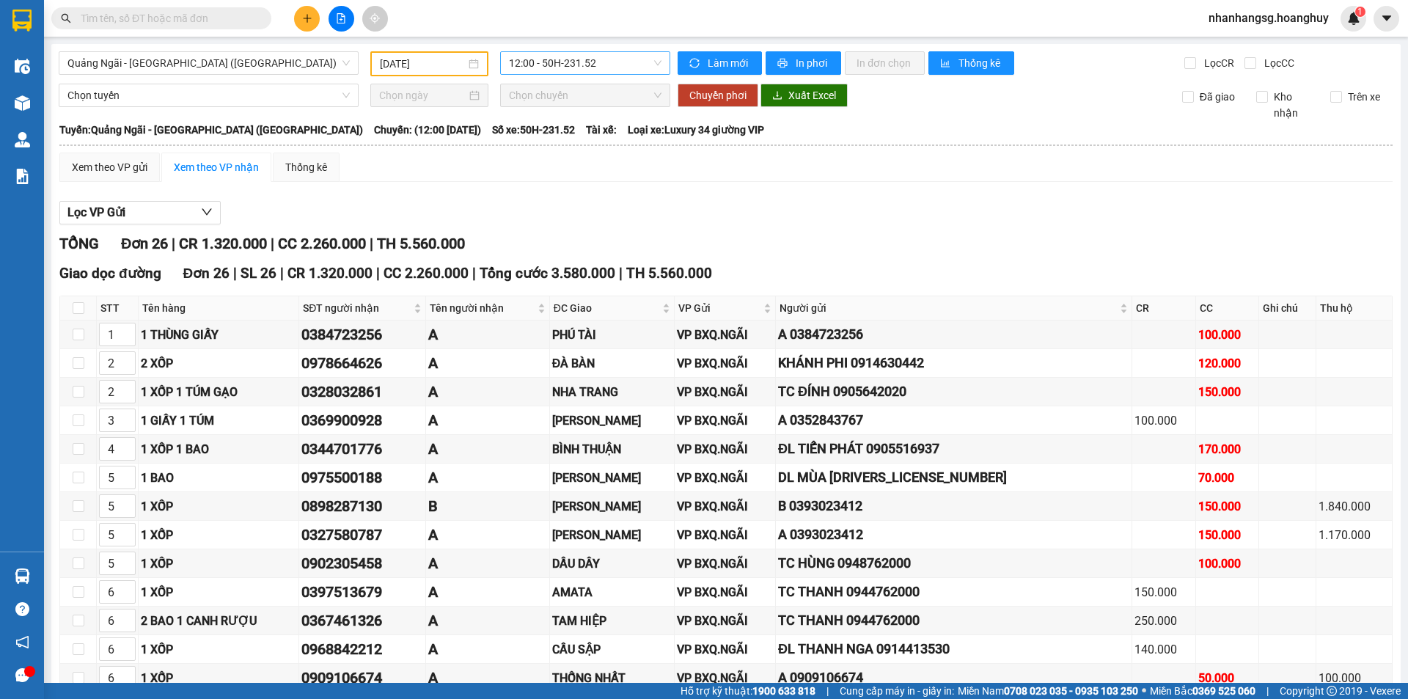
click at [562, 67] on span "12:00 - 50H-231.52" at bounding box center [585, 63] width 153 height 22
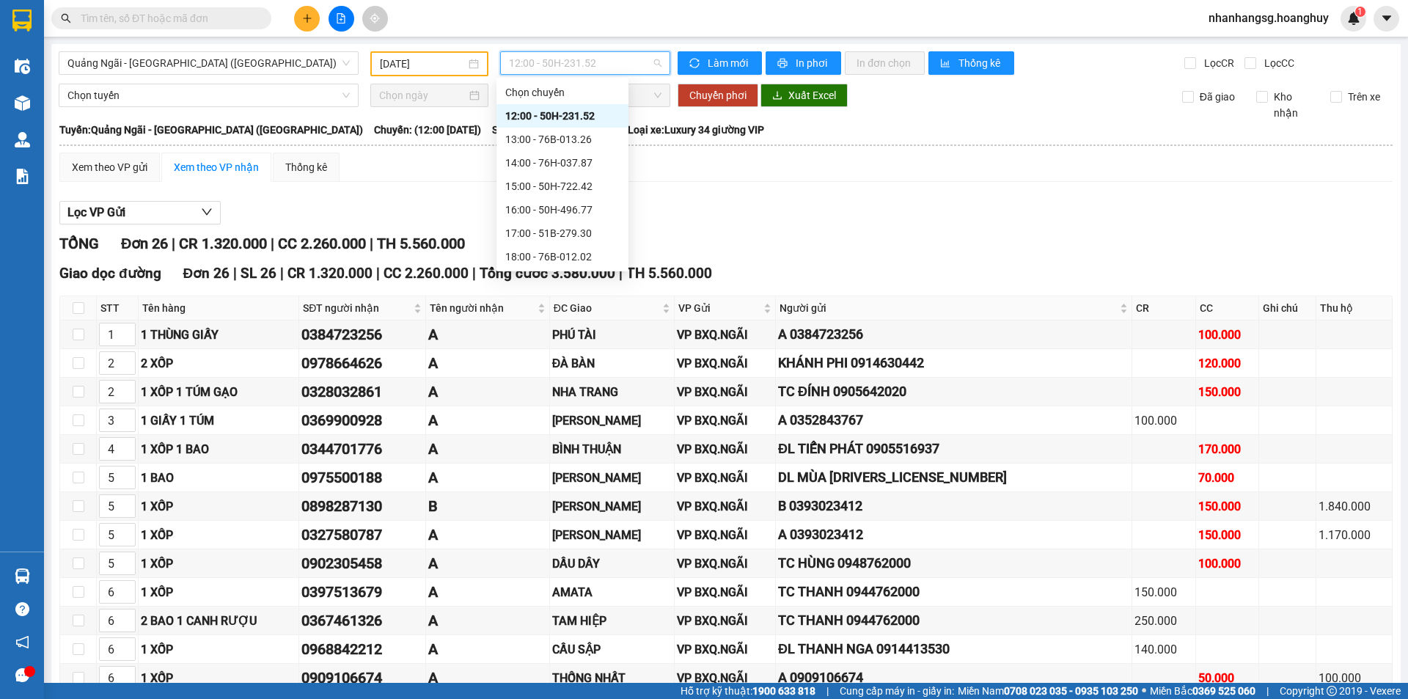
click at [562, 67] on span "12:00 - 50H-231.52" at bounding box center [585, 63] width 153 height 22
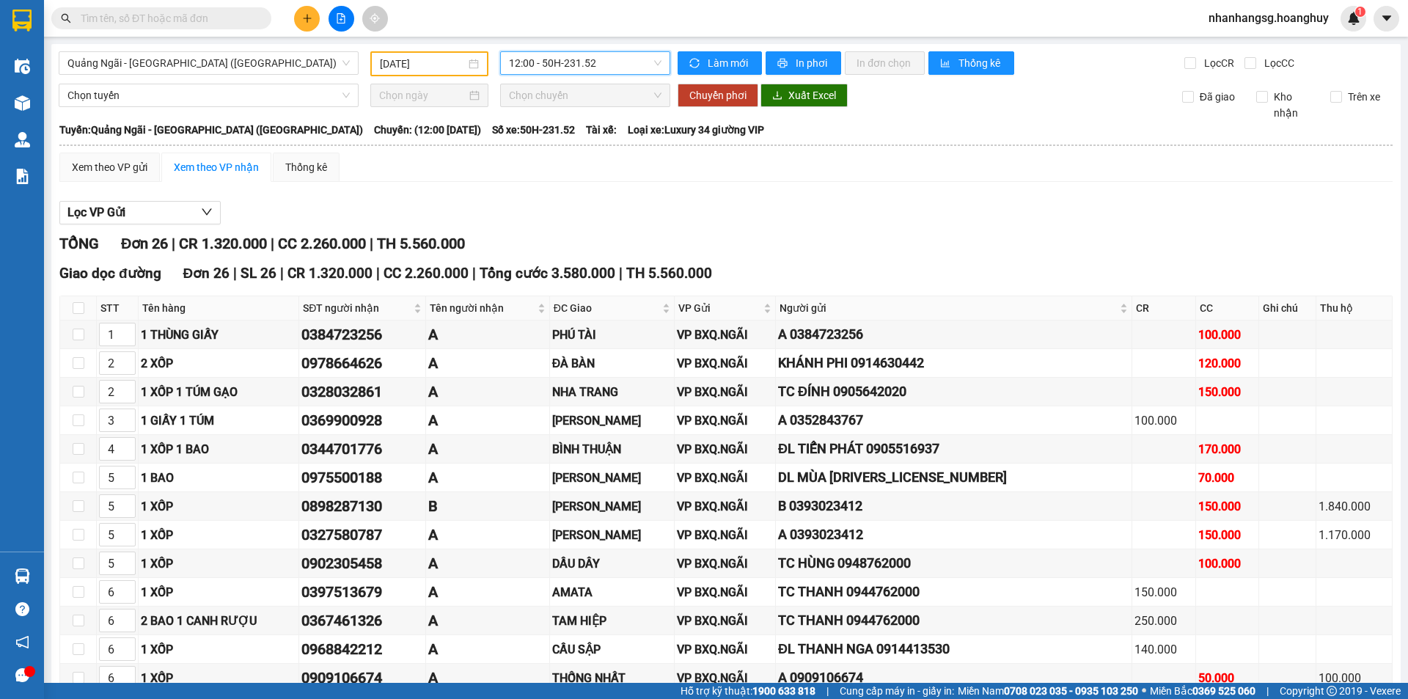
click at [562, 67] on span "12:00 - 50H-231.52" at bounding box center [585, 63] width 153 height 22
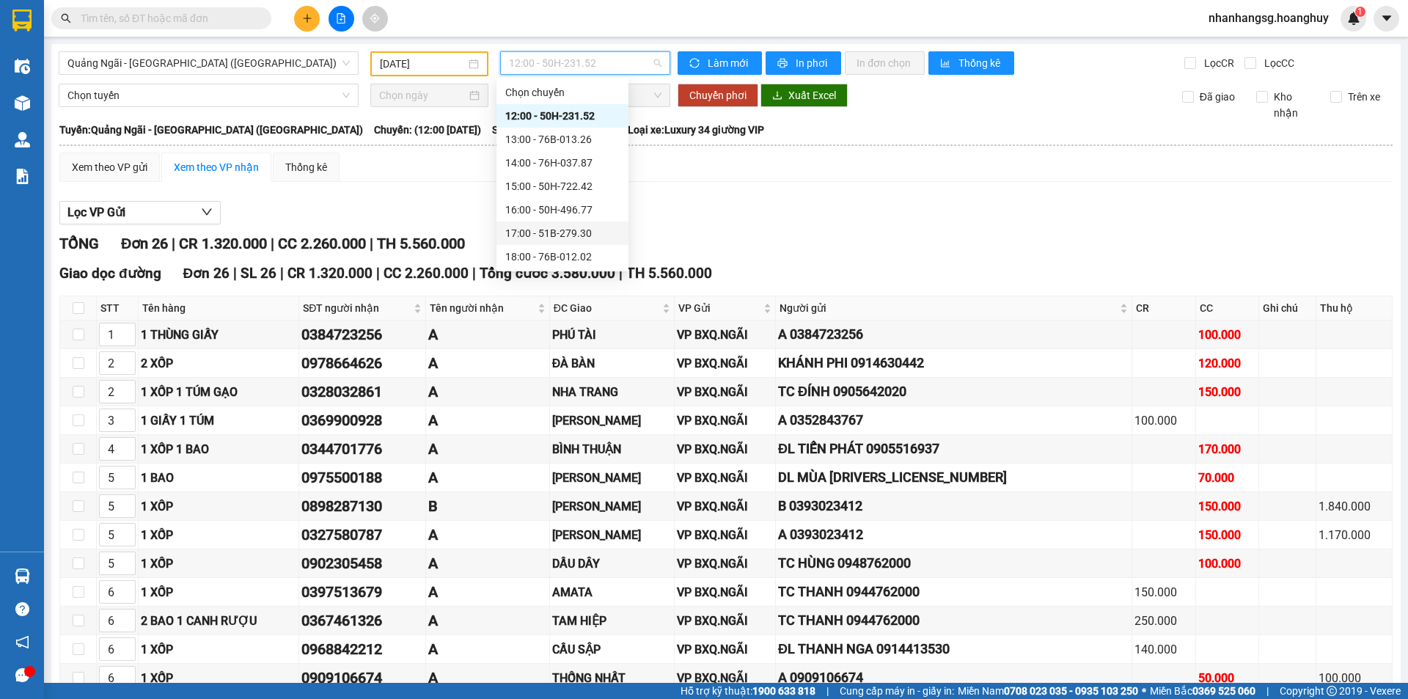
click at [552, 230] on div "17:00 - 51B-279.30" at bounding box center [562, 233] width 114 height 16
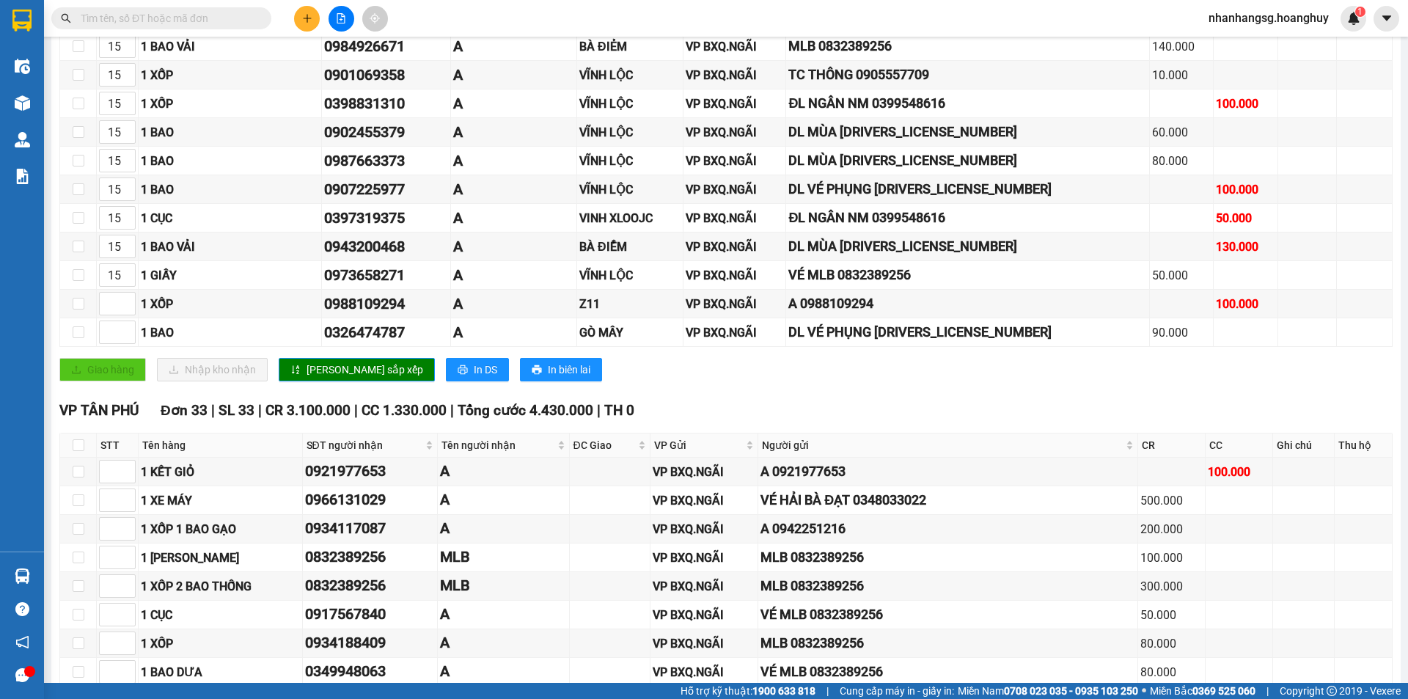
scroll to position [733, 0]
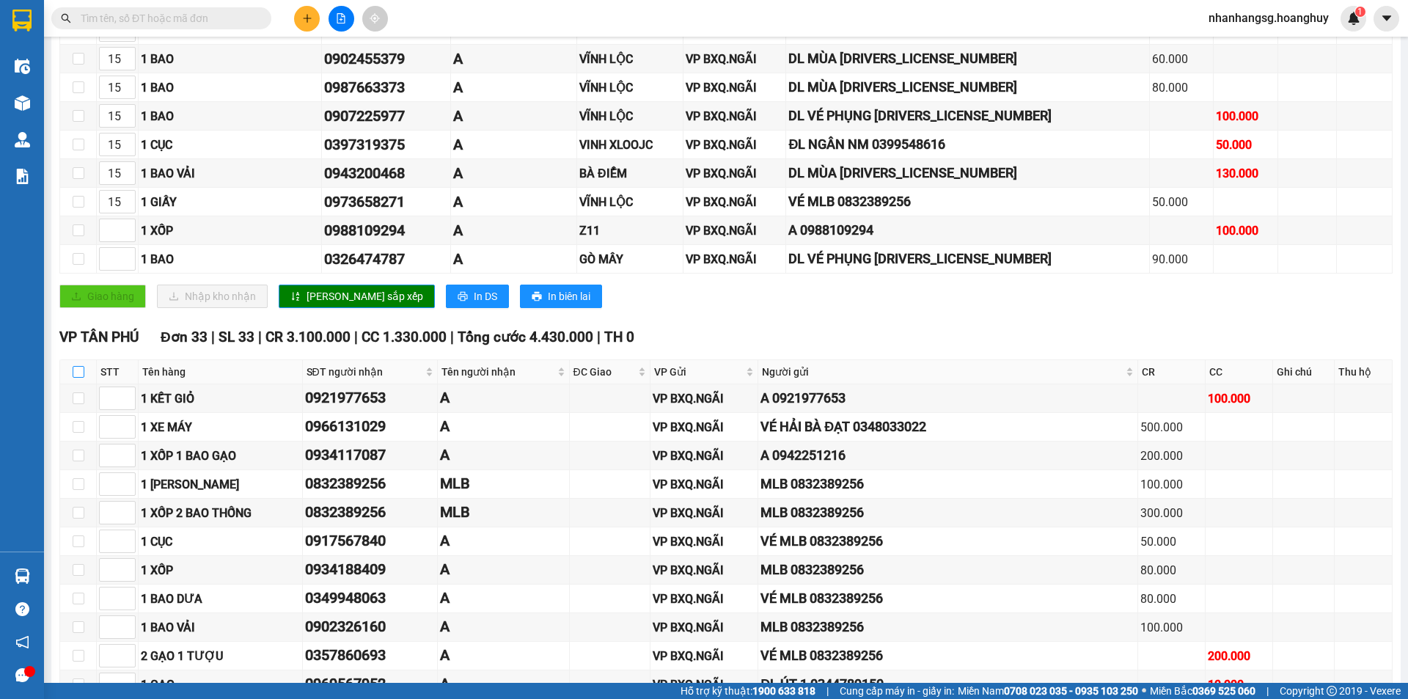
click at [80, 369] on input "checkbox" at bounding box center [79, 372] width 12 height 12
click at [73, 369] on input "checkbox" at bounding box center [79, 372] width 12 height 12
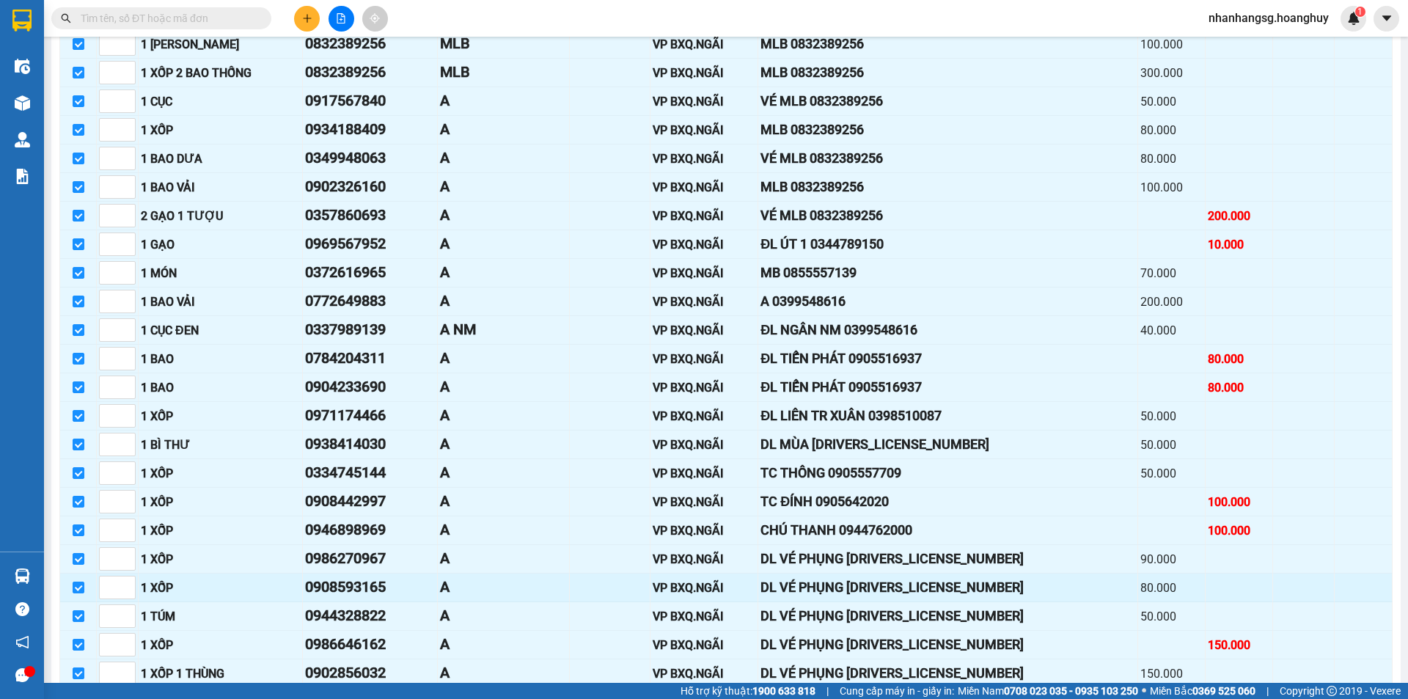
scroll to position [1454, 0]
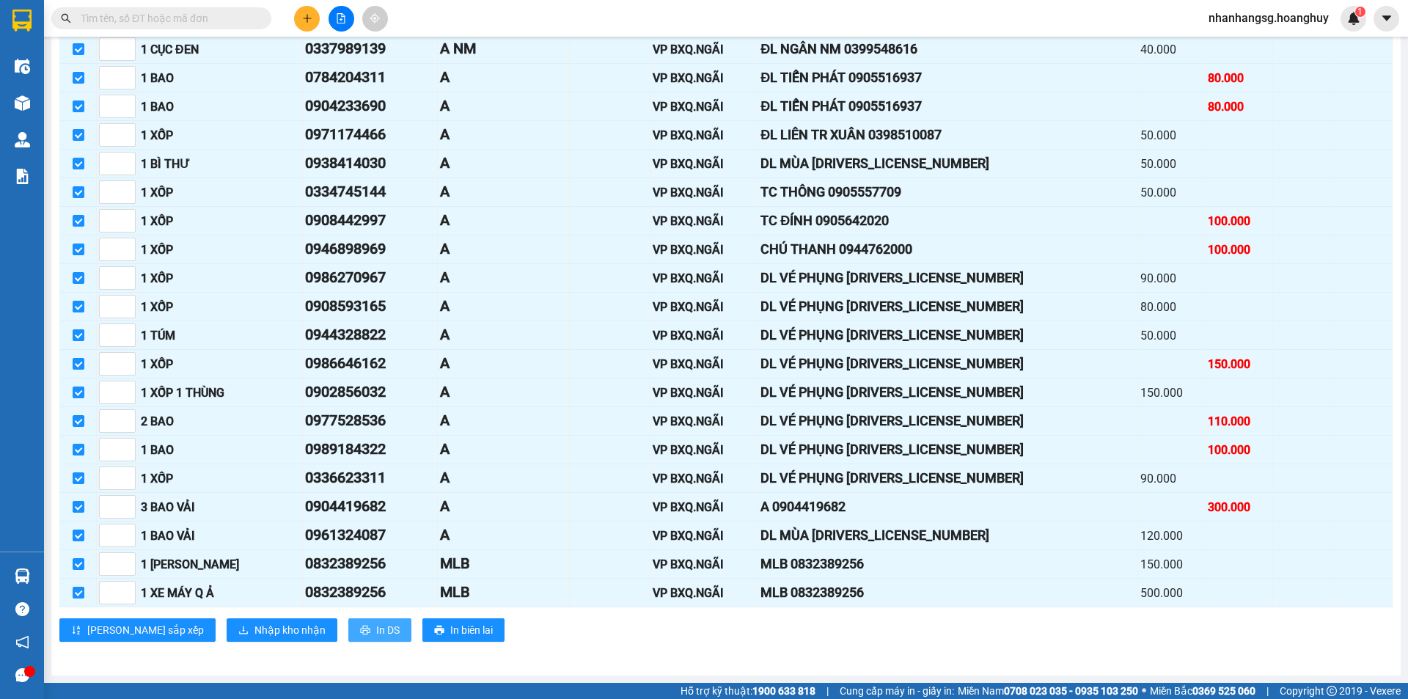
click at [376, 626] on span "In DS" at bounding box center [387, 630] width 23 height 16
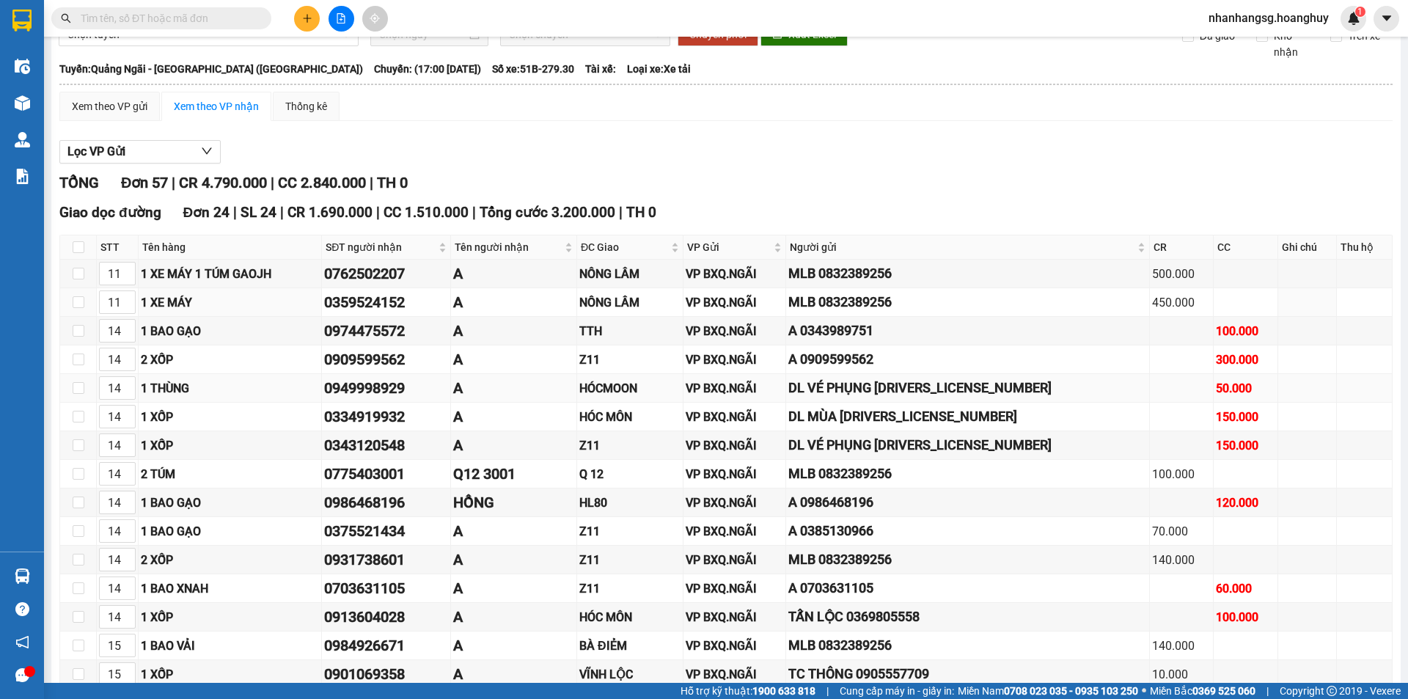
scroll to position [0, 0]
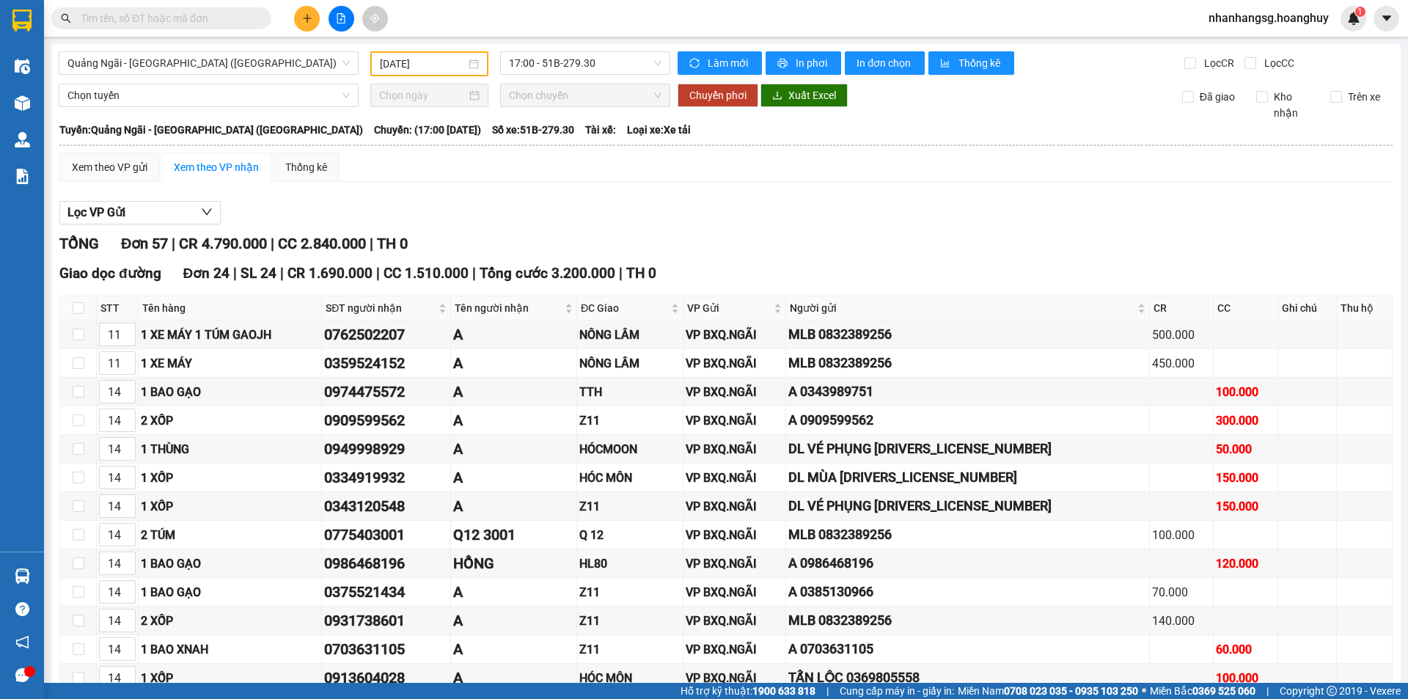
click at [219, 19] on input "text" at bounding box center [167, 18] width 173 height 16
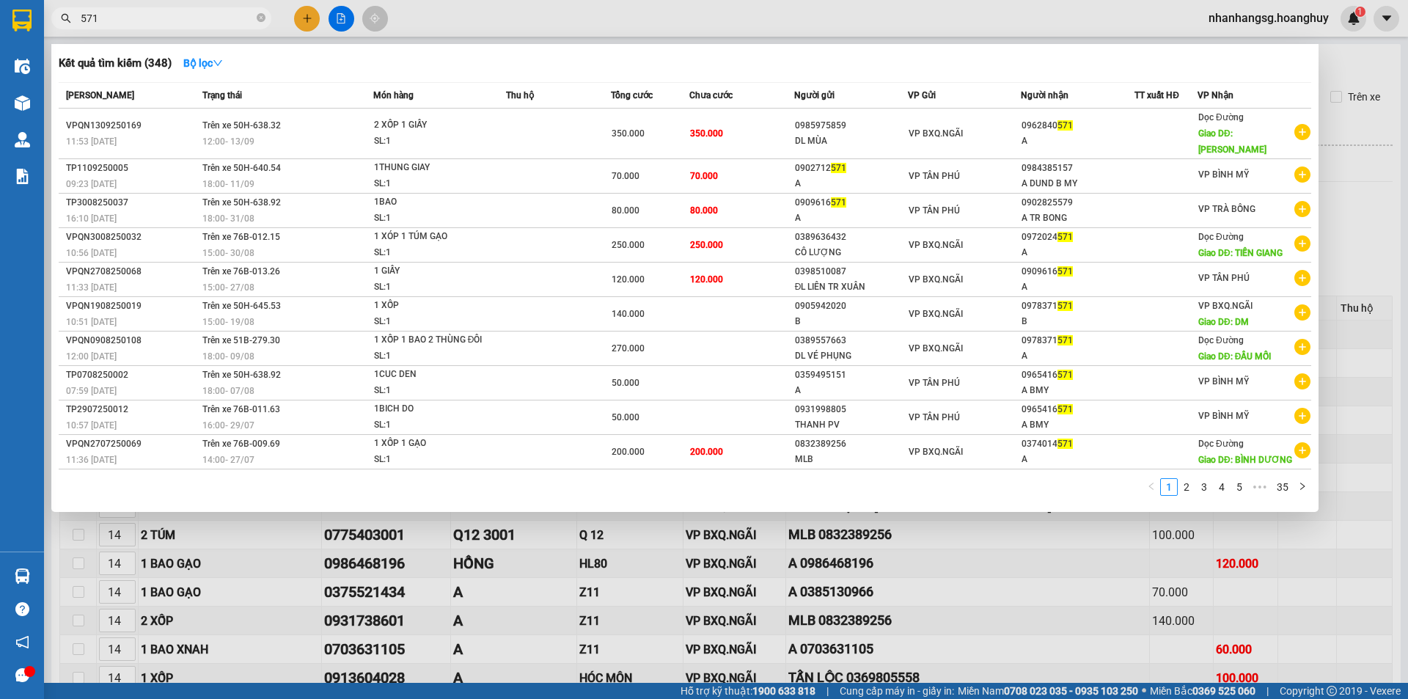
drag, startPoint x: 321, startPoint y: 15, endPoint x: 312, endPoint y: 17, distance: 9.1
click at [321, 15] on div at bounding box center [704, 349] width 1408 height 699
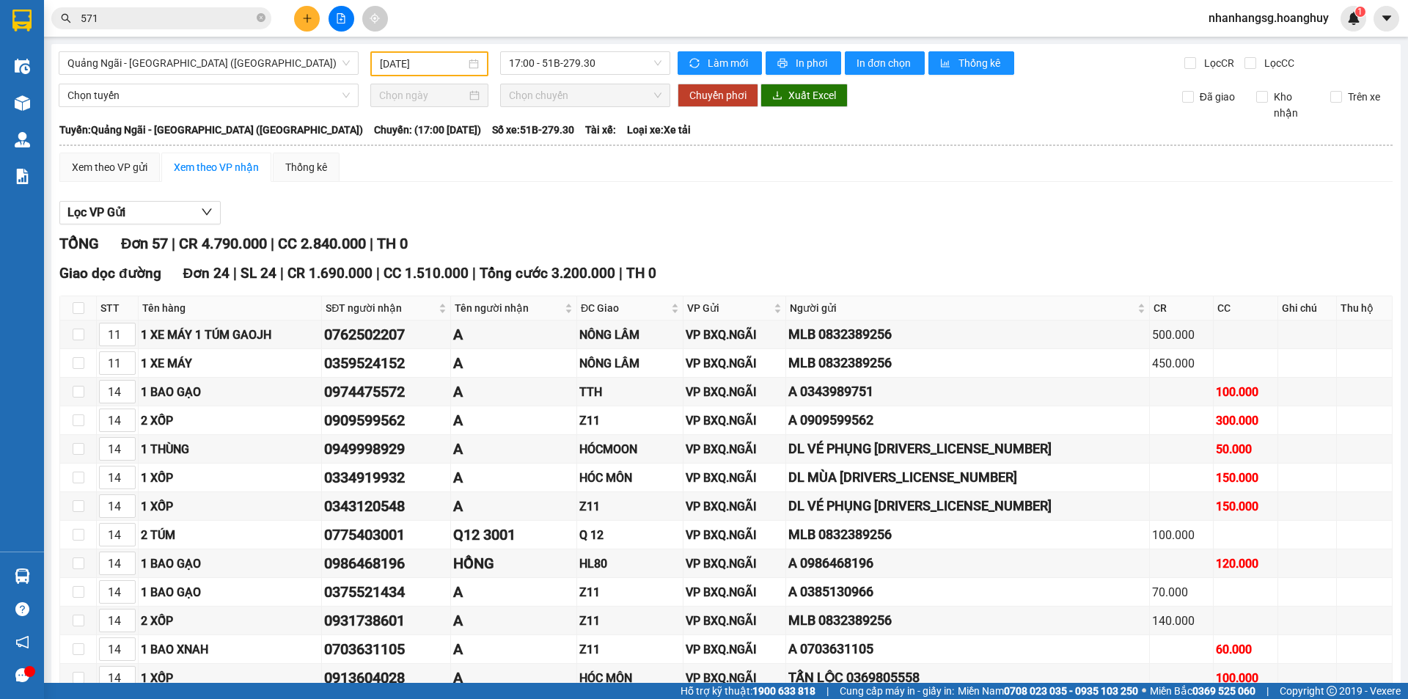
click at [312, 17] on button at bounding box center [307, 19] width 26 height 26
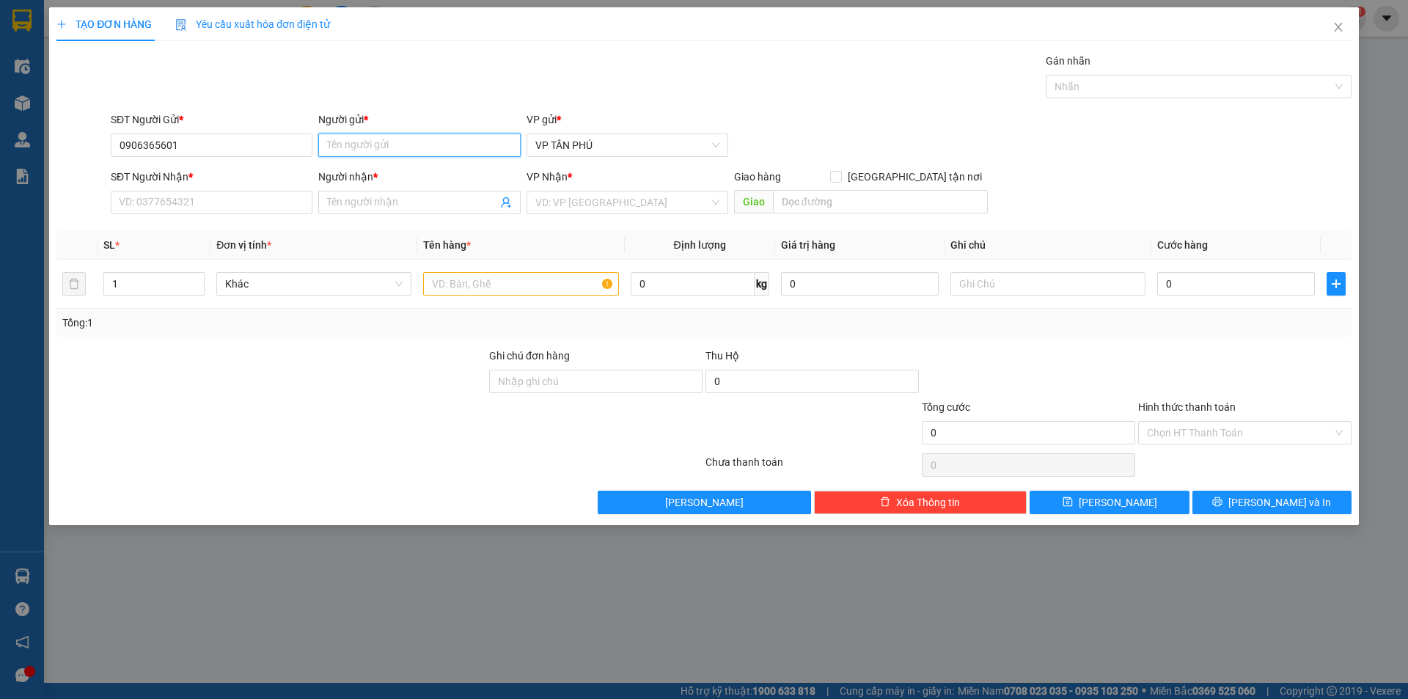
click at [358, 139] on input "Người gửi *" at bounding box center [419, 144] width 202 height 23
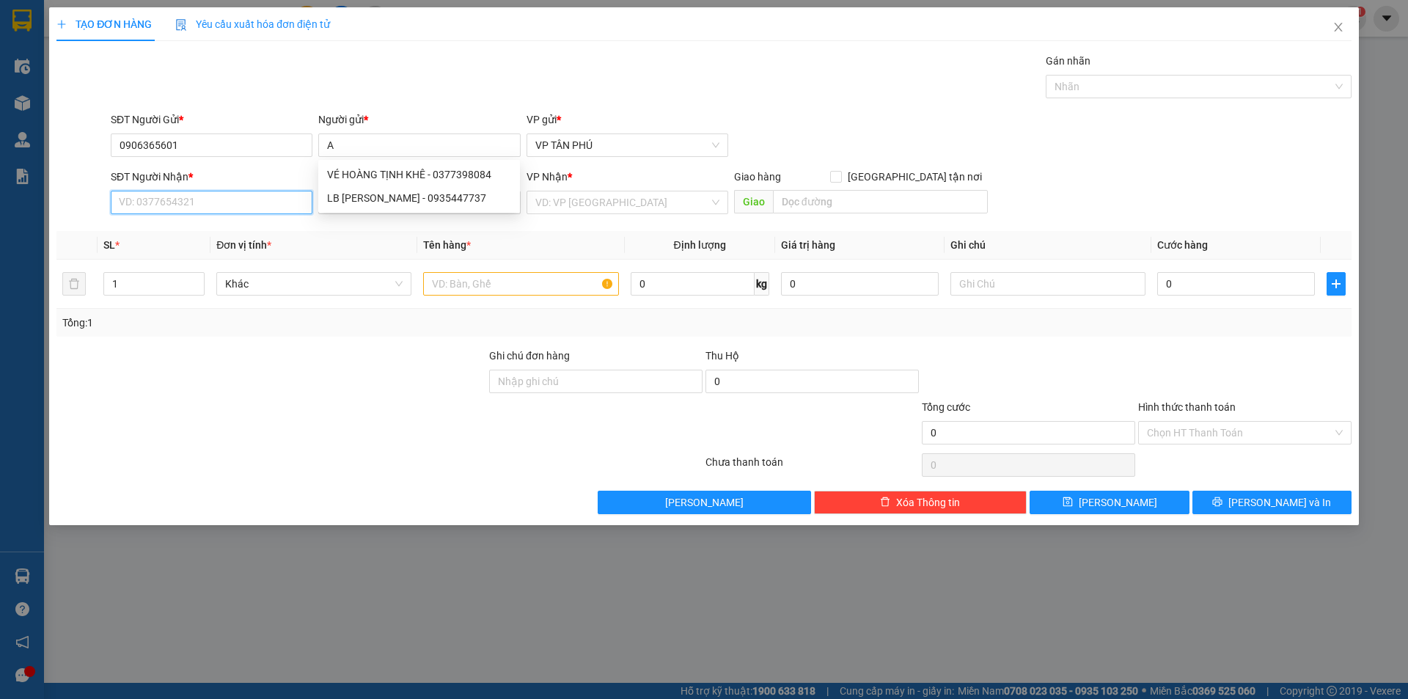
click at [232, 205] on input "SĐT Người Nhận *" at bounding box center [212, 202] width 202 height 23
click at [343, 200] on input "Người nhận *" at bounding box center [411, 202] width 169 height 16
click at [564, 197] on input "search" at bounding box center [622, 202] width 174 height 22
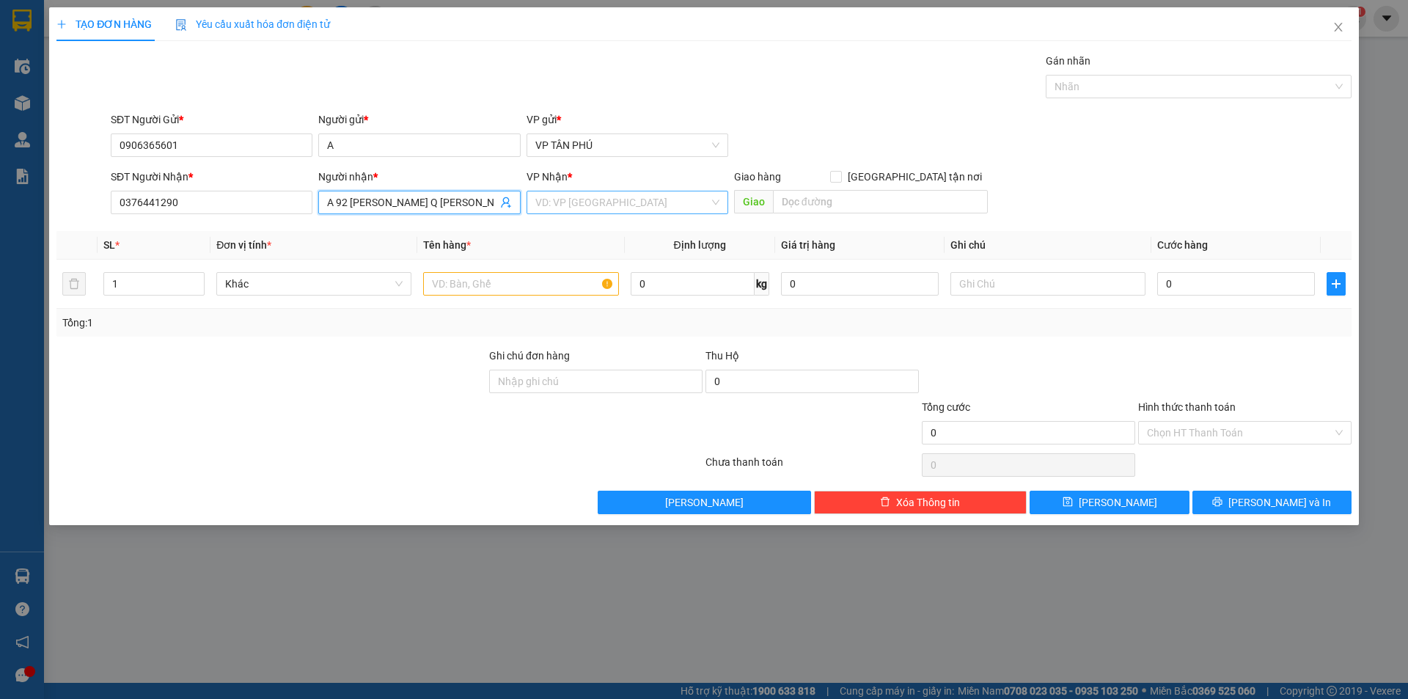
click at [564, 197] on input "search" at bounding box center [622, 202] width 174 height 22
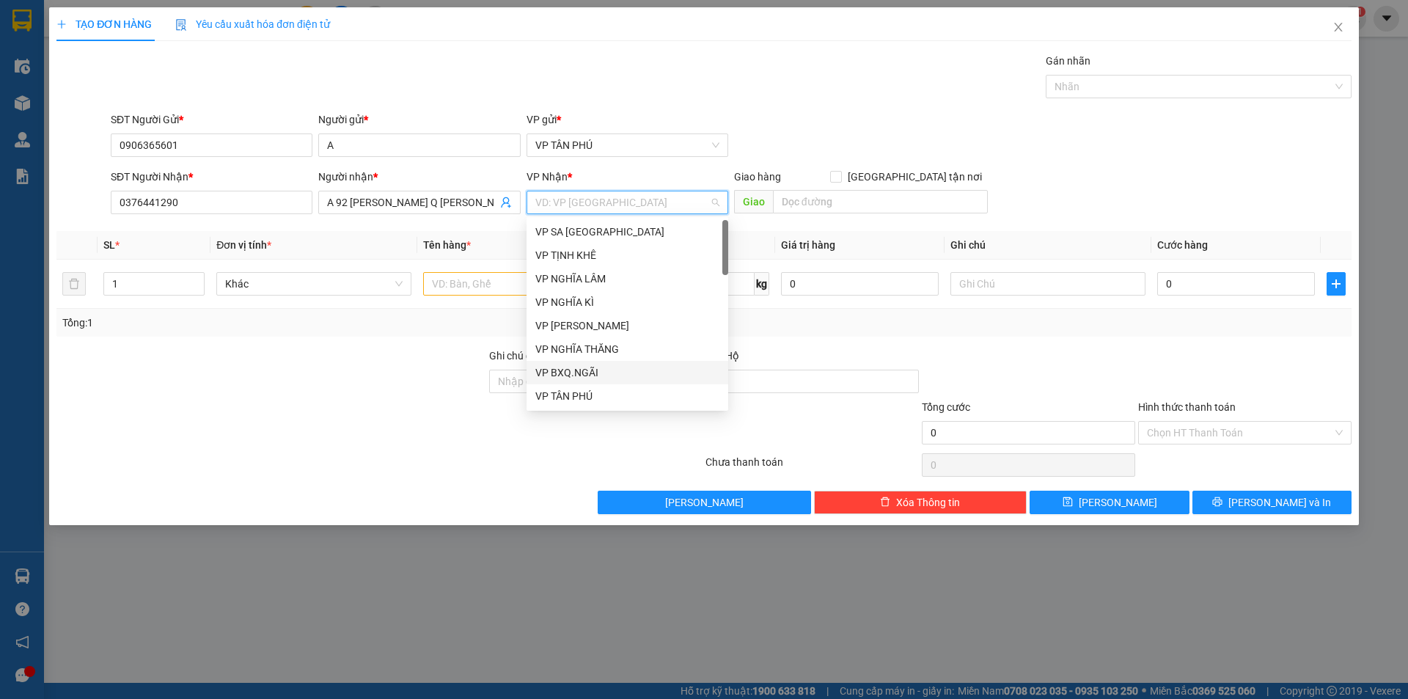
click at [587, 370] on div "VP BXQ.NGÃI" at bounding box center [627, 373] width 184 height 16
click at [587, 370] on input "Ghi chú đơn hàng" at bounding box center [595, 381] width 213 height 23
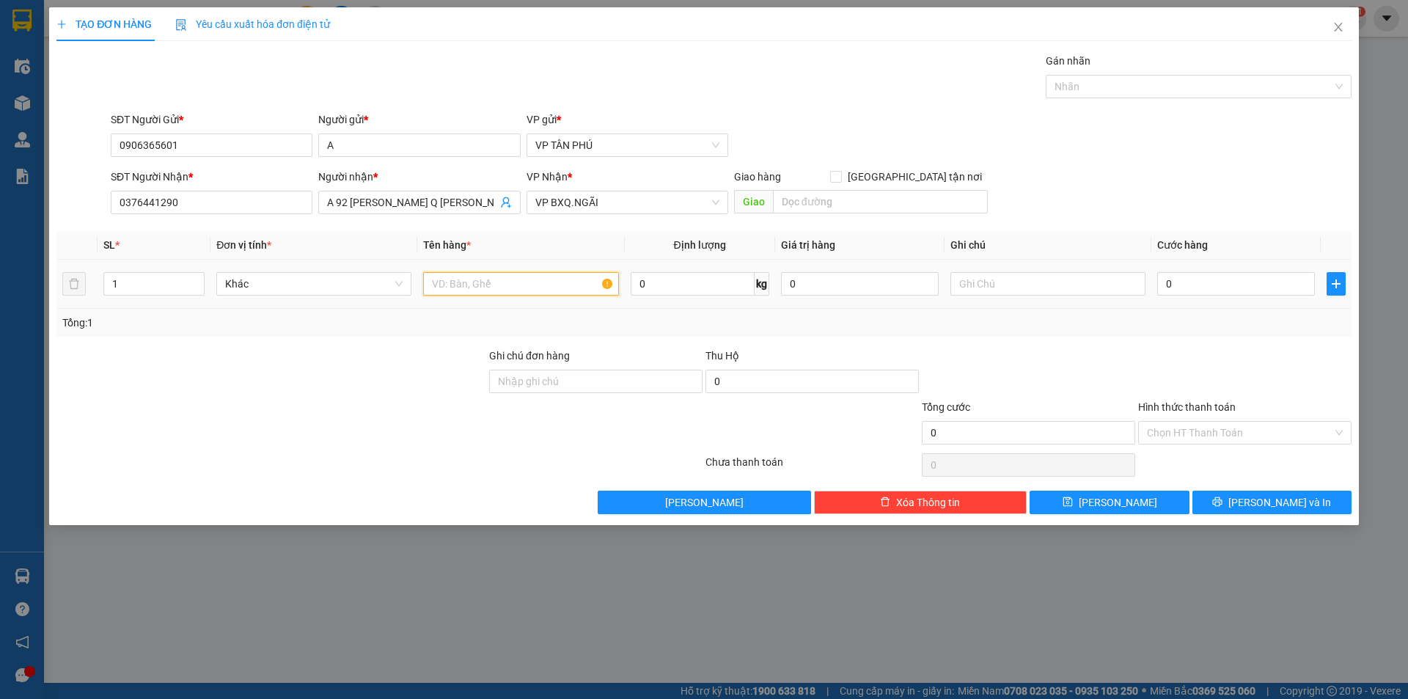
click at [468, 280] on input "text" at bounding box center [520, 283] width 195 height 23
click at [442, 284] on input "10THUN G" at bounding box center [520, 283] width 195 height 23
click at [483, 285] on input "9THUN G" at bounding box center [520, 283] width 195 height 23
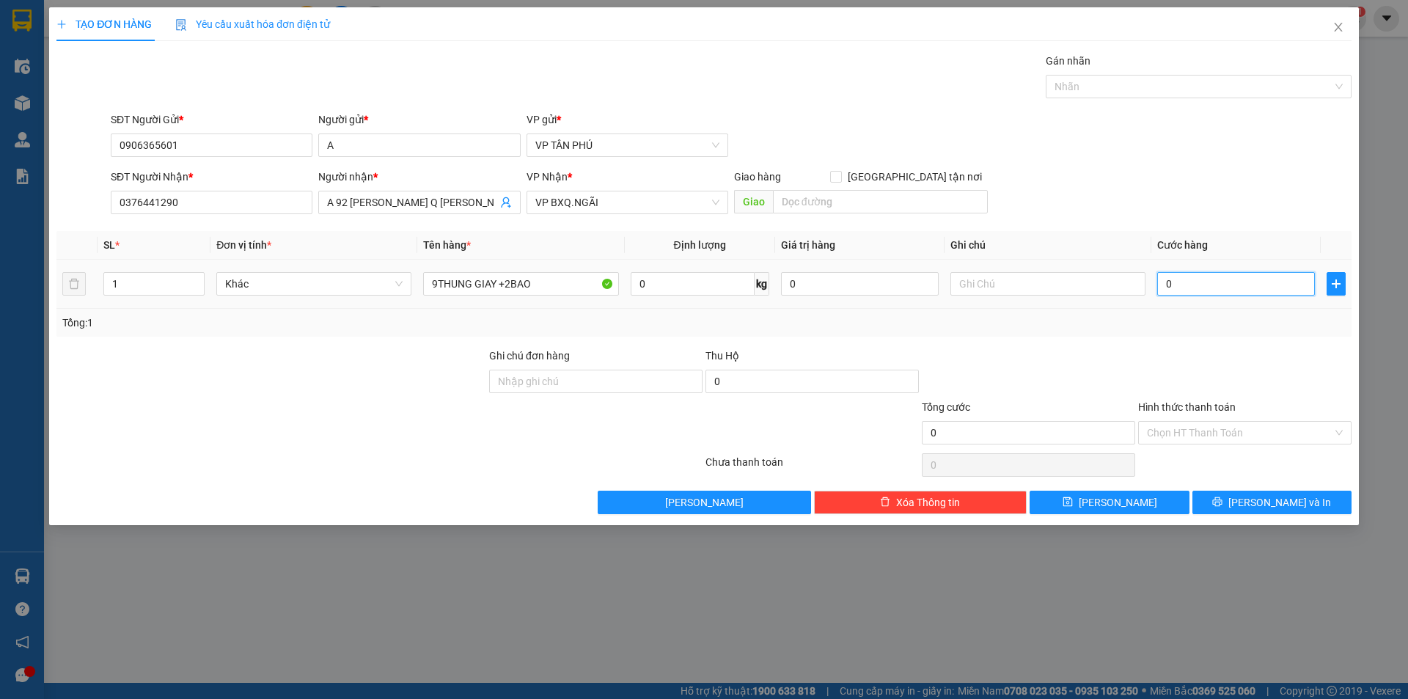
click at [1199, 284] on input "0" at bounding box center [1236, 283] width 158 height 23
click at [1197, 288] on input "1.000" at bounding box center [1236, 283] width 158 height 23
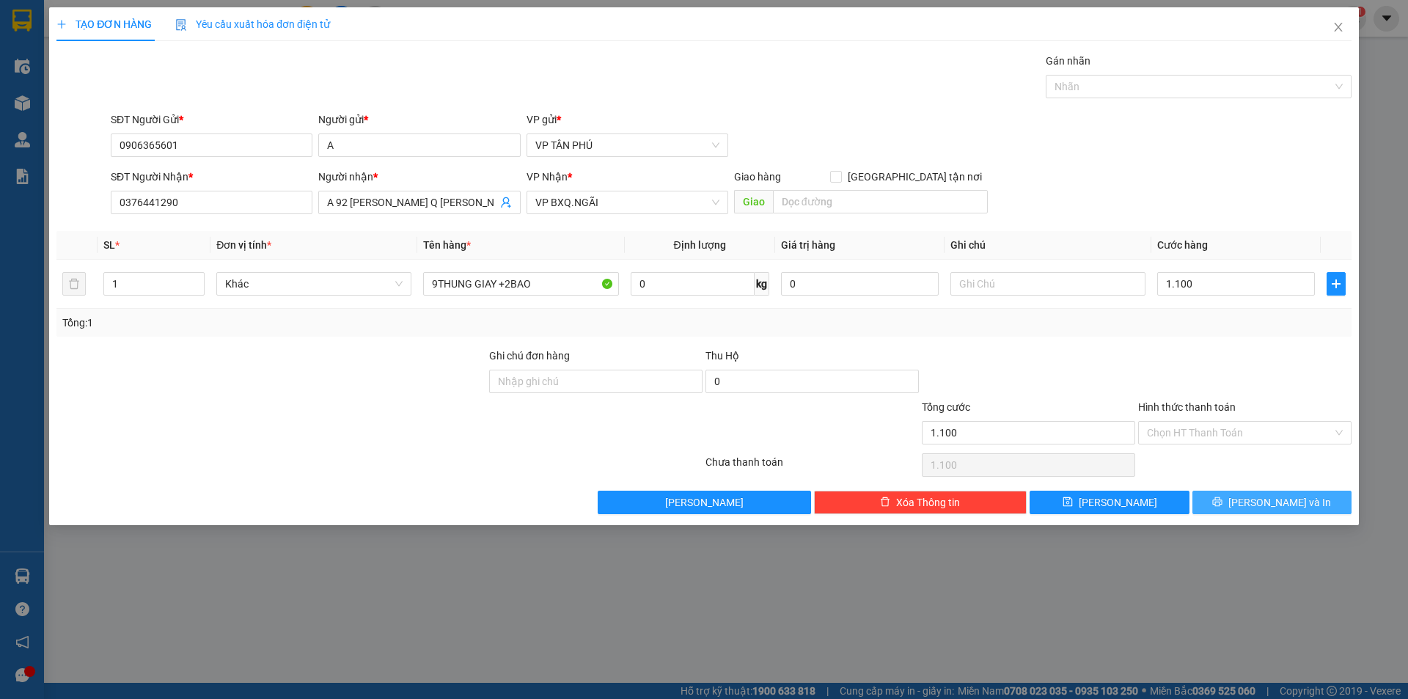
click at [1226, 505] on button "[PERSON_NAME] và In" at bounding box center [1272, 502] width 159 height 23
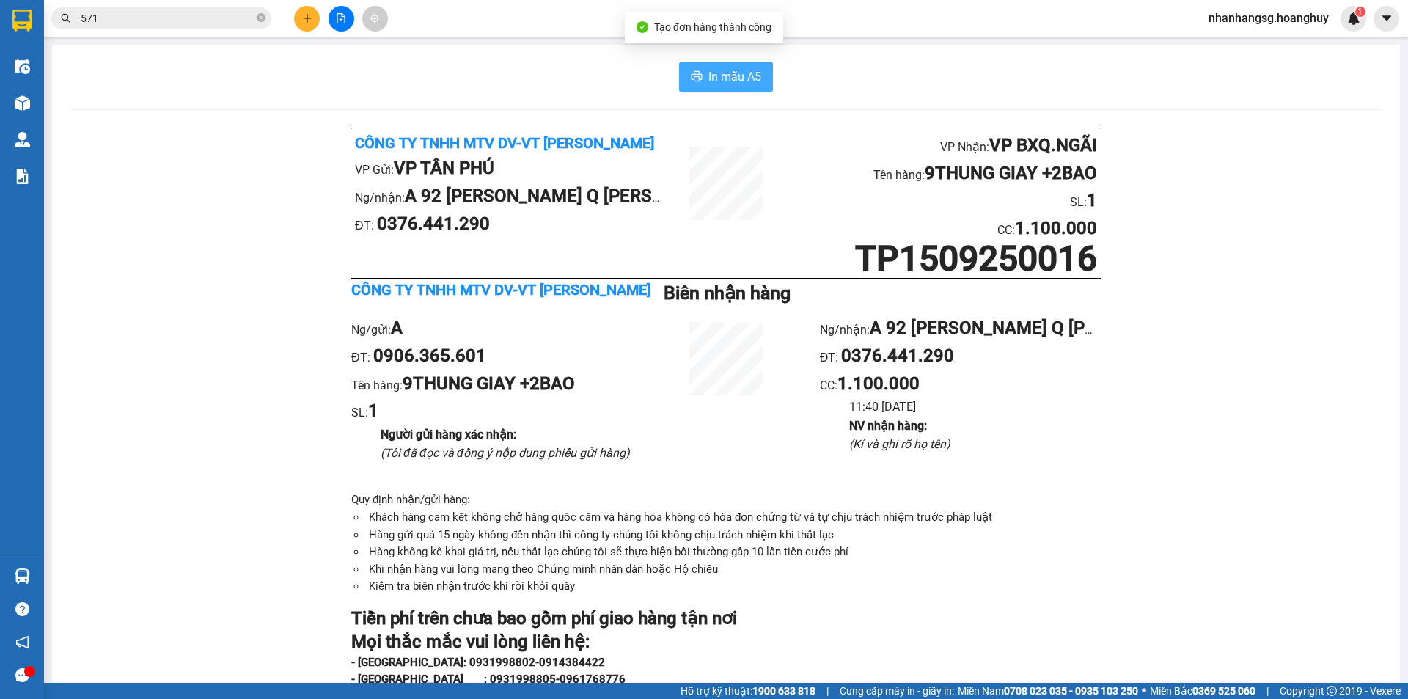
click at [750, 79] on span "In mẫu A5" at bounding box center [734, 76] width 53 height 18
drag, startPoint x: 1187, startPoint y: 1, endPoint x: 475, endPoint y: 8, distance: 712.2
click at [475, 8] on div "Kết quả tìm kiếm ( 348 ) Bộ lọc Mã ĐH Trạng thái Món hàng Thu hộ Tổng cước Chưa…" at bounding box center [704, 18] width 1408 height 37
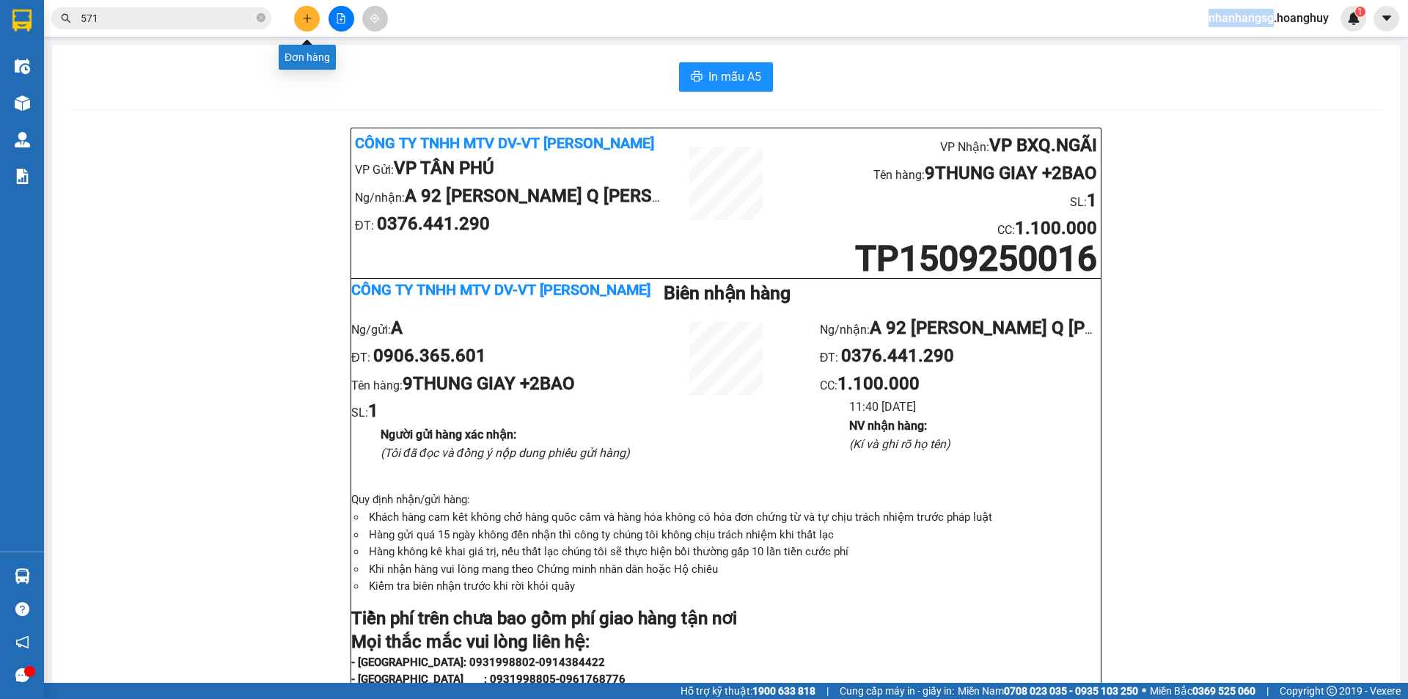
click at [310, 19] on icon "plus" at bounding box center [307, 18] width 10 height 10
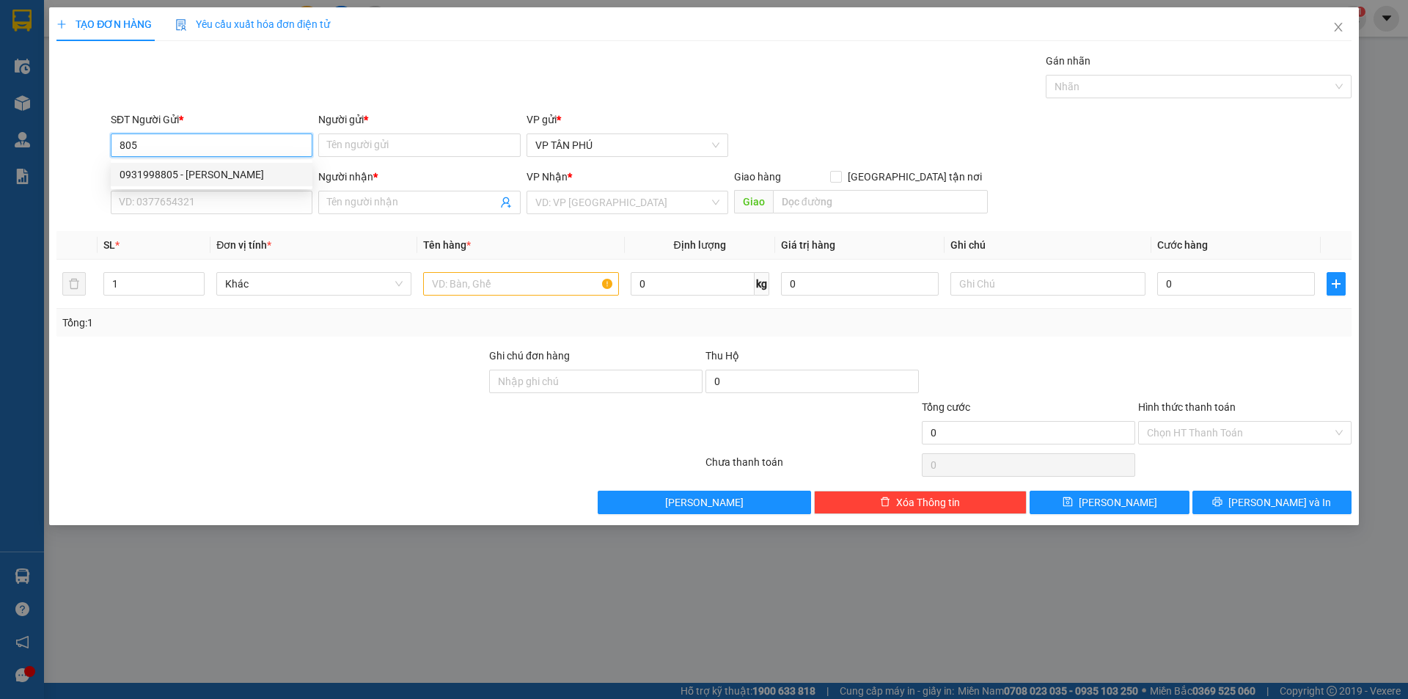
click at [209, 173] on div "0931998805 - [PERSON_NAME]" at bounding box center [212, 174] width 184 height 16
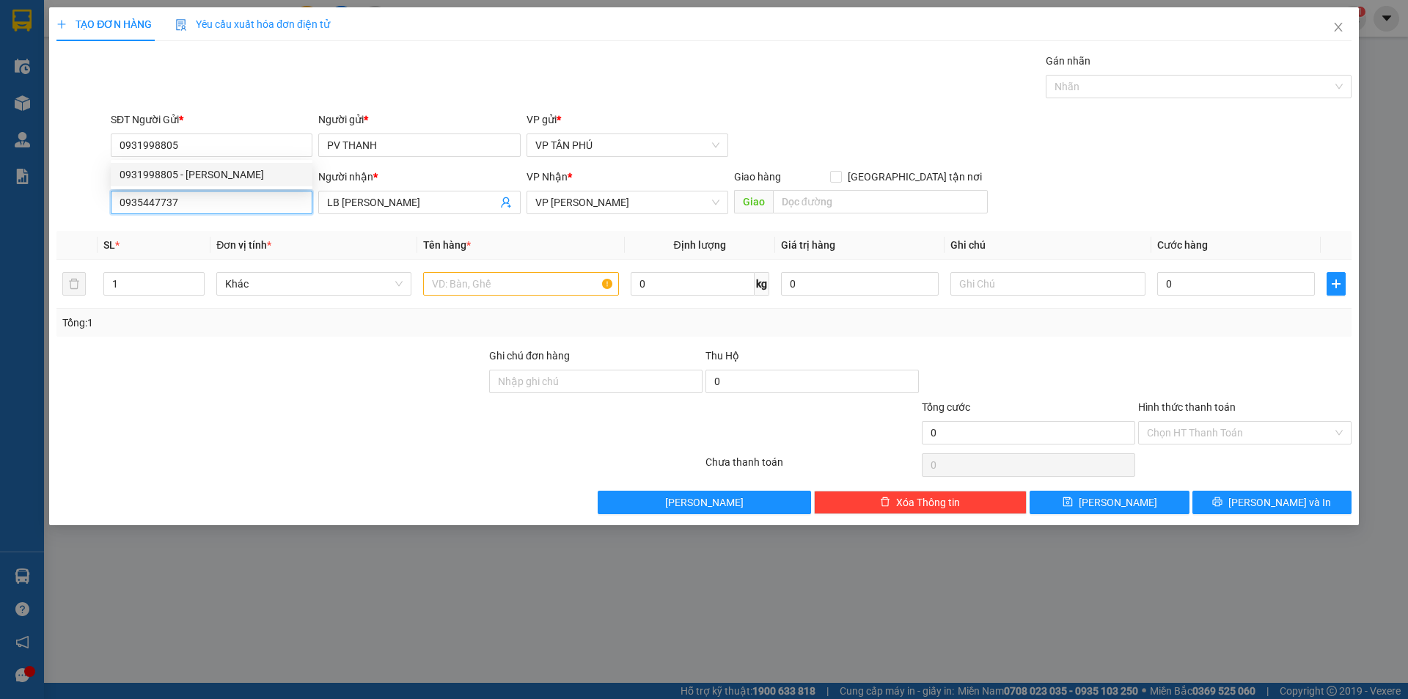
click at [221, 208] on input "0935447737" at bounding box center [212, 202] width 202 height 23
drag, startPoint x: 221, startPoint y: 232, endPoint x: 232, endPoint y: 230, distance: 11.9
click at [221, 232] on div "0978212176 - THANH THUY BX" at bounding box center [212, 232] width 184 height 16
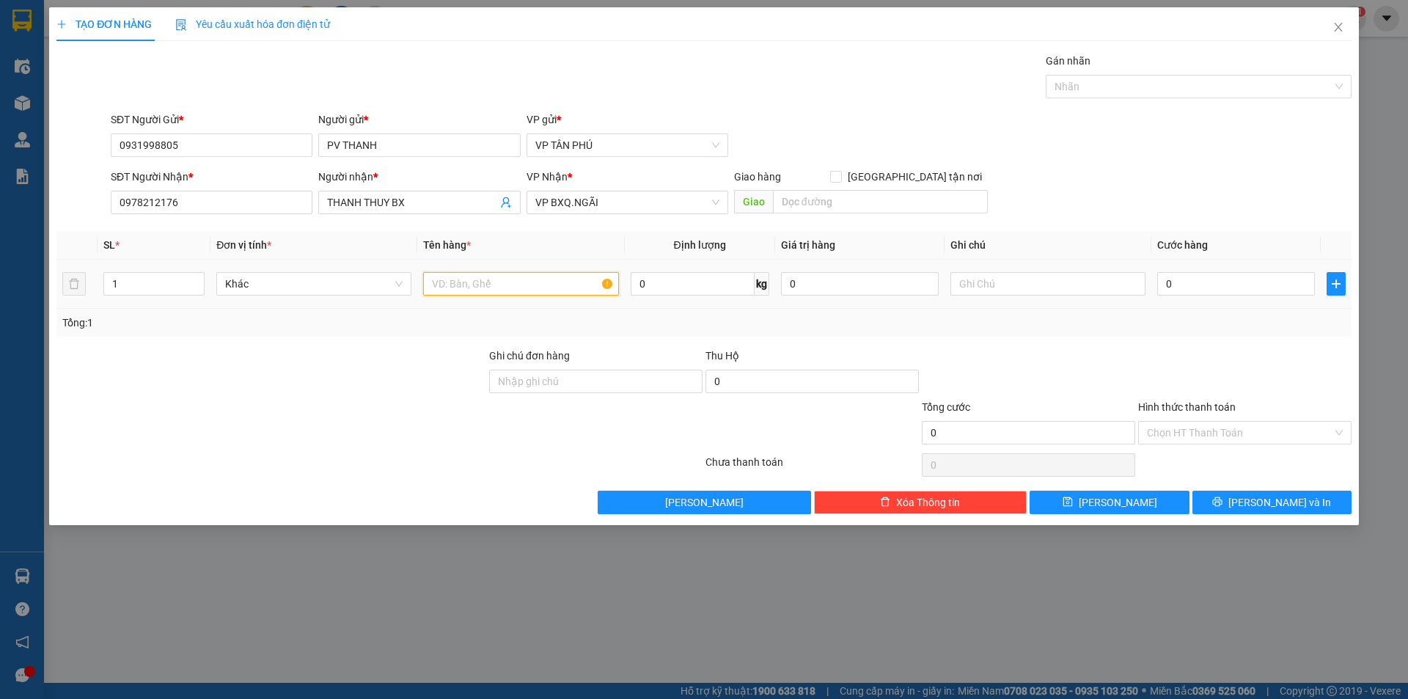
click at [502, 285] on input "text" at bounding box center [520, 283] width 195 height 23
click at [1187, 292] on input "0" at bounding box center [1236, 283] width 158 height 23
click at [1204, 427] on input "Hình thức thanh toán" at bounding box center [1240, 433] width 186 height 22
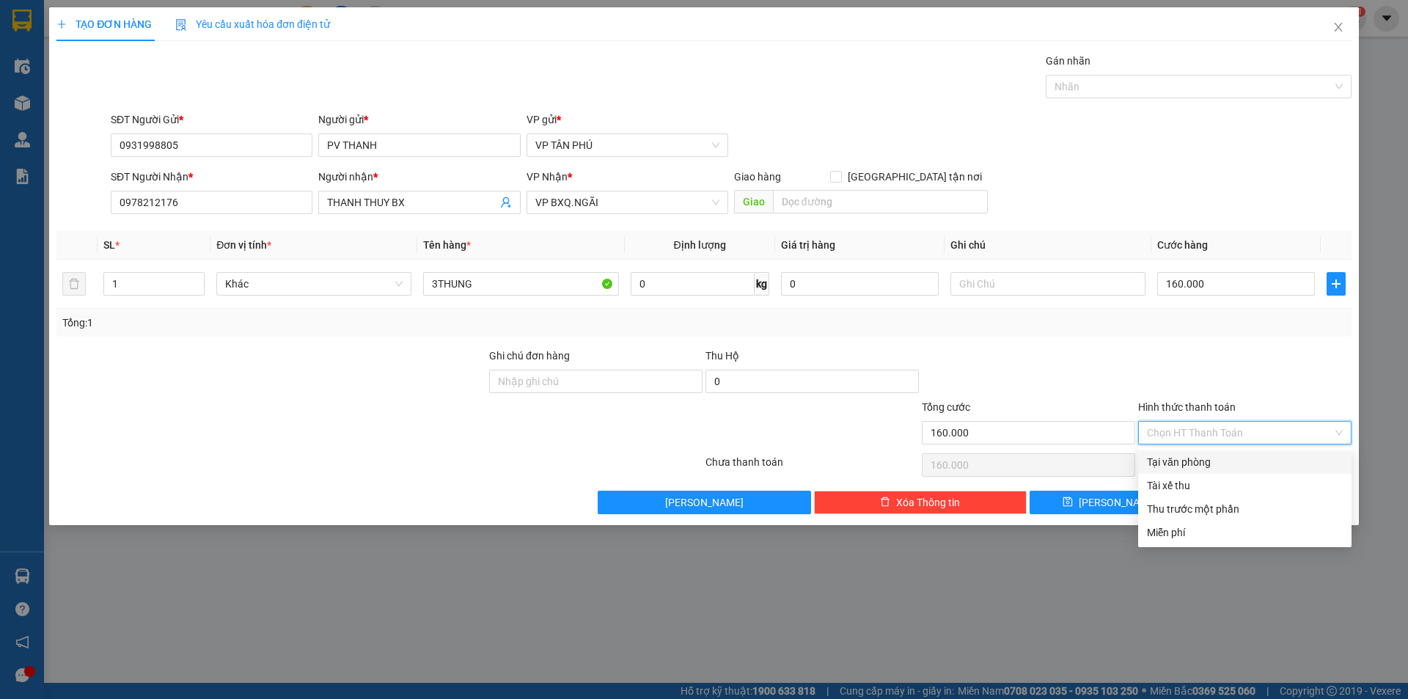
click at [1173, 467] on div "Tại văn phòng" at bounding box center [1245, 462] width 196 height 16
click at [1176, 466] on div "Chọn HT Thanh Toán" at bounding box center [1245, 464] width 216 height 29
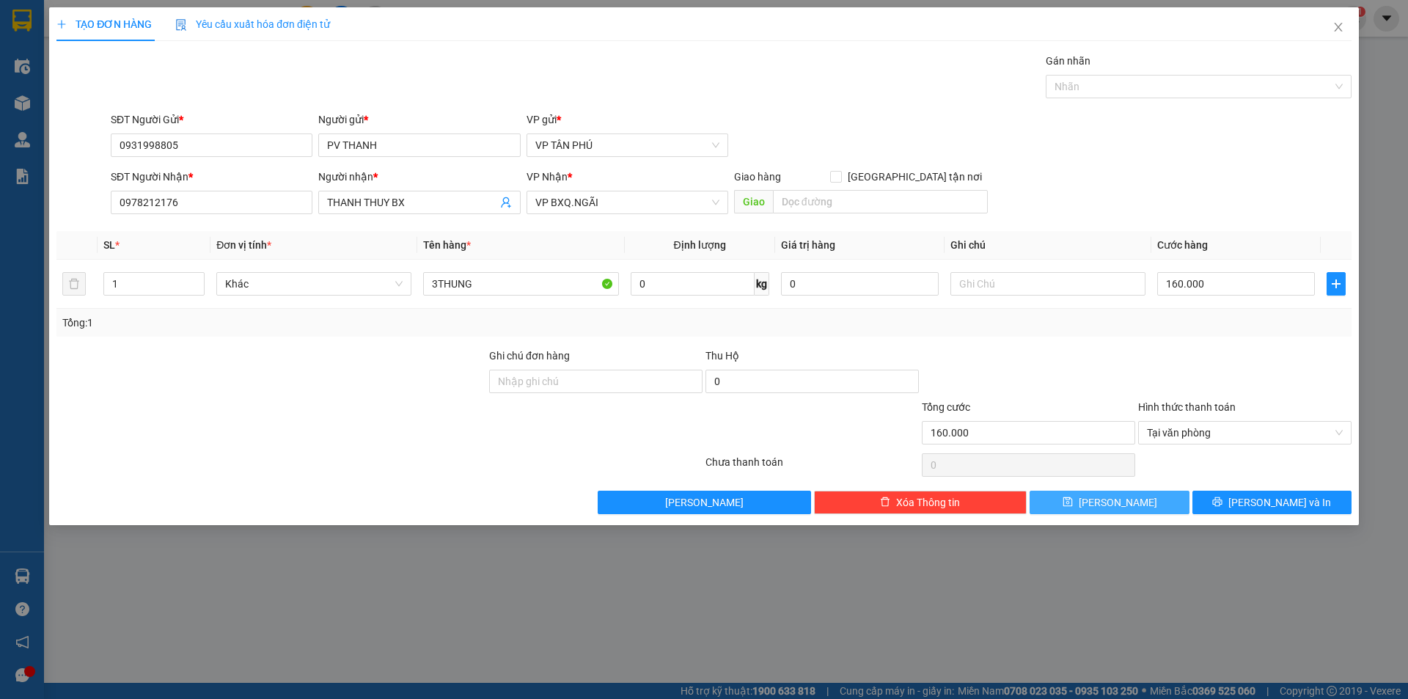
click at [1132, 501] on button "[PERSON_NAME]" at bounding box center [1109, 502] width 159 height 23
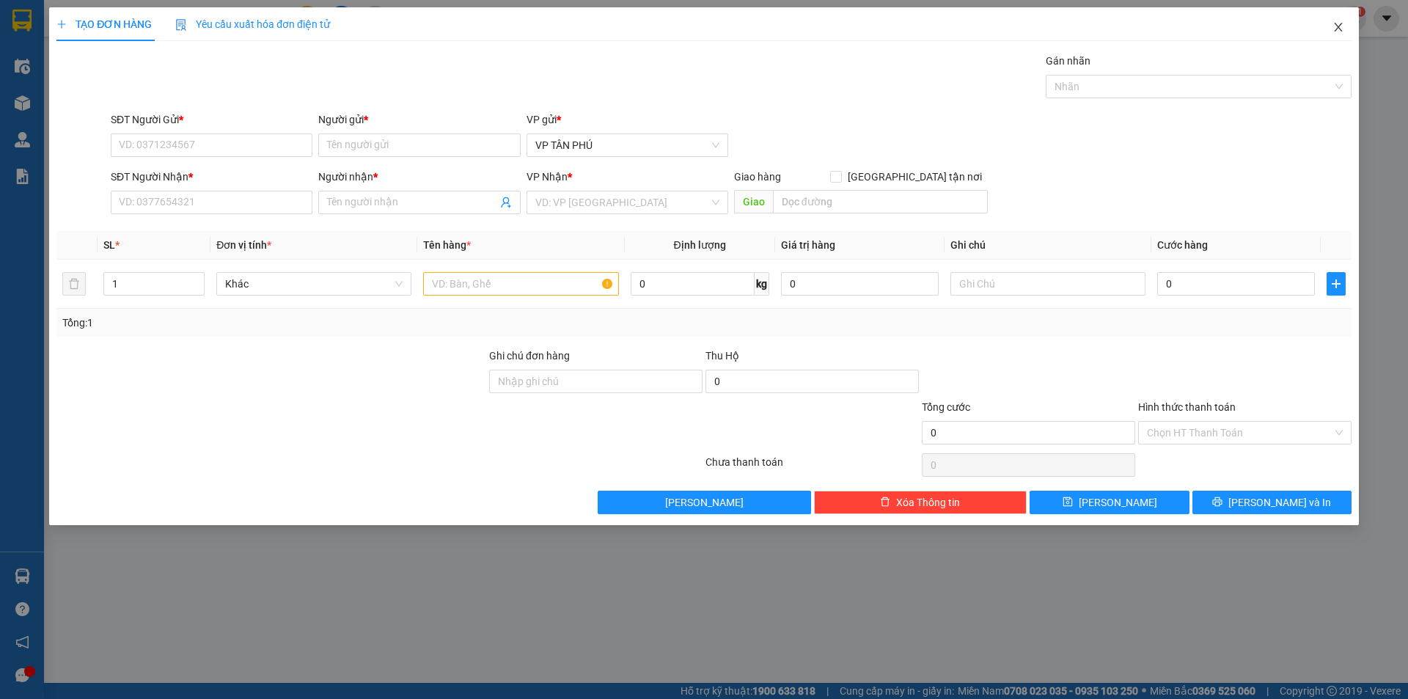
click at [1336, 19] on span "Close" at bounding box center [1338, 27] width 41 height 41
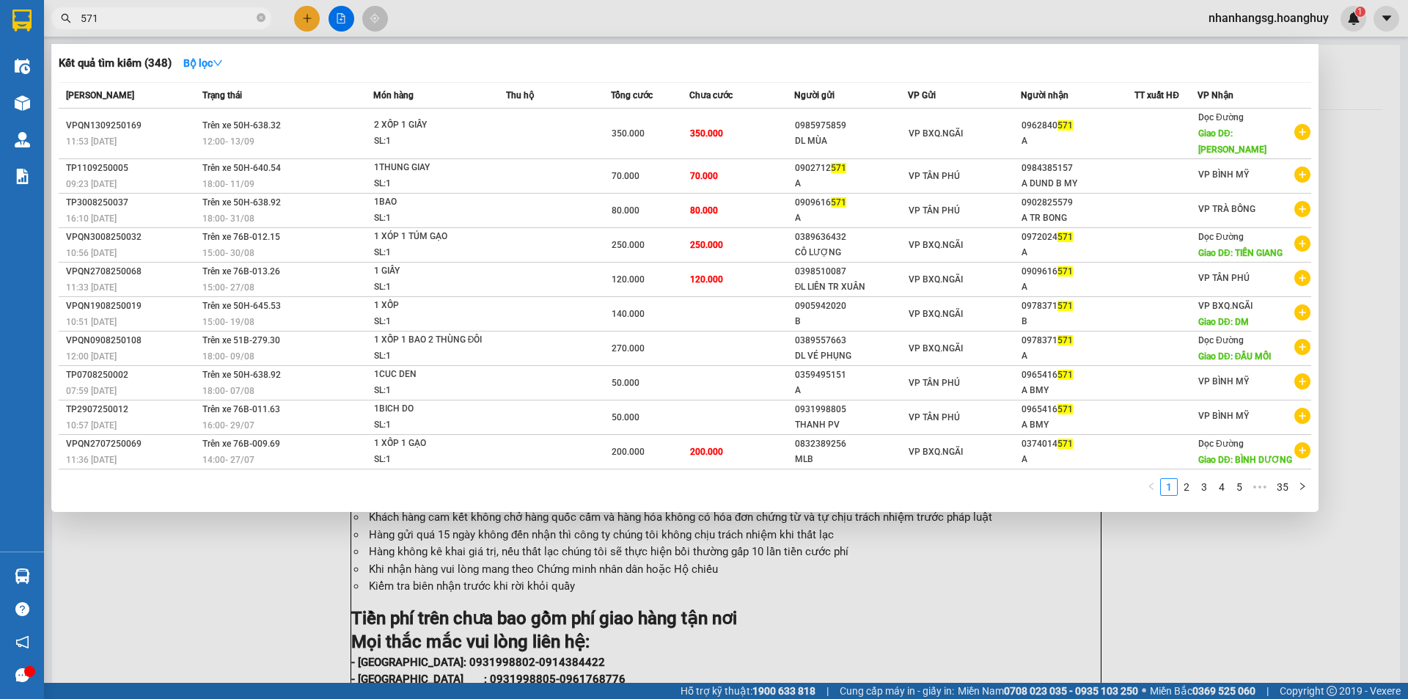
click at [210, 19] on input "571" at bounding box center [167, 18] width 173 height 16
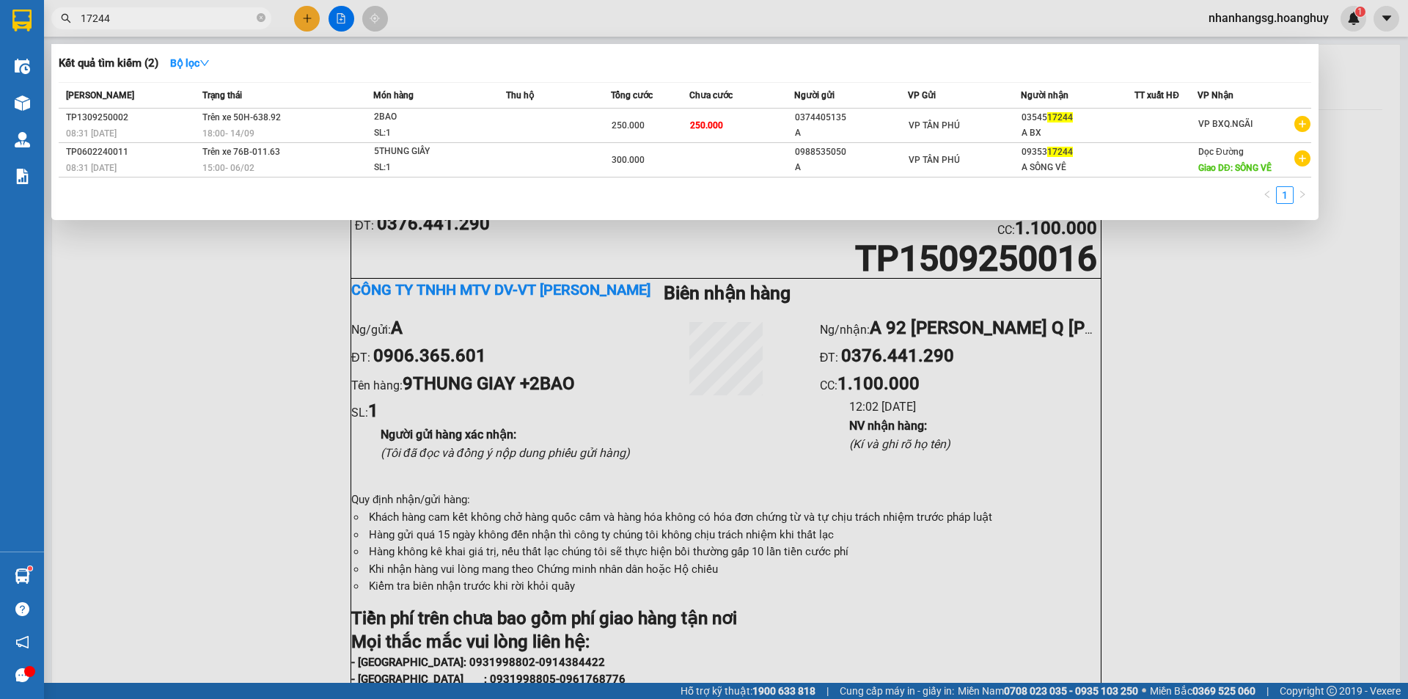
click at [307, 16] on div at bounding box center [704, 349] width 1408 height 699
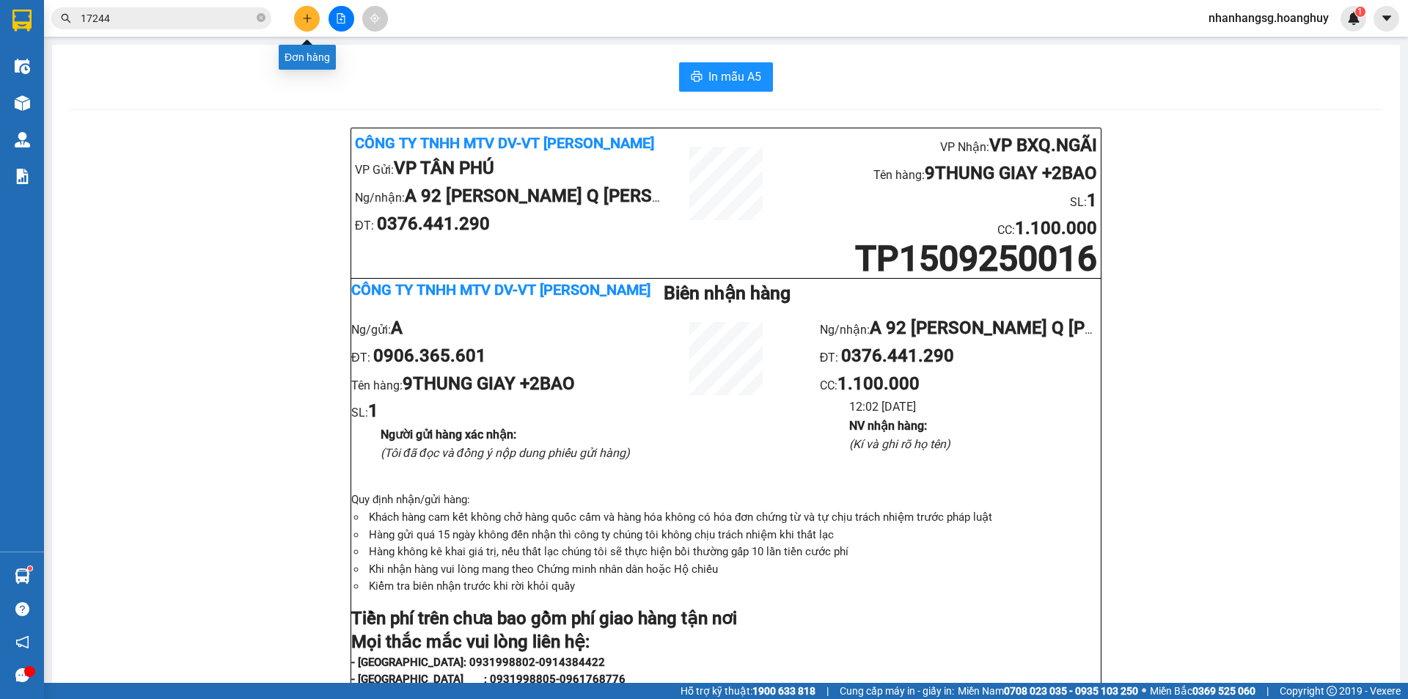
click at [307, 16] on icon "plus" at bounding box center [307, 18] width 10 height 10
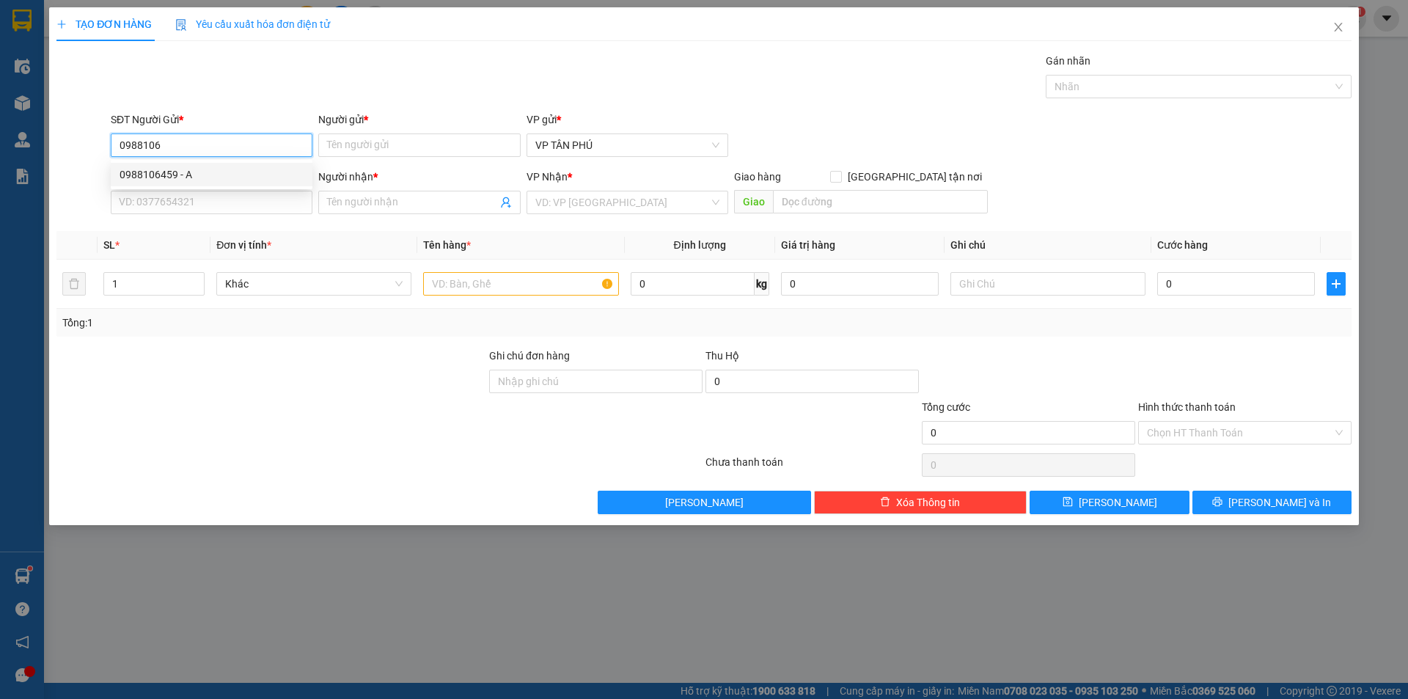
click at [200, 172] on div "0988106459 - A" at bounding box center [212, 174] width 184 height 16
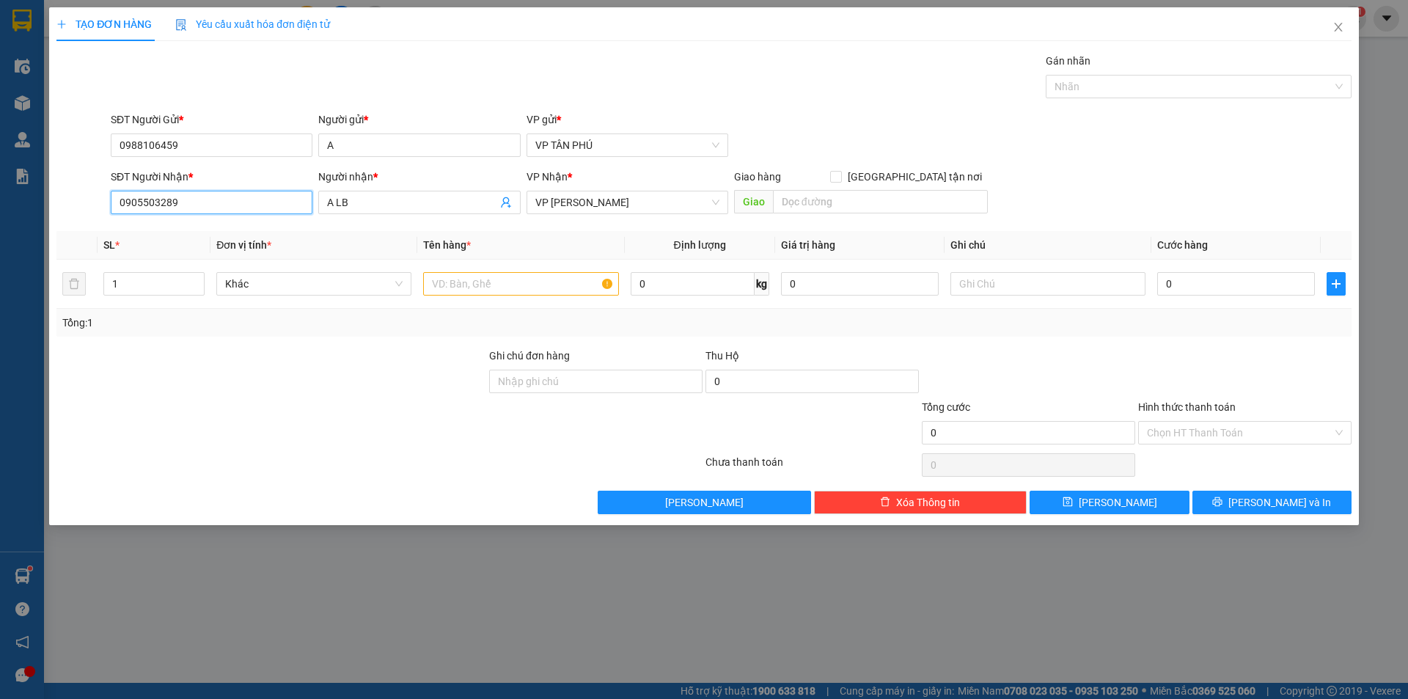
click at [210, 198] on input "0905503289" at bounding box center [212, 202] width 202 height 23
click at [211, 198] on input "0905503289" at bounding box center [212, 202] width 202 height 23
click at [212, 198] on input "0905503289" at bounding box center [212, 202] width 202 height 23
click at [210, 200] on input "0905503289" at bounding box center [212, 202] width 202 height 23
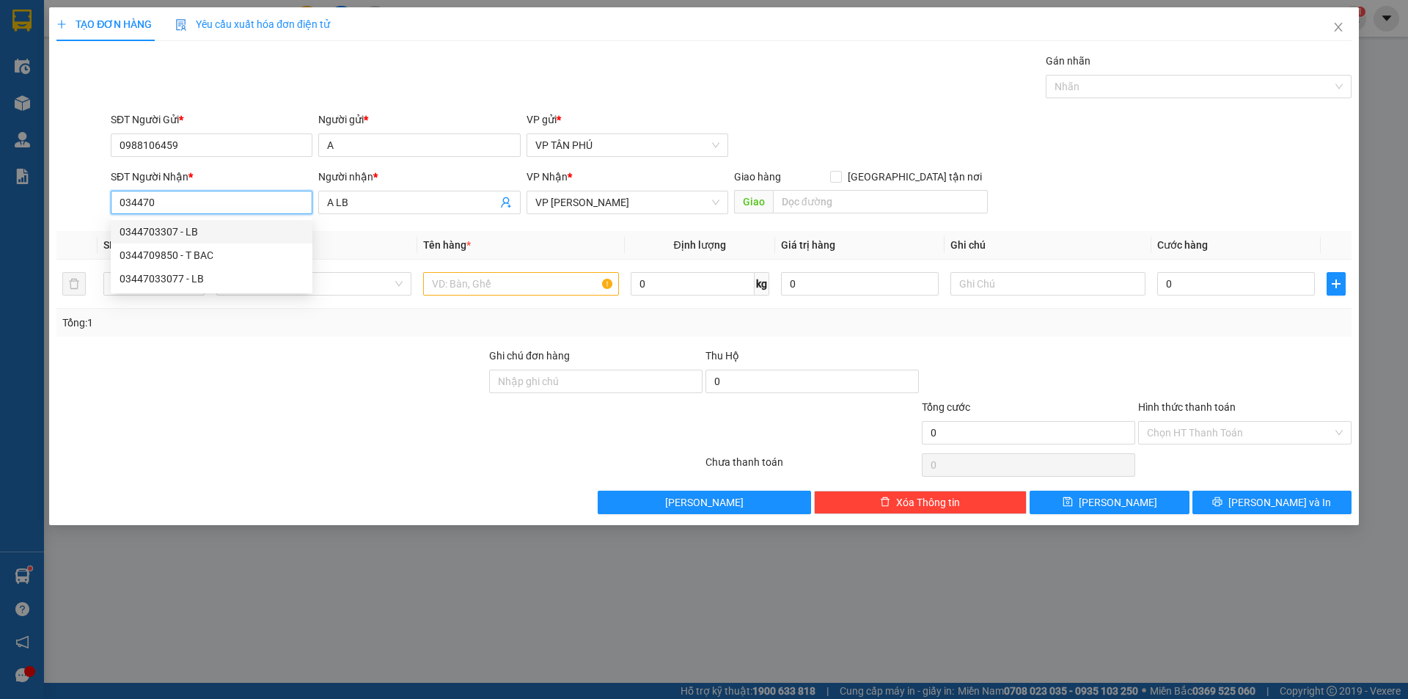
click at [193, 231] on div "0344703307 - LB" at bounding box center [212, 232] width 184 height 16
click at [521, 276] on input "text" at bounding box center [520, 283] width 195 height 23
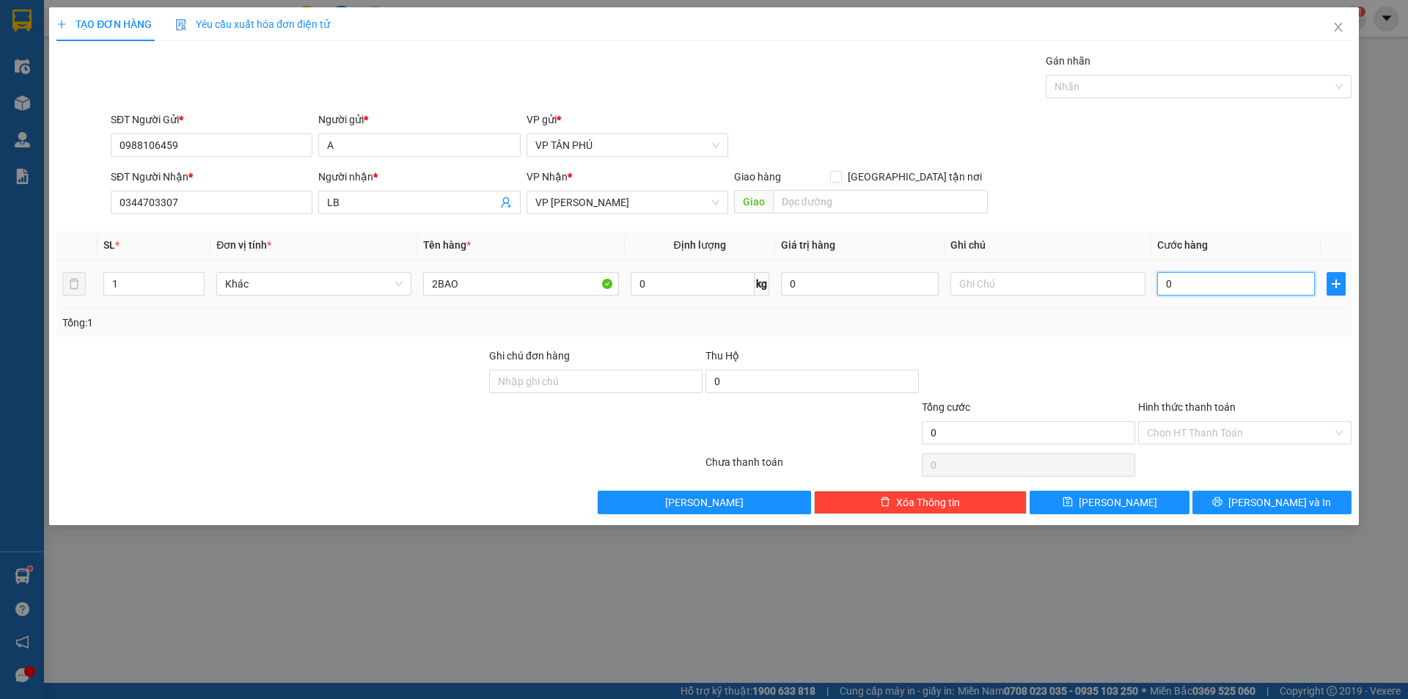
click at [1203, 284] on input "0" at bounding box center [1236, 283] width 158 height 23
click at [1235, 436] on input "Hình thức thanh toán" at bounding box center [1240, 433] width 186 height 22
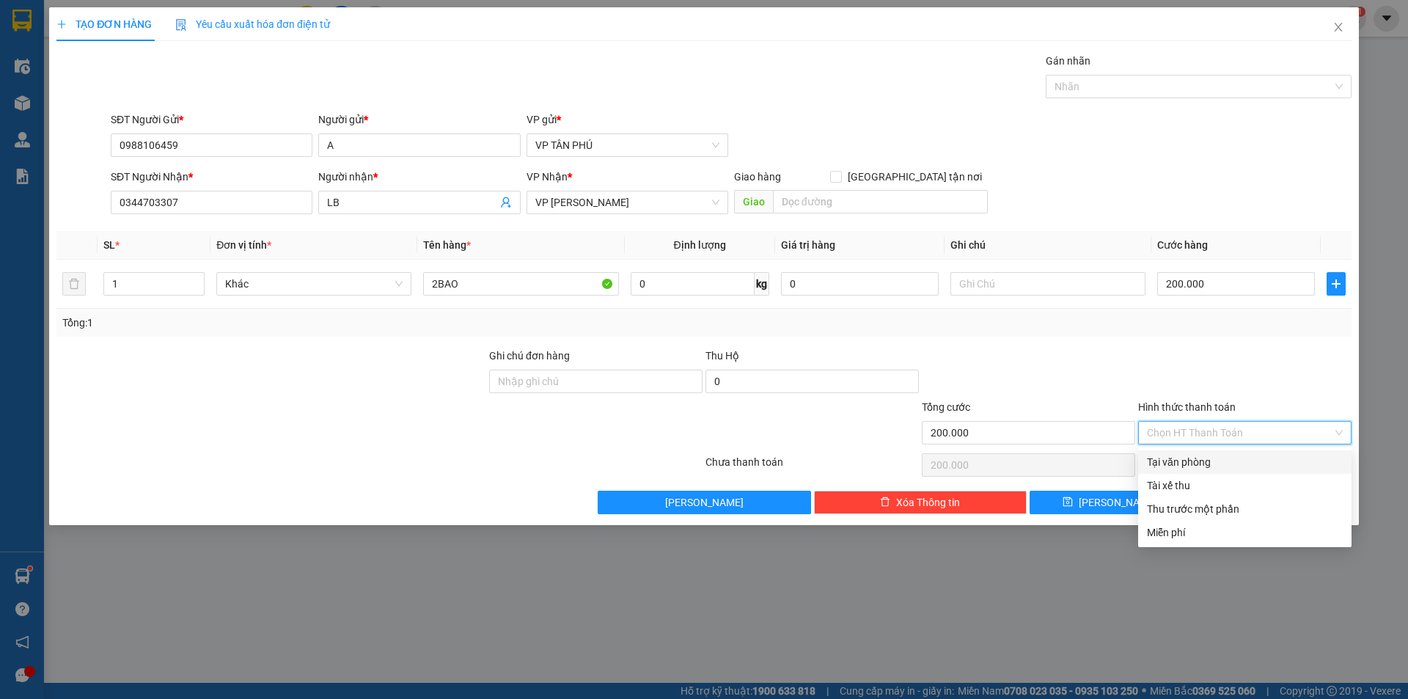
click at [1231, 455] on div "Tại văn phòng" at bounding box center [1245, 462] width 196 height 16
click at [1231, 455] on div "Chọn HT Thanh Toán" at bounding box center [1245, 464] width 216 height 29
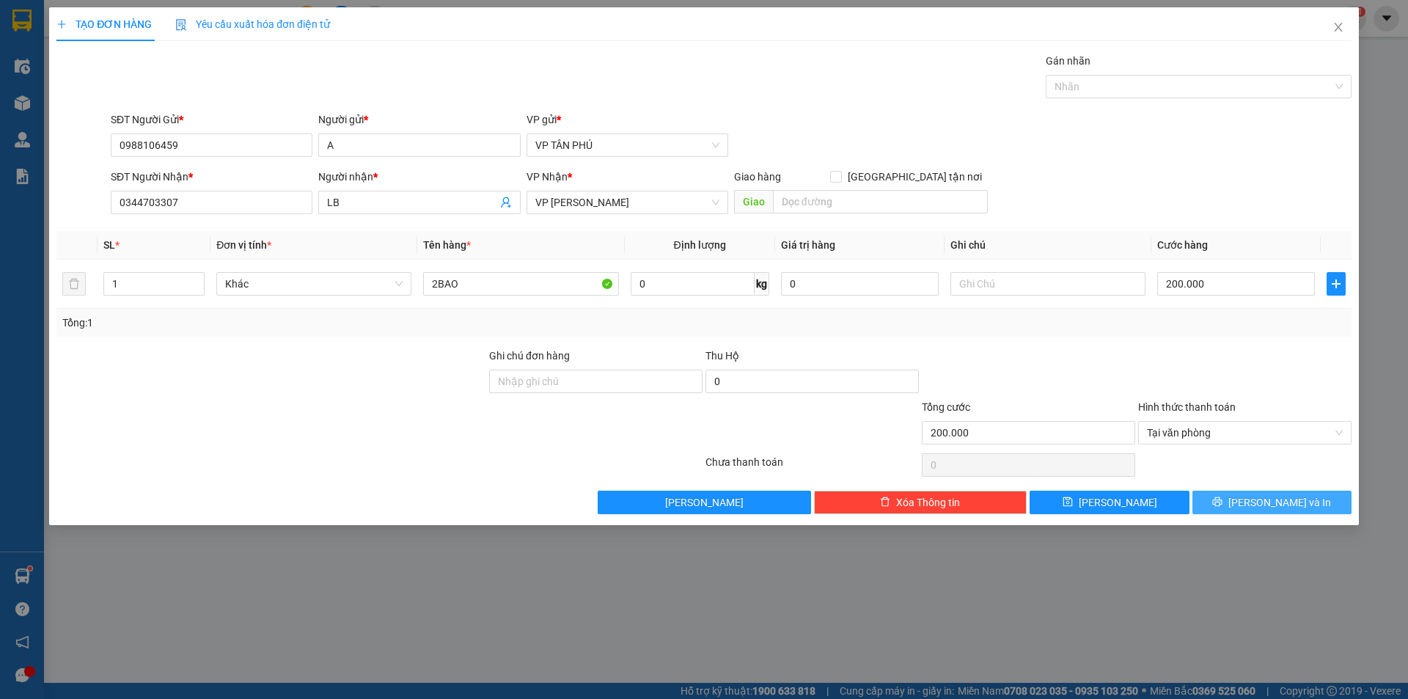
click at [1232, 507] on button "[PERSON_NAME] và In" at bounding box center [1272, 502] width 159 height 23
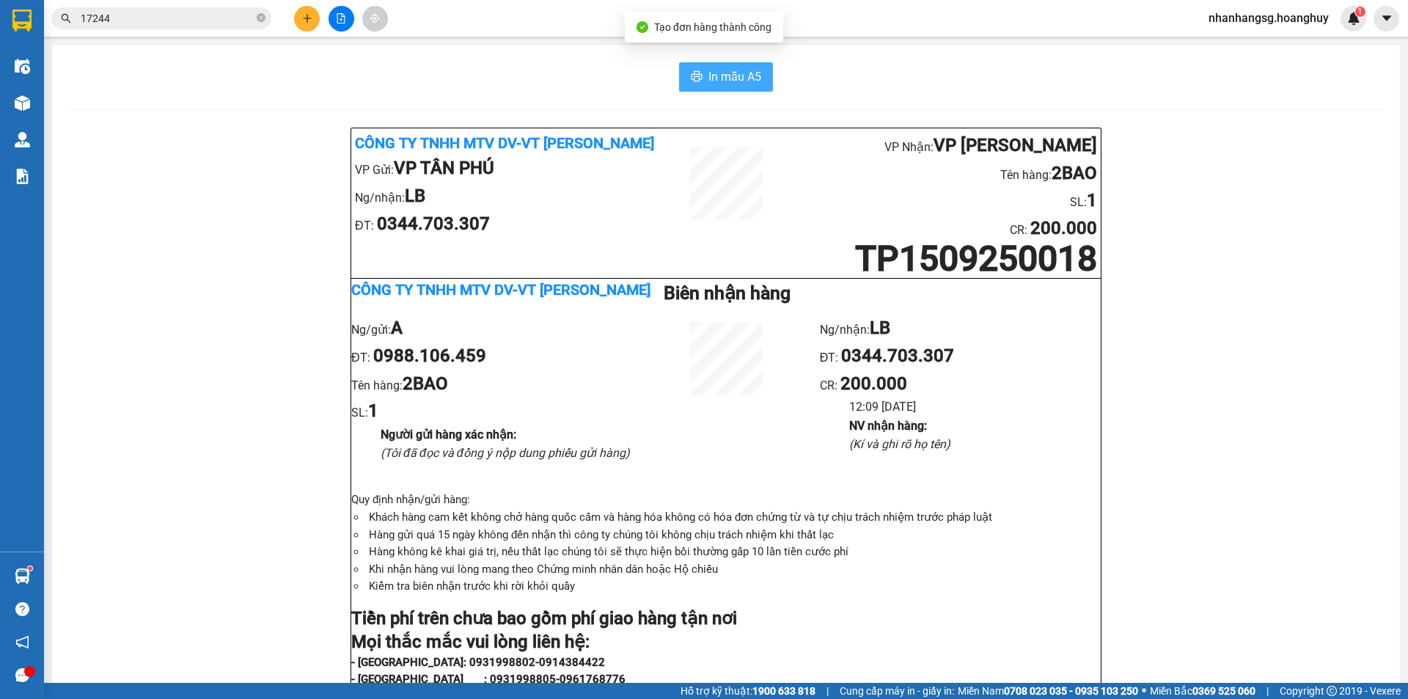
click at [741, 76] on span "In mẫu A5" at bounding box center [734, 76] width 53 height 18
click at [301, 18] on button at bounding box center [307, 19] width 26 height 26
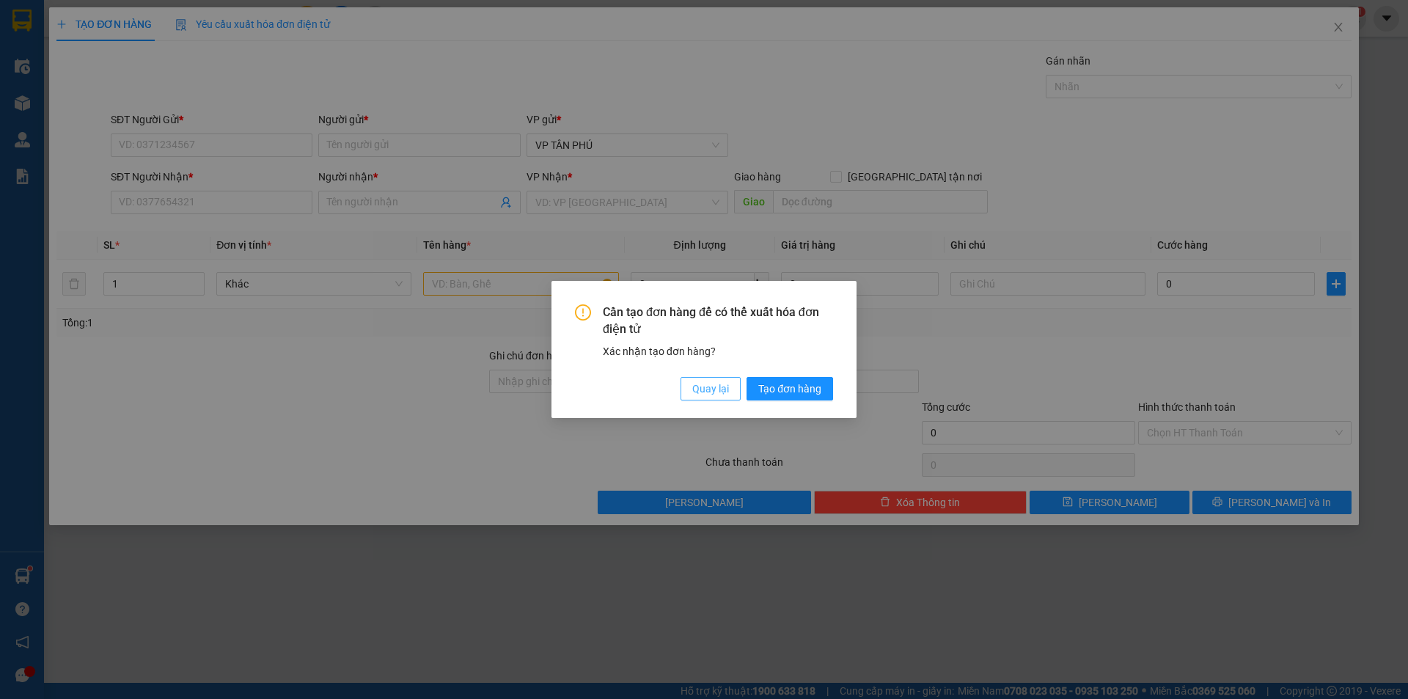
click at [711, 393] on span "Quay lại" at bounding box center [710, 389] width 37 height 16
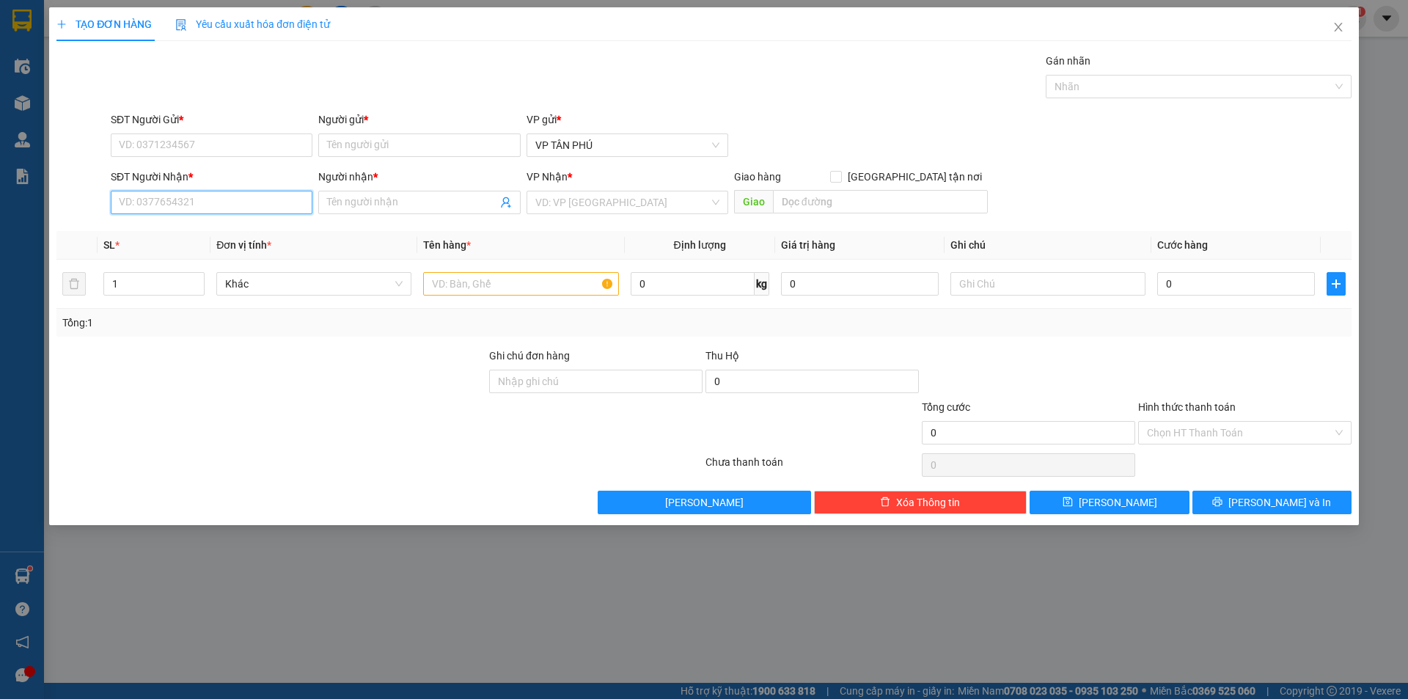
click at [227, 208] on input "SĐT Người Nhận *" at bounding box center [212, 202] width 202 height 23
click at [232, 202] on input "SĐT Người Nhận *" at bounding box center [212, 202] width 202 height 23
click at [219, 233] on div "0336543474 - A AMB" at bounding box center [212, 232] width 184 height 16
click at [215, 147] on input "SĐT Người Gửi *" at bounding box center [212, 144] width 202 height 23
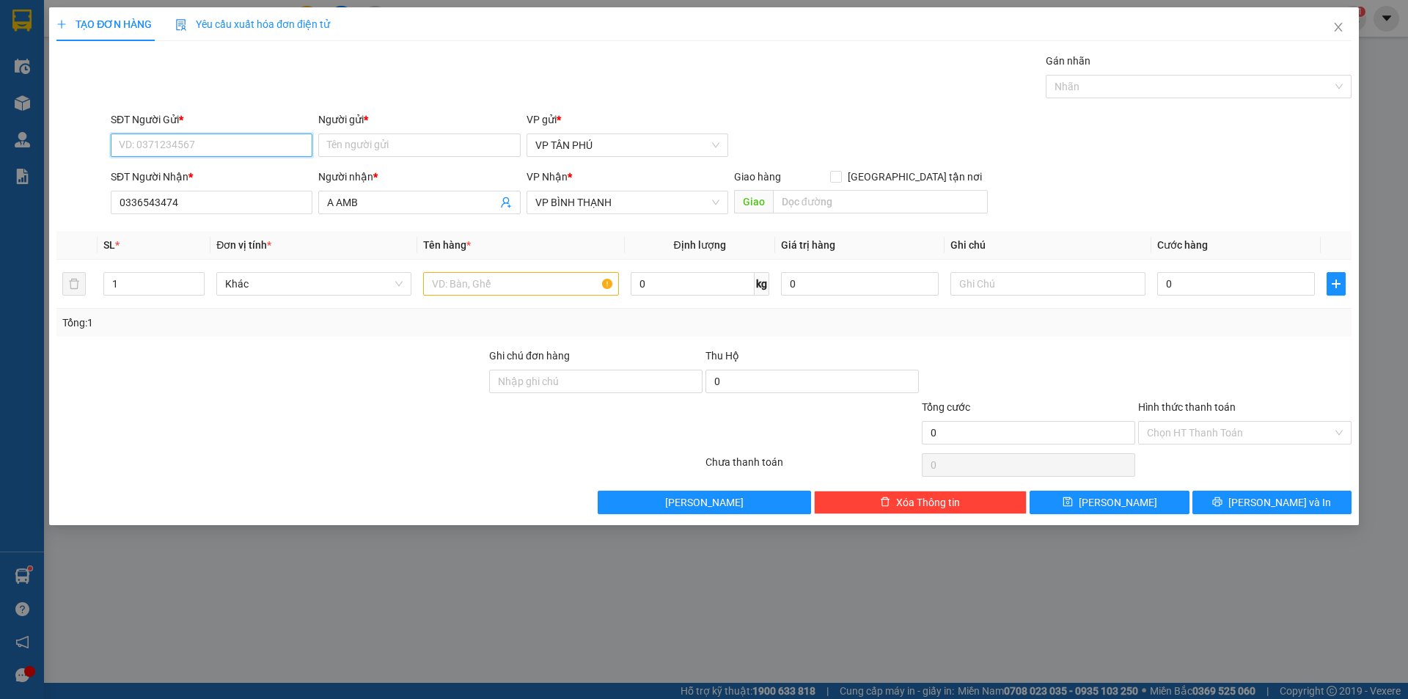
click at [215, 147] on input "SĐT Người Gửi *" at bounding box center [212, 144] width 202 height 23
click at [212, 164] on div "0931998805 - [PERSON_NAME]" at bounding box center [212, 174] width 202 height 23
click at [514, 270] on div at bounding box center [520, 283] width 195 height 29
click at [513, 271] on div at bounding box center [520, 283] width 195 height 29
click at [505, 283] on input "text" at bounding box center [520, 283] width 195 height 23
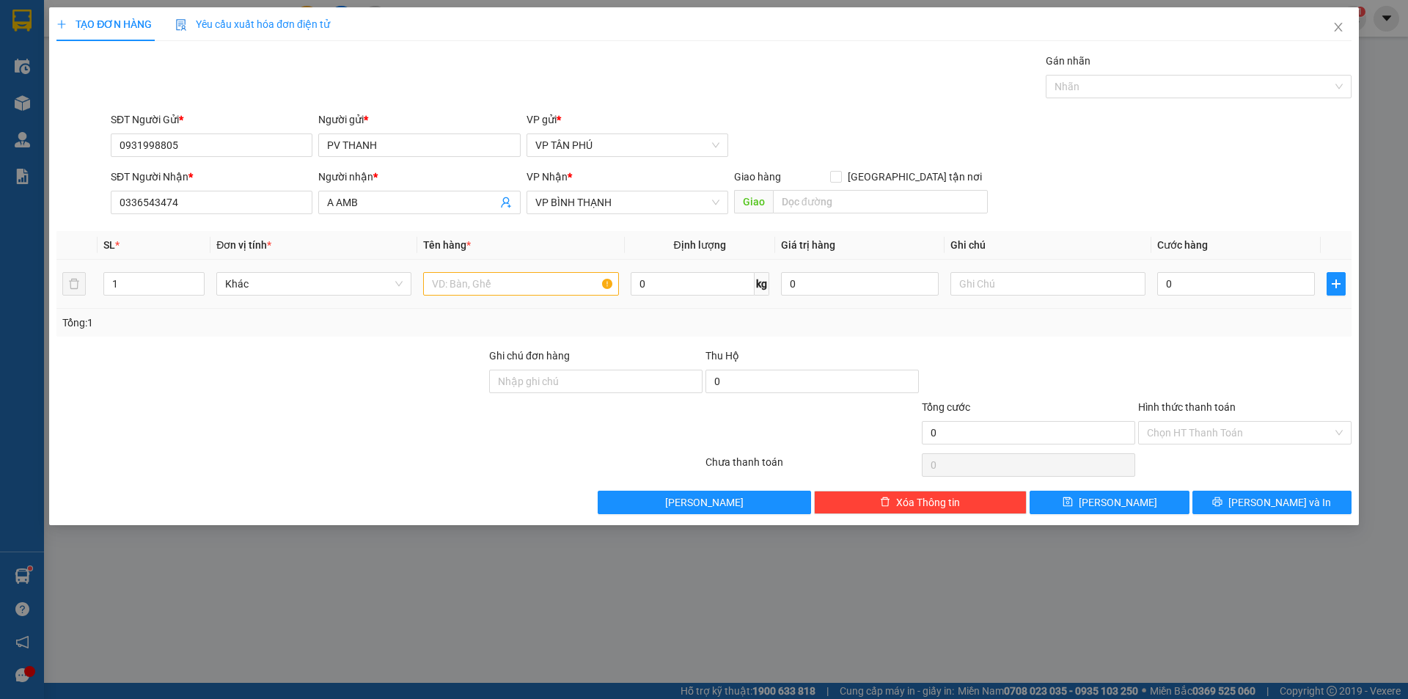
click at [505, 283] on input "text" at bounding box center [520, 283] width 195 height 23
click at [505, 282] on input "text" at bounding box center [520, 283] width 195 height 23
click at [1255, 287] on input "0" at bounding box center [1236, 283] width 158 height 23
click at [1269, 505] on span "[PERSON_NAME] và In" at bounding box center [1279, 502] width 103 height 16
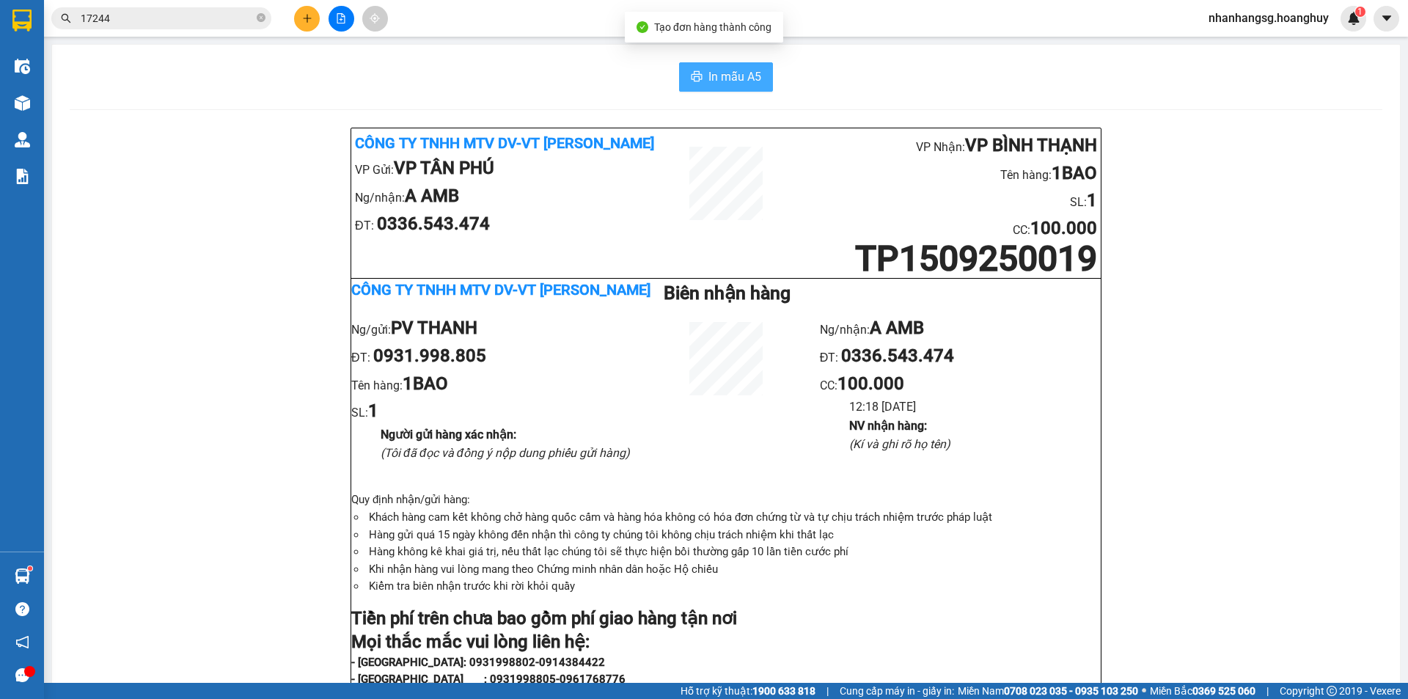
click at [735, 74] on span "In mẫu A5" at bounding box center [734, 76] width 53 height 18
click at [301, 22] on button at bounding box center [307, 19] width 26 height 26
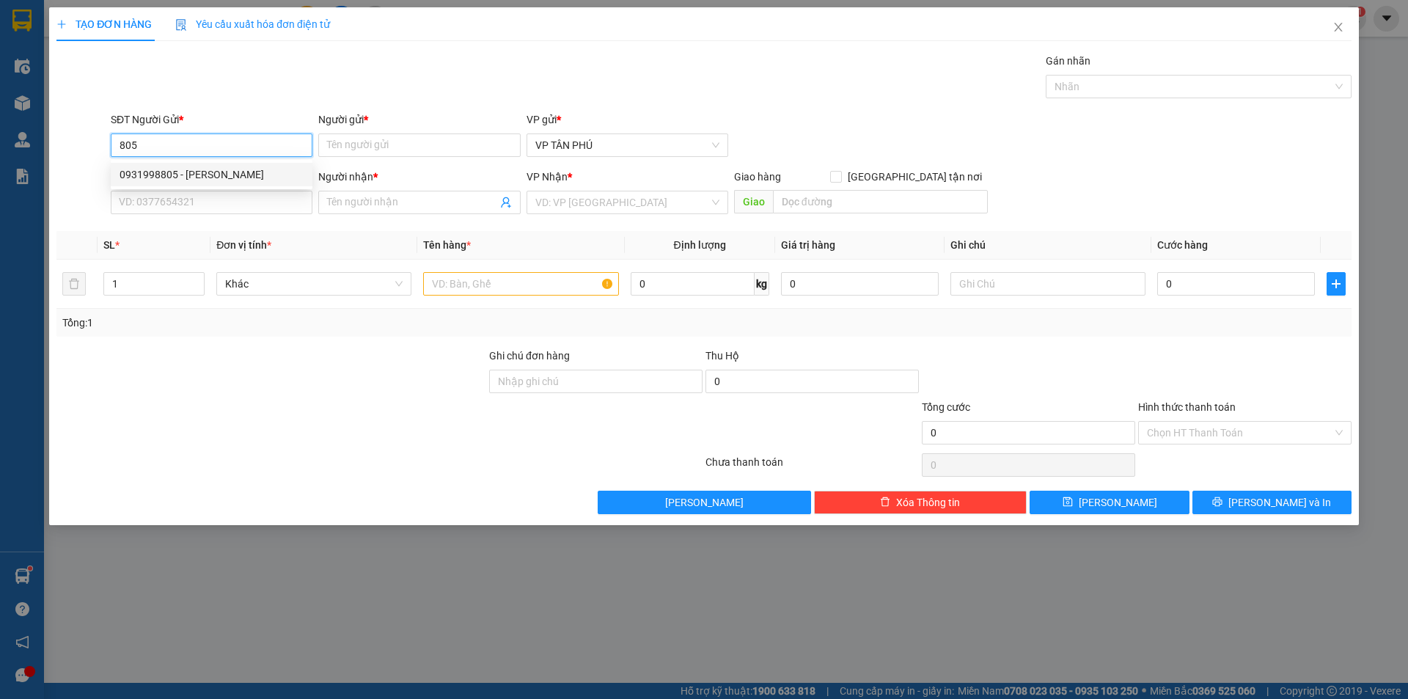
click at [231, 174] on div "0931998805 - [PERSON_NAME]" at bounding box center [212, 174] width 184 height 16
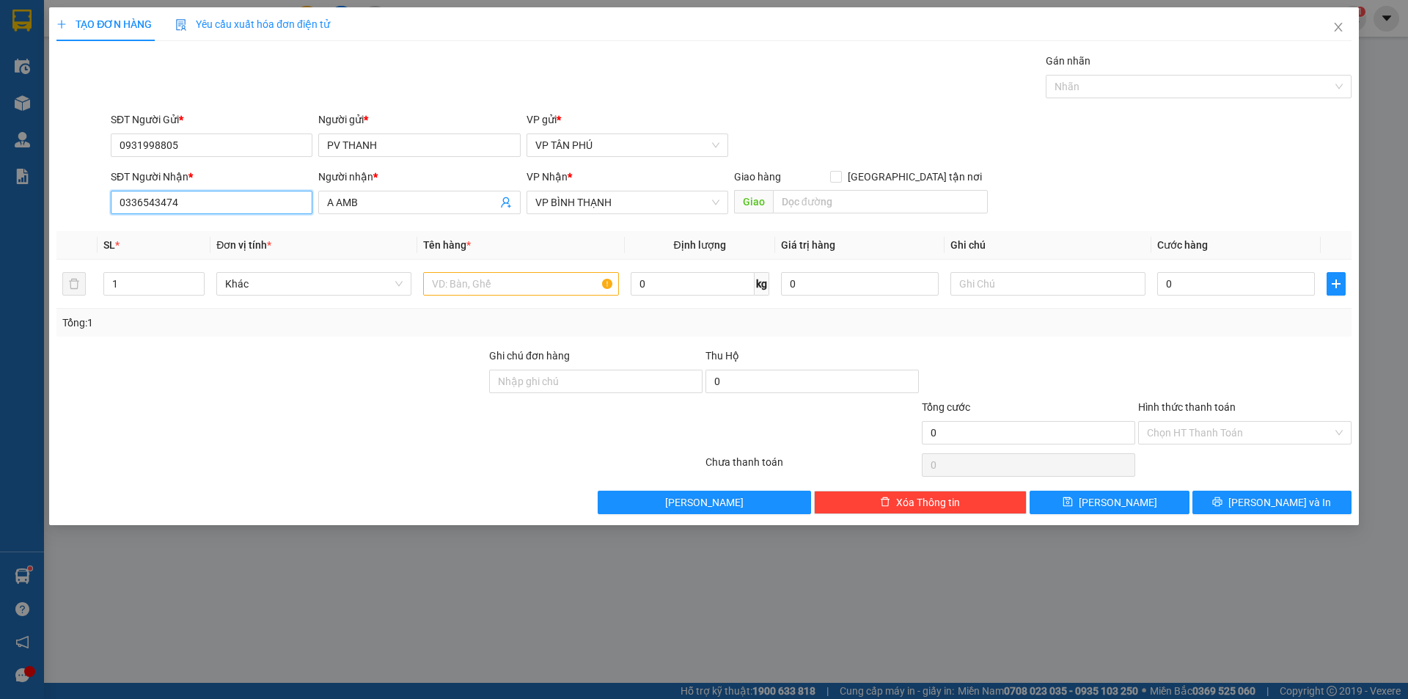
click at [221, 197] on input "0336543474" at bounding box center [212, 202] width 202 height 23
click at [202, 229] on div "0373547567 - A LB" at bounding box center [212, 232] width 184 height 16
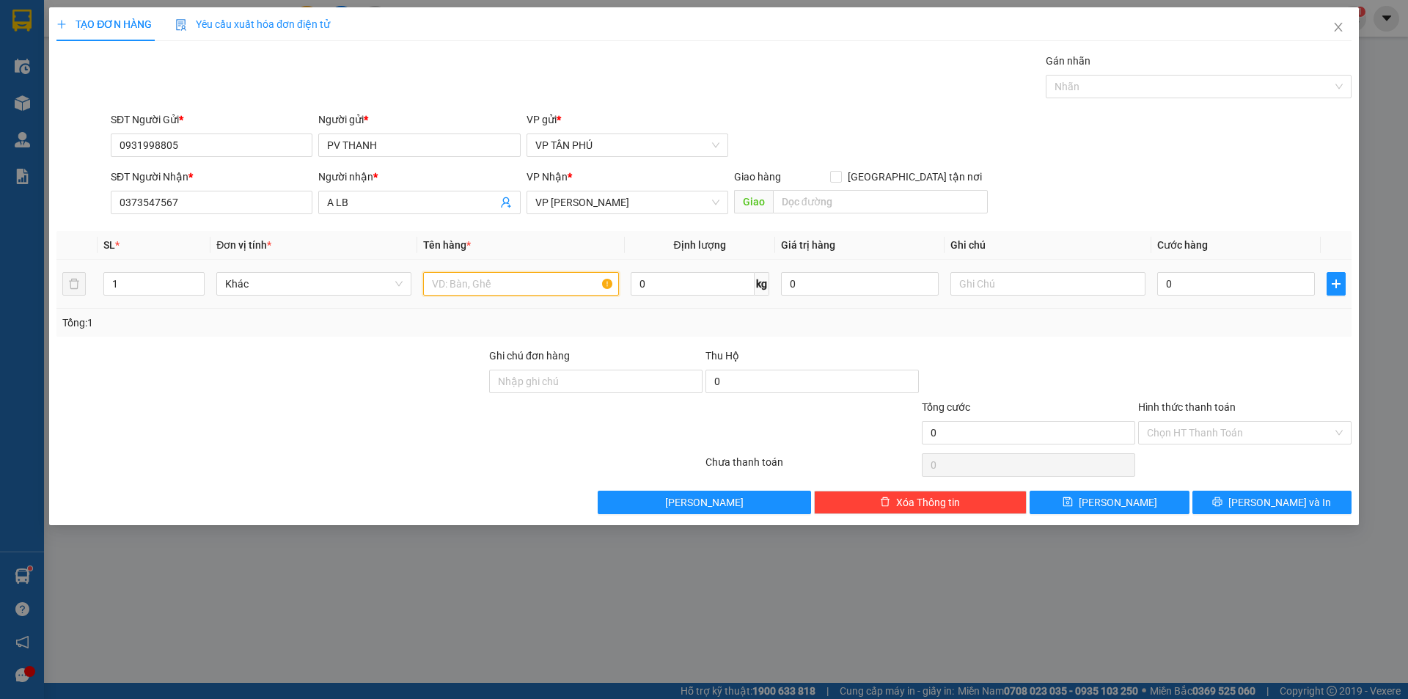
click at [509, 292] on input "text" at bounding box center [520, 283] width 195 height 23
click at [1204, 280] on input "0" at bounding box center [1236, 283] width 158 height 23
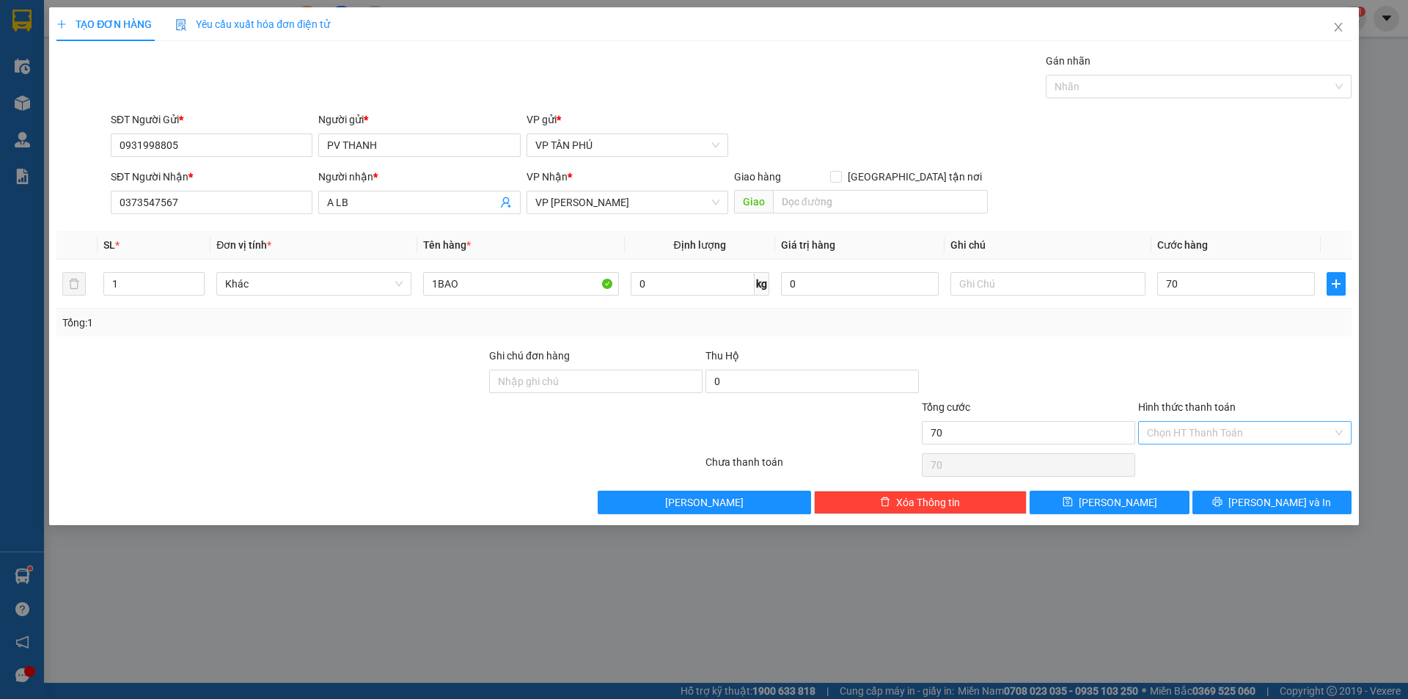
click at [1184, 433] on input "Hình thức thanh toán" at bounding box center [1240, 433] width 186 height 22
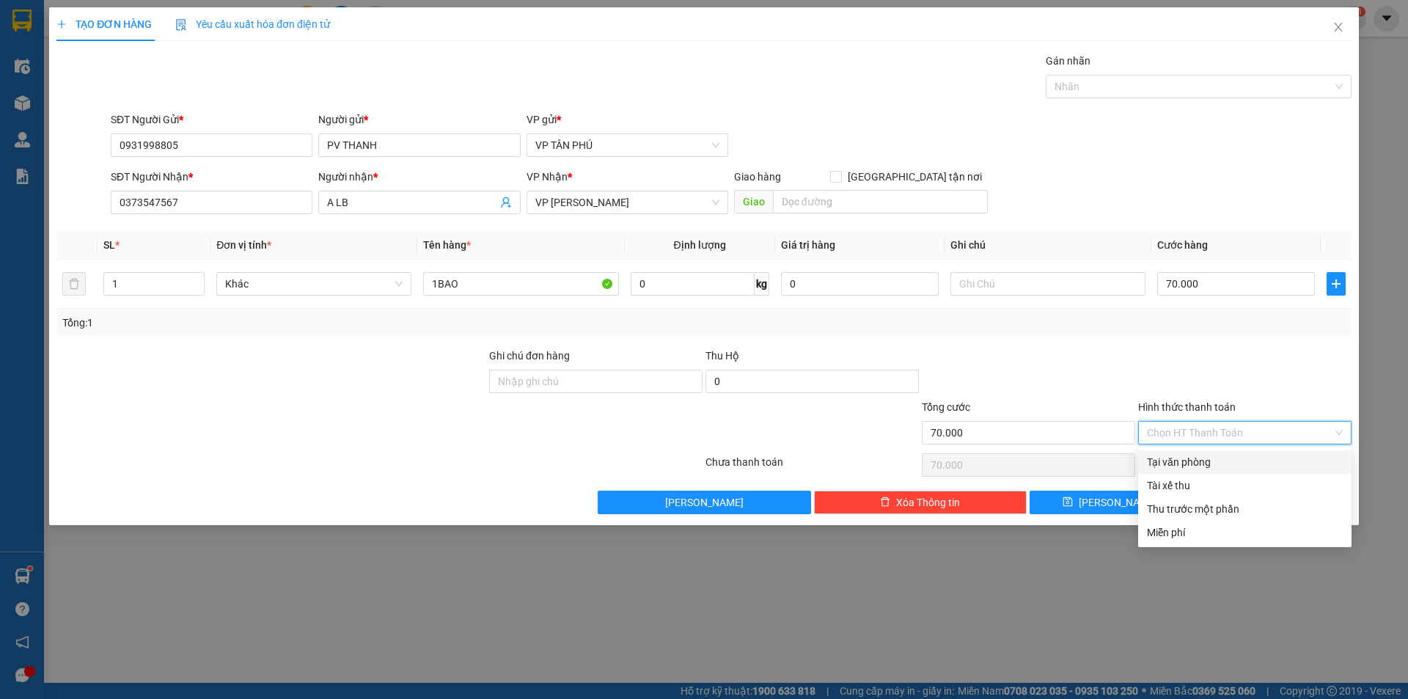
click at [1177, 455] on div "Tại văn phòng" at bounding box center [1245, 462] width 196 height 16
click at [1177, 455] on div "Chọn HT Thanh Toán" at bounding box center [1245, 464] width 216 height 29
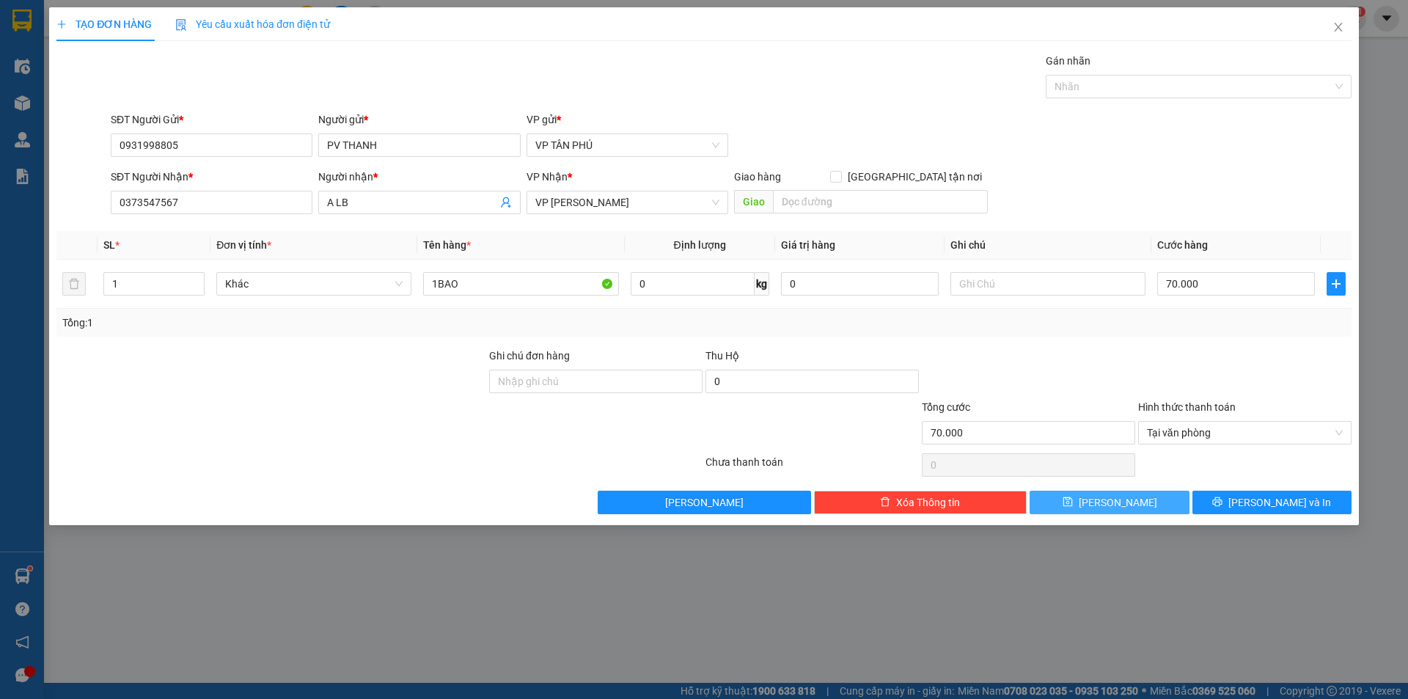
click at [1123, 499] on span "[PERSON_NAME]" at bounding box center [1118, 502] width 78 height 16
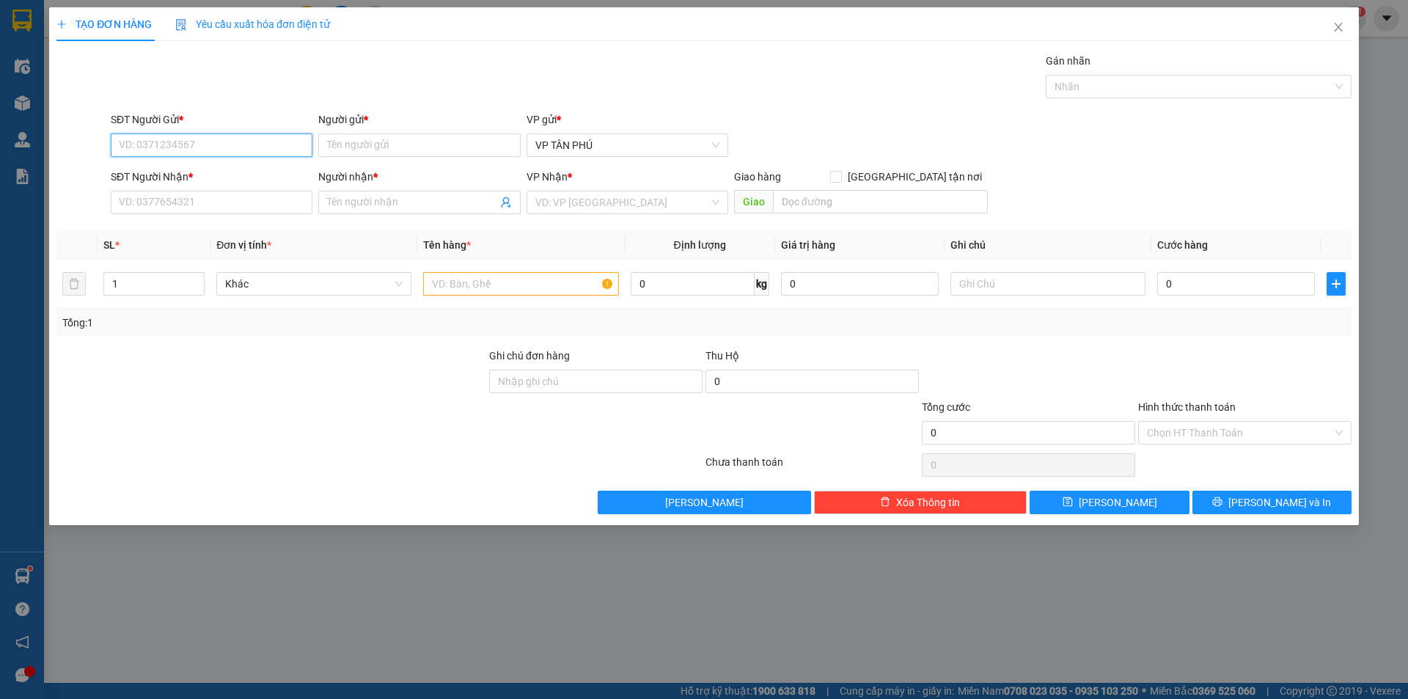
click at [238, 147] on input "SĐT Người Gửi *" at bounding box center [212, 144] width 202 height 23
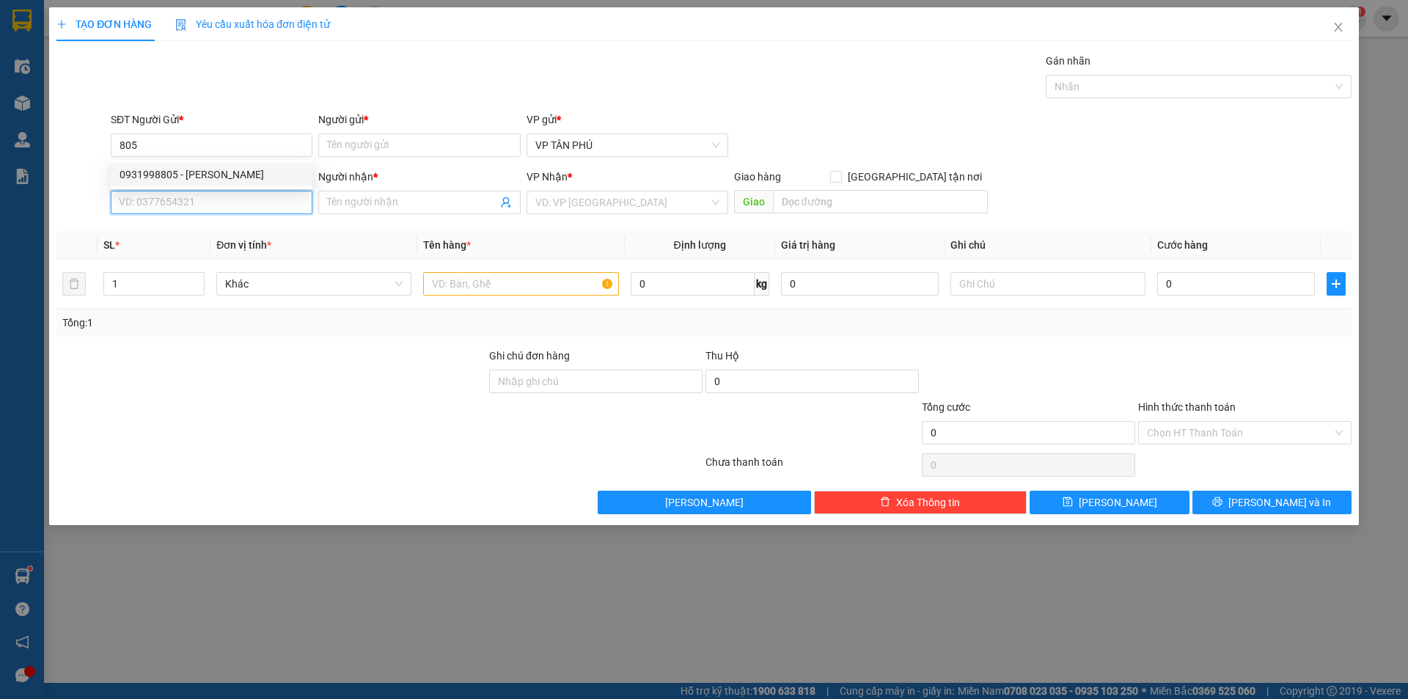
click at [208, 205] on input "SĐT Người Nhận *" at bounding box center [212, 202] width 202 height 23
click at [227, 228] on div "0797612125 - A LB" at bounding box center [212, 232] width 184 height 16
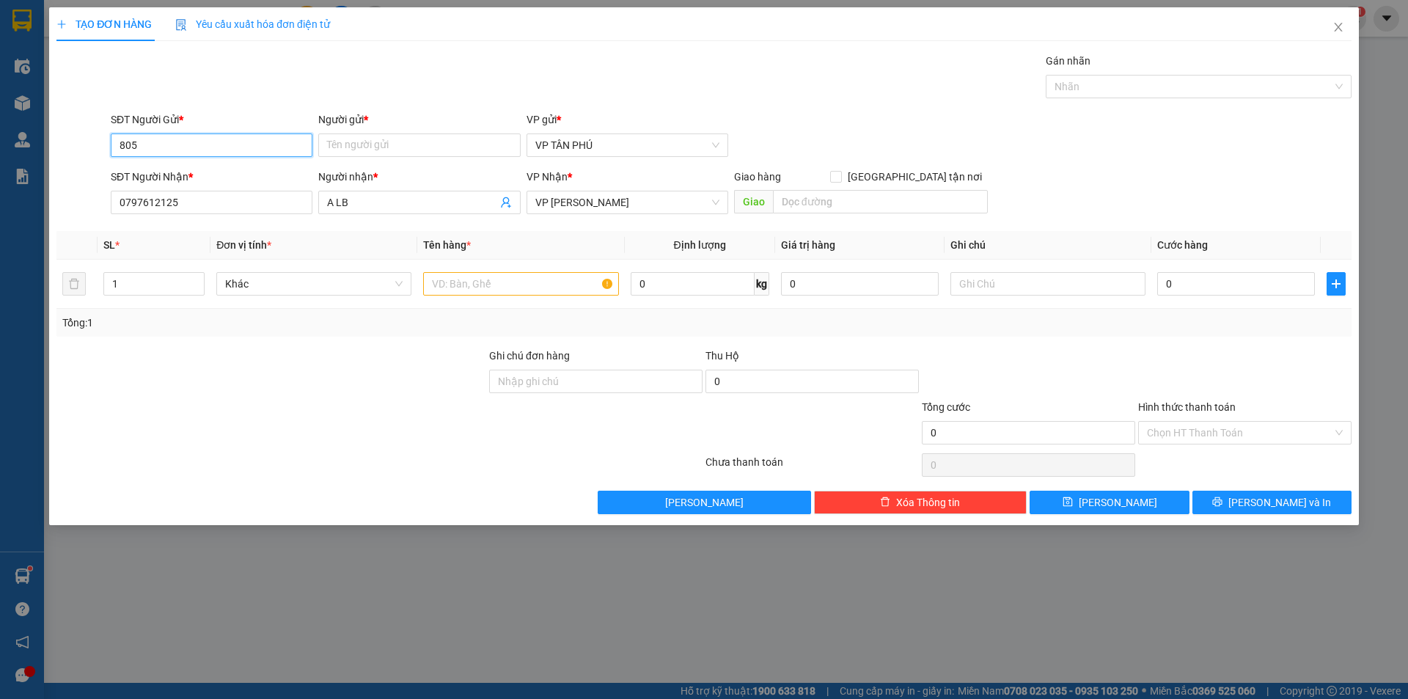
click at [221, 145] on input "805" at bounding box center [212, 144] width 202 height 23
click at [213, 175] on div "0931998805 - [PERSON_NAME]" at bounding box center [212, 174] width 184 height 16
click at [492, 287] on input "text" at bounding box center [520, 283] width 195 height 23
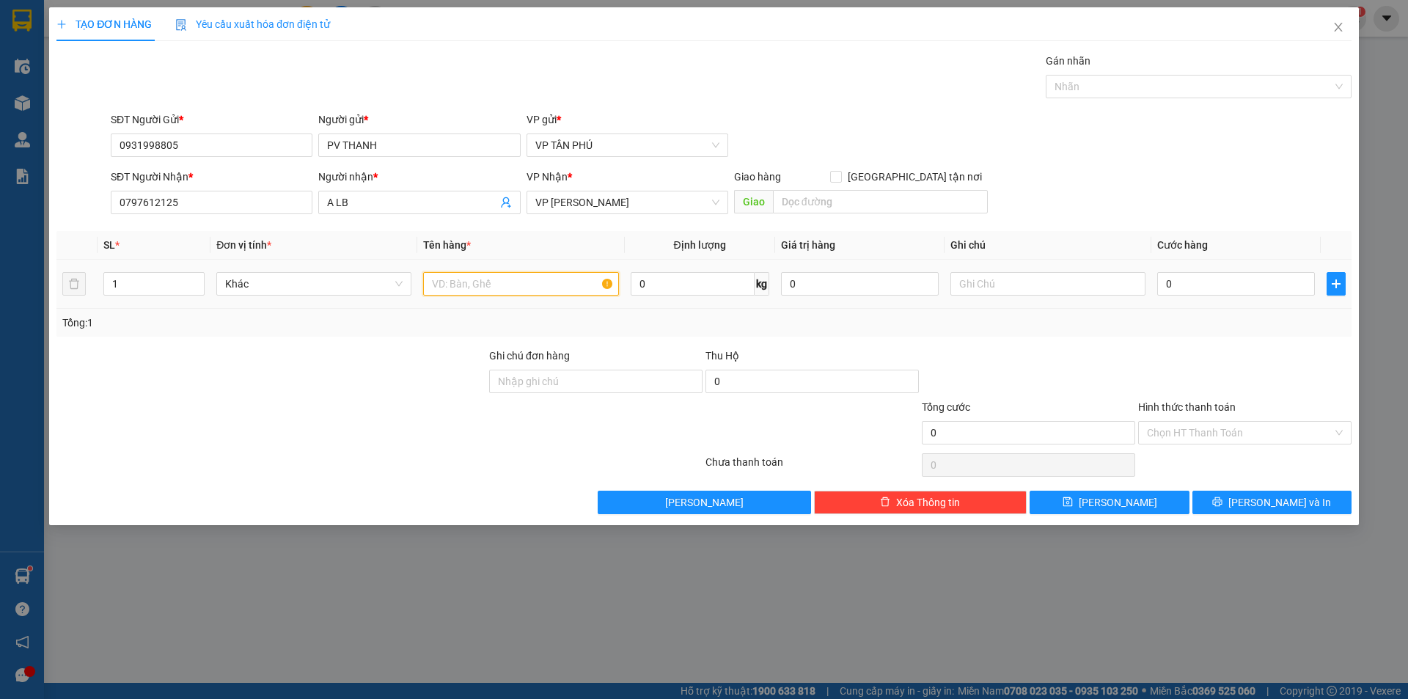
click at [478, 294] on input "text" at bounding box center [520, 283] width 195 height 23
click at [1189, 279] on input "0" at bounding box center [1236, 283] width 158 height 23
click at [1187, 433] on input "Hình thức thanh toán" at bounding box center [1240, 433] width 186 height 22
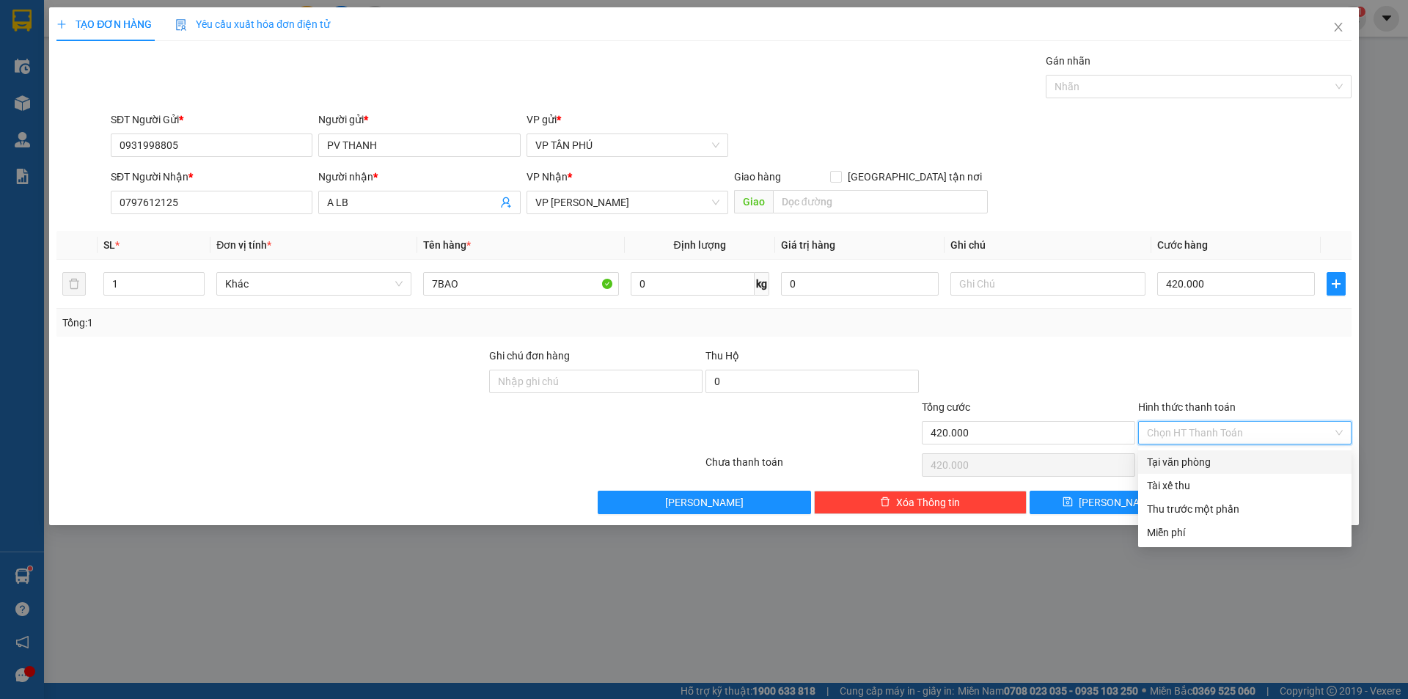
click at [1187, 464] on div "Tại văn phòng" at bounding box center [1245, 462] width 196 height 16
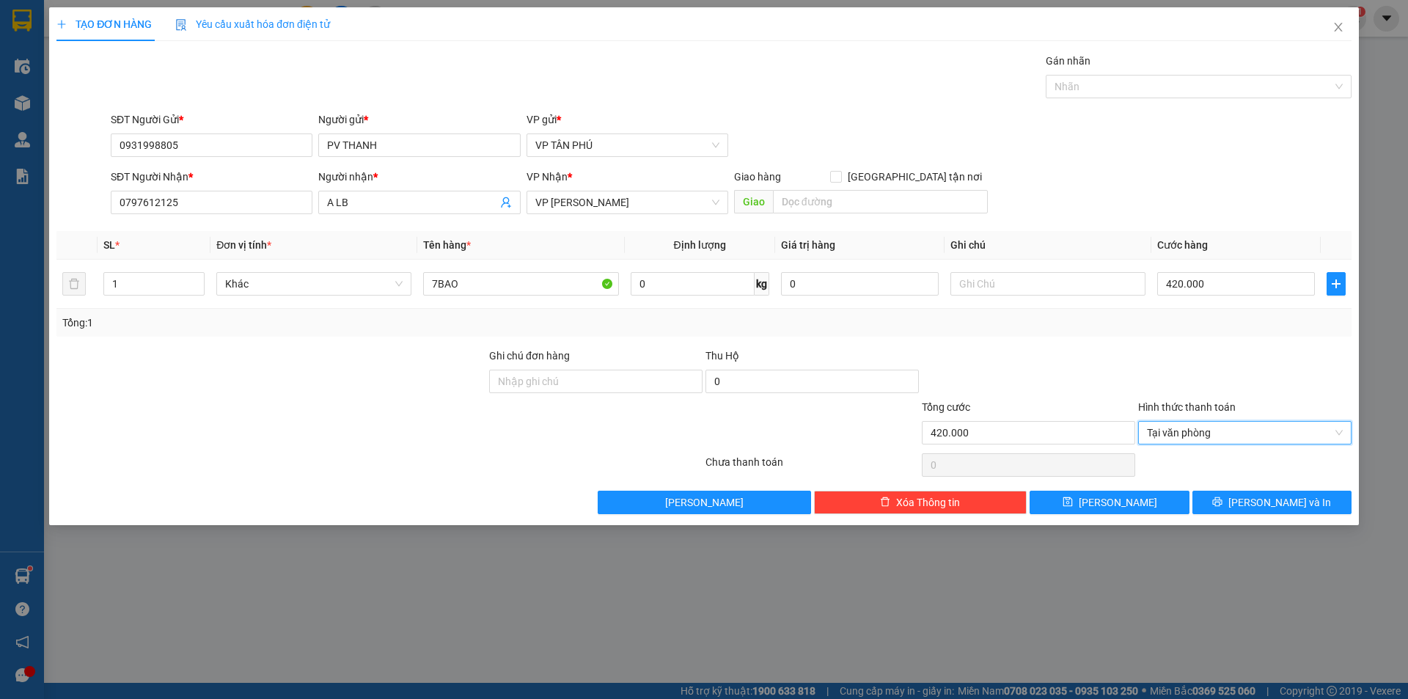
click at [1187, 464] on div at bounding box center [1245, 464] width 216 height 29
click at [1129, 499] on button "[PERSON_NAME]" at bounding box center [1109, 502] width 159 height 23
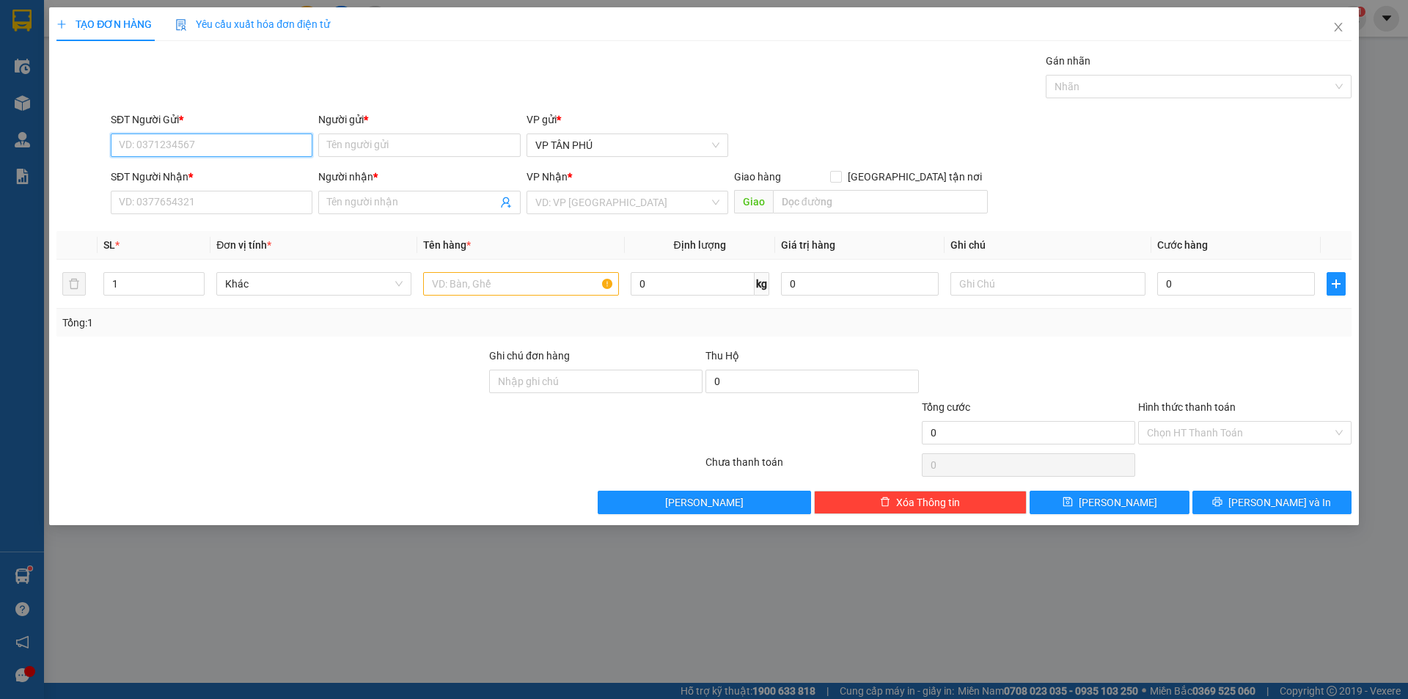
click at [230, 150] on input "SĐT Người Gửi *" at bounding box center [212, 144] width 202 height 23
click at [203, 177] on div "0931998805 - [PERSON_NAME]" at bounding box center [212, 174] width 184 height 16
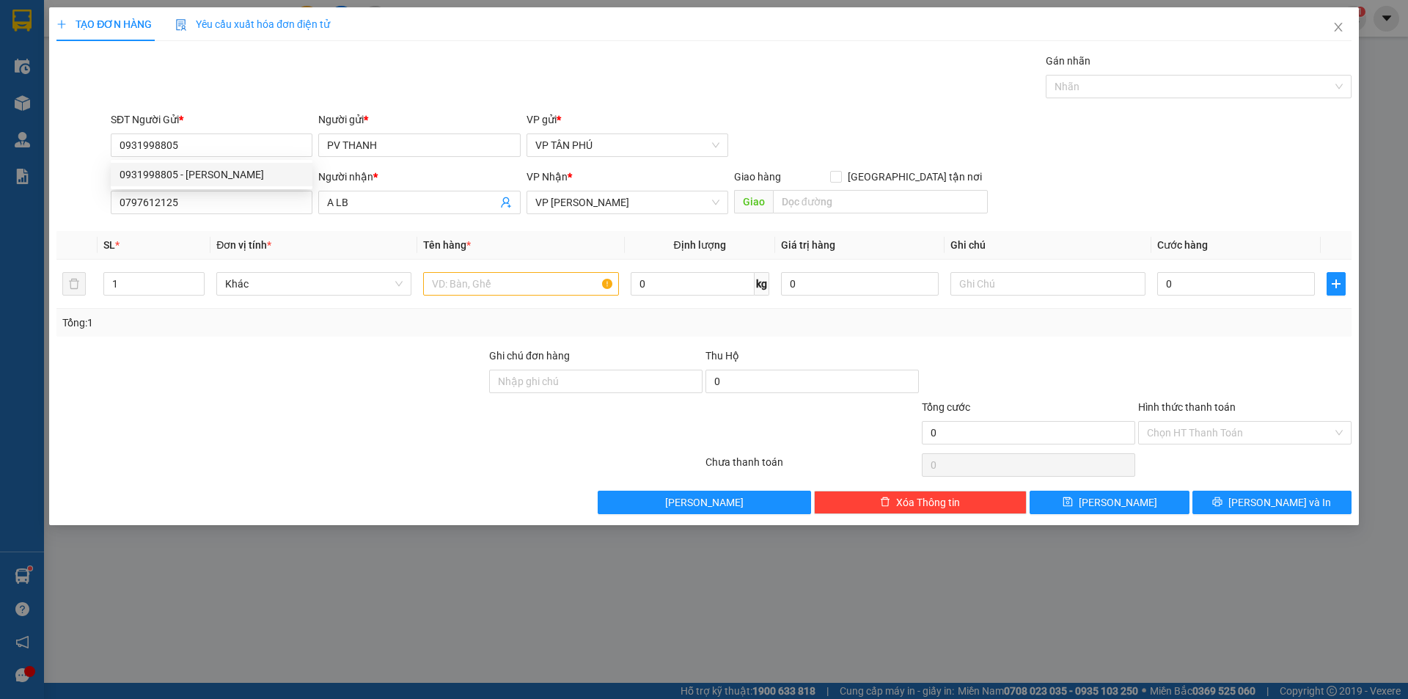
click at [225, 215] on div "SĐT Người Nhận * 0797612125" at bounding box center [212, 194] width 202 height 51
click at [221, 201] on input "0797612125" at bounding box center [212, 202] width 202 height 23
click at [220, 202] on input "321" at bounding box center [212, 202] width 202 height 23
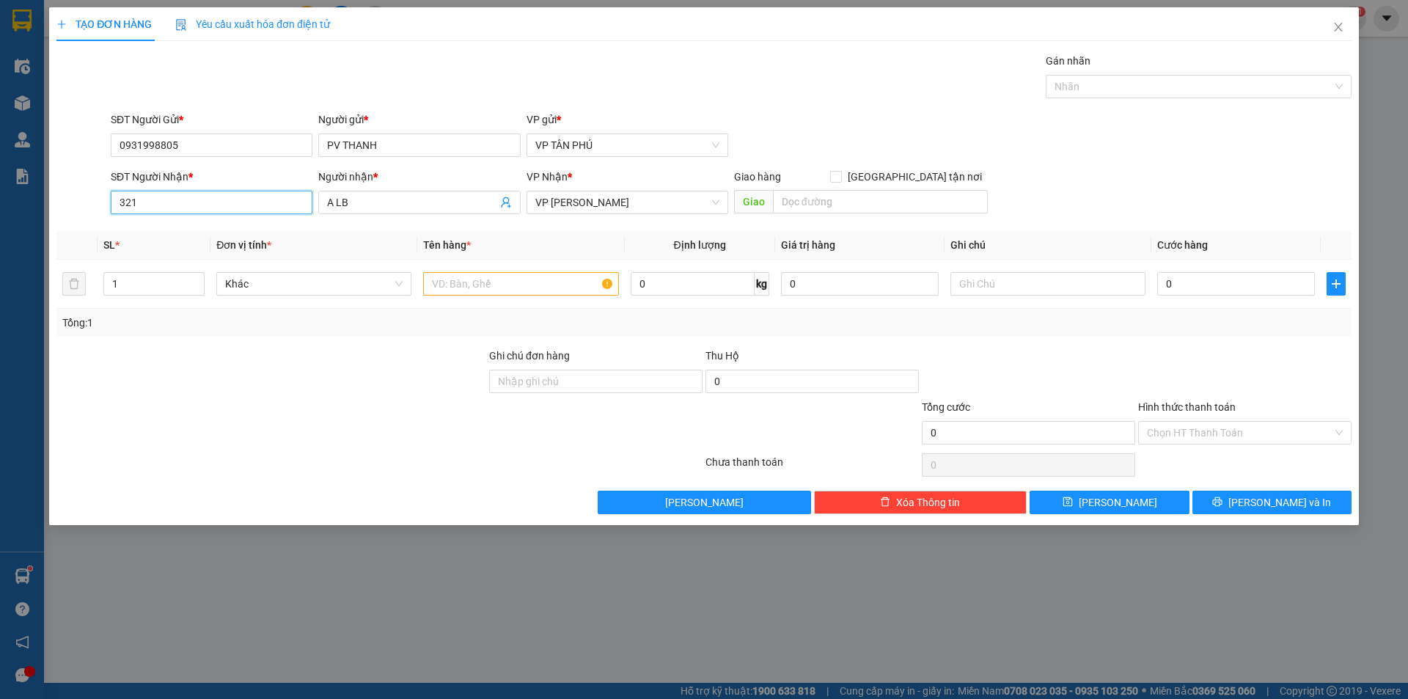
click at [220, 202] on input "321" at bounding box center [212, 202] width 202 height 23
click at [186, 198] on input "1321" at bounding box center [212, 202] width 202 height 23
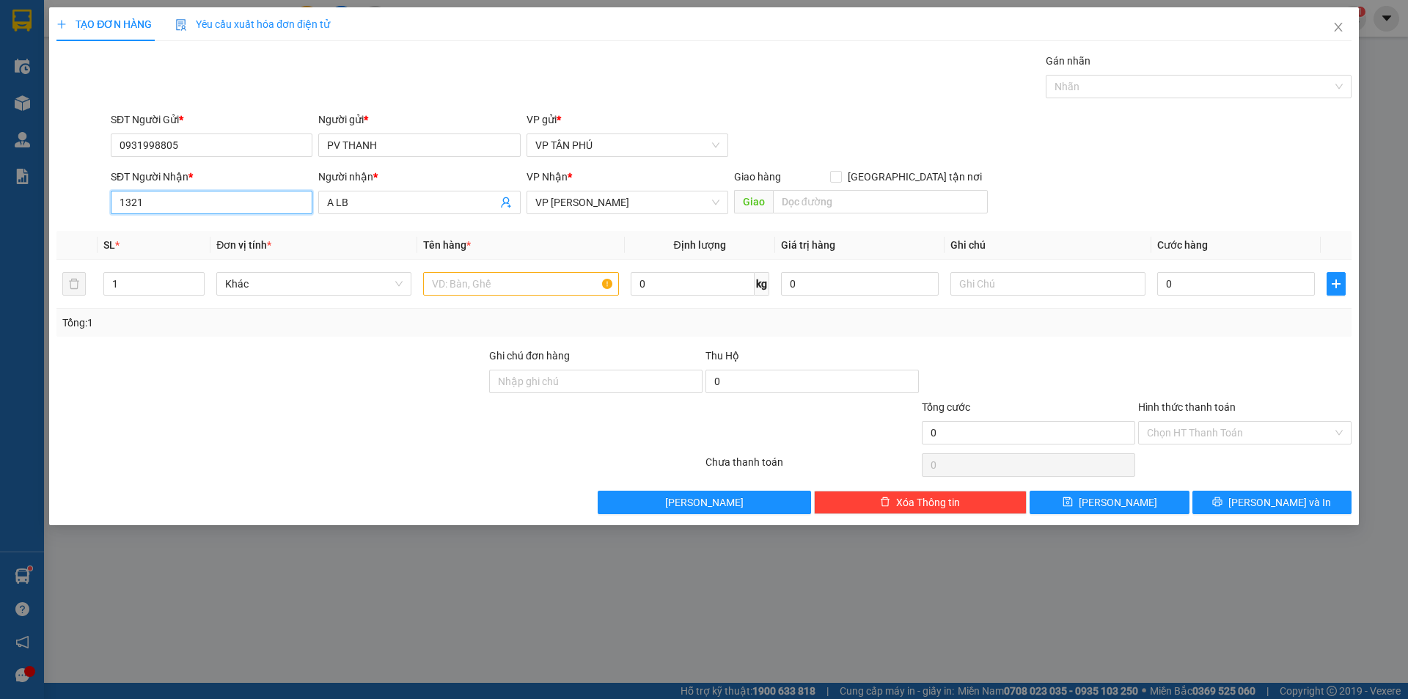
click at [186, 198] on input "1321" at bounding box center [212, 202] width 202 height 23
click at [180, 232] on div "0935541231 - C HÀ LB" at bounding box center [212, 232] width 184 height 16
click at [527, 285] on input "text" at bounding box center [520, 283] width 195 height 23
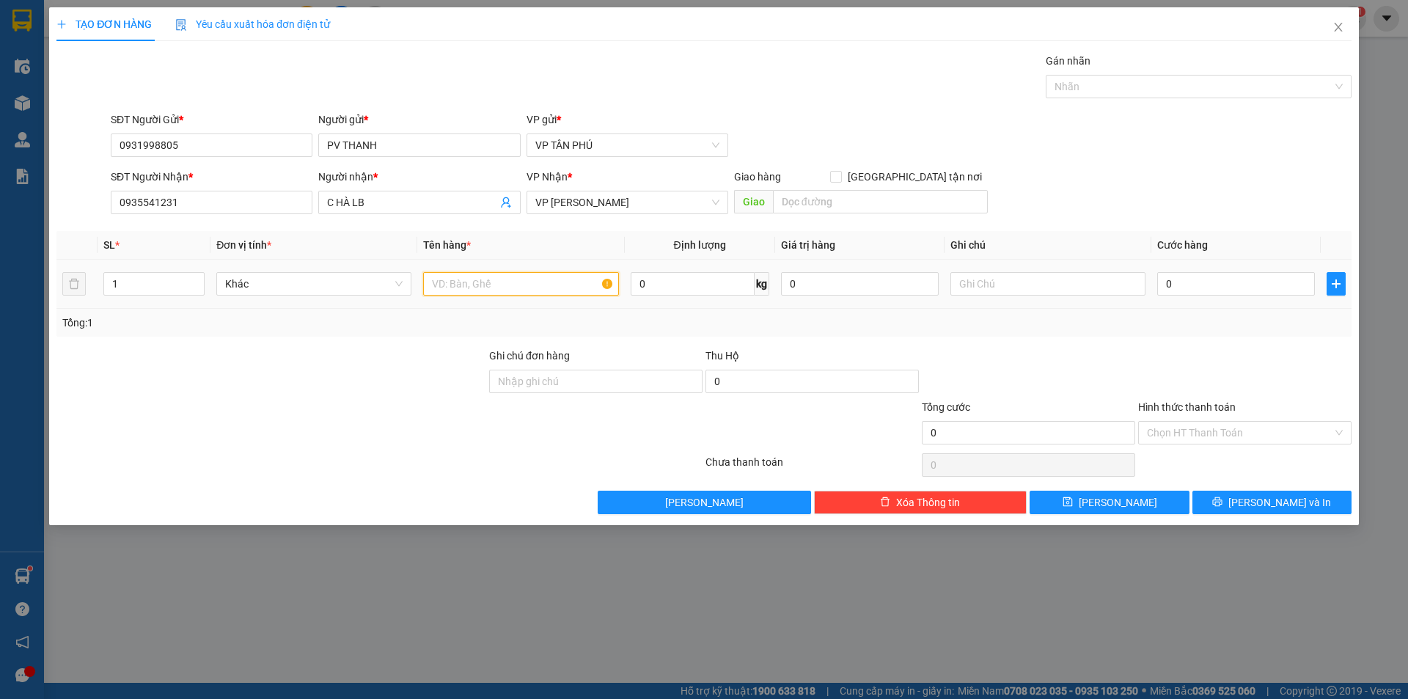
click at [527, 285] on input "text" at bounding box center [520, 283] width 195 height 23
click at [1180, 281] on input "0" at bounding box center [1236, 283] width 158 height 23
click at [1178, 430] on input "Hình thức thanh toán" at bounding box center [1240, 433] width 186 height 22
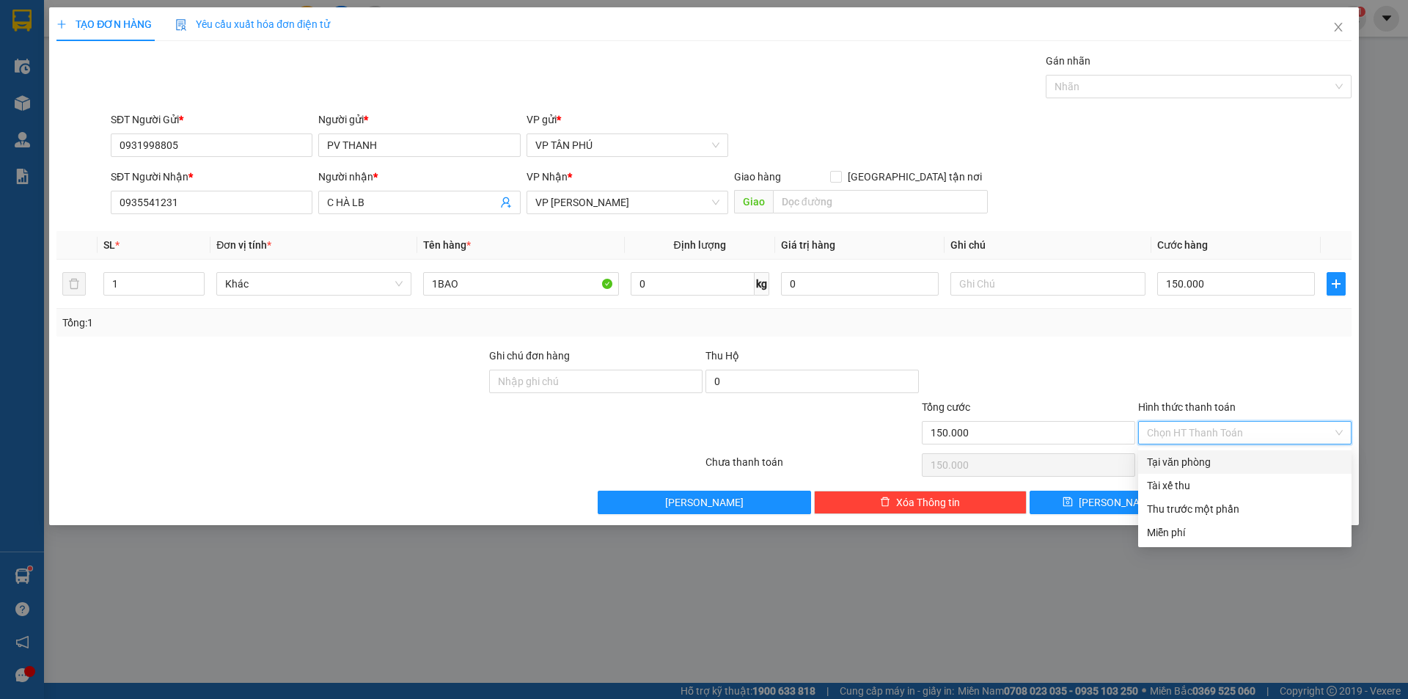
click at [1186, 461] on div "Tại văn phòng" at bounding box center [1245, 462] width 196 height 16
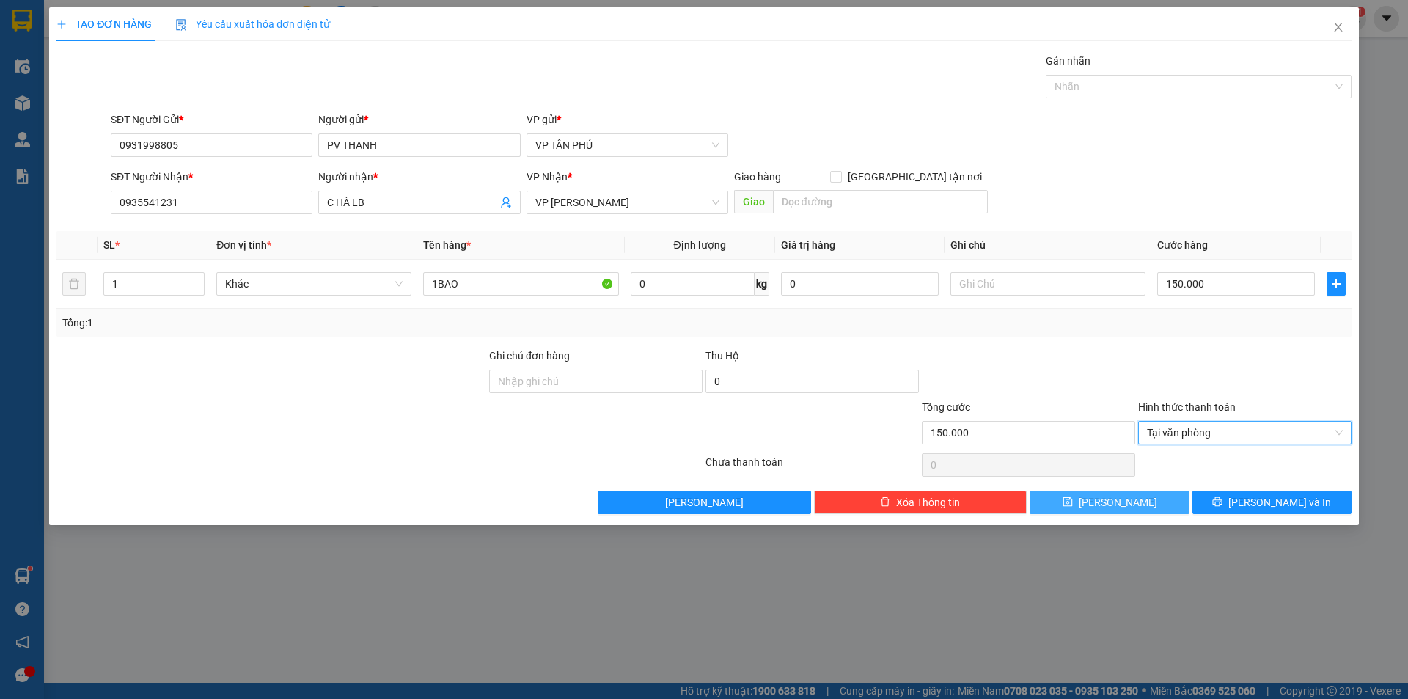
click at [1120, 497] on span "[PERSON_NAME]" at bounding box center [1118, 502] width 78 height 16
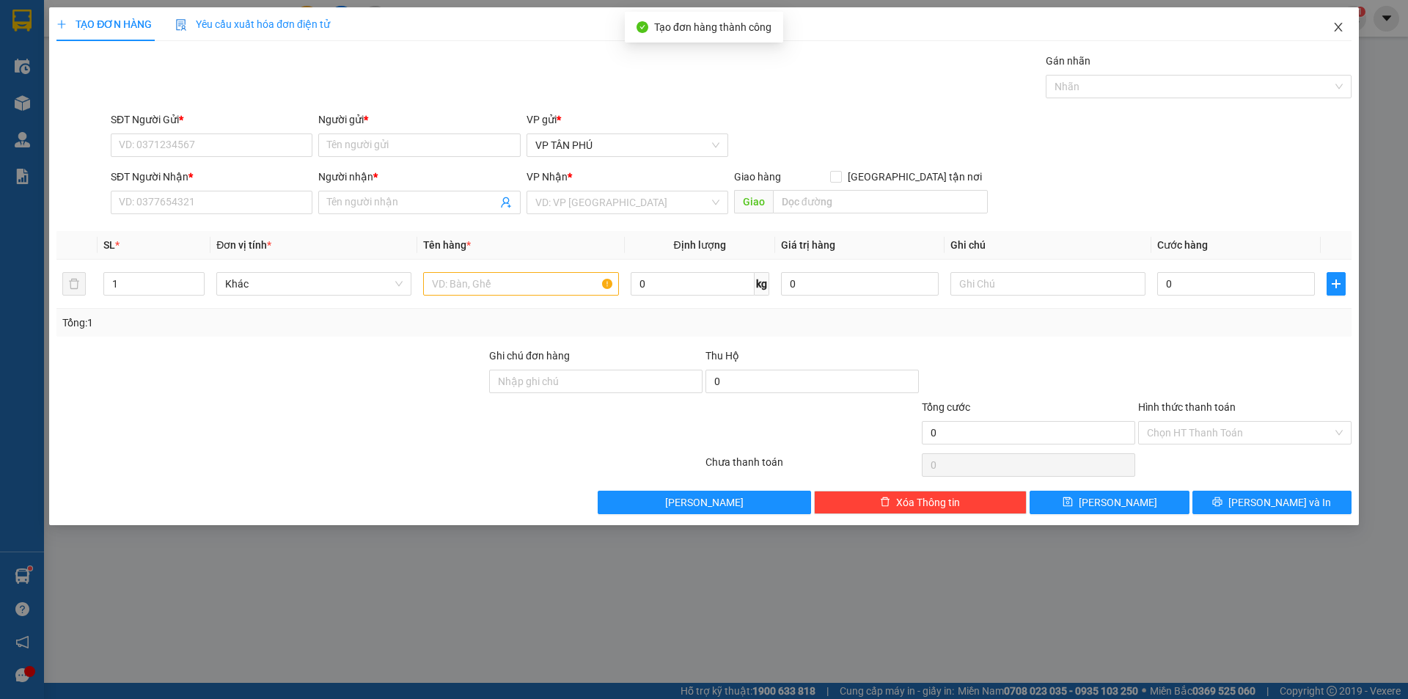
click at [1333, 25] on icon "close" at bounding box center [1339, 27] width 12 height 12
click at [1333, 25] on span "nhanhangsg.hoanghuy" at bounding box center [1269, 18] width 144 height 18
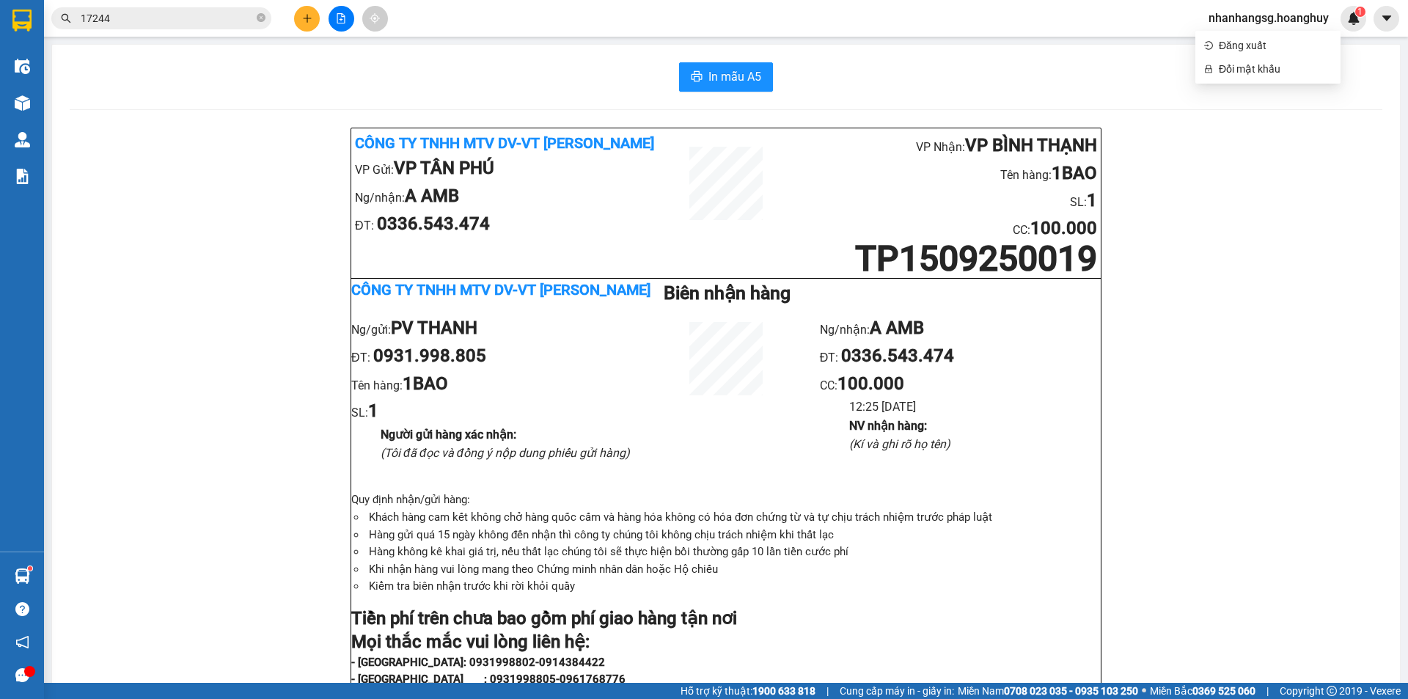
click at [61, 106] on div "In mẫu A5 Công ty TNHH MTV DV-VT [PERSON_NAME] VP Gửi: VP TÂN PHÚ Ng/nhận: A AM…" at bounding box center [726, 653] width 1348 height 1216
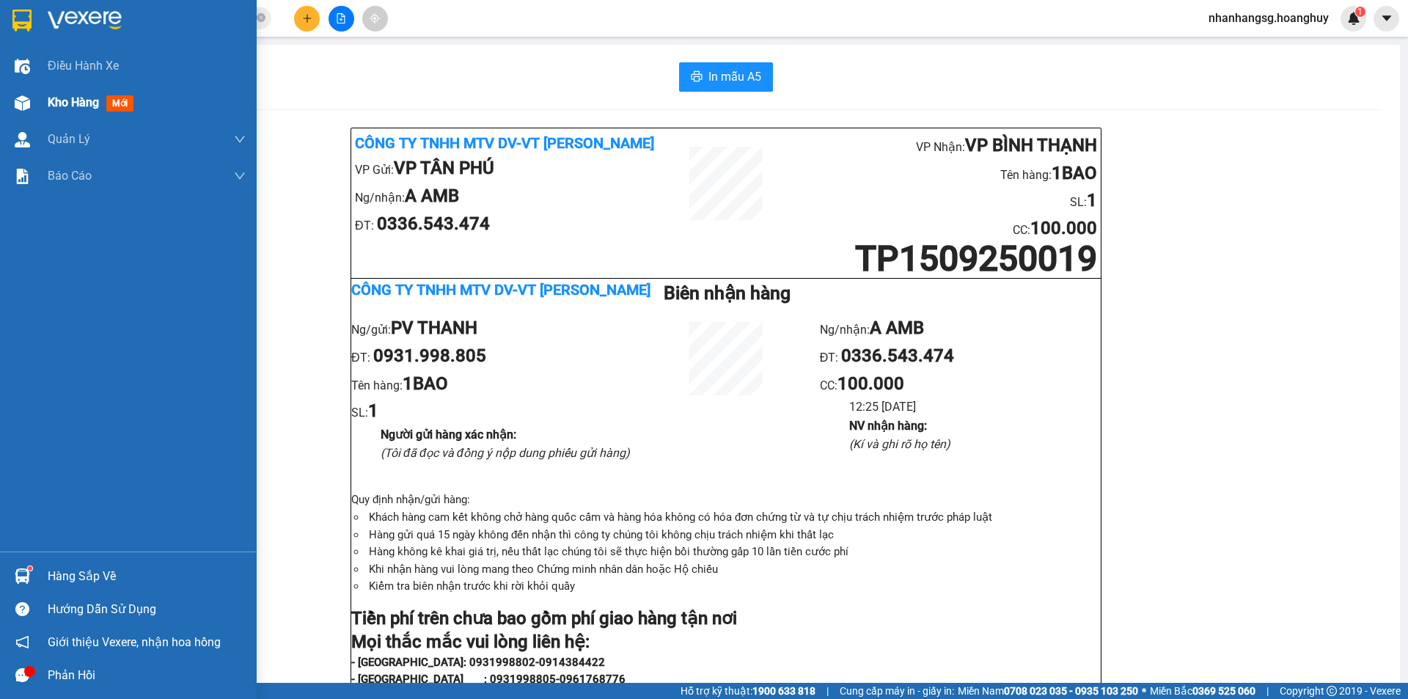
click at [48, 106] on span "Kho hàng" at bounding box center [73, 102] width 51 height 14
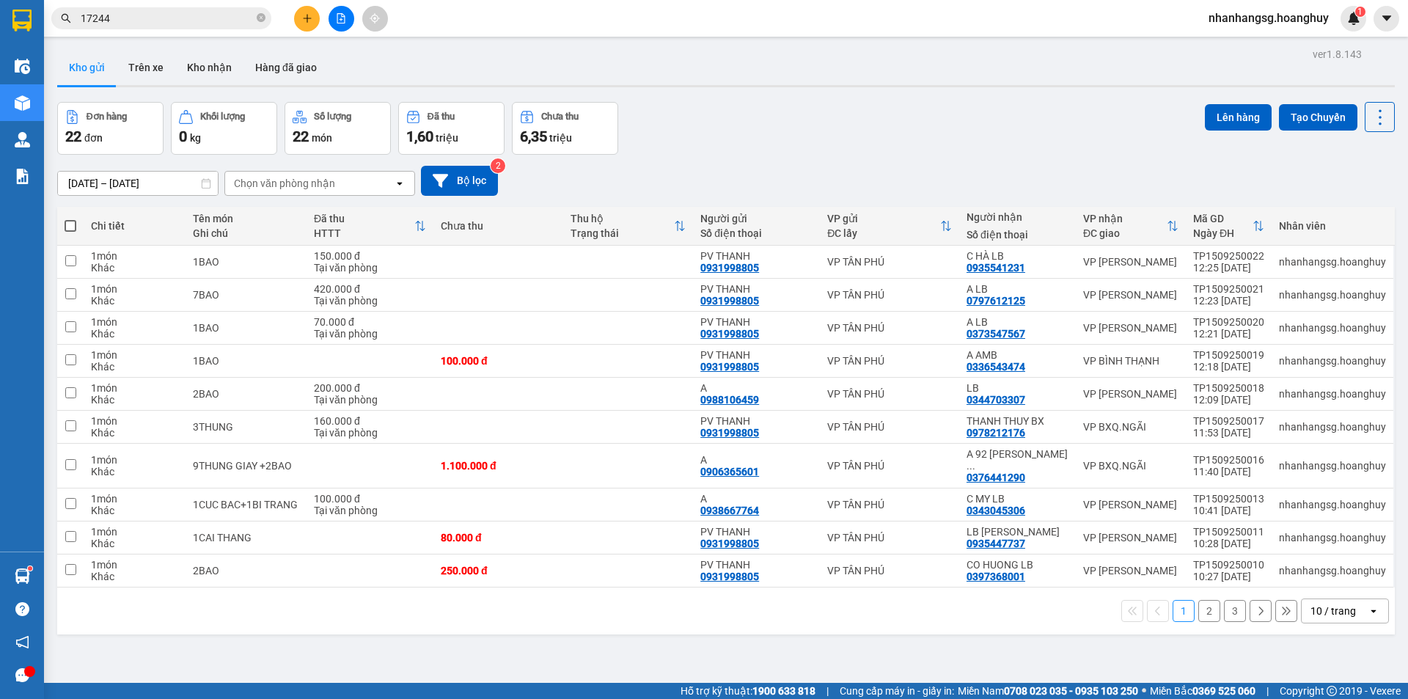
click at [67, 222] on span at bounding box center [71, 226] width 12 height 12
click at [70, 219] on input "checkbox" at bounding box center [70, 219] width 0 height 0
click at [67, 222] on span at bounding box center [71, 226] width 12 height 12
click at [70, 219] on input "checkbox" at bounding box center [70, 219] width 0 height 0
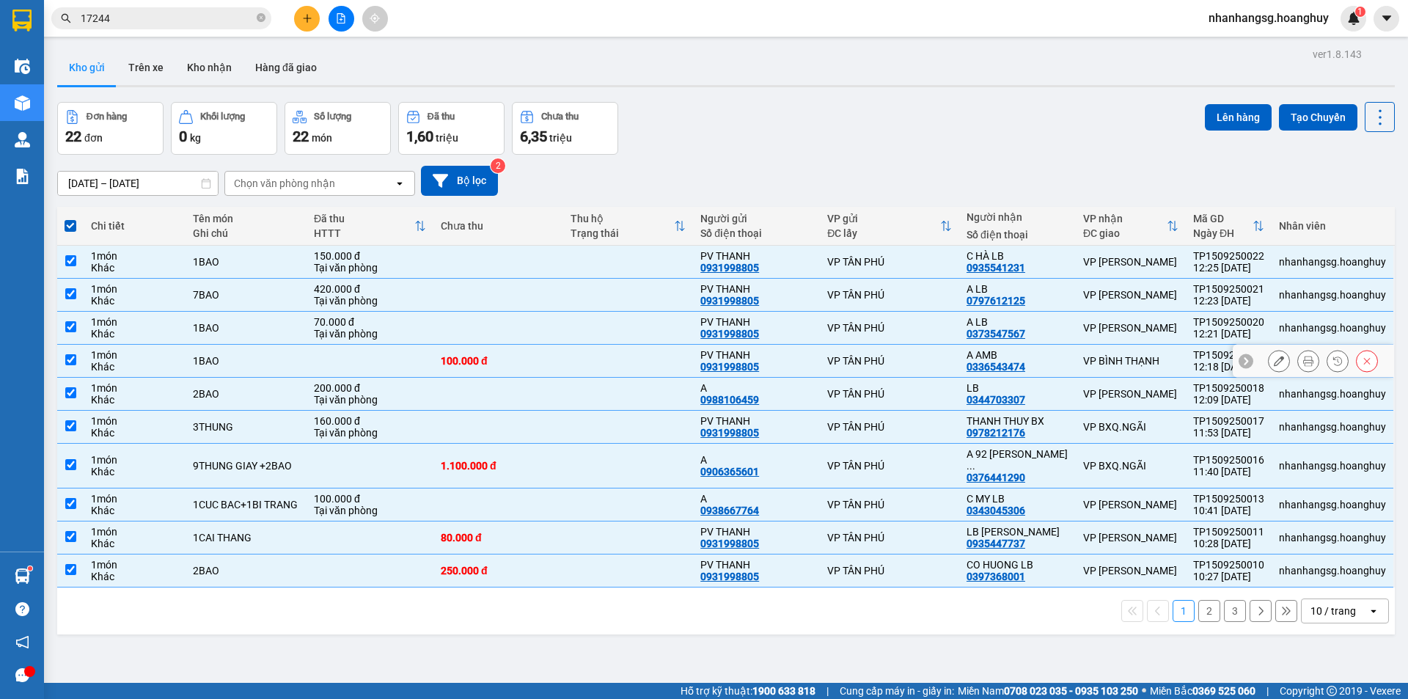
click at [311, 350] on td at bounding box center [370, 361] width 127 height 33
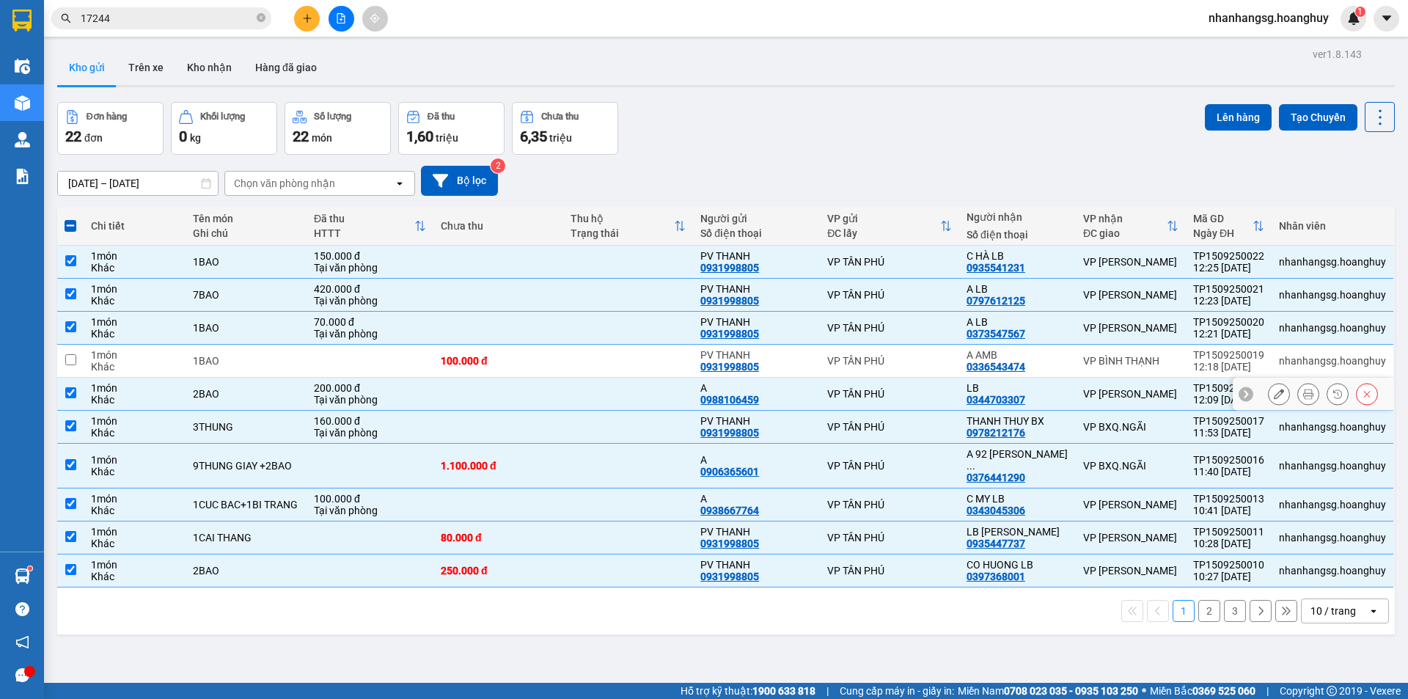
click at [392, 378] on td "200.000 đ Tại văn phòng" at bounding box center [370, 394] width 127 height 33
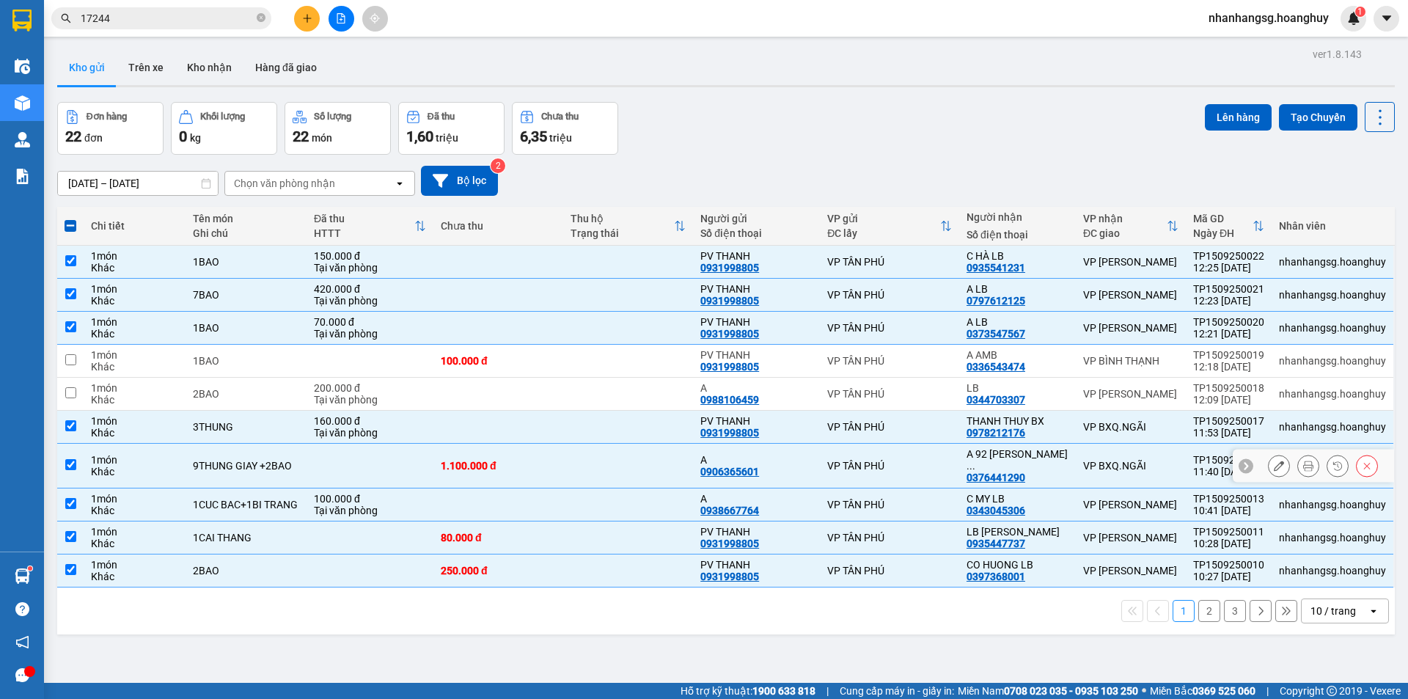
click at [386, 446] on td at bounding box center [370, 466] width 127 height 45
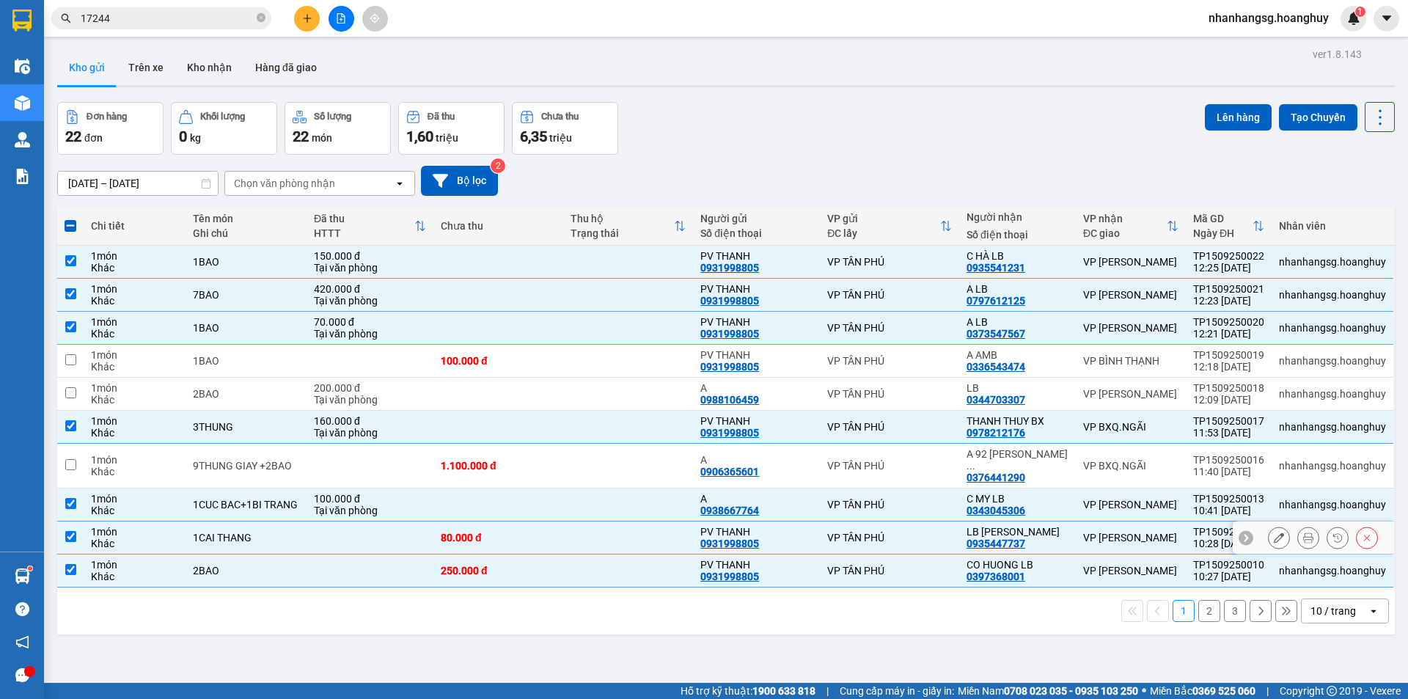
click at [372, 521] on td at bounding box center [370, 537] width 127 height 33
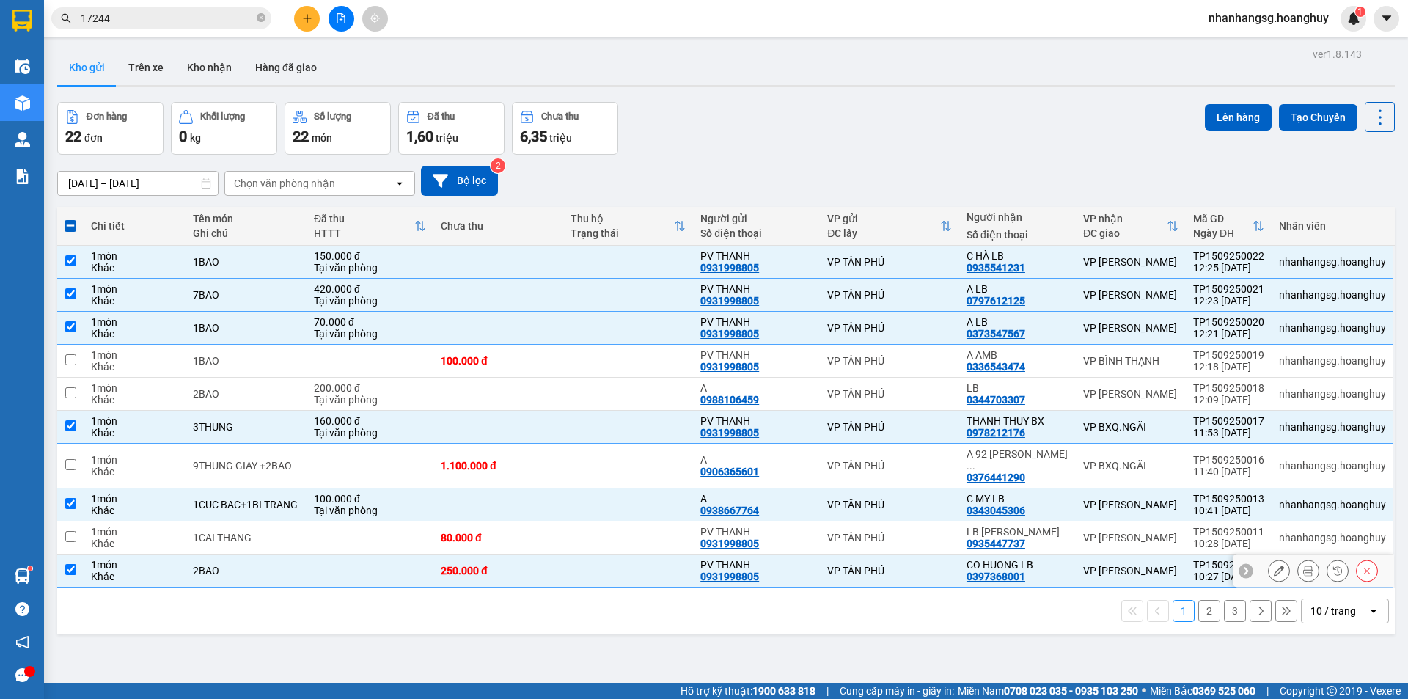
click at [372, 554] on td at bounding box center [370, 570] width 127 height 33
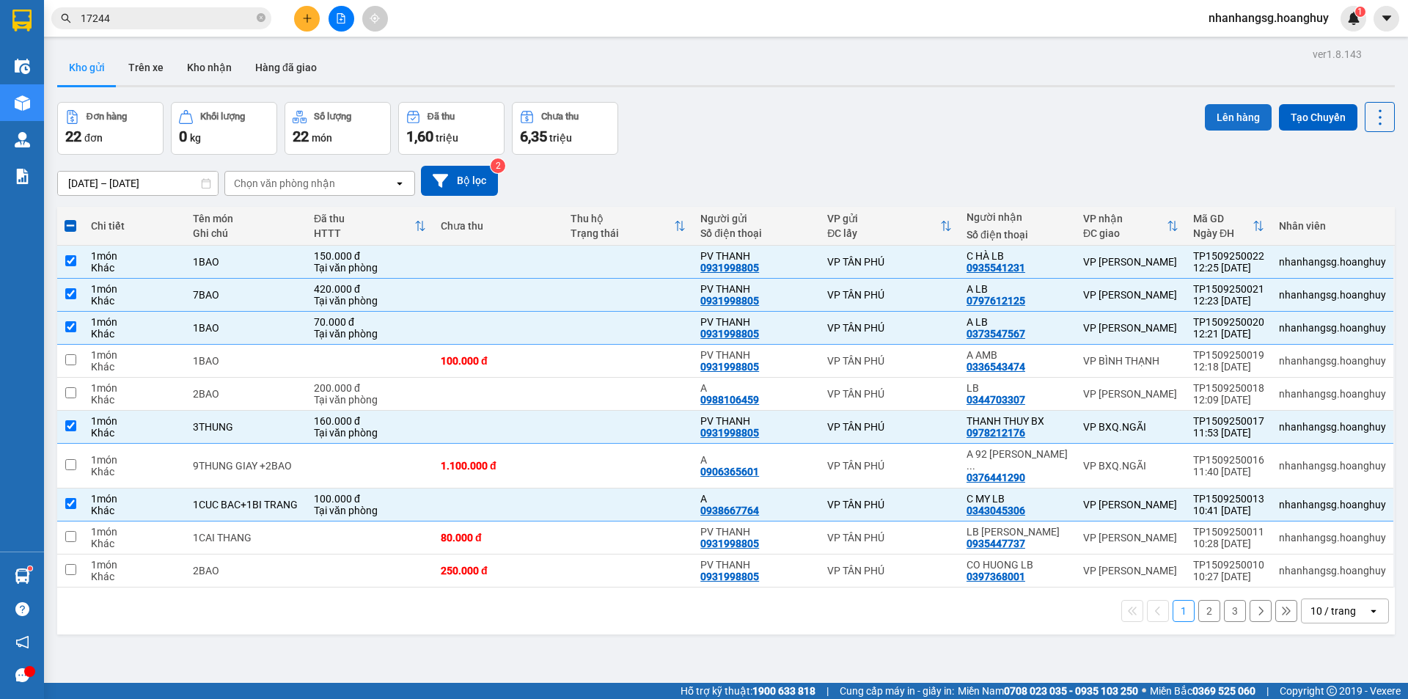
click at [1226, 122] on button "Lên hàng" at bounding box center [1238, 117] width 67 height 26
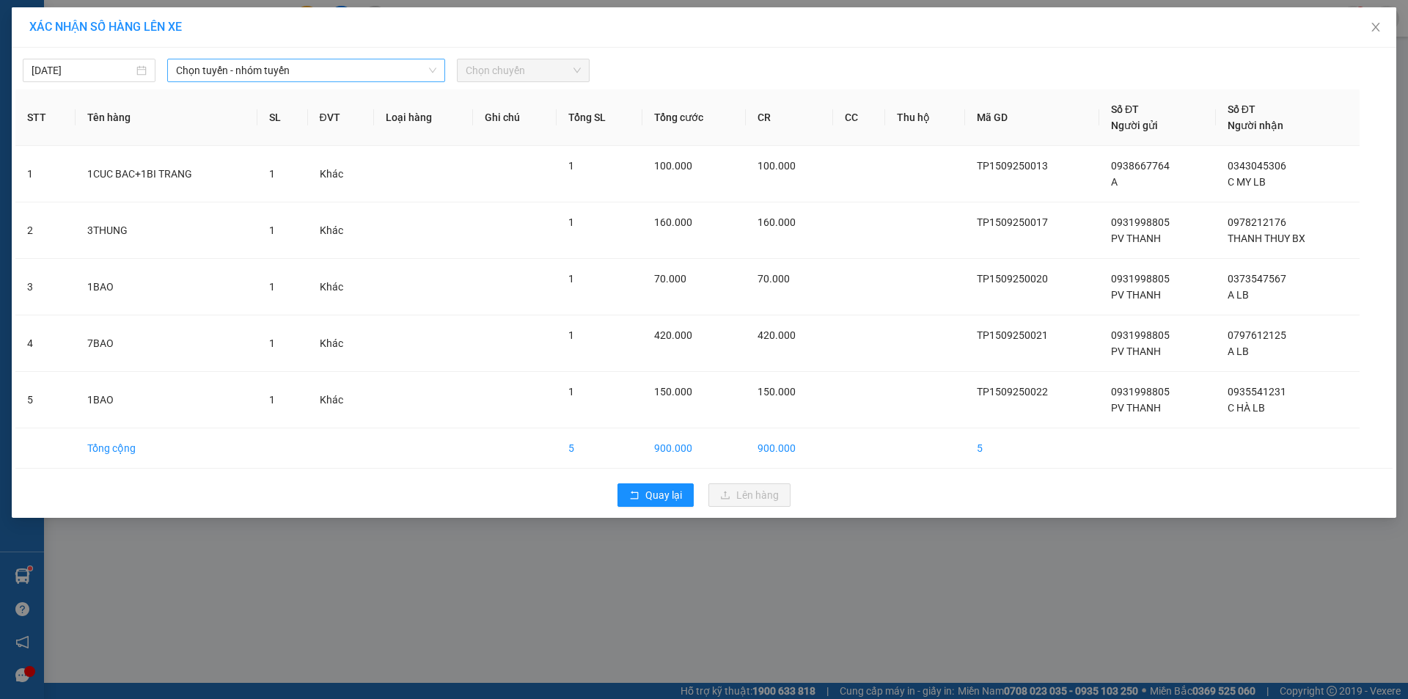
click at [301, 78] on span "Chọn tuyến - nhóm tuyến" at bounding box center [306, 70] width 260 height 22
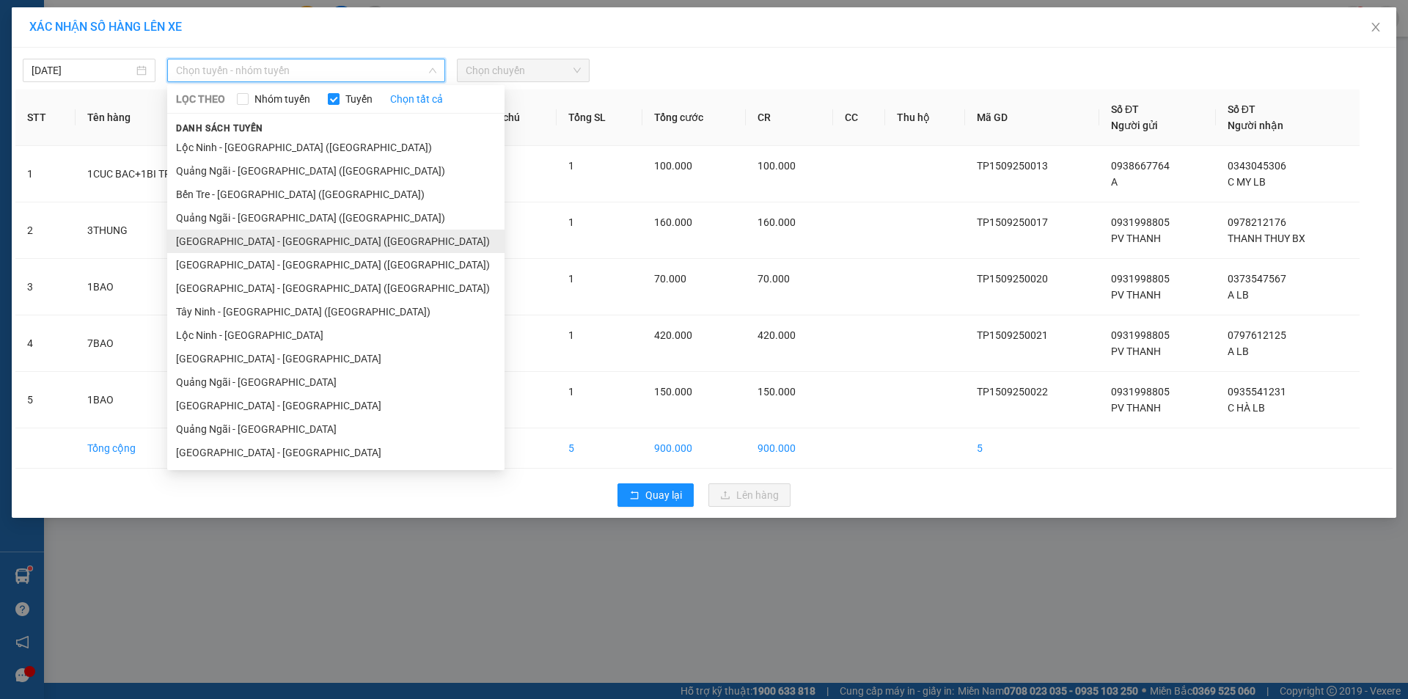
click at [226, 232] on li "[GEOGRAPHIC_DATA] - [GEOGRAPHIC_DATA] ([GEOGRAPHIC_DATA])" at bounding box center [335, 241] width 337 height 23
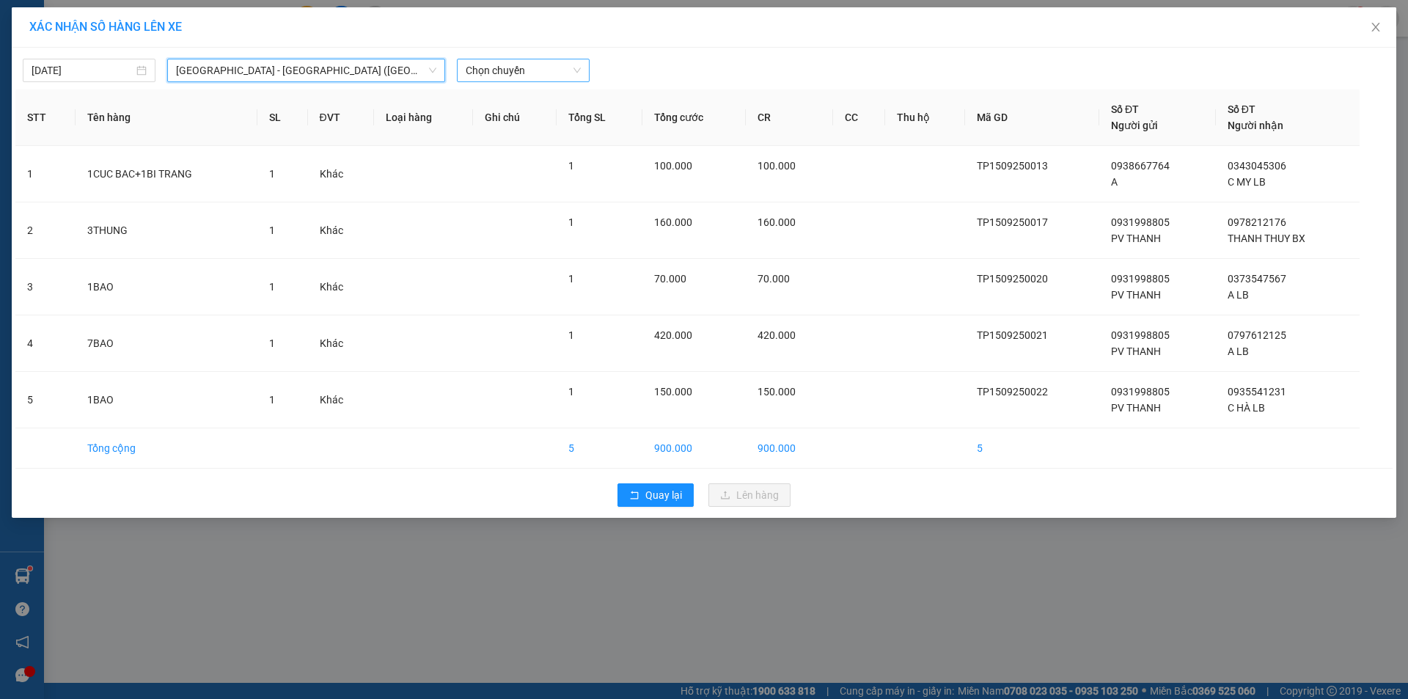
click at [513, 78] on span "Chọn chuyến" at bounding box center [523, 70] width 115 height 22
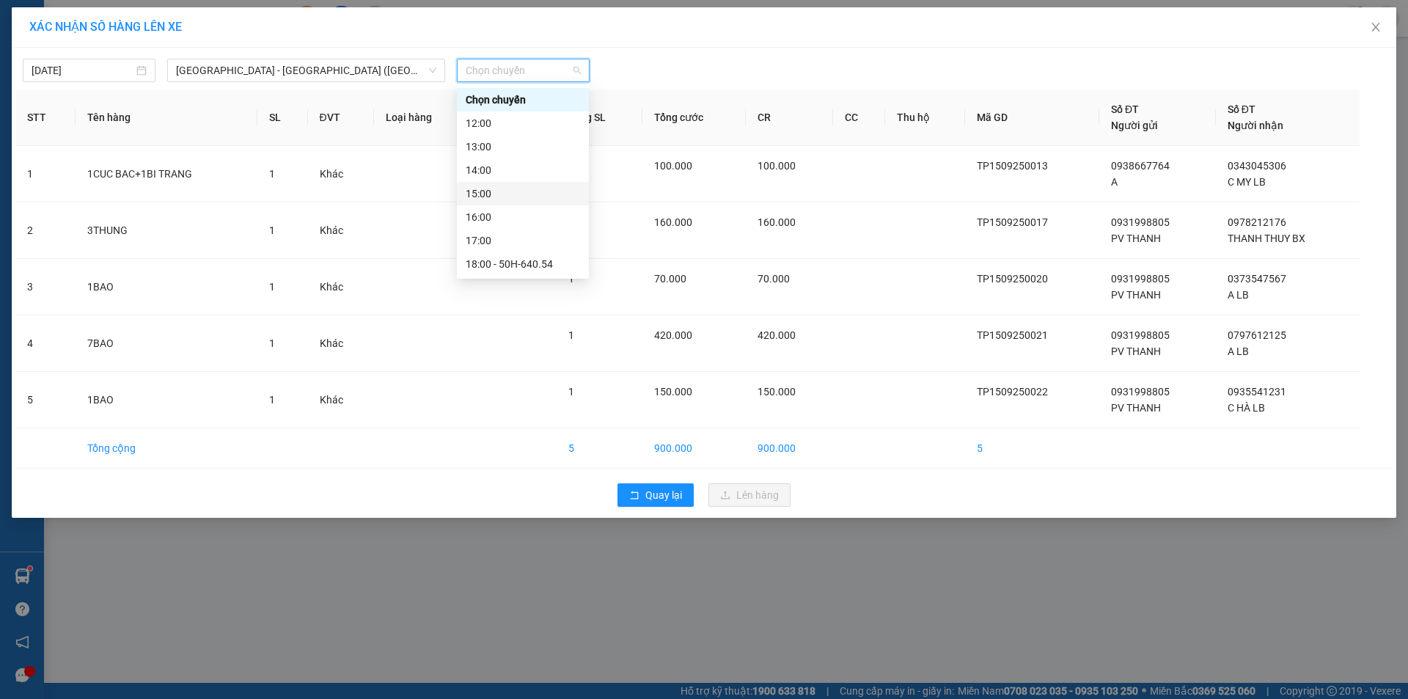
click at [513, 196] on div "15:00" at bounding box center [523, 194] width 114 height 16
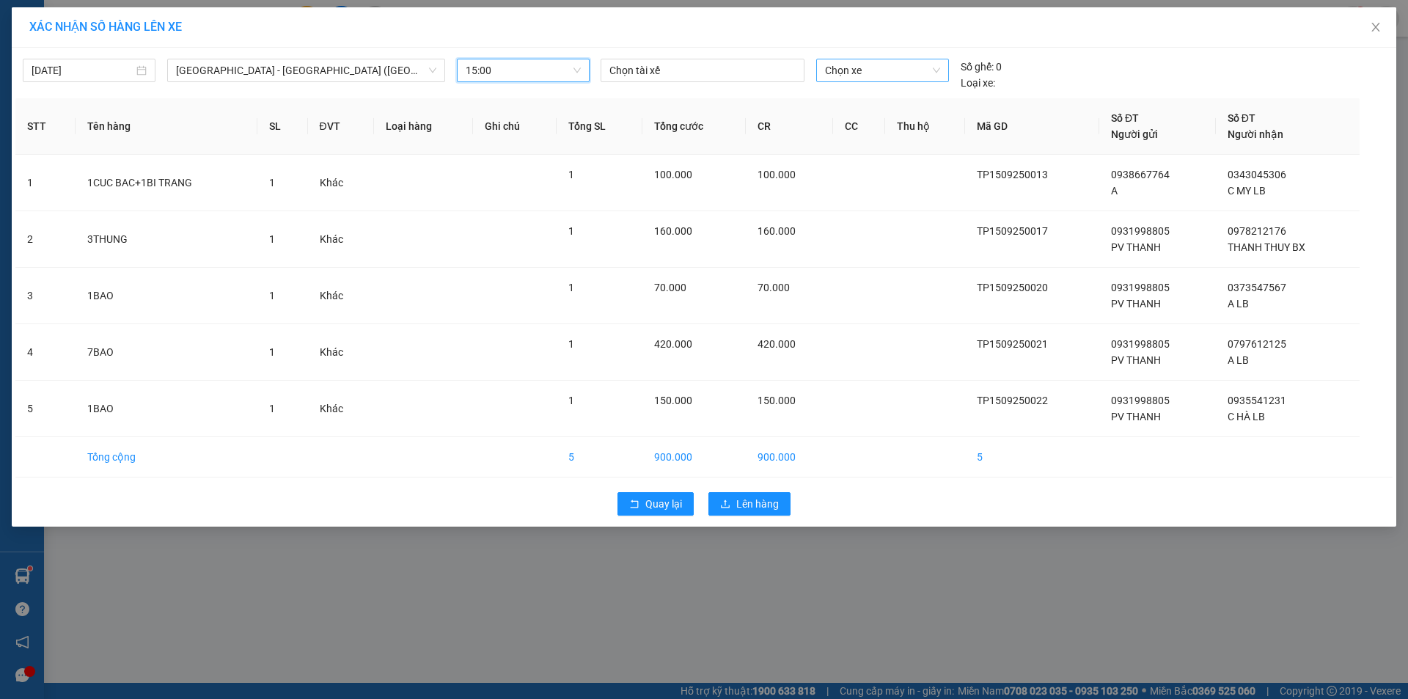
click at [879, 66] on span "Chọn xe" at bounding box center [882, 70] width 114 height 22
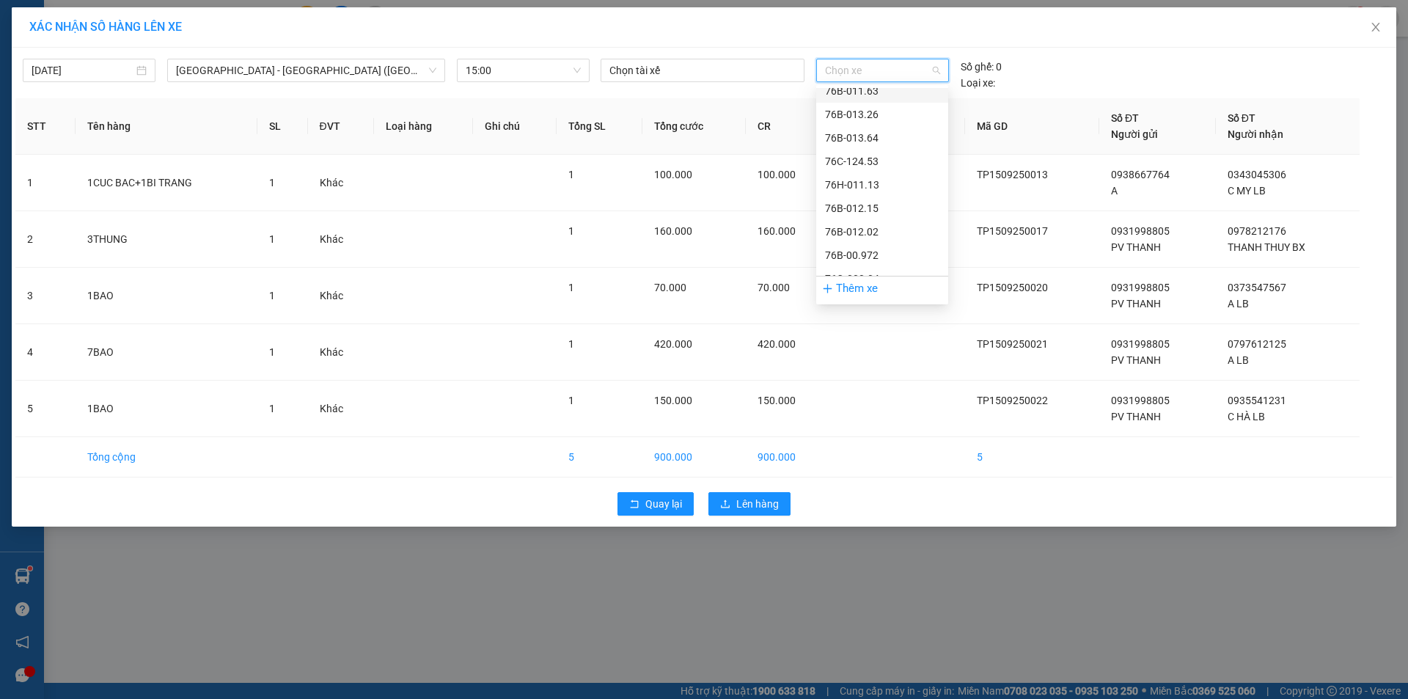
click at [858, 93] on div "76B-011.63" at bounding box center [882, 91] width 114 height 16
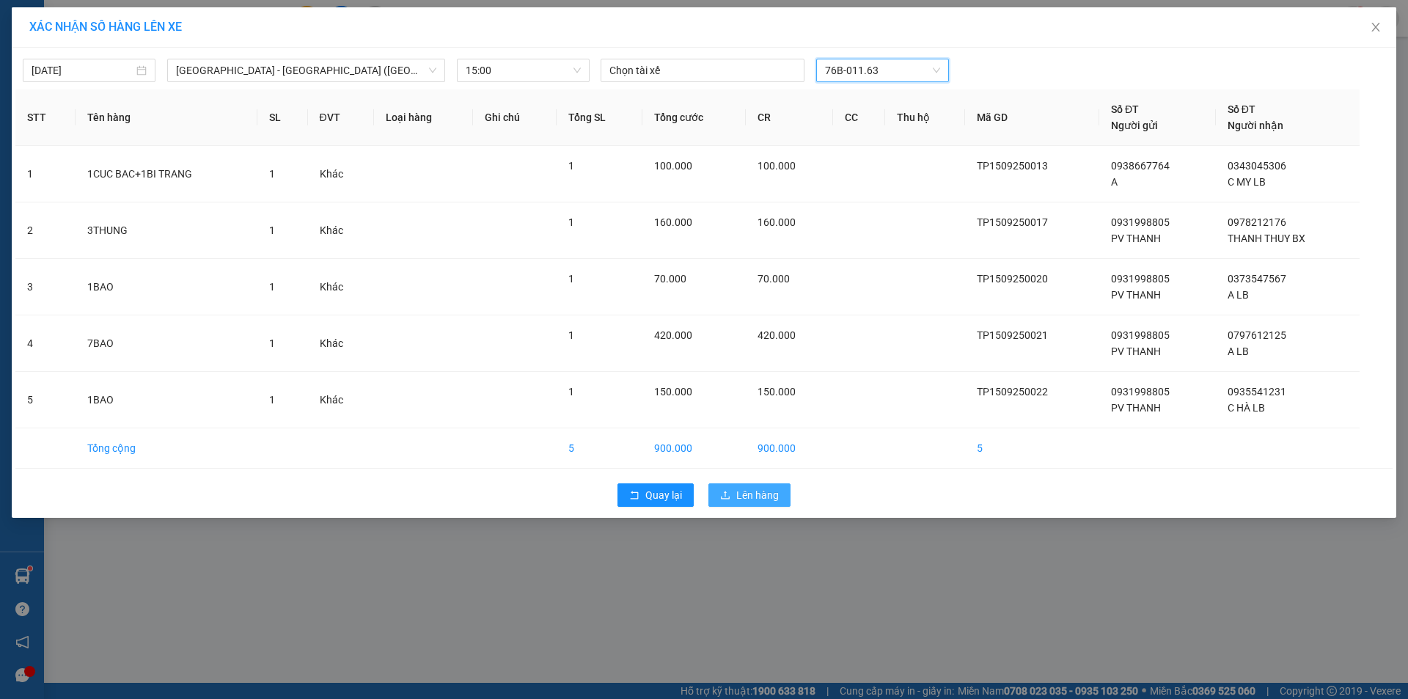
click at [741, 494] on span "Lên hàng" at bounding box center [757, 495] width 43 height 16
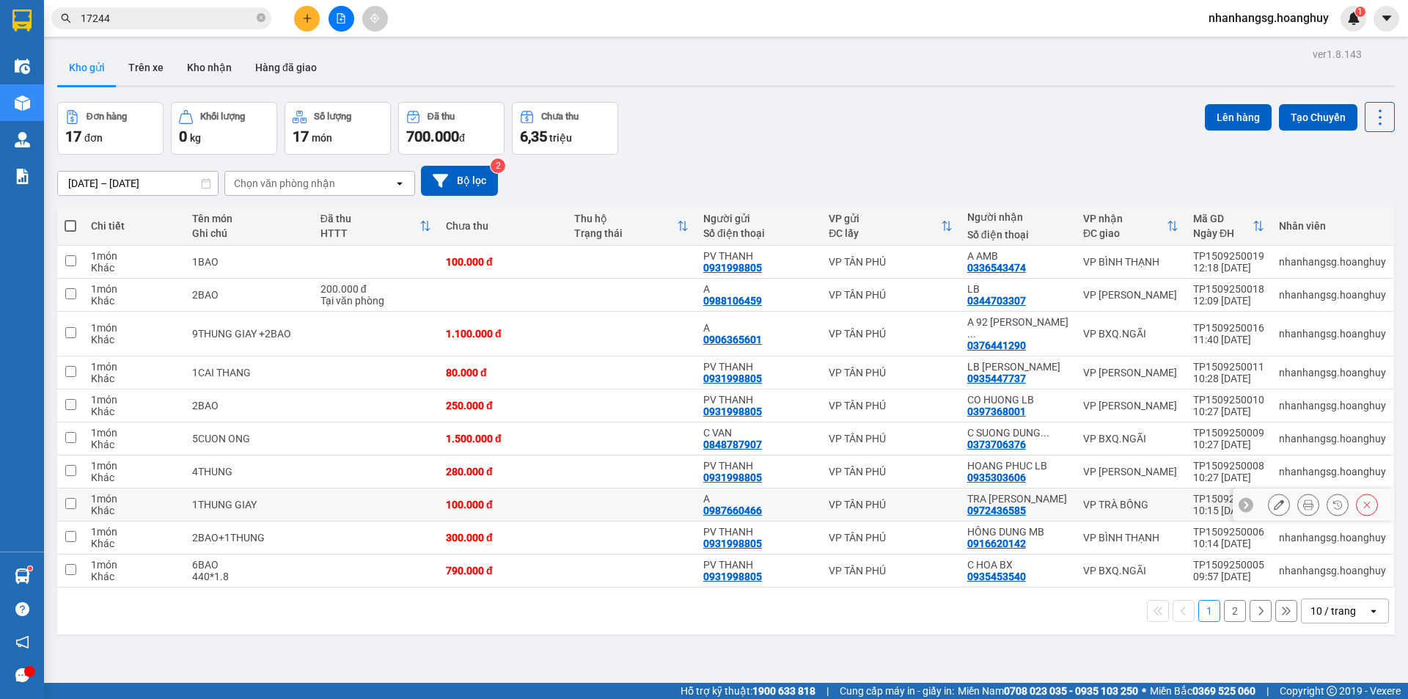
click at [333, 500] on td at bounding box center [375, 504] width 125 height 33
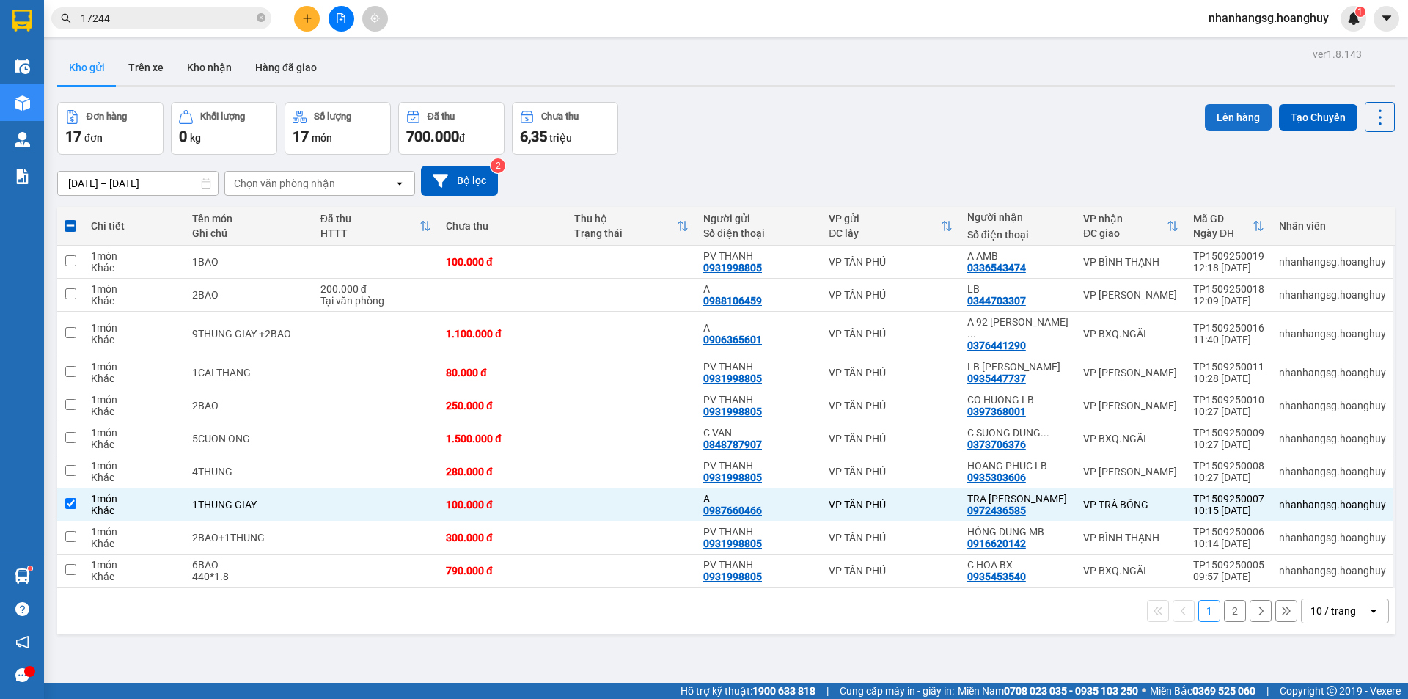
click at [1212, 120] on button "Lên hàng" at bounding box center [1238, 117] width 67 height 26
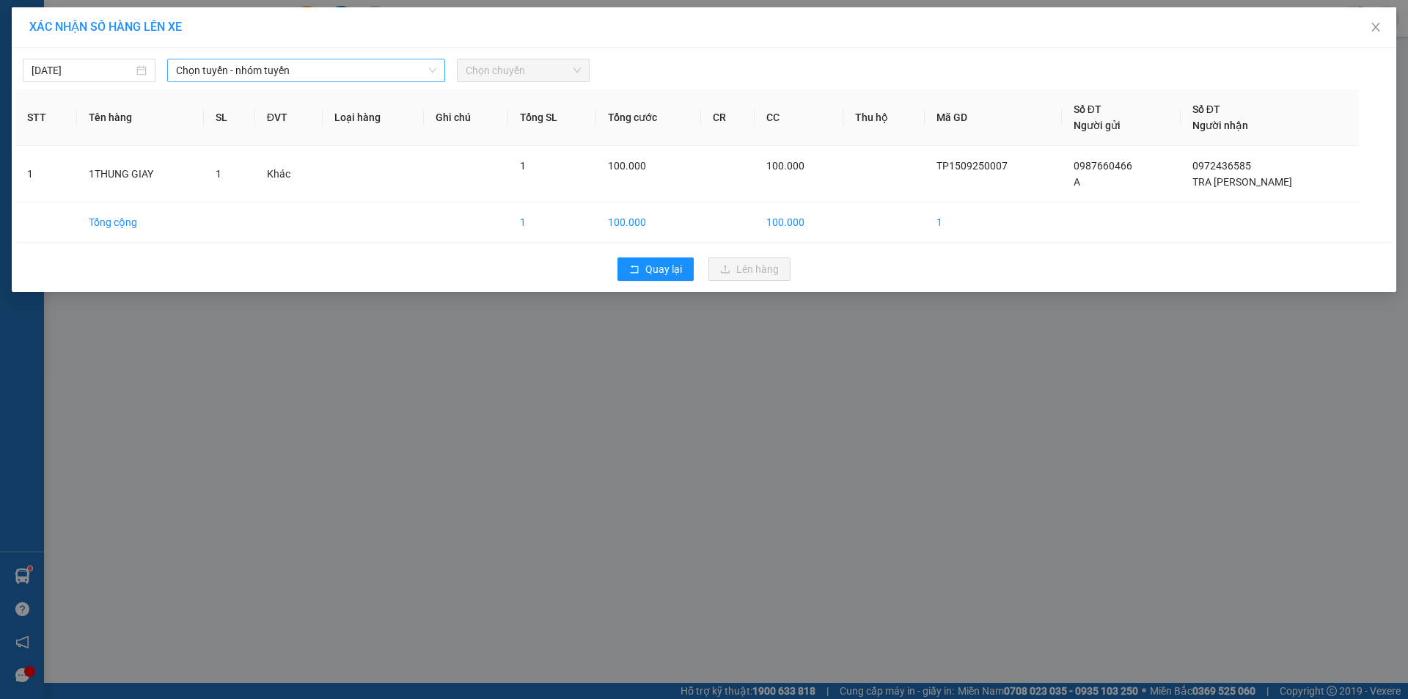
click at [271, 76] on span "Chọn tuyến - nhóm tuyến" at bounding box center [306, 70] width 260 height 22
click at [273, 76] on span "Chọn tuyến - nhóm tuyến" at bounding box center [306, 70] width 260 height 22
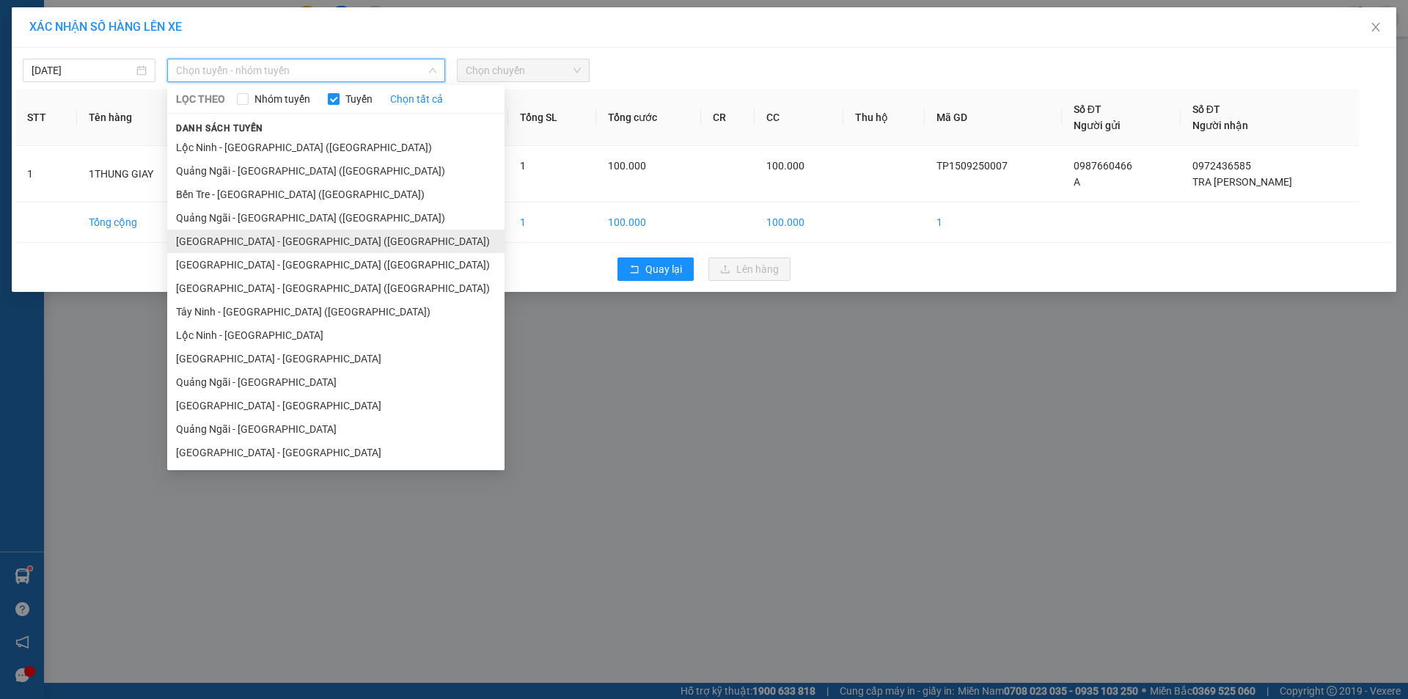
click at [275, 243] on li "[GEOGRAPHIC_DATA] - [GEOGRAPHIC_DATA] ([GEOGRAPHIC_DATA])" at bounding box center [335, 241] width 337 height 23
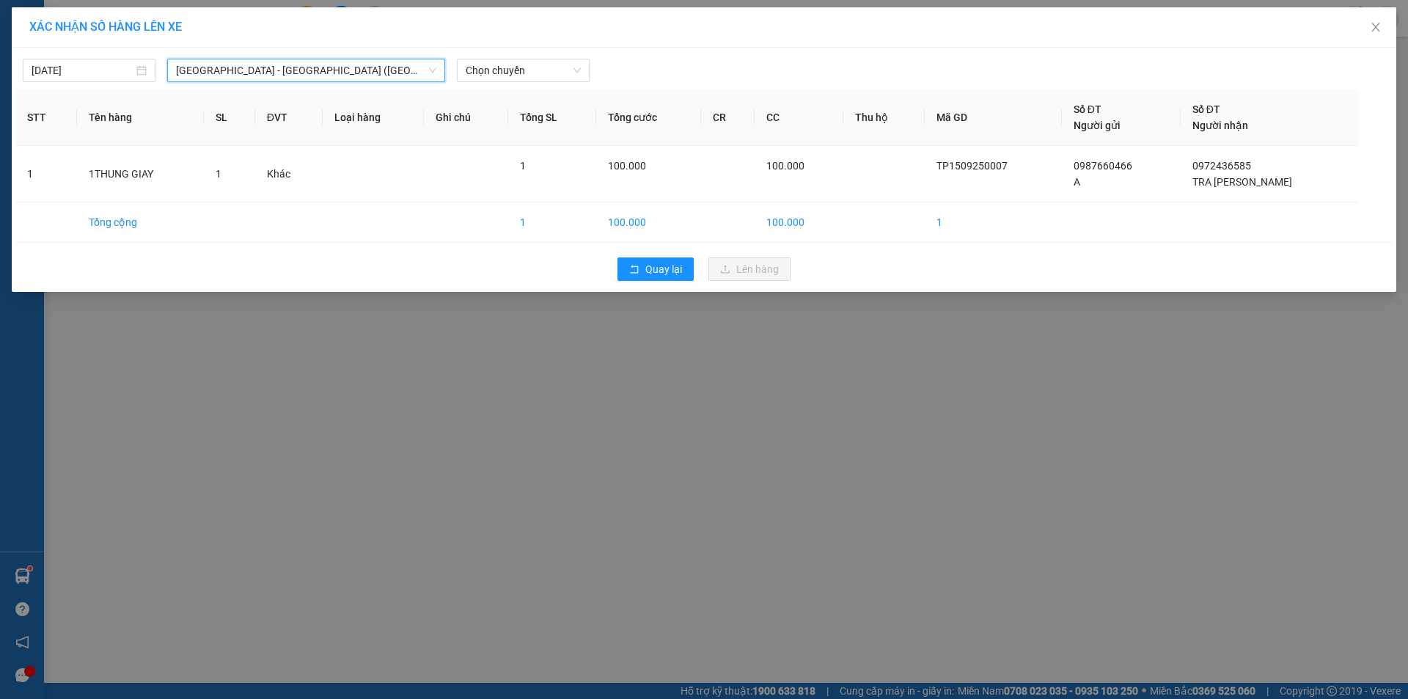
click at [482, 56] on div "[DATE] [GEOGRAPHIC_DATA] - [GEOGRAPHIC_DATA] ([GEOGRAPHIC_DATA]) [GEOGRAPHIC_DA…" at bounding box center [703, 66] width 1377 height 31
click at [481, 65] on span "Chọn chuyến" at bounding box center [523, 70] width 115 height 22
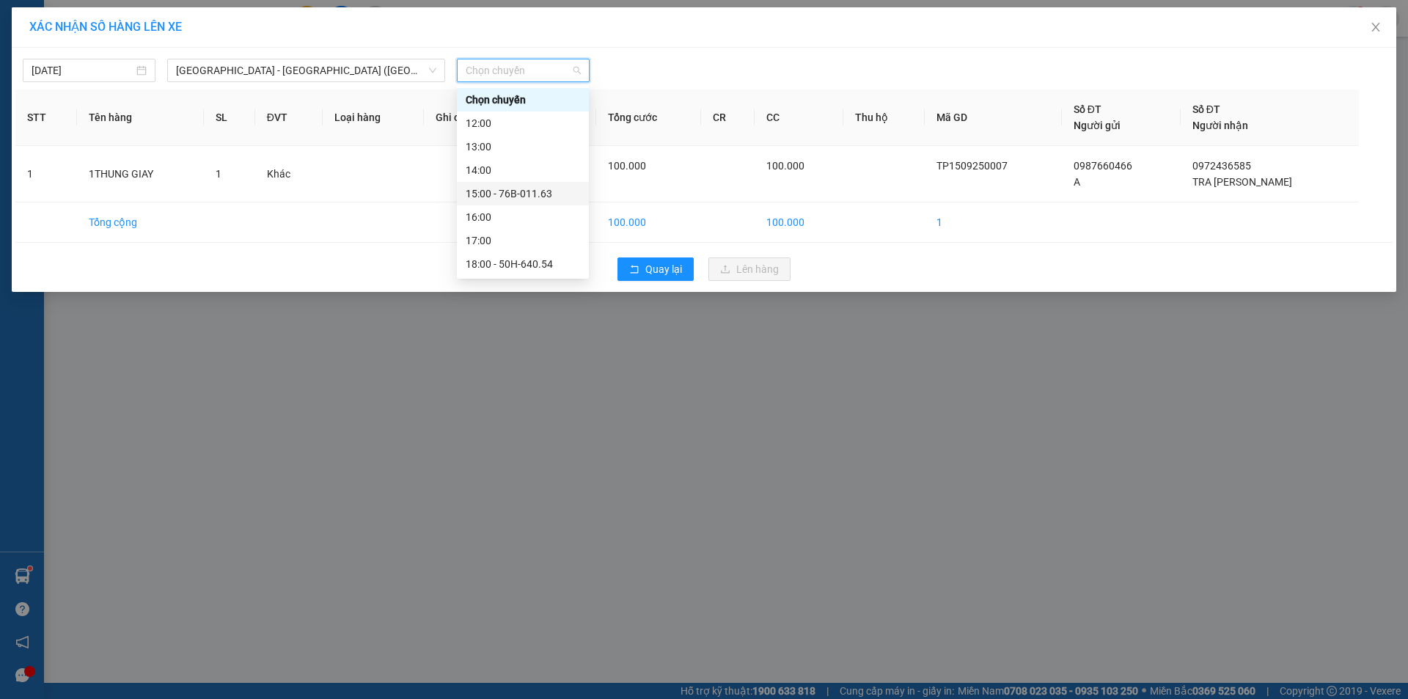
click at [505, 194] on div "15:00 - 76B-011.63" at bounding box center [523, 194] width 114 height 16
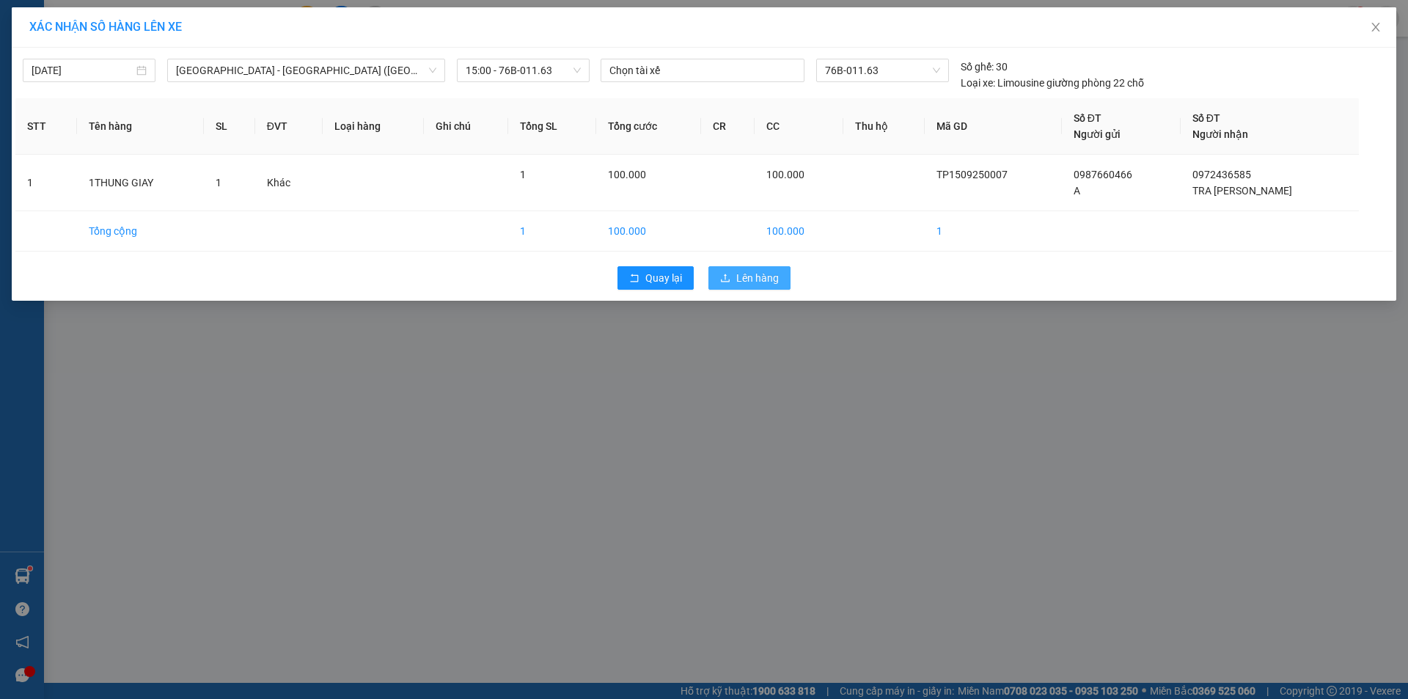
click at [734, 278] on button "Lên hàng" at bounding box center [749, 277] width 82 height 23
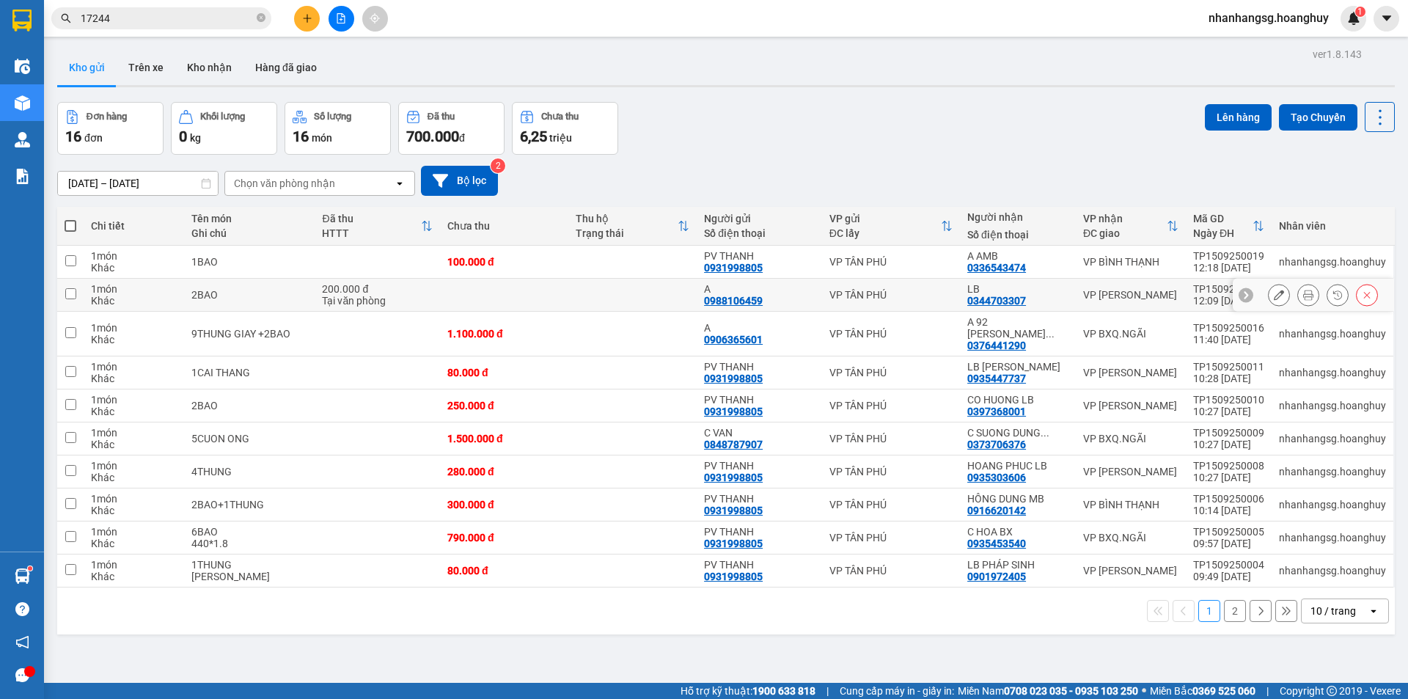
click at [498, 303] on td at bounding box center [504, 295] width 128 height 33
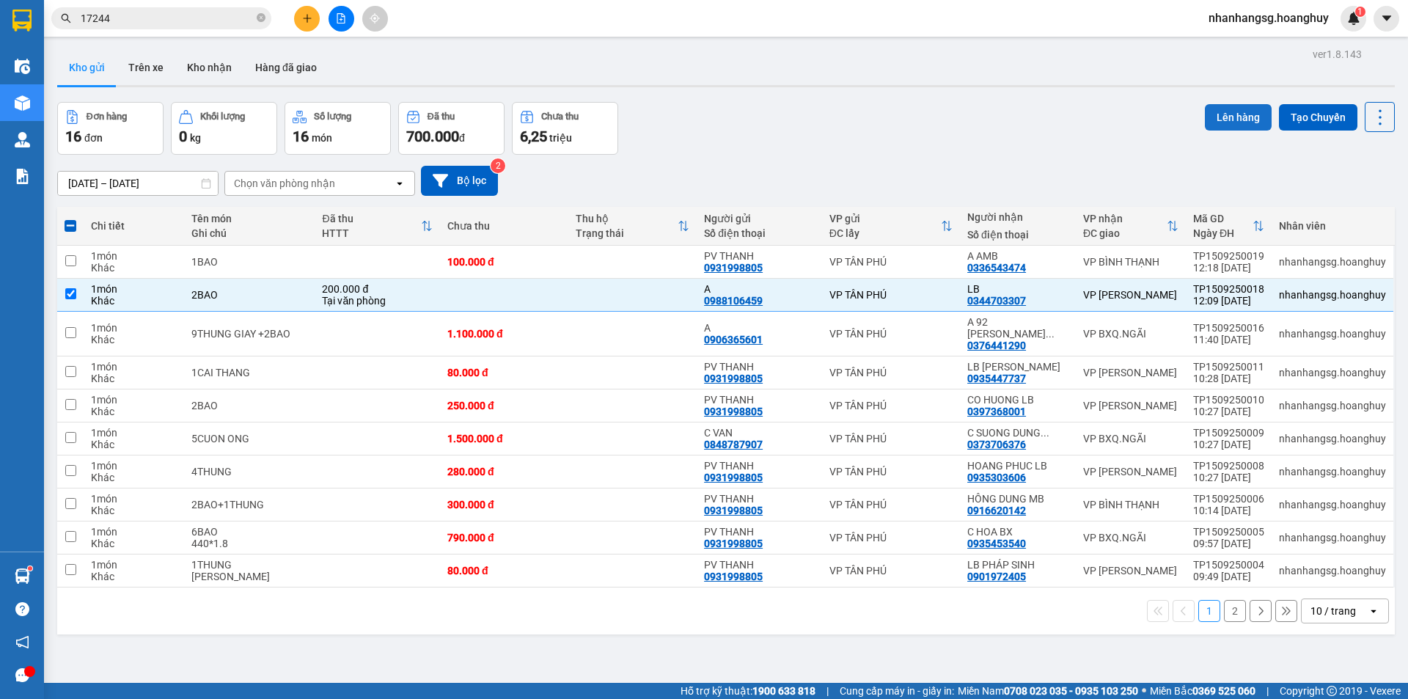
click at [1217, 114] on button "Lên hàng" at bounding box center [1238, 117] width 67 height 26
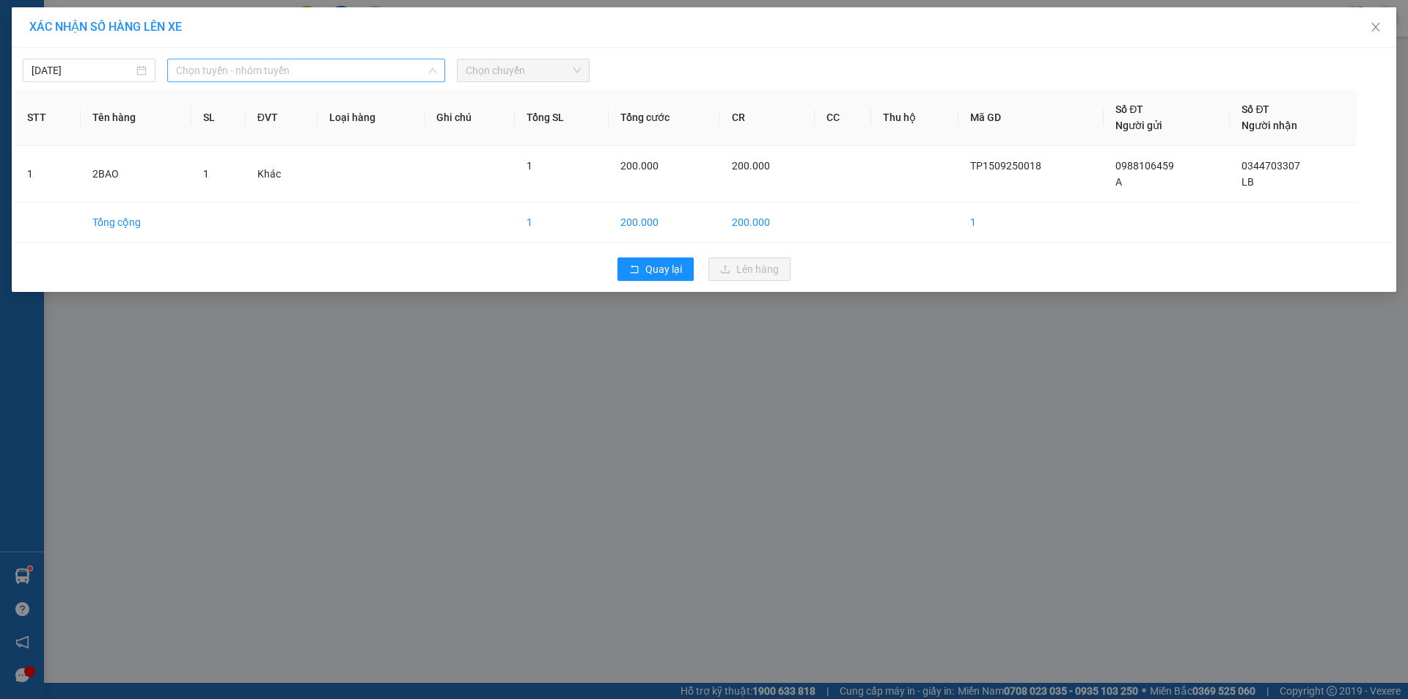
click at [320, 67] on span "Chọn tuyến - nhóm tuyến" at bounding box center [306, 70] width 260 height 22
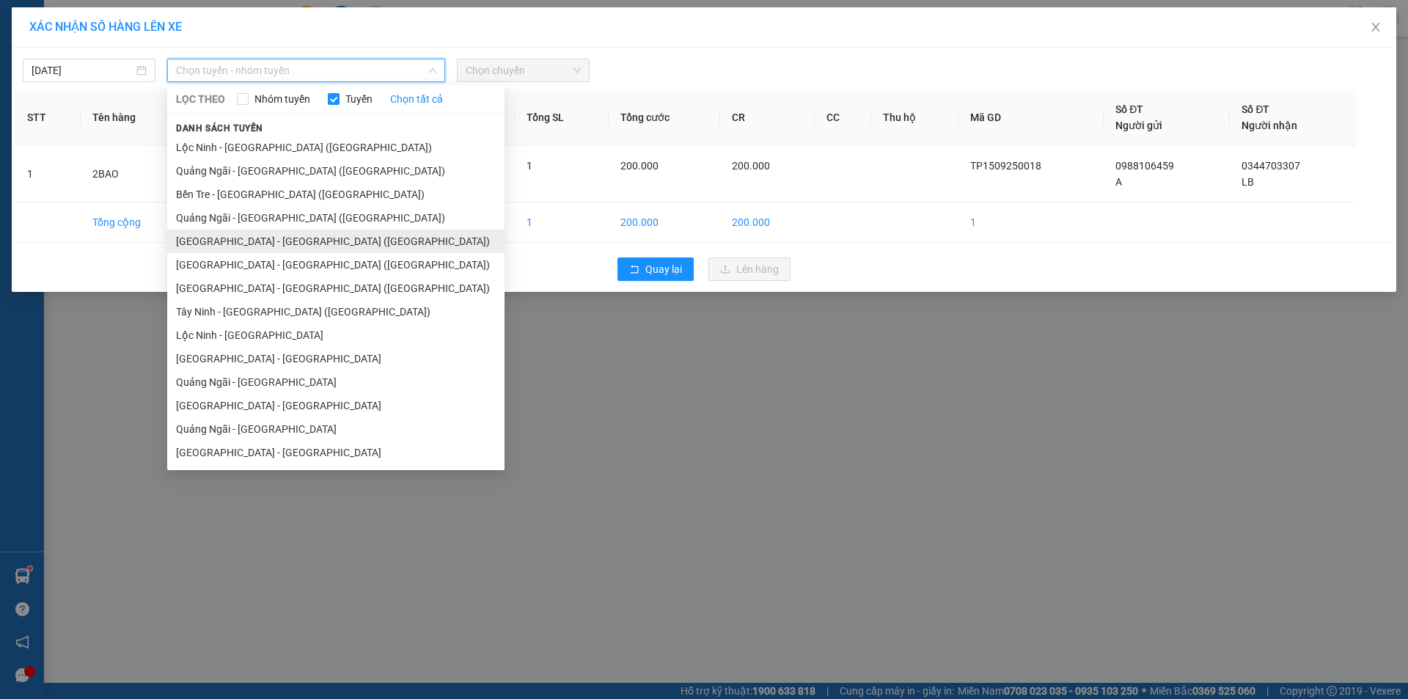
click at [281, 243] on li "[GEOGRAPHIC_DATA] - [GEOGRAPHIC_DATA] ([GEOGRAPHIC_DATA])" at bounding box center [335, 241] width 337 height 23
click at [281, 243] on div "[DATE] Chọn tuyến - nhóm tuyến LỌC THEO Nhóm tuyến Tuyến Chọn tất cả Danh sách …" at bounding box center [704, 170] width 1385 height 244
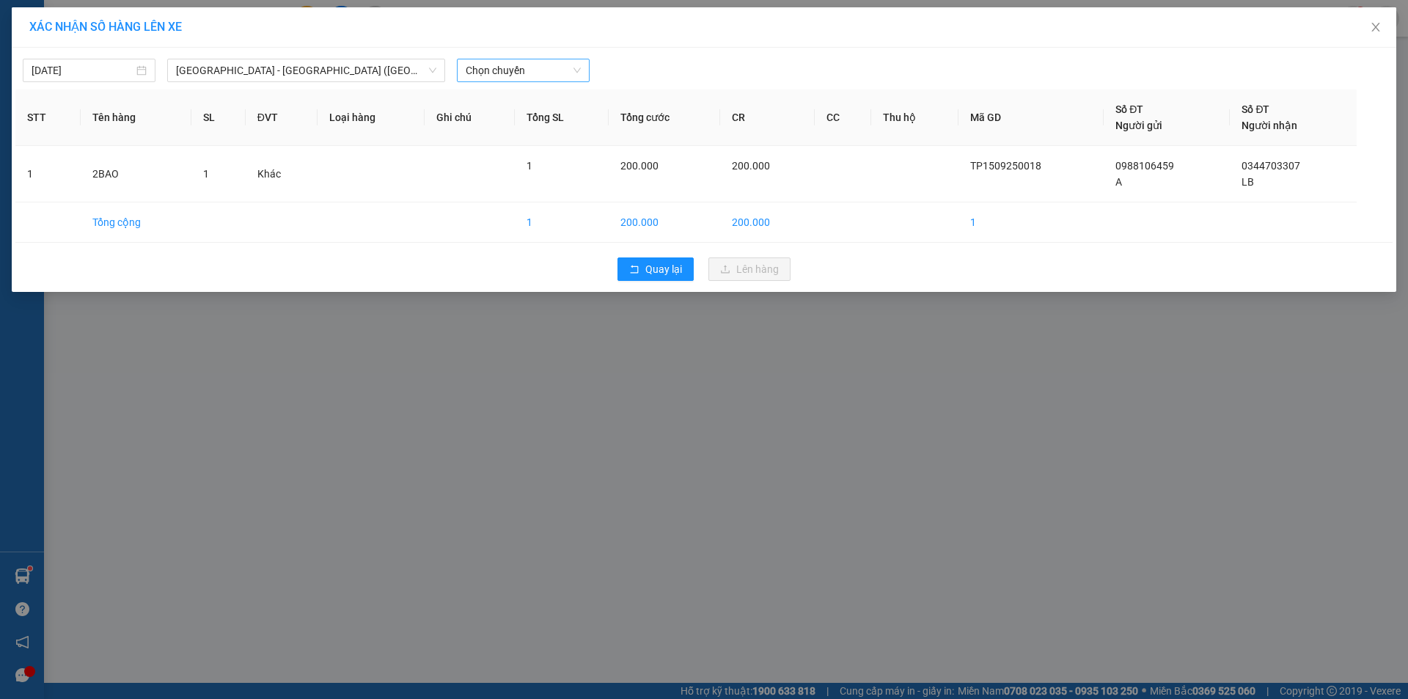
click at [532, 77] on span "Chọn chuyến" at bounding box center [523, 70] width 115 height 22
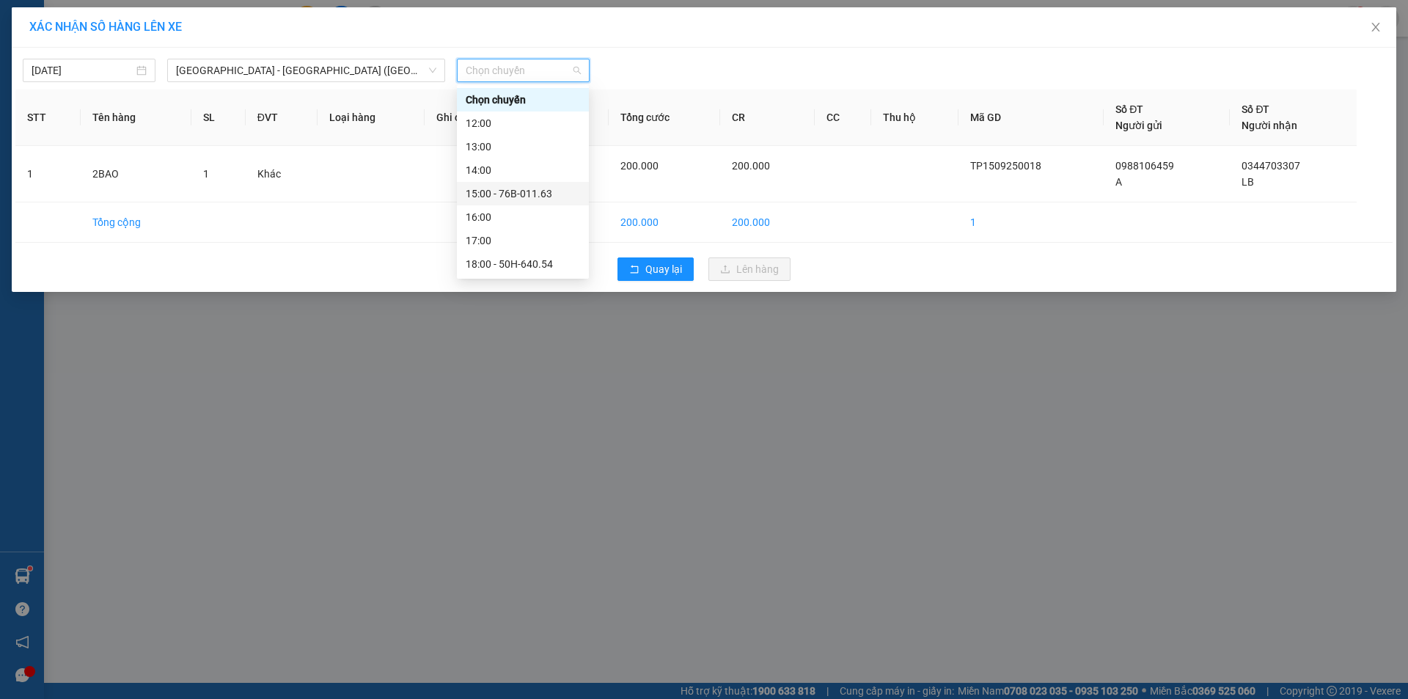
click at [537, 183] on div "15:00 - 76B-011.63" at bounding box center [523, 193] width 132 height 23
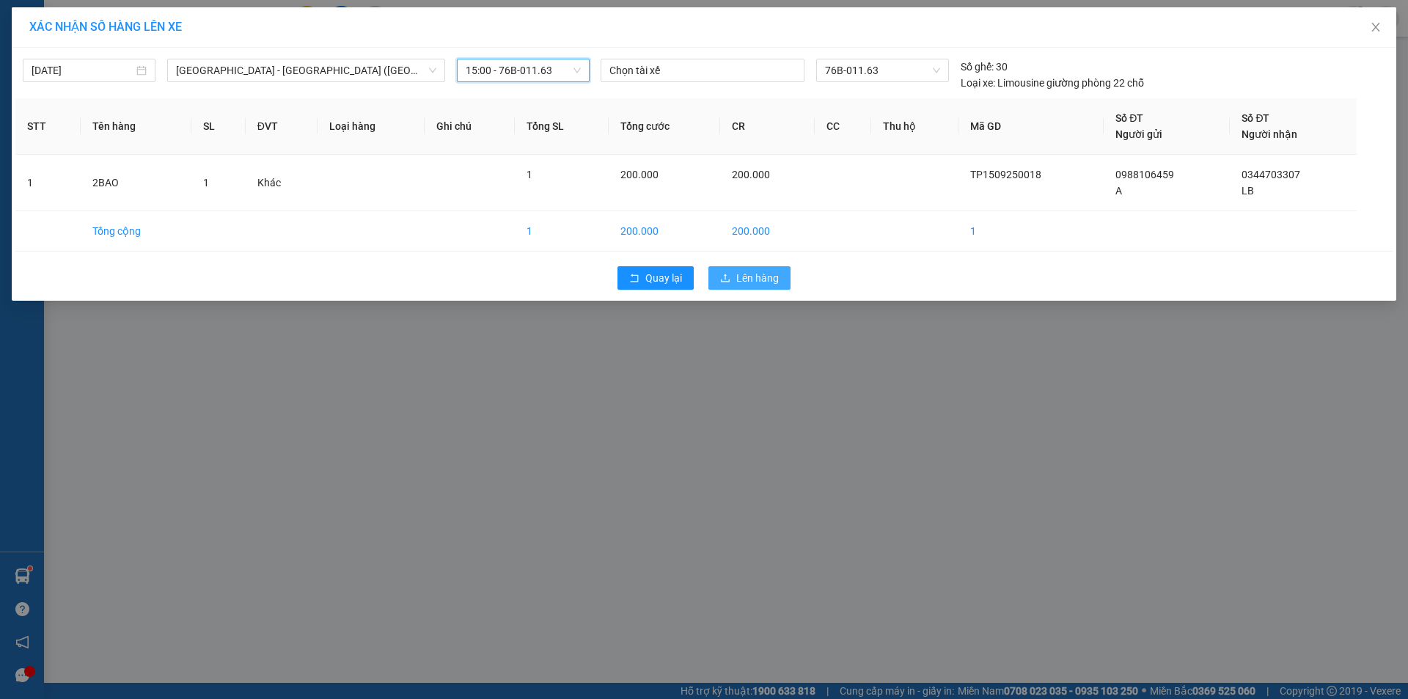
click at [726, 282] on icon "upload" at bounding box center [725, 278] width 9 height 8
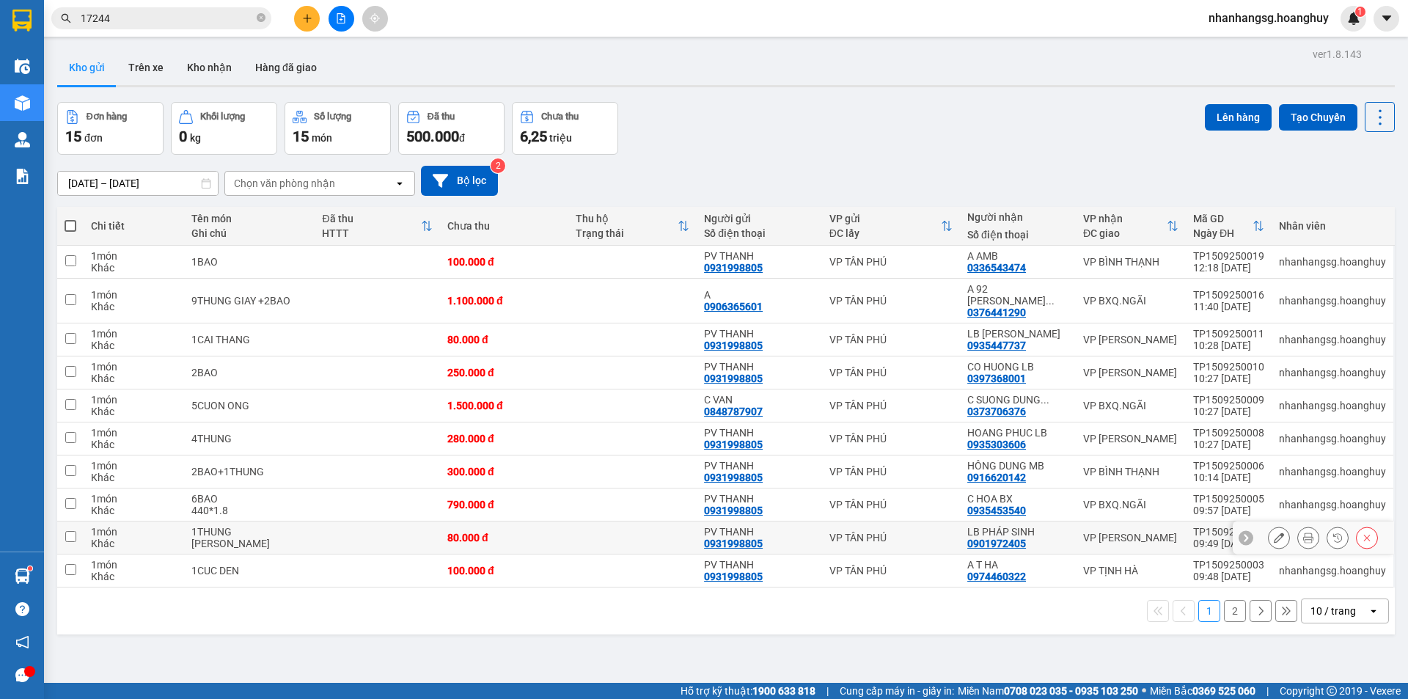
click at [612, 524] on td at bounding box center [632, 537] width 128 height 33
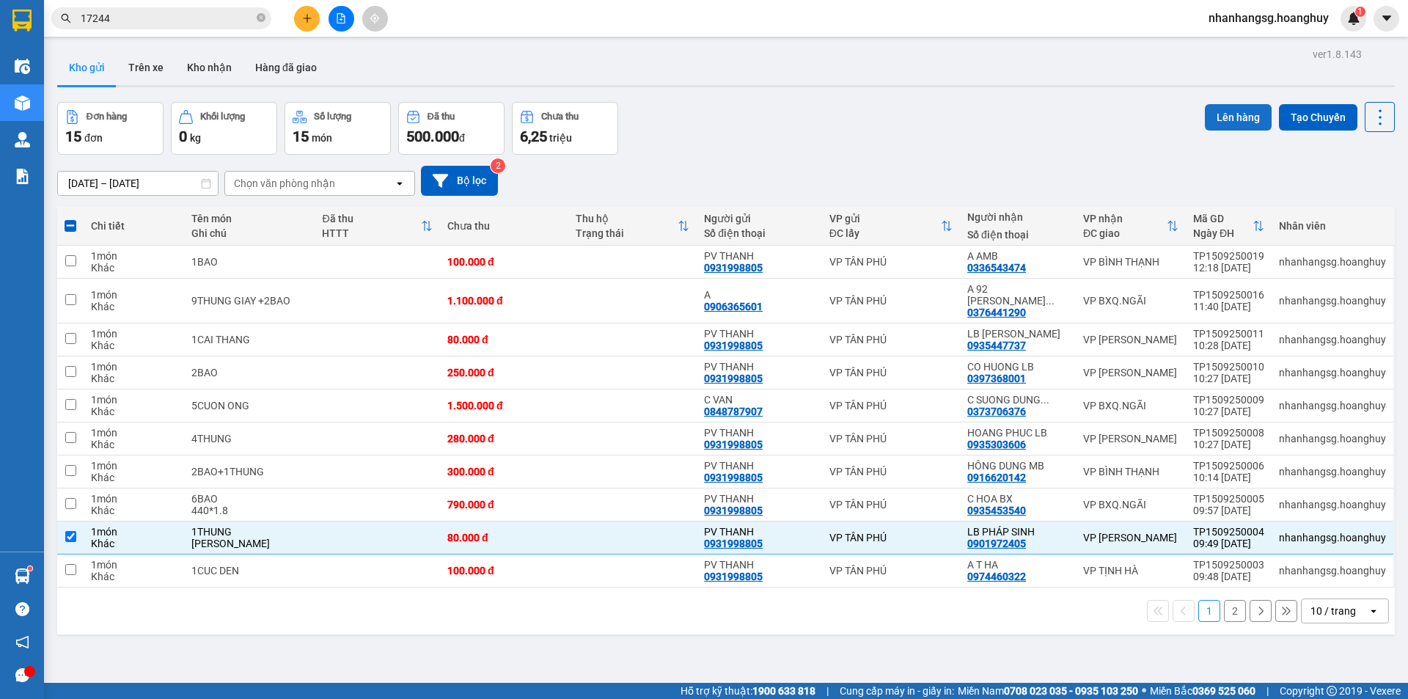
click at [1229, 126] on button "Lên hàng" at bounding box center [1238, 117] width 67 height 26
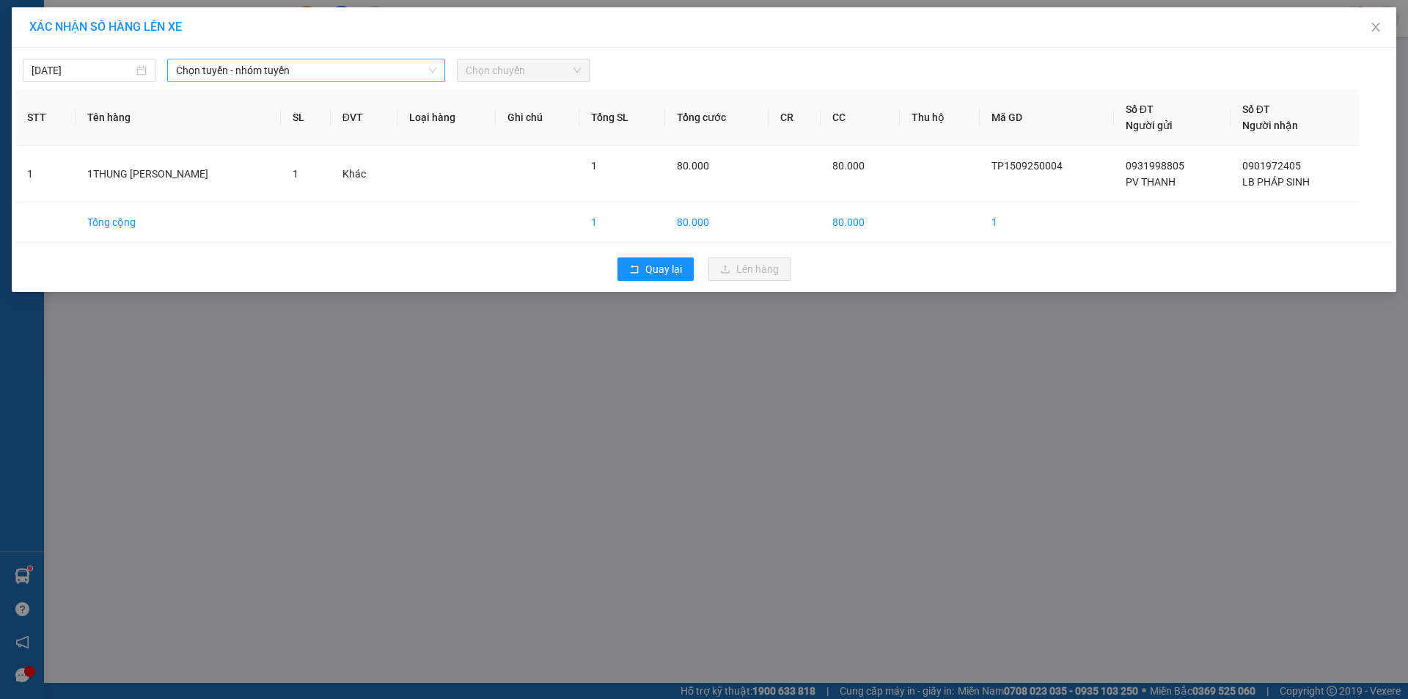
click at [321, 70] on span "Chọn tuyến - nhóm tuyến" at bounding box center [306, 70] width 260 height 22
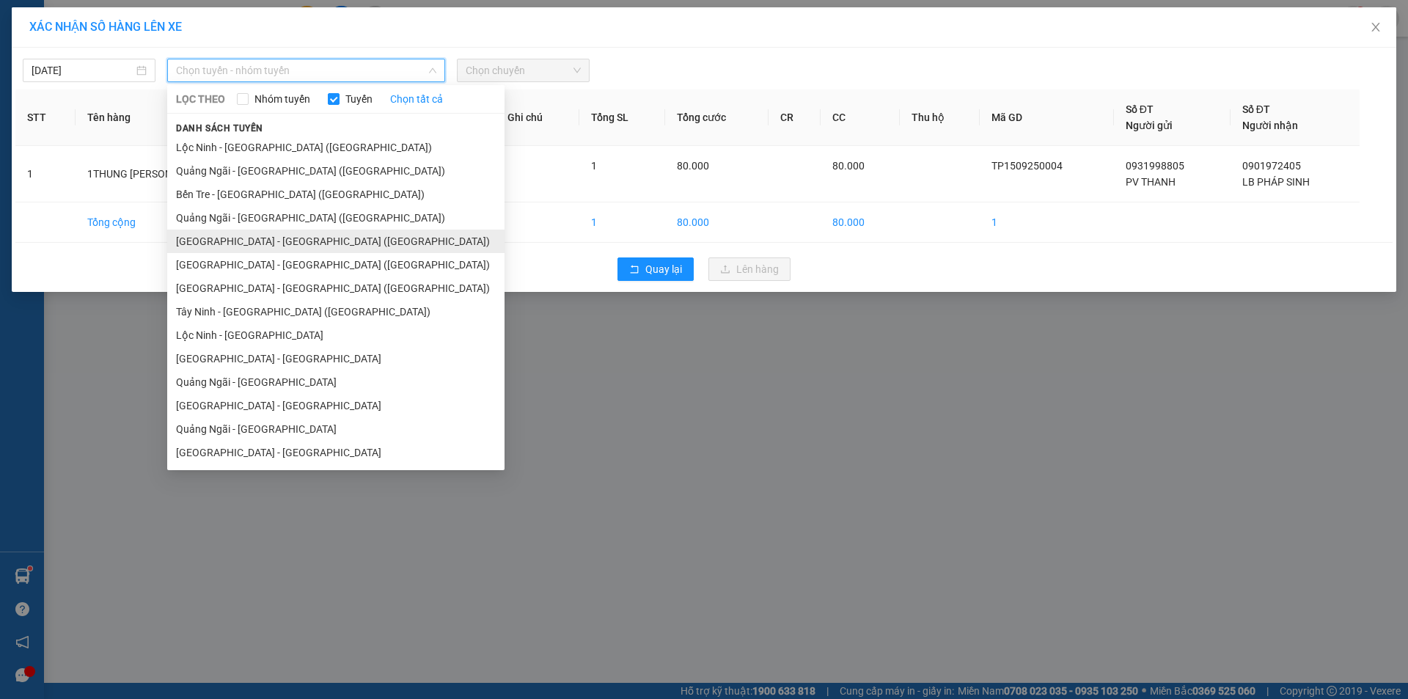
click at [307, 241] on li "[GEOGRAPHIC_DATA] - [GEOGRAPHIC_DATA] ([GEOGRAPHIC_DATA])" at bounding box center [335, 241] width 337 height 23
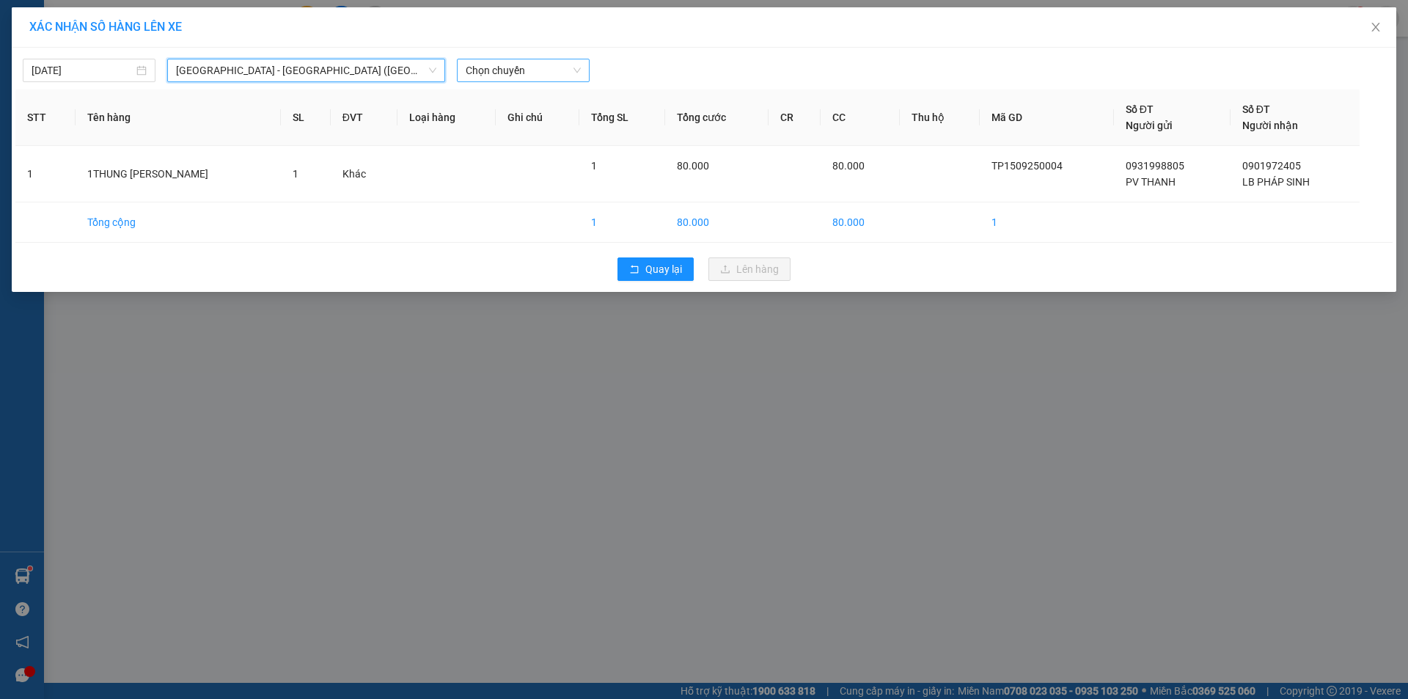
click at [495, 75] on span "Chọn chuyến" at bounding box center [523, 70] width 115 height 22
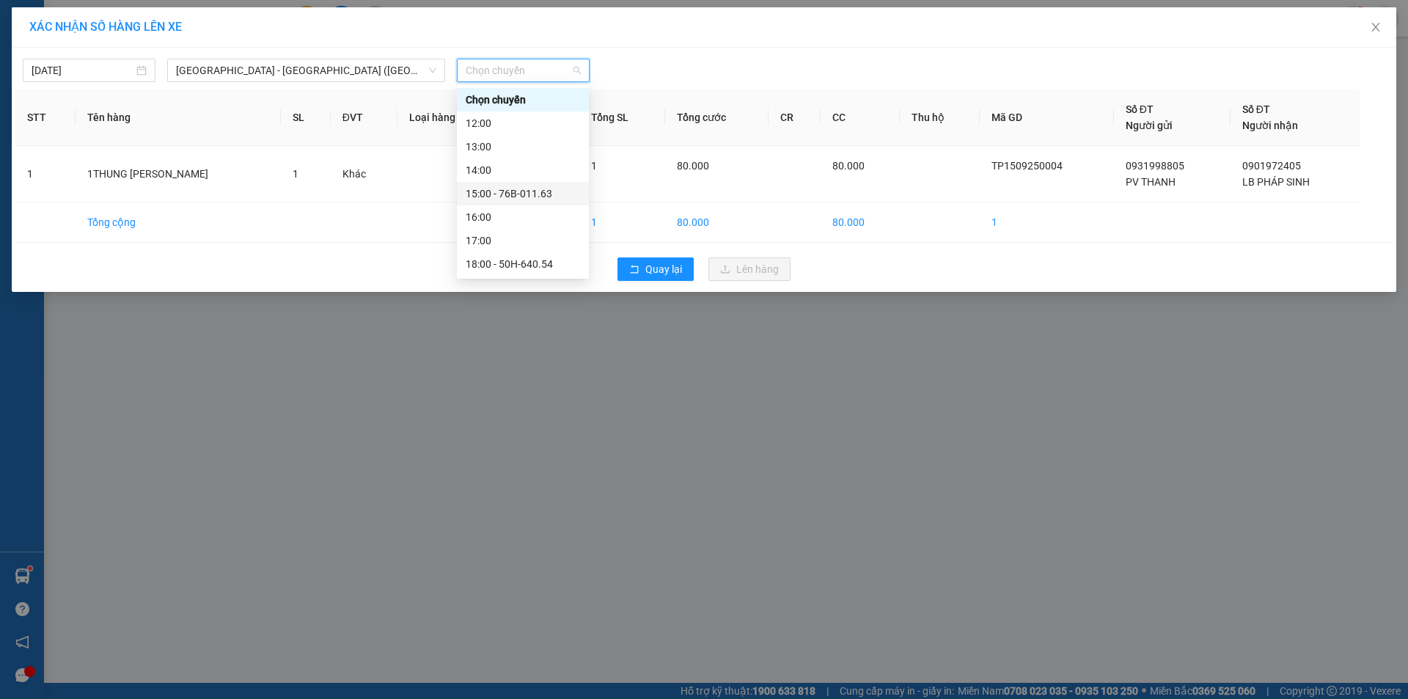
click at [527, 197] on div "15:00 - 76B-011.63" at bounding box center [523, 194] width 114 height 16
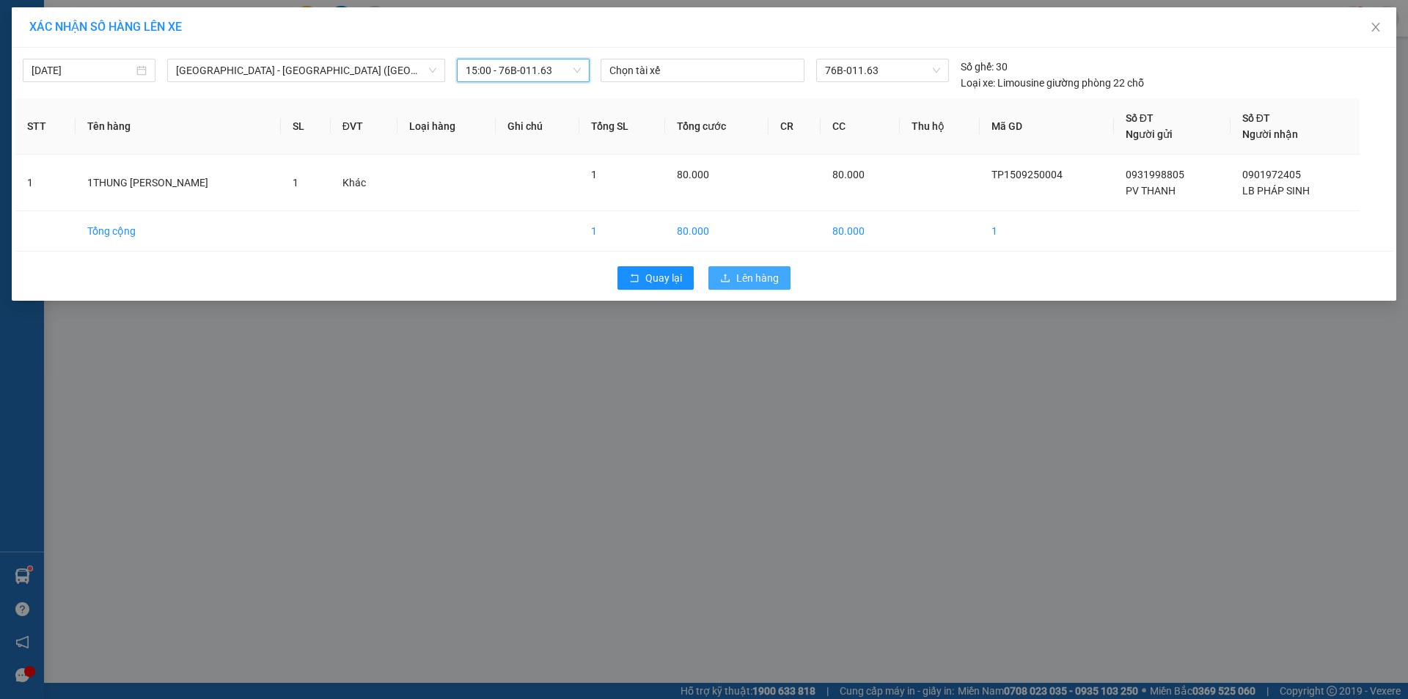
click at [737, 275] on span "Lên hàng" at bounding box center [757, 278] width 43 height 16
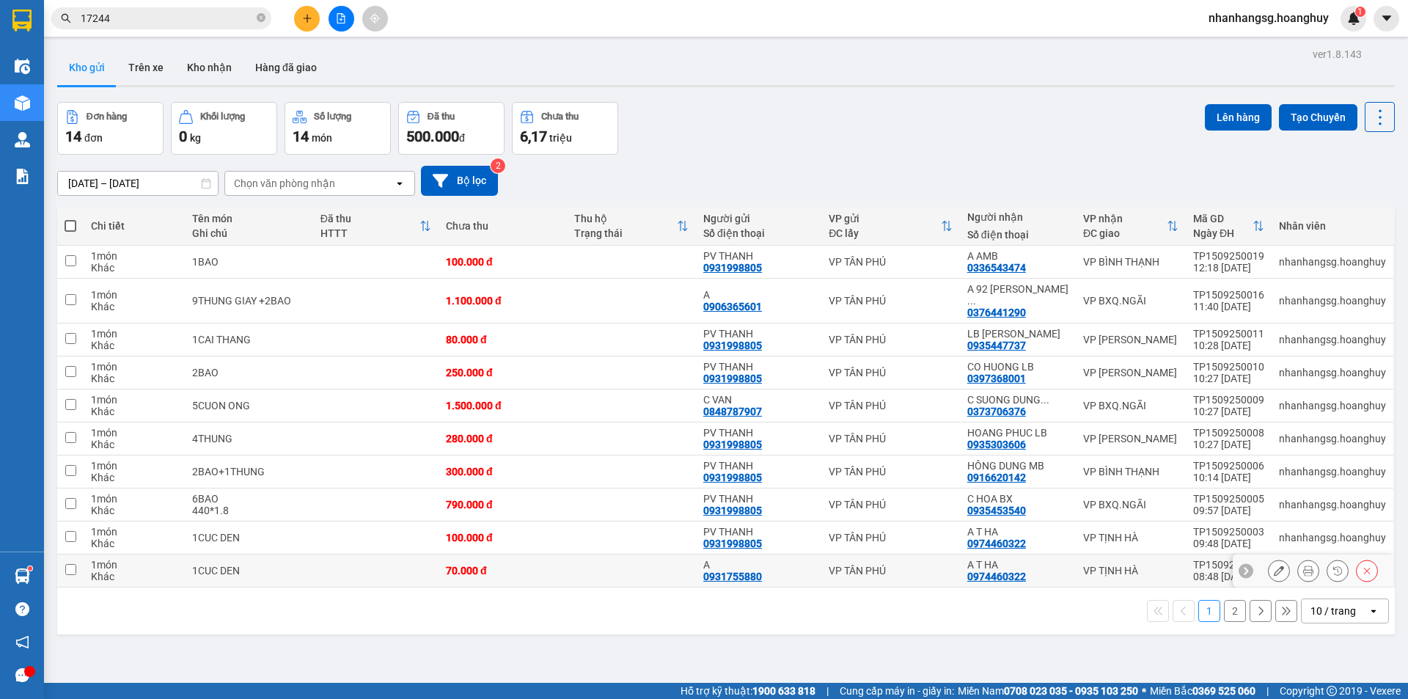
click at [805, 571] on td "A 0931755880" at bounding box center [758, 570] width 125 height 33
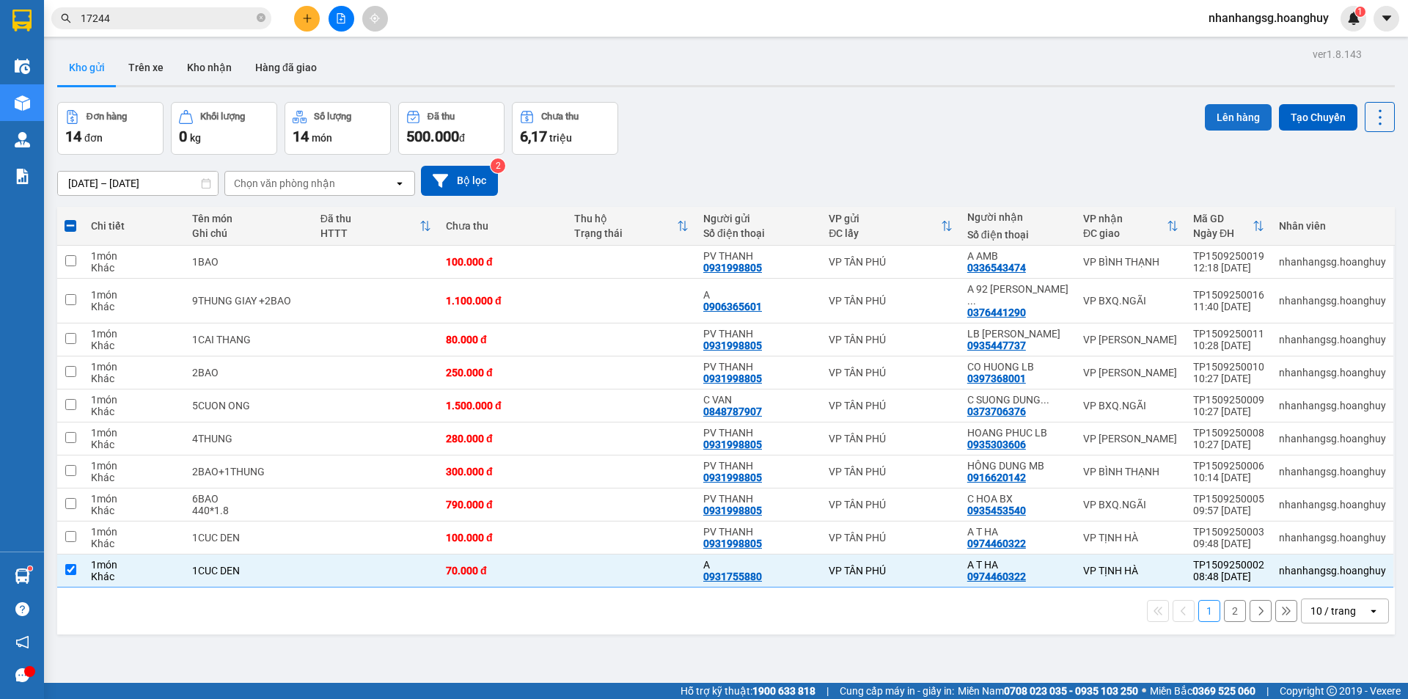
click at [1238, 118] on button "Lên hàng" at bounding box center [1238, 117] width 67 height 26
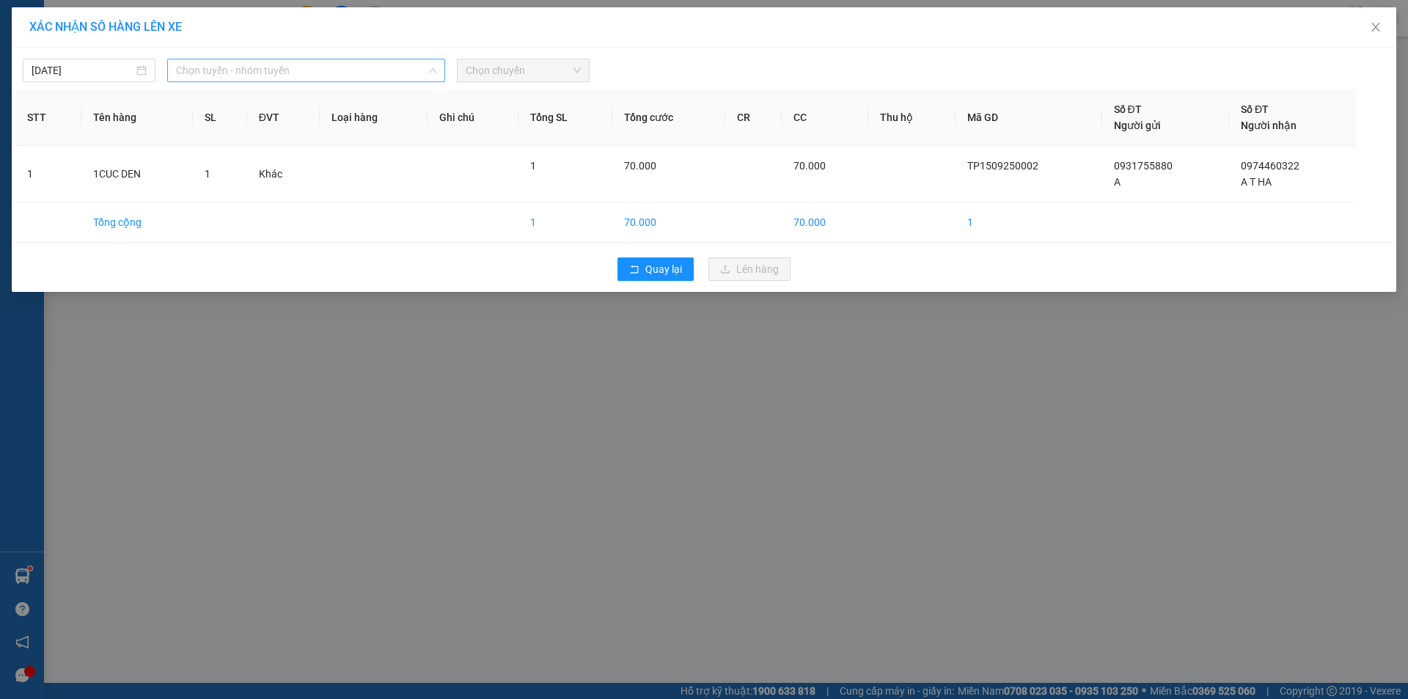
click at [191, 73] on span "Chọn tuyến - nhóm tuyến" at bounding box center [306, 70] width 260 height 22
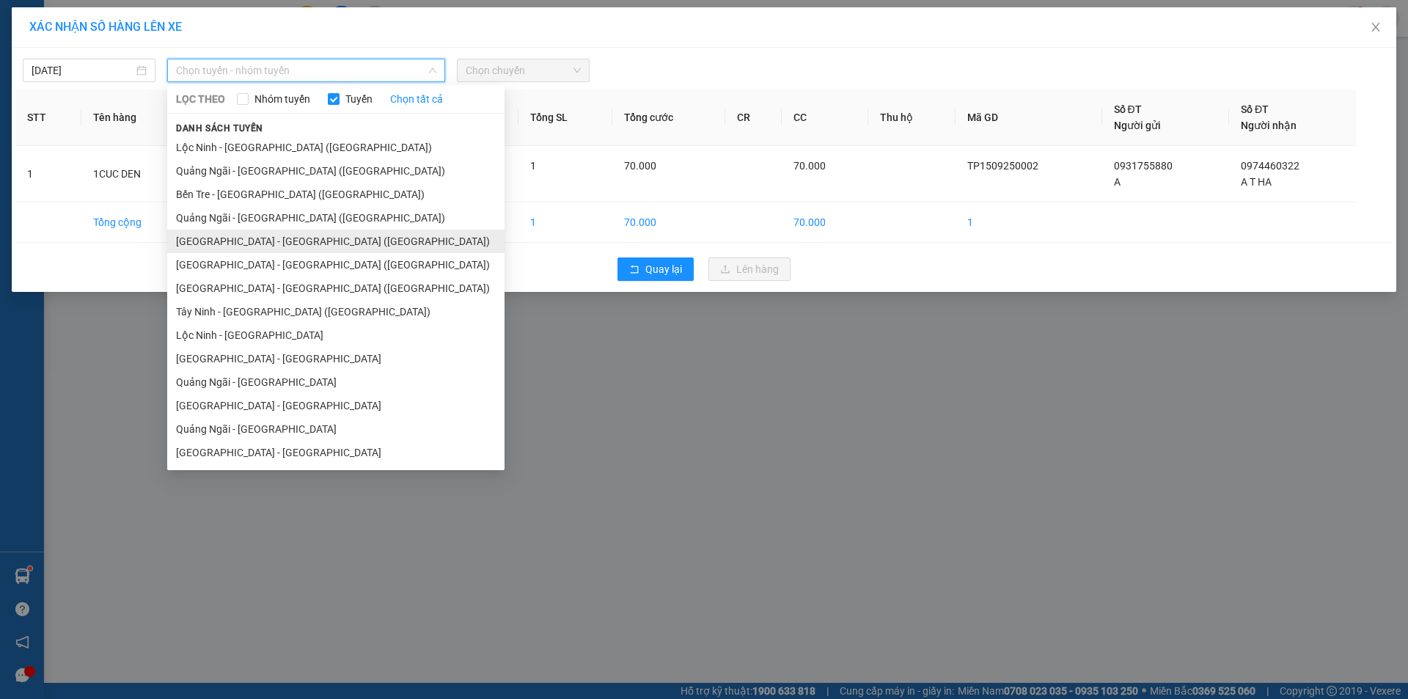
click at [240, 235] on li "[GEOGRAPHIC_DATA] - [GEOGRAPHIC_DATA] ([GEOGRAPHIC_DATA])" at bounding box center [335, 241] width 337 height 23
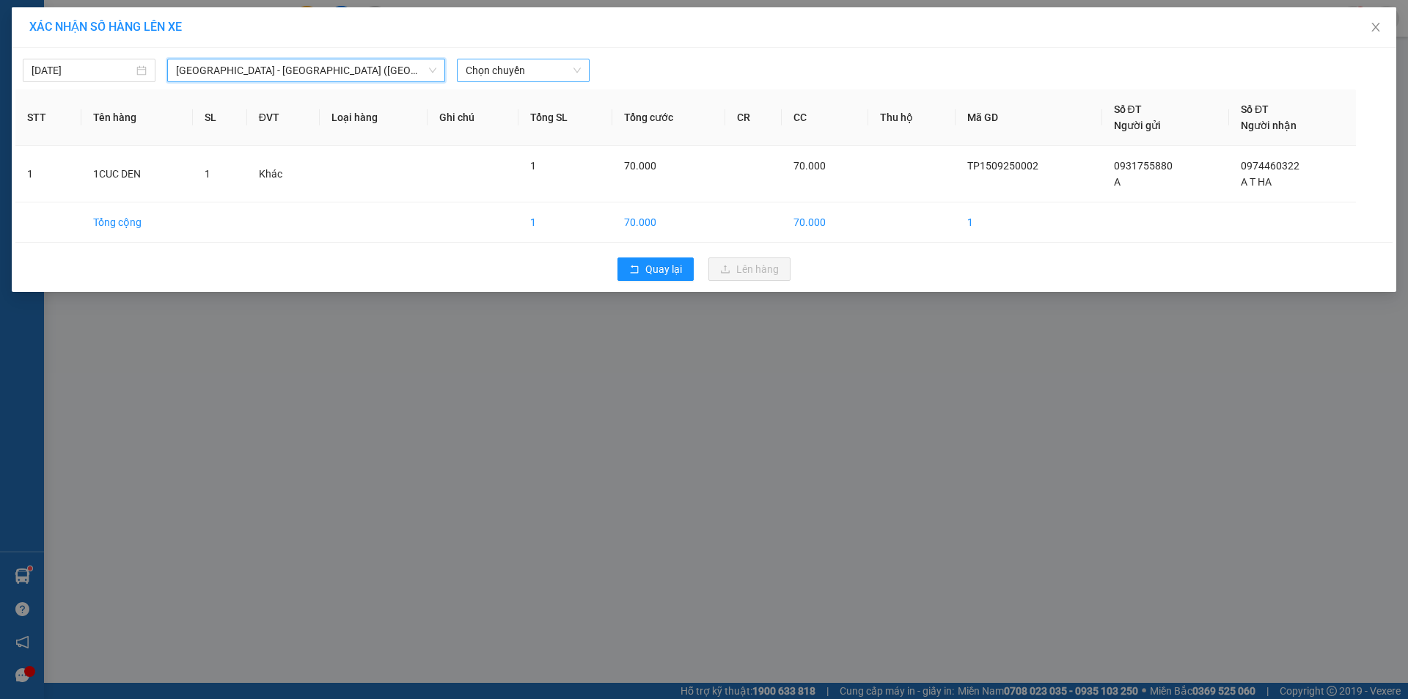
click at [487, 75] on span "Chọn chuyến" at bounding box center [523, 70] width 115 height 22
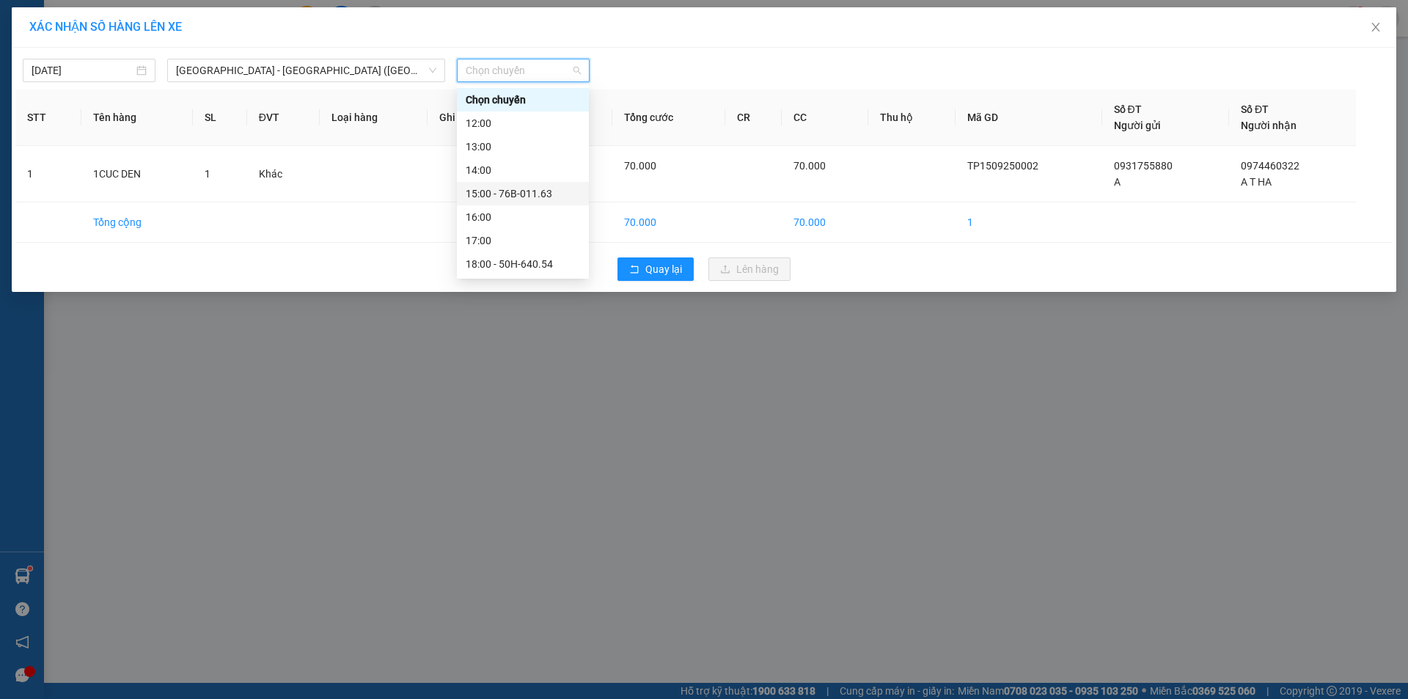
click at [517, 189] on div "15:00 - 76B-011.63" at bounding box center [523, 194] width 114 height 16
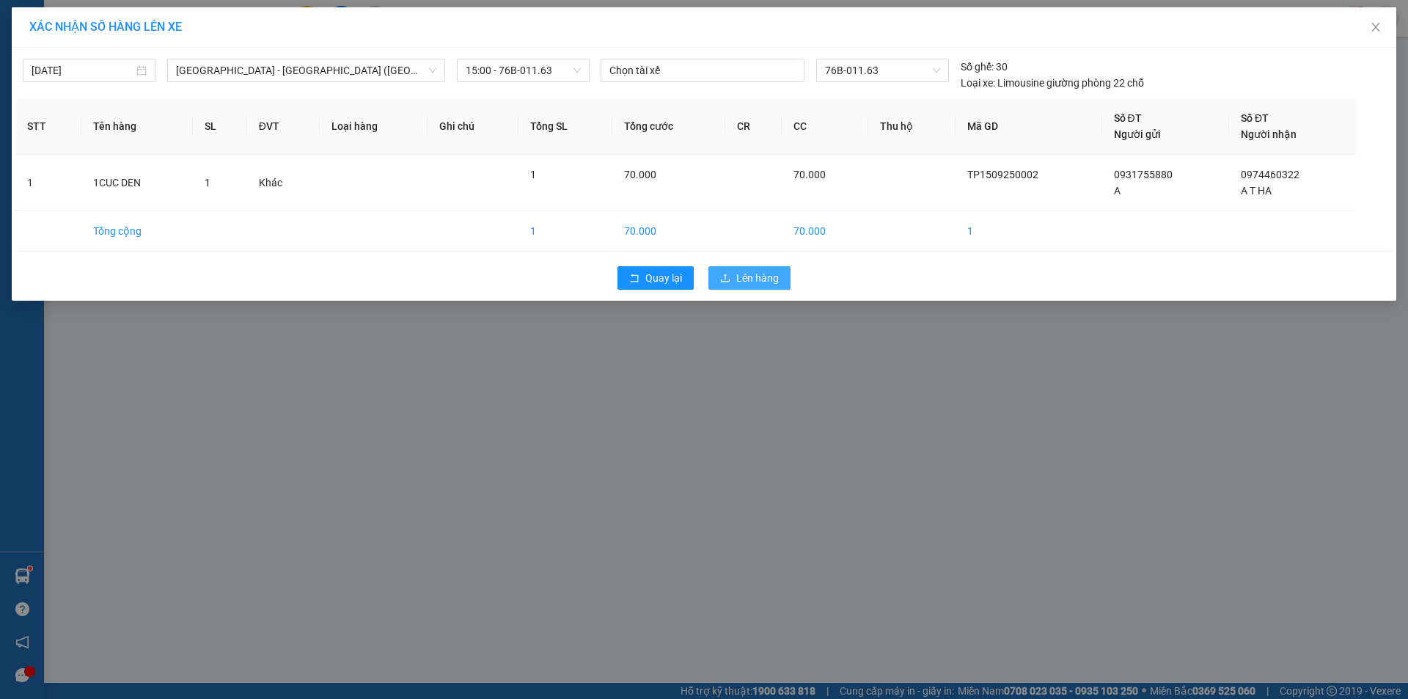
click at [747, 273] on span "Lên hàng" at bounding box center [757, 278] width 43 height 16
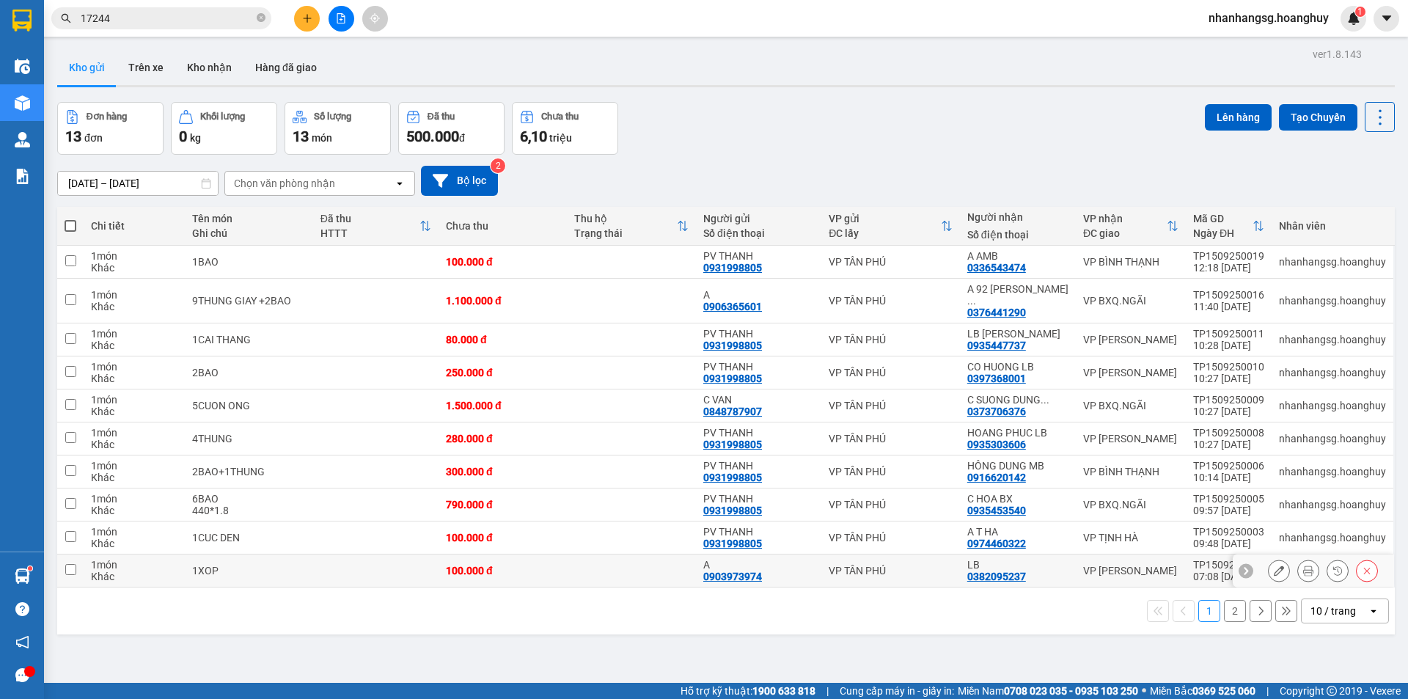
click at [594, 555] on td at bounding box center [631, 570] width 129 height 33
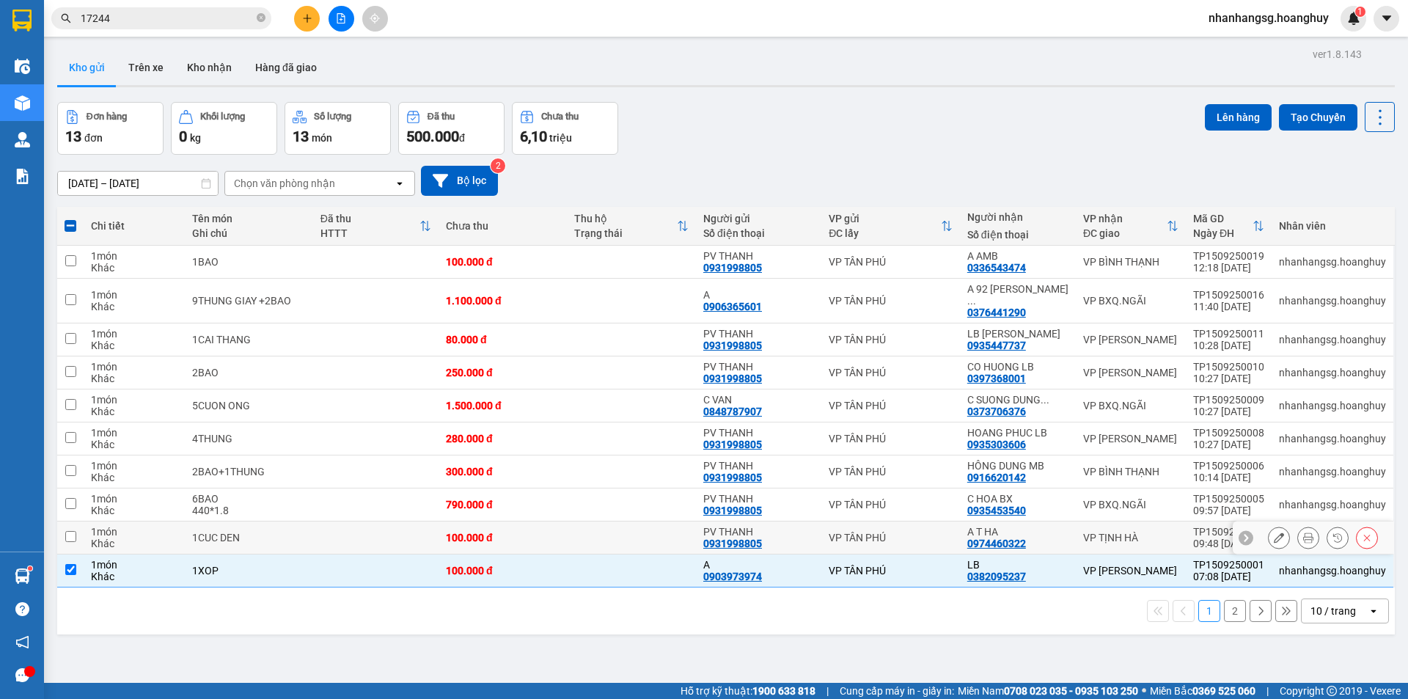
click at [591, 535] on td at bounding box center [631, 537] width 129 height 33
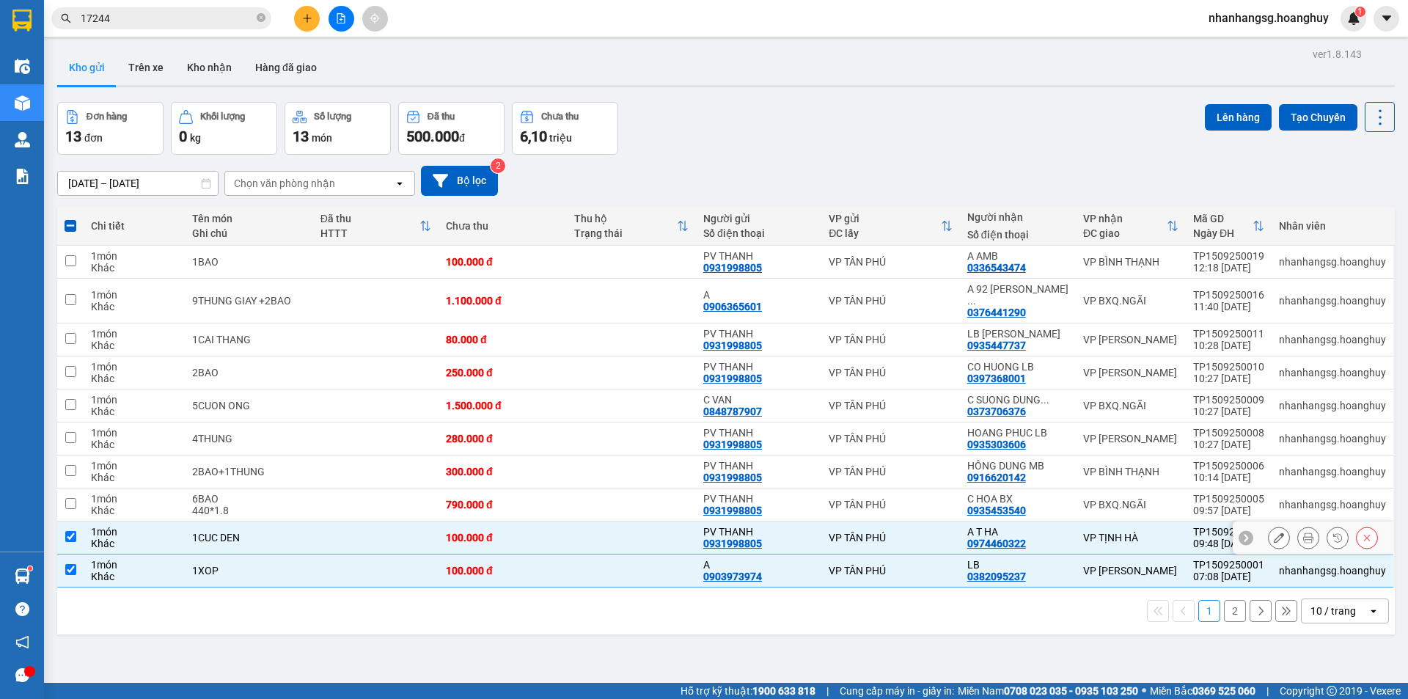
click at [643, 521] on td at bounding box center [631, 537] width 129 height 33
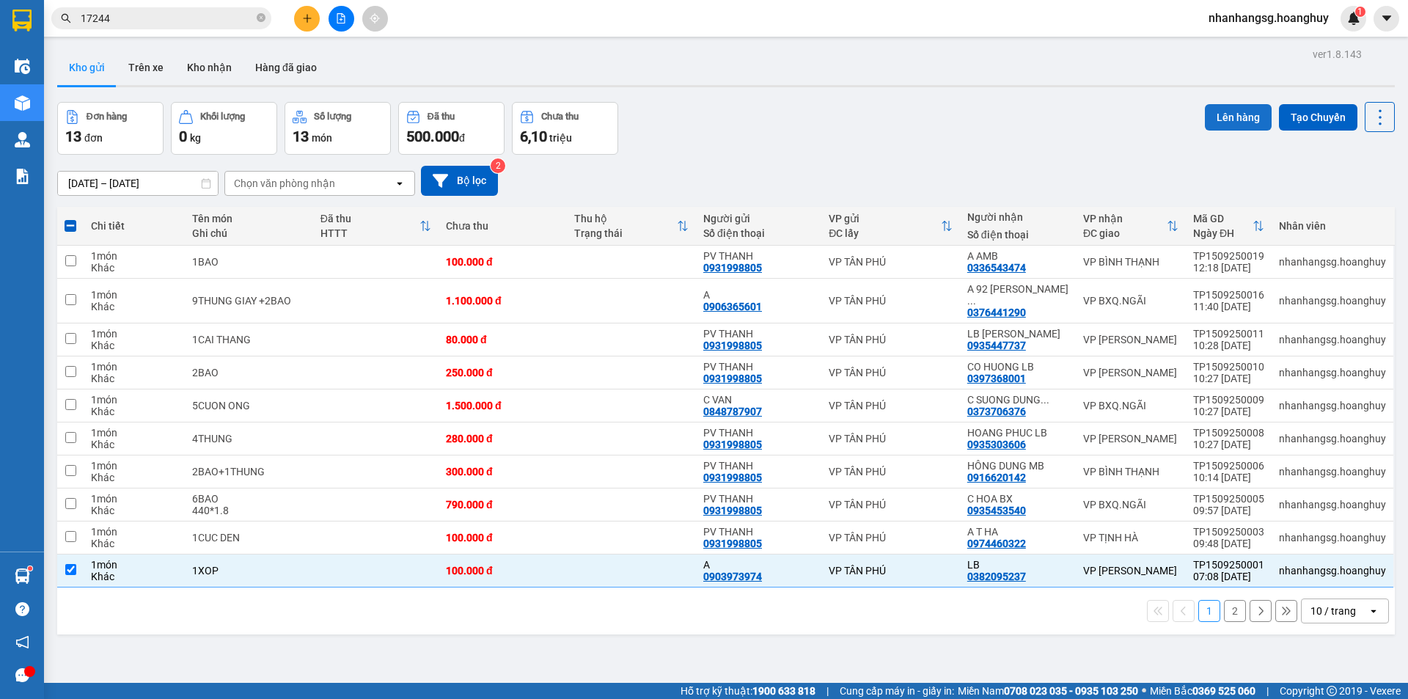
click at [1228, 118] on button "Lên hàng" at bounding box center [1238, 117] width 67 height 26
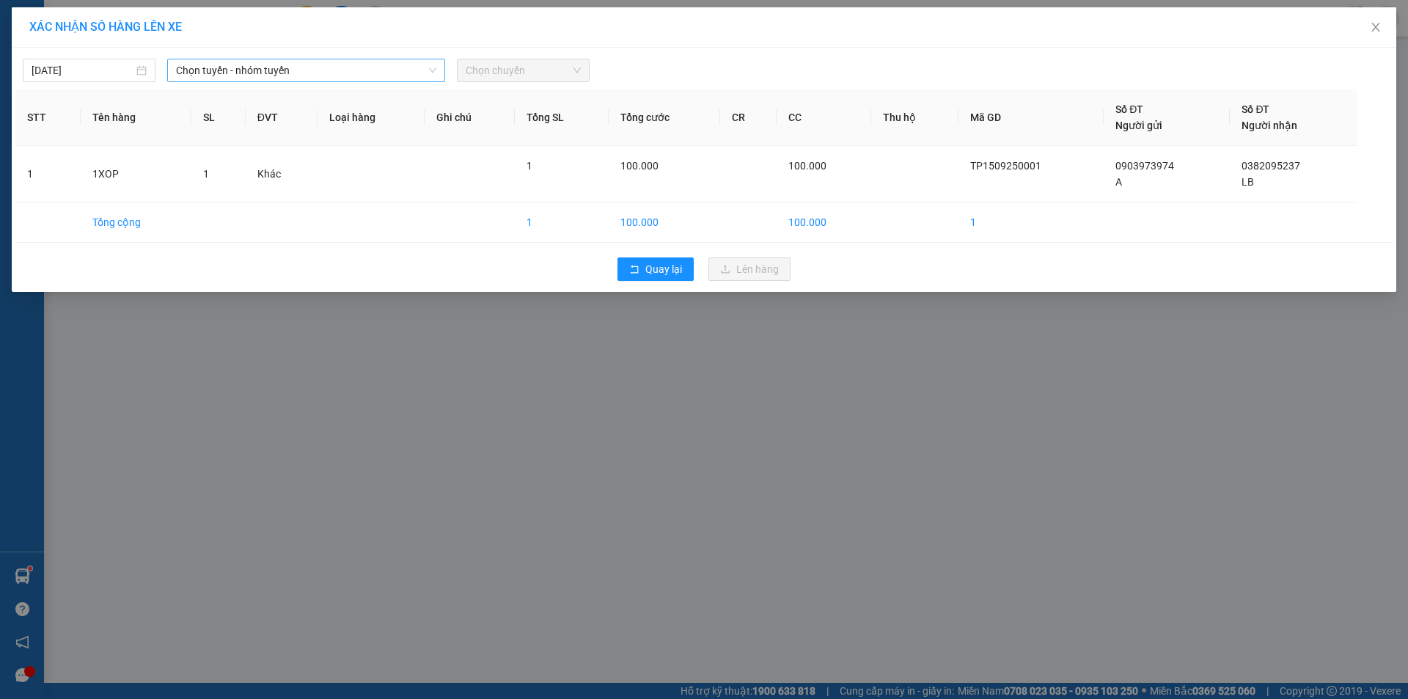
click at [240, 63] on span "Chọn tuyến - nhóm tuyến" at bounding box center [306, 70] width 260 height 22
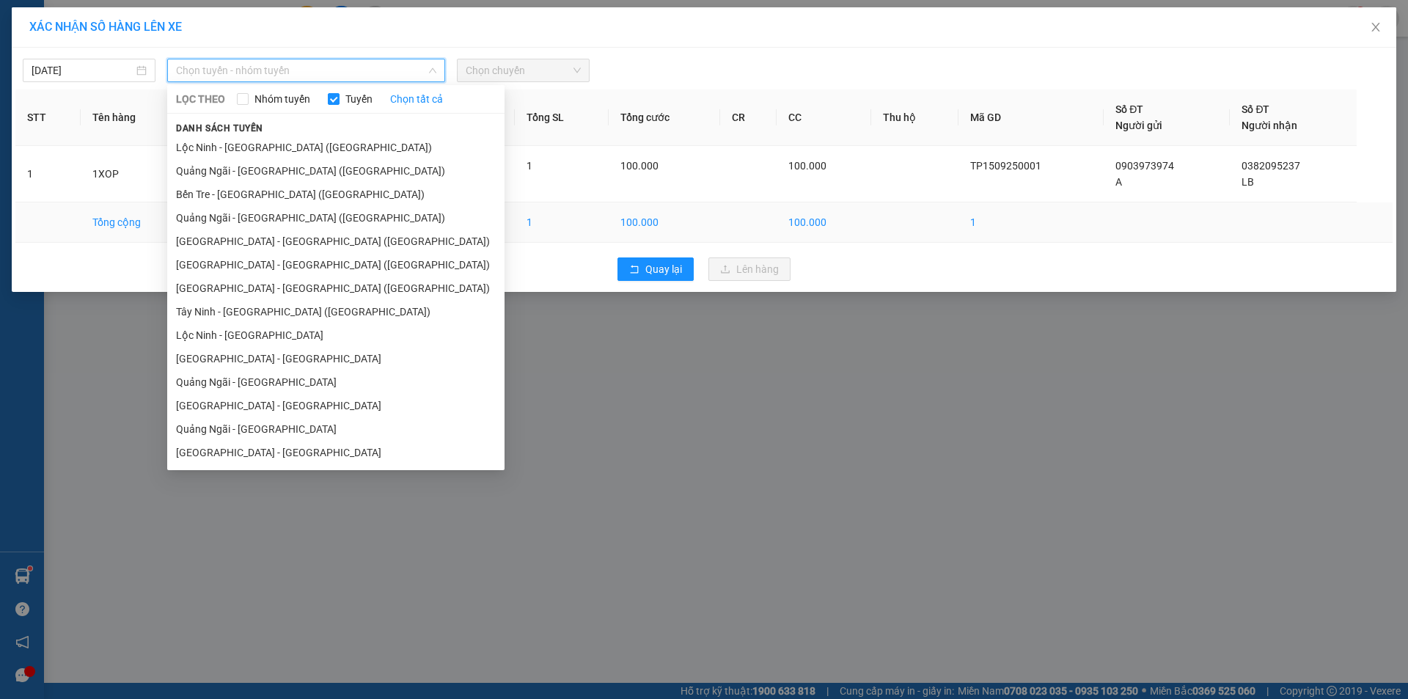
click at [222, 241] on li "[GEOGRAPHIC_DATA] - [GEOGRAPHIC_DATA] ([GEOGRAPHIC_DATA])" at bounding box center [335, 241] width 337 height 23
click at [223, 241] on td at bounding box center [218, 222] width 54 height 40
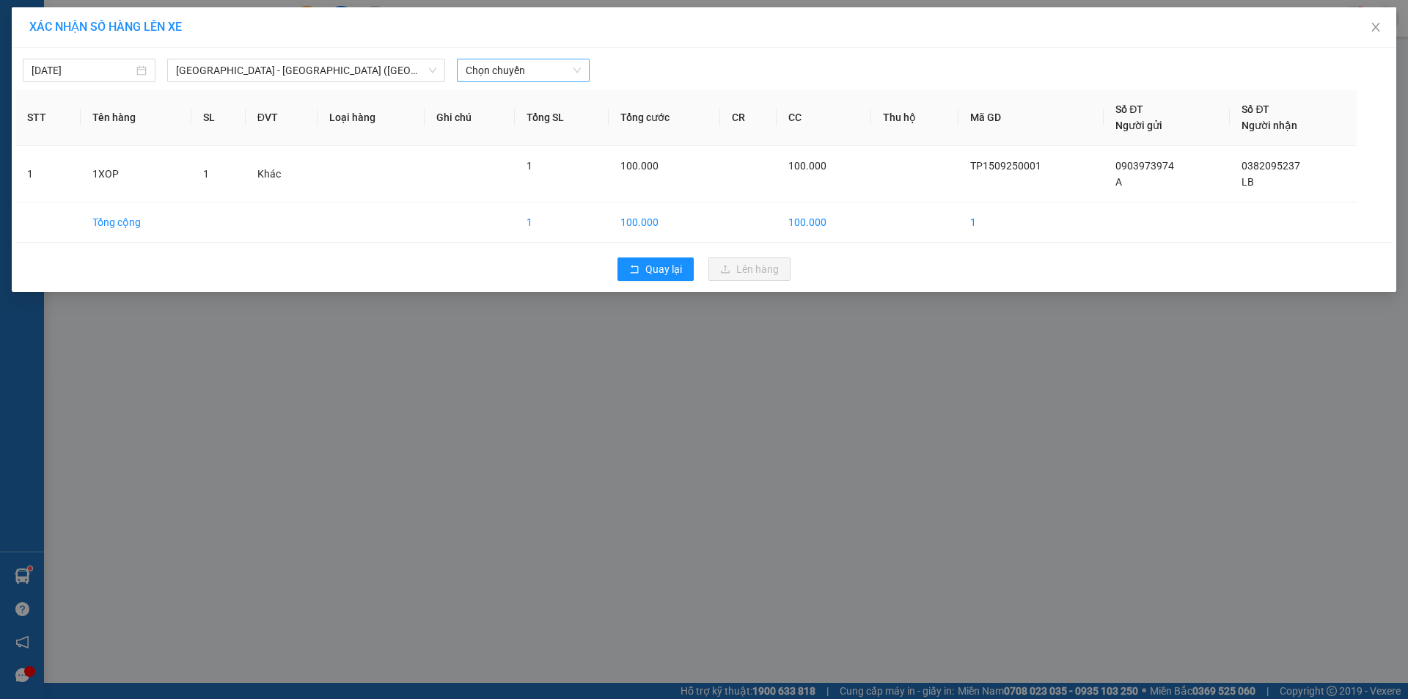
click at [531, 76] on span "Chọn chuyến" at bounding box center [523, 70] width 115 height 22
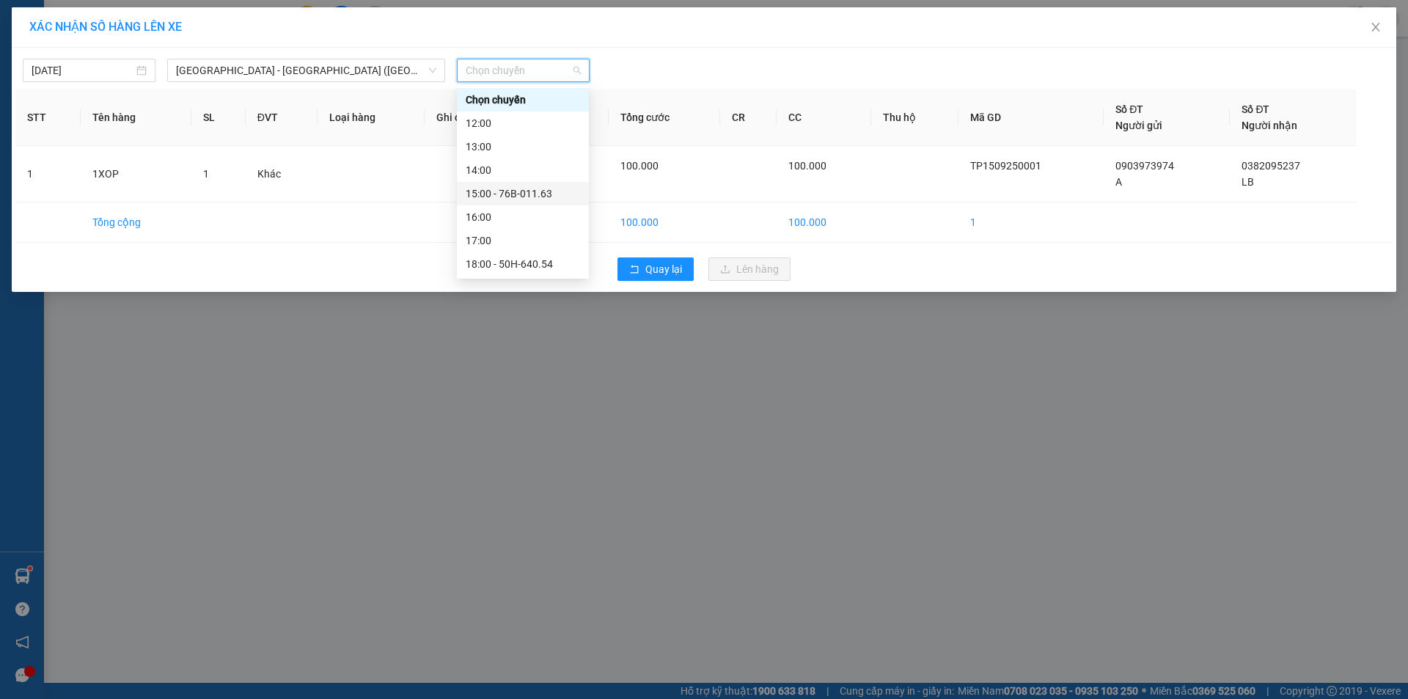
click at [536, 192] on div "15:00 - 76B-011.63" at bounding box center [523, 194] width 114 height 16
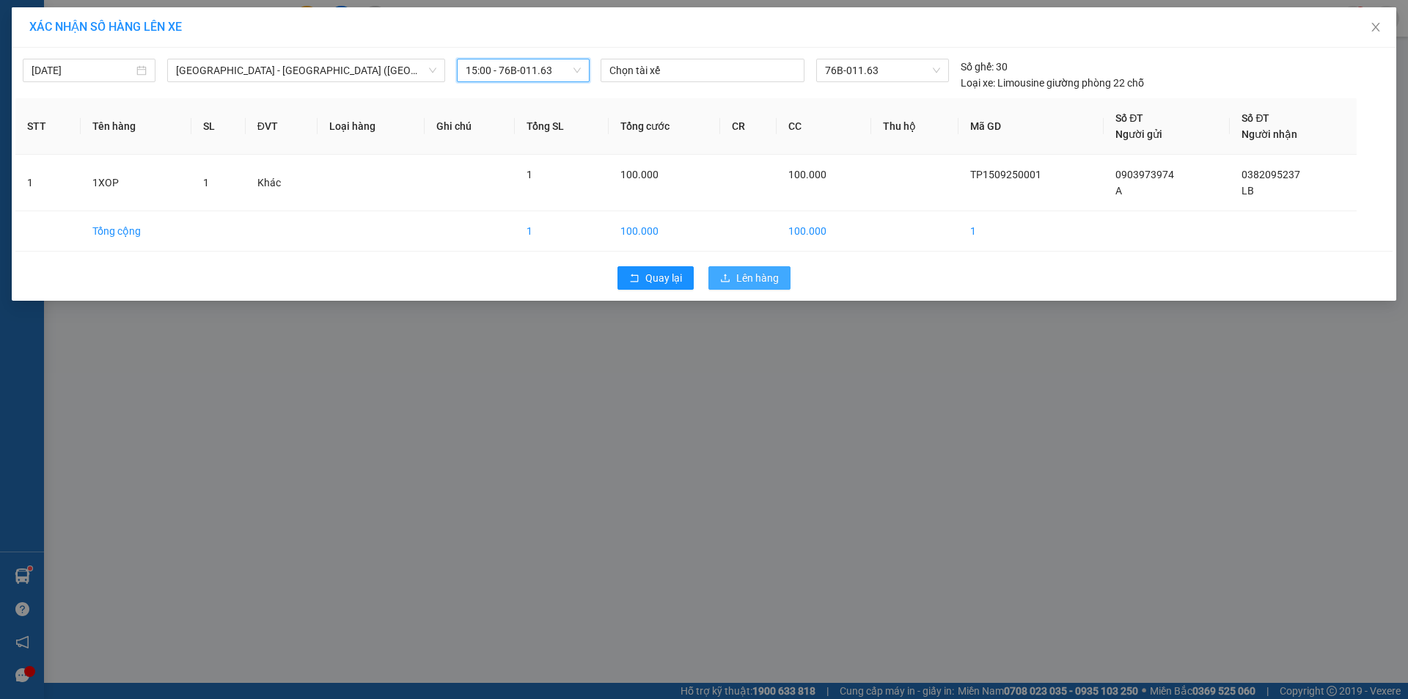
click at [752, 279] on span "Lên hàng" at bounding box center [757, 278] width 43 height 16
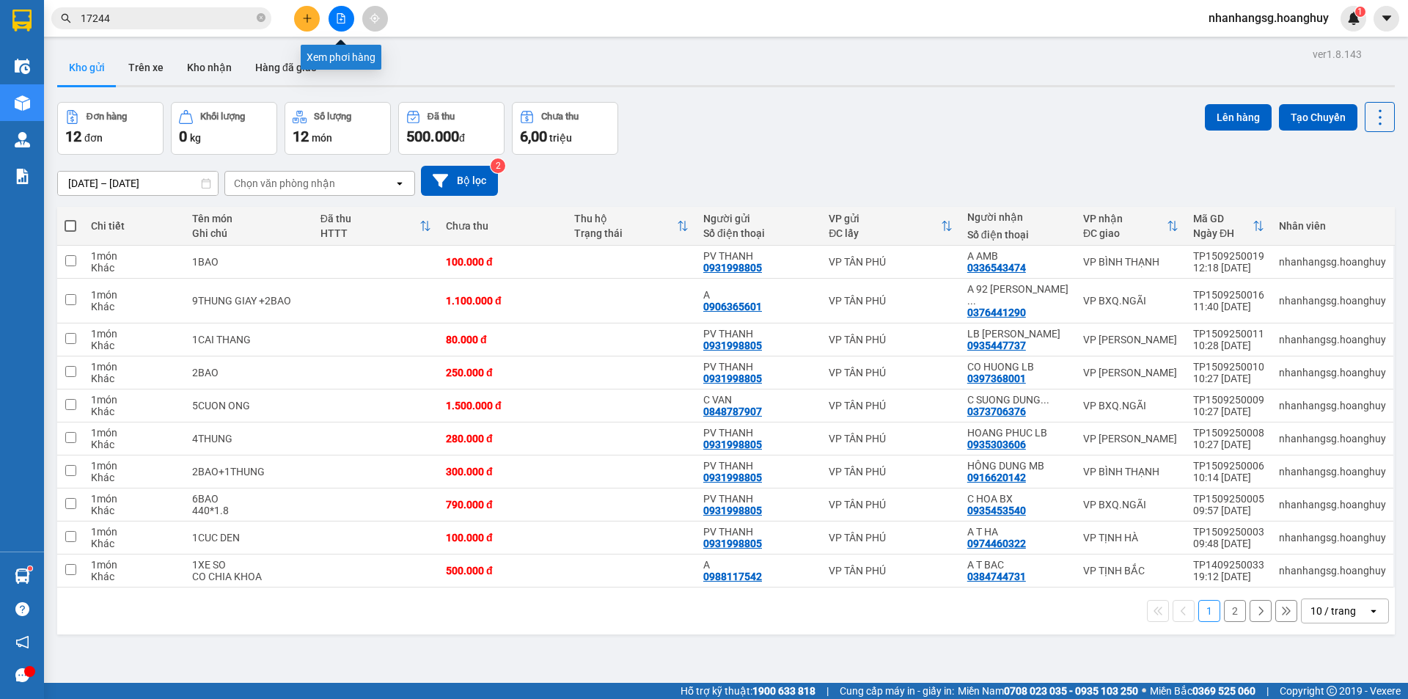
click at [334, 17] on button at bounding box center [342, 19] width 26 height 26
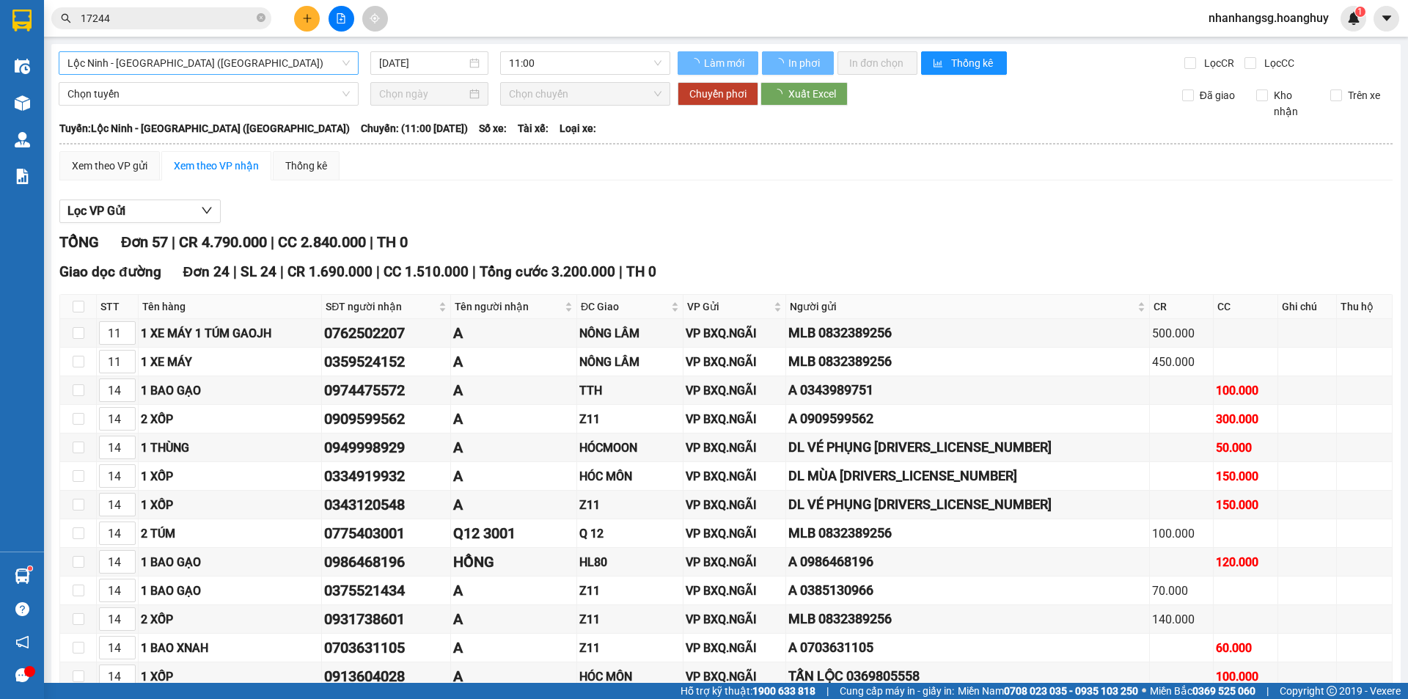
click at [249, 64] on span "Lộc Ninh - [GEOGRAPHIC_DATA] ([GEOGRAPHIC_DATA])" at bounding box center [208, 63] width 282 height 22
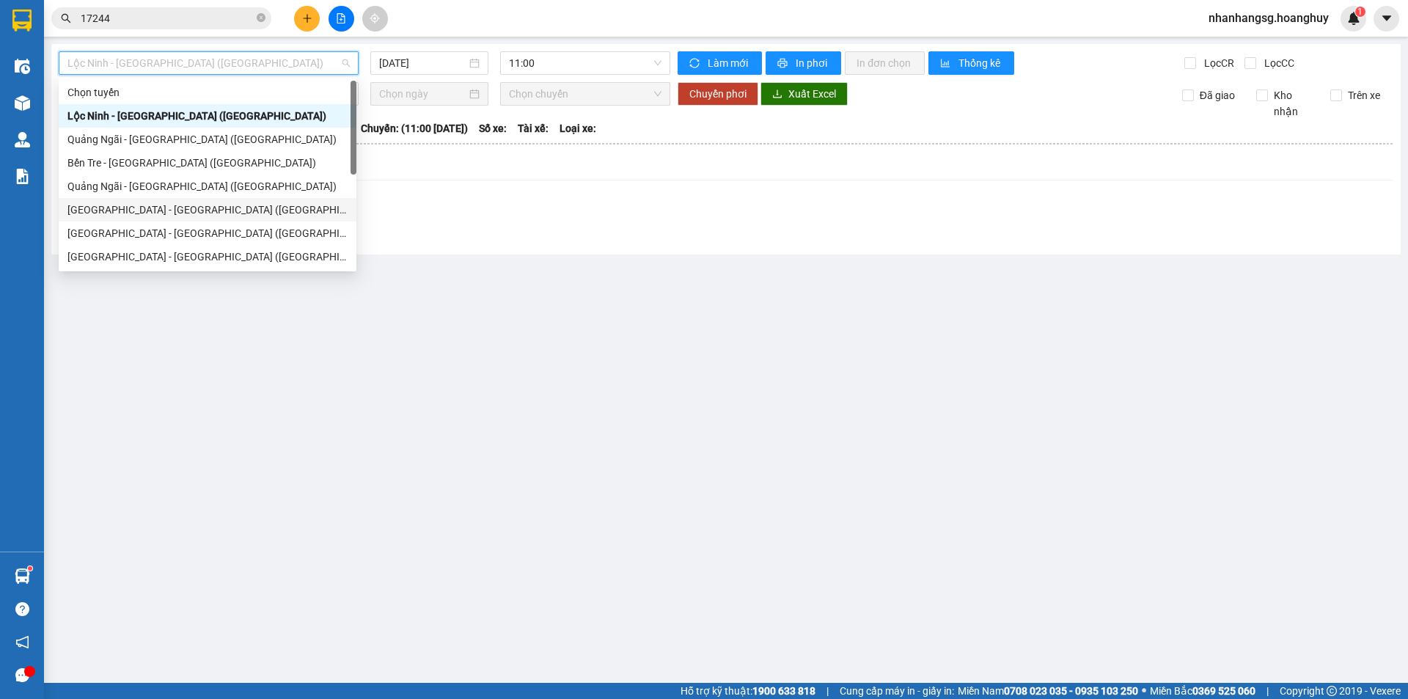
click at [176, 209] on div "[GEOGRAPHIC_DATA] - [GEOGRAPHIC_DATA] ([GEOGRAPHIC_DATA])" at bounding box center [207, 210] width 280 height 16
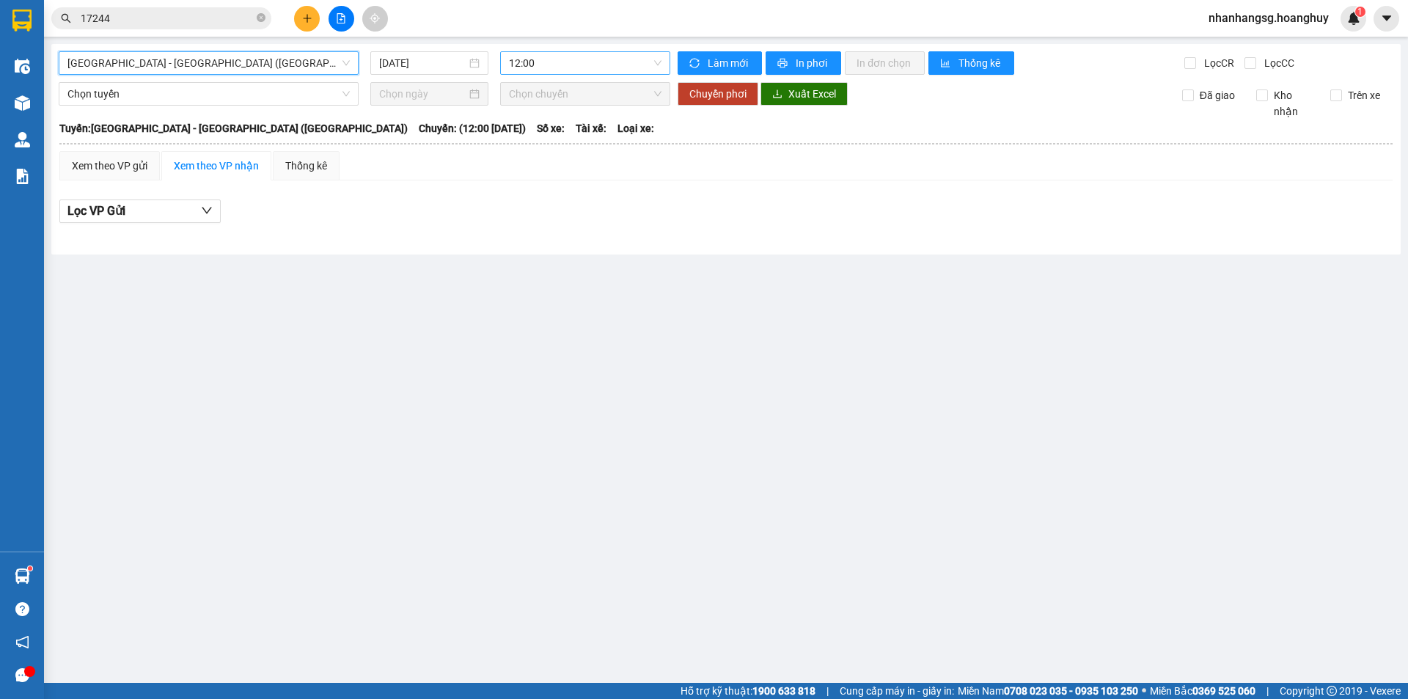
click at [544, 61] on span "12:00" at bounding box center [585, 63] width 153 height 22
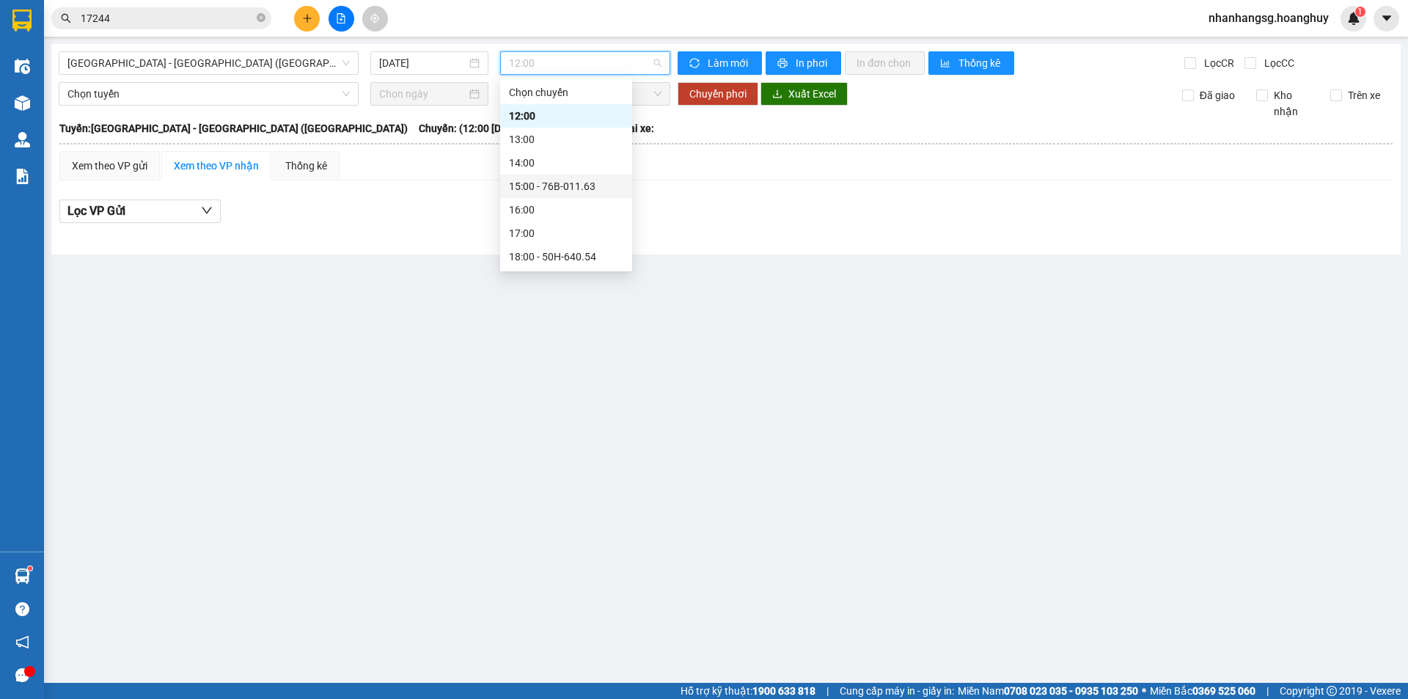
click at [555, 181] on div "15:00 - 76B-011.63" at bounding box center [566, 186] width 114 height 16
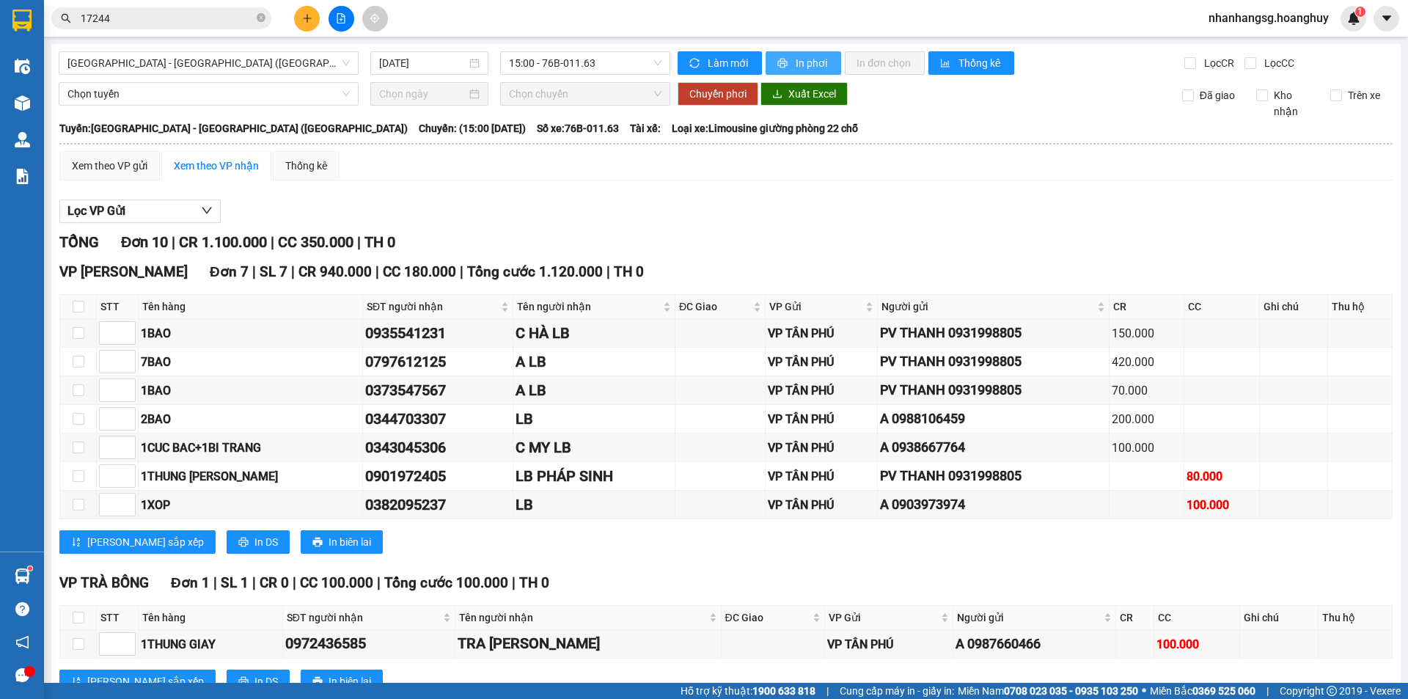
click at [777, 66] on icon "printer" at bounding box center [782, 63] width 10 height 10
click at [300, 23] on button at bounding box center [307, 19] width 26 height 26
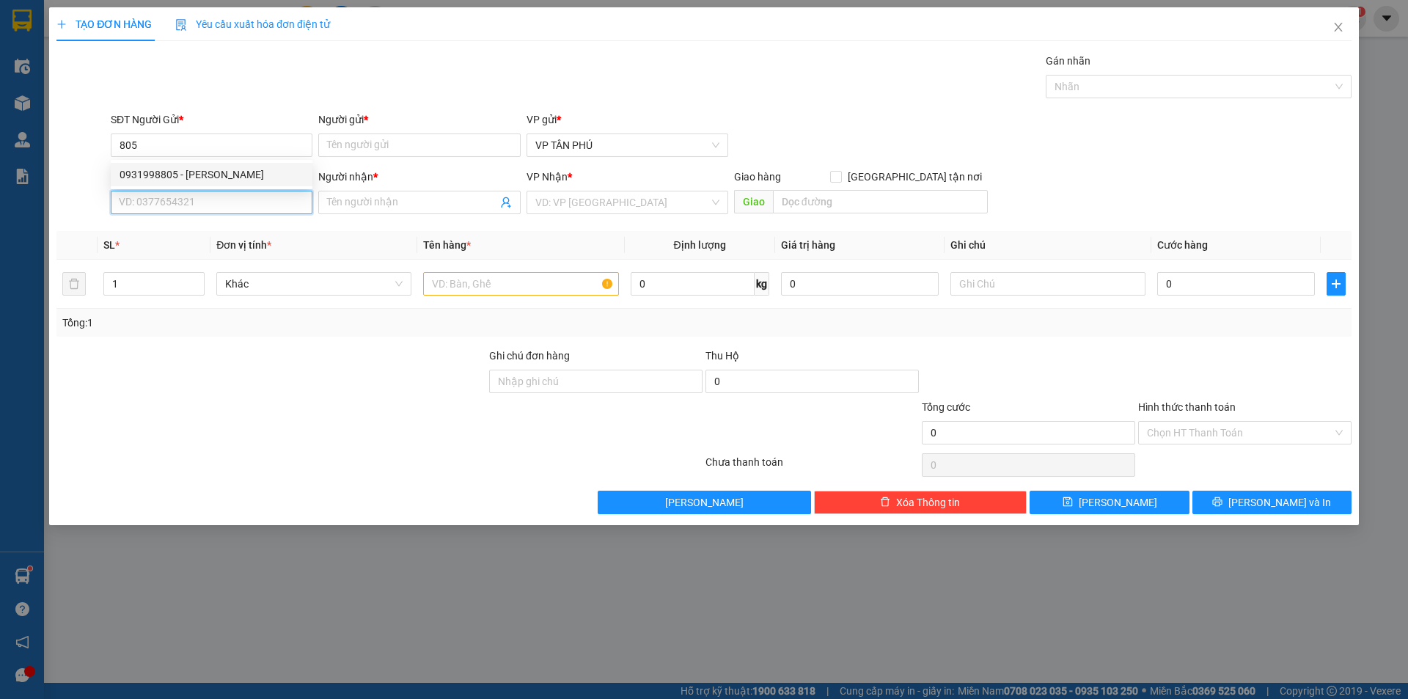
click at [209, 205] on input "SĐT Người Nhận *" at bounding box center [212, 202] width 202 height 23
click at [209, 205] on input "226" at bounding box center [212, 202] width 202 height 23
click at [208, 232] on div "0906744266 - A 85 HAI BA TRUNG TO Q NGAI" at bounding box center [224, 232] width 208 height 16
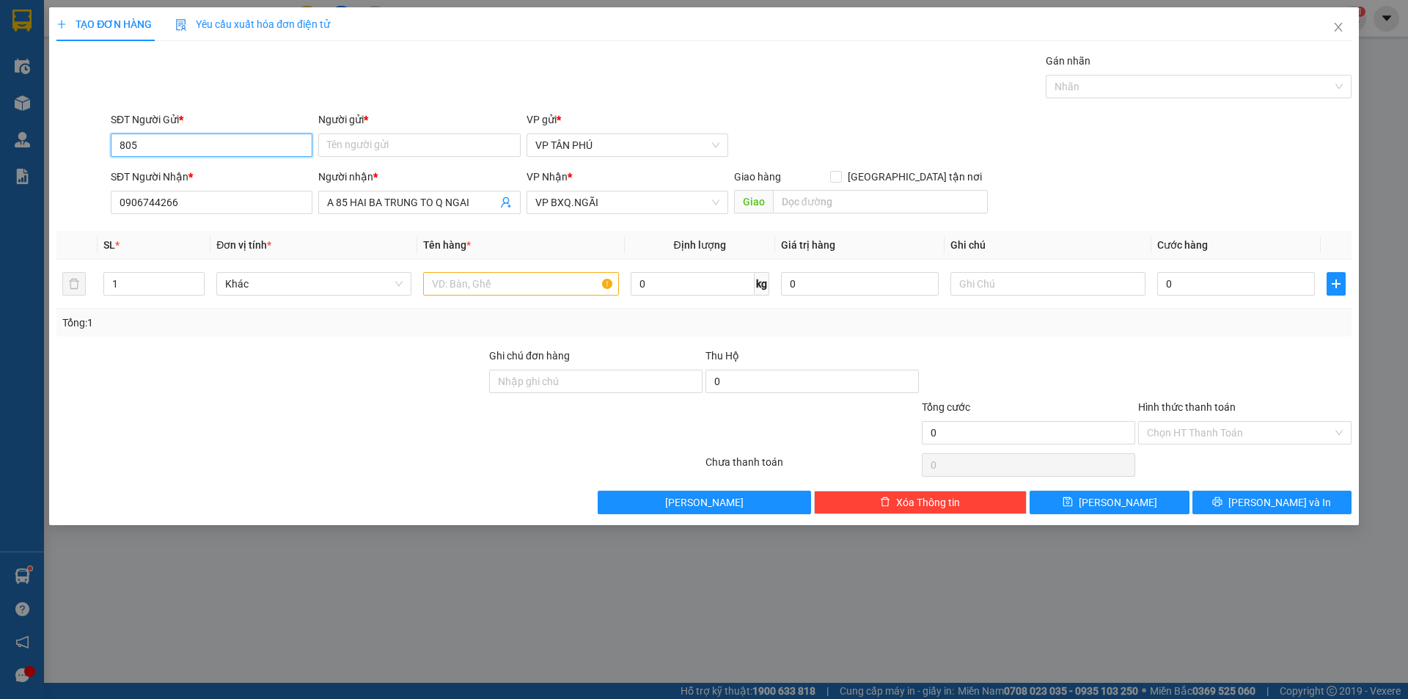
click at [197, 133] on input "805" at bounding box center [212, 144] width 202 height 23
click at [189, 163] on div "0931998805 - [PERSON_NAME]" at bounding box center [212, 174] width 202 height 23
click at [518, 284] on input "text" at bounding box center [520, 283] width 195 height 23
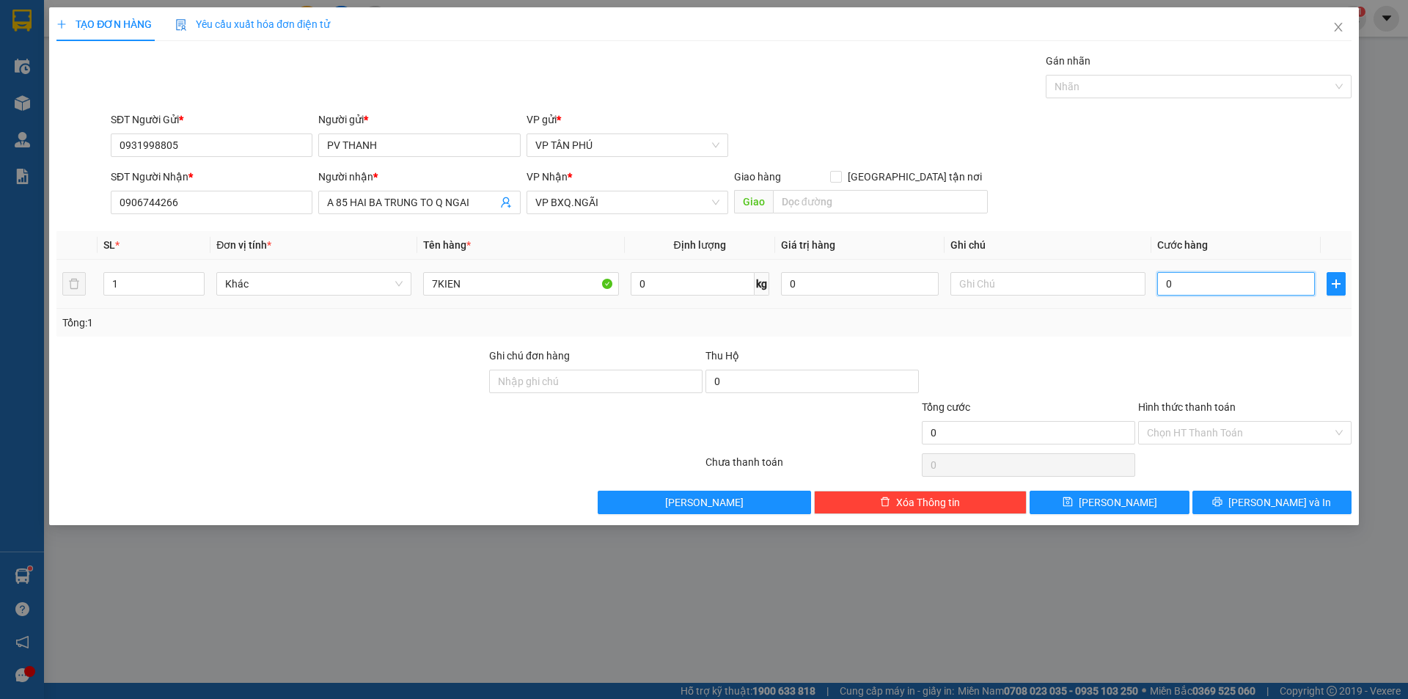
click at [1220, 281] on input "0" at bounding box center [1236, 283] width 158 height 23
click at [1139, 500] on button "[PERSON_NAME]" at bounding box center [1109, 502] width 159 height 23
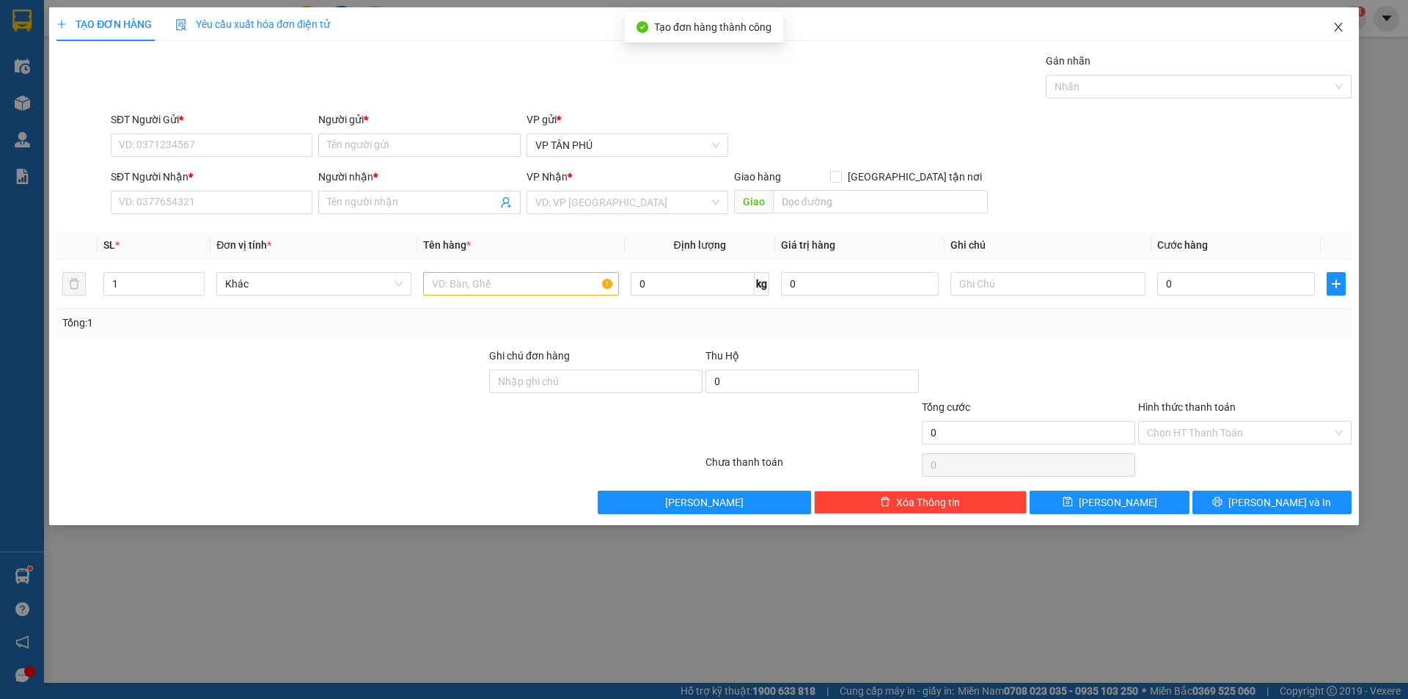
click at [1341, 23] on icon "close" at bounding box center [1339, 27] width 12 height 12
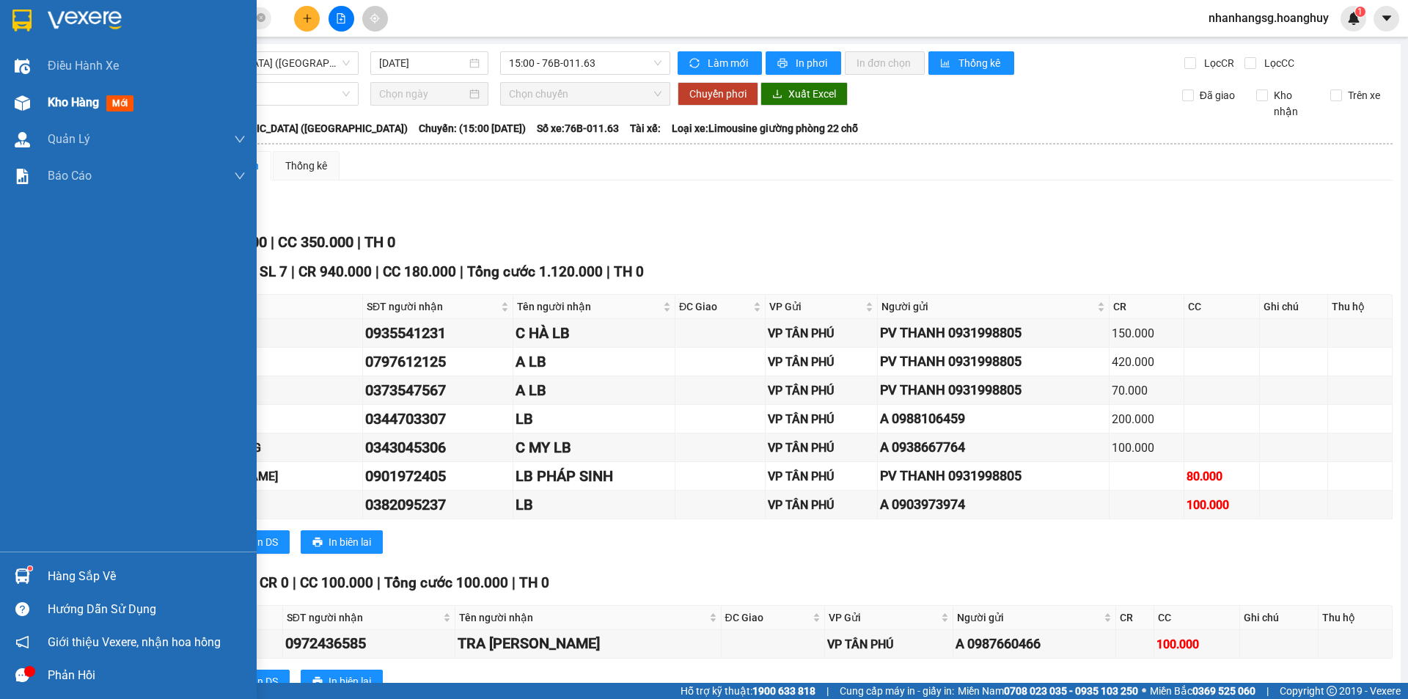
click at [64, 102] on span "Kho hàng" at bounding box center [73, 102] width 51 height 14
